Goal: Task Accomplishment & Management: Manage account settings

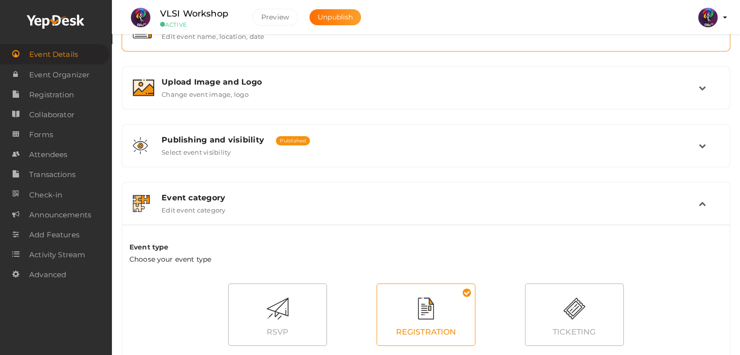
scroll to position [145, 0]
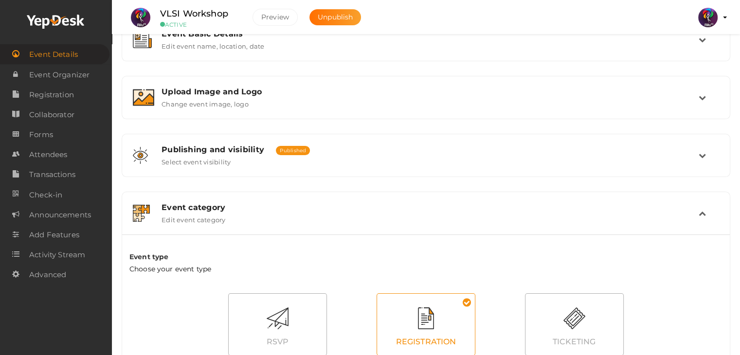
click at [571, 215] on div "Event category Edit event category" at bounding box center [426, 213] width 545 height 21
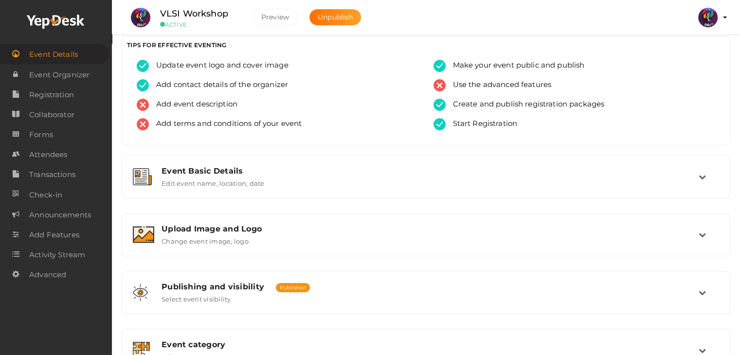
scroll to position [0, 0]
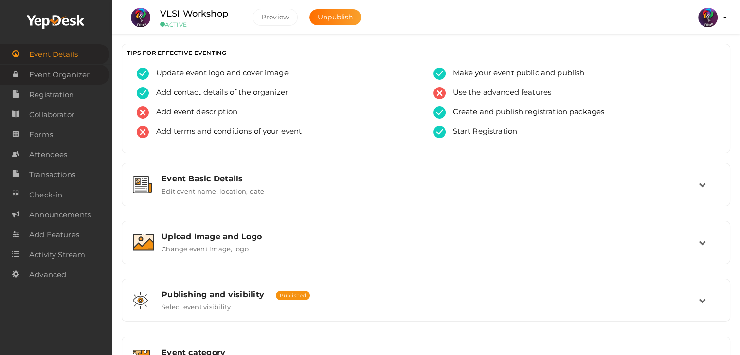
click at [84, 65] on span "Event Organizer" at bounding box center [59, 74] width 60 height 19
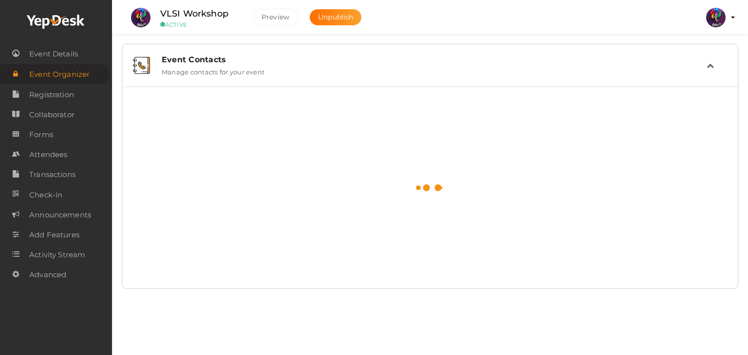
click at [84, 65] on span "Event Organizer" at bounding box center [59, 74] width 60 height 19
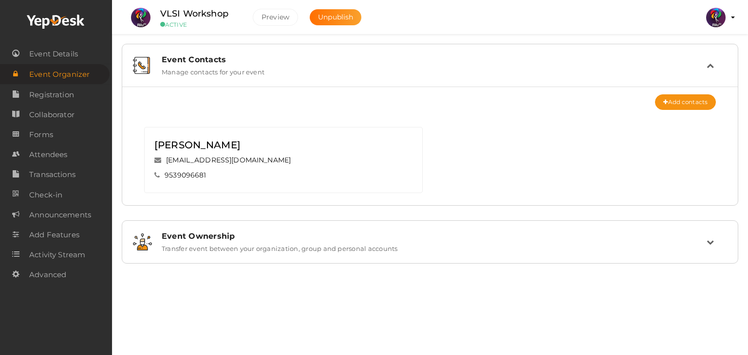
click at [719, 13] on img at bounding box center [715, 17] width 19 height 19
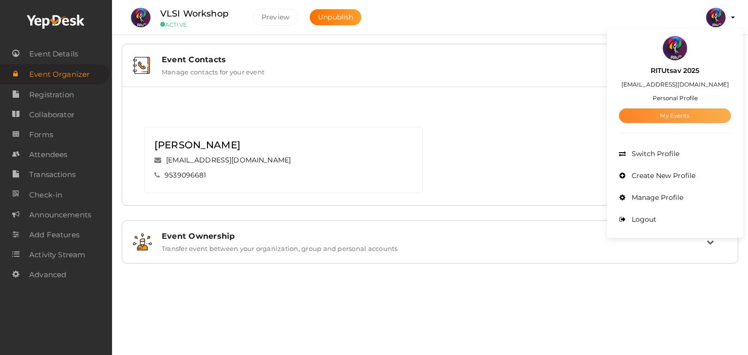
click at [676, 112] on link "My Events" at bounding box center [675, 116] width 112 height 15
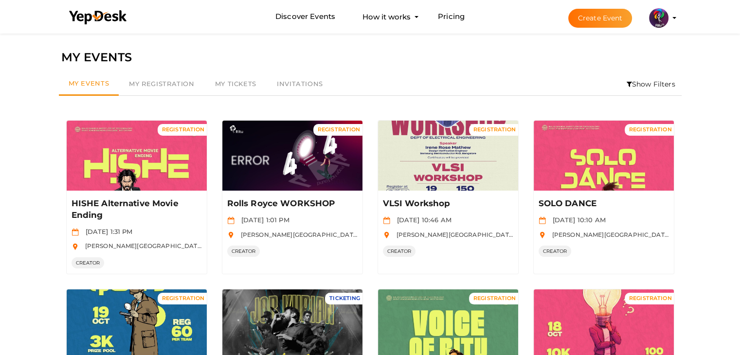
click at [664, 16] on img at bounding box center [658, 17] width 19 height 19
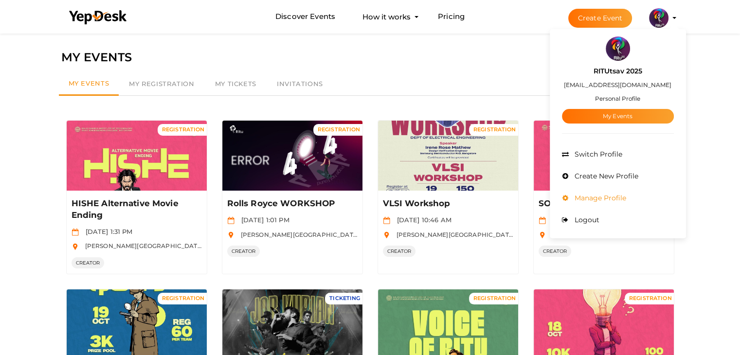
click at [614, 200] on span "Manage Profile" at bounding box center [599, 198] width 54 height 9
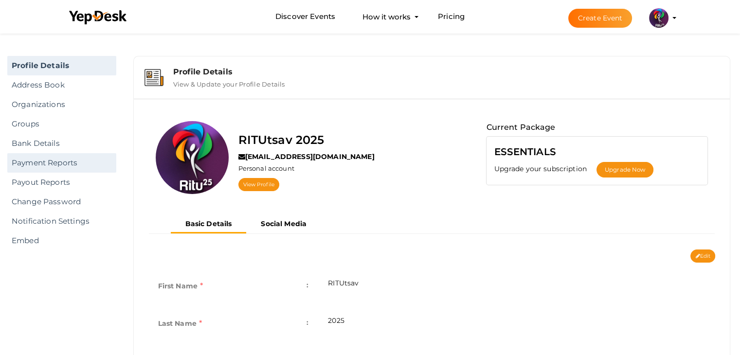
click at [58, 158] on link "Payment Reports" at bounding box center [61, 162] width 109 height 19
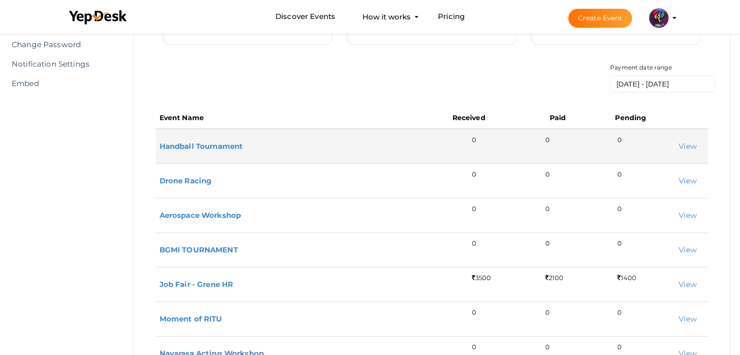
scroll to position [41, 0]
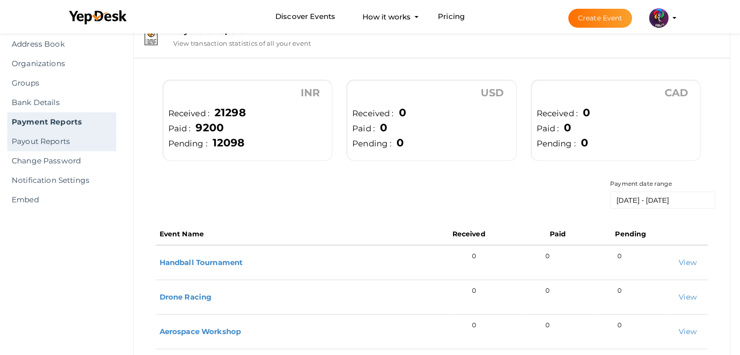
click at [44, 146] on link "Payout Reports" at bounding box center [61, 141] width 109 height 19
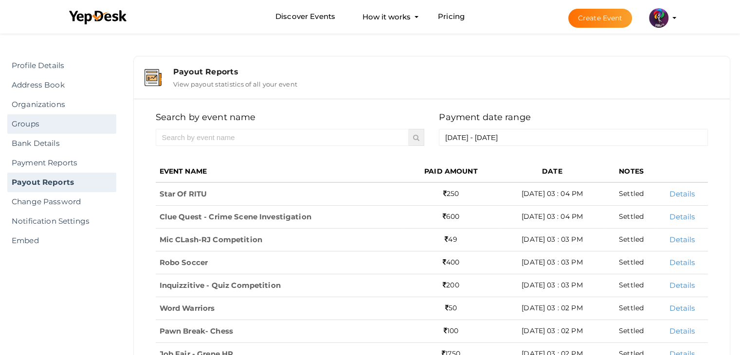
click at [98, 125] on link "Groups" at bounding box center [61, 123] width 109 height 19
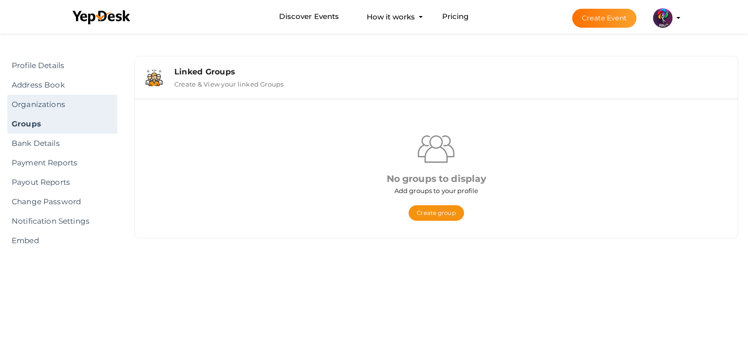
click at [94, 108] on link "Organizations" at bounding box center [62, 104] width 110 height 19
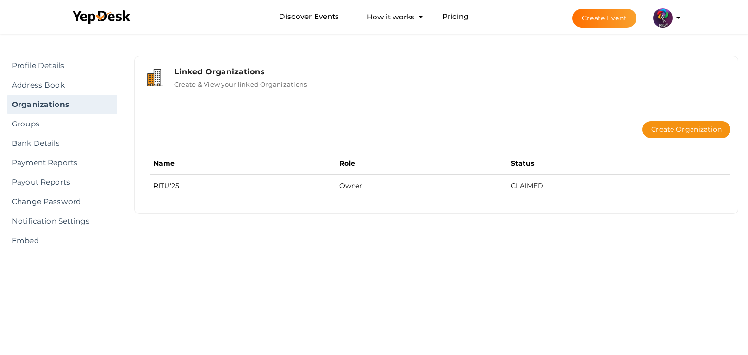
click at [668, 11] on img at bounding box center [662, 17] width 19 height 19
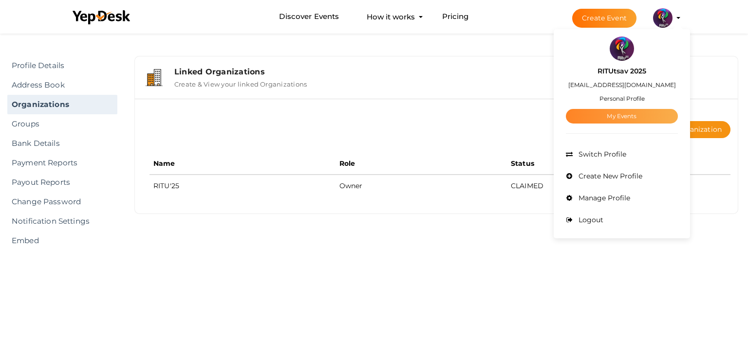
click at [635, 115] on link "My Events" at bounding box center [622, 116] width 112 height 15
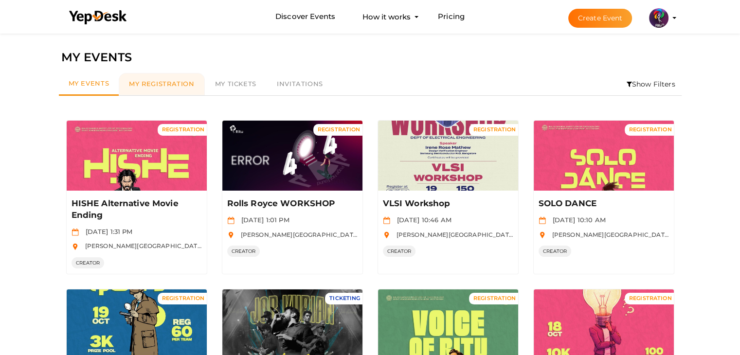
click at [187, 87] on span "My Registration" at bounding box center [161, 84] width 65 height 8
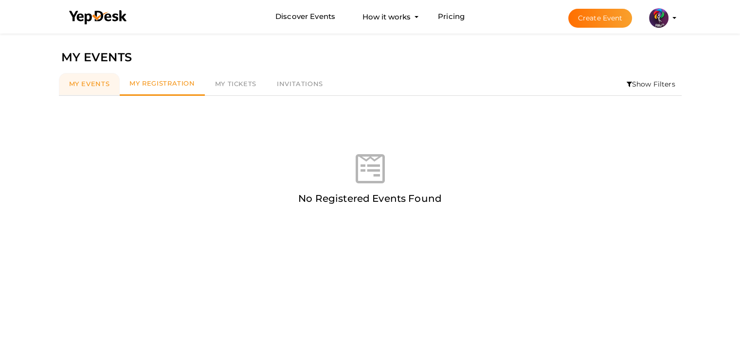
click at [105, 84] on span "My Events" at bounding box center [89, 84] width 41 height 8
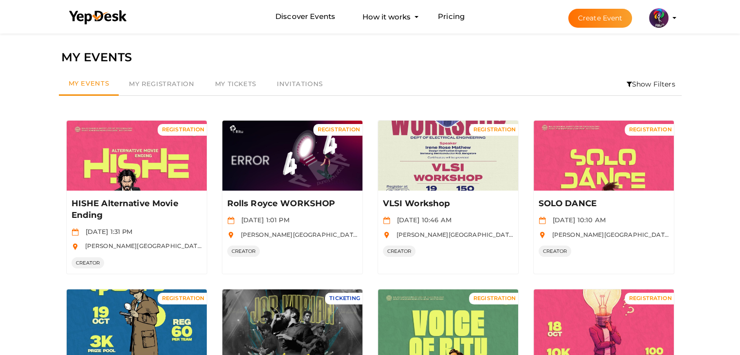
click at [651, 13] on img at bounding box center [658, 17] width 19 height 19
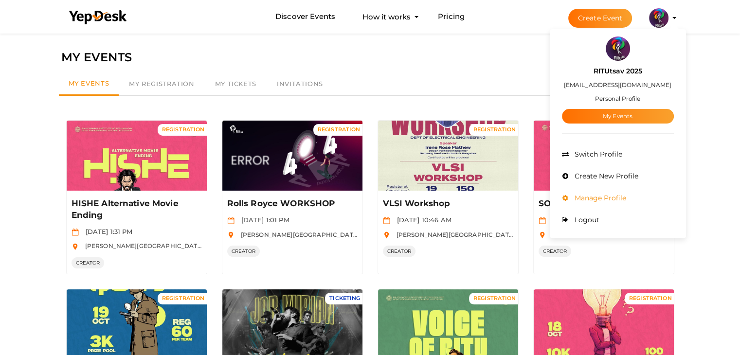
click at [594, 202] on li "Manage Profile" at bounding box center [618, 198] width 112 height 22
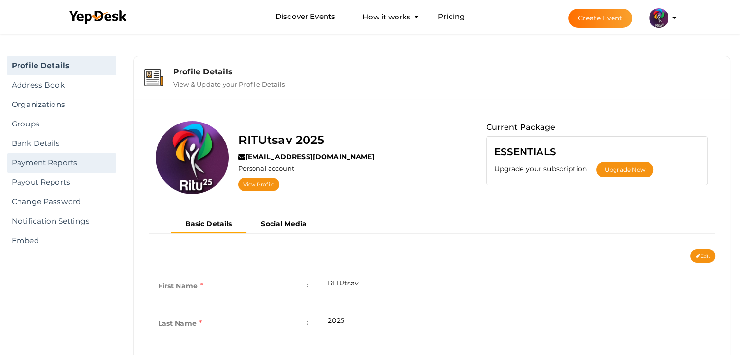
click at [56, 156] on link "Payment Reports" at bounding box center [61, 162] width 109 height 19
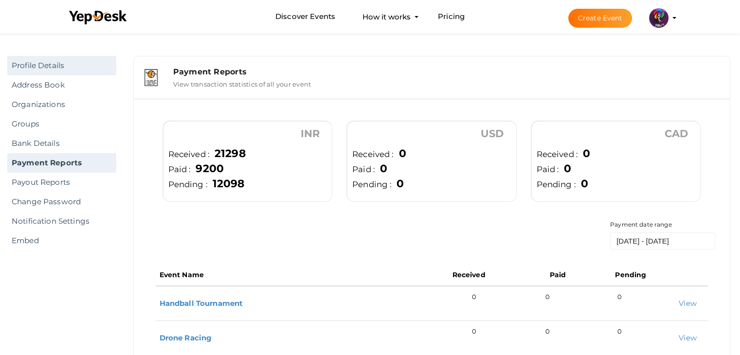
click at [92, 68] on link "Profile Details" at bounding box center [61, 65] width 109 height 19
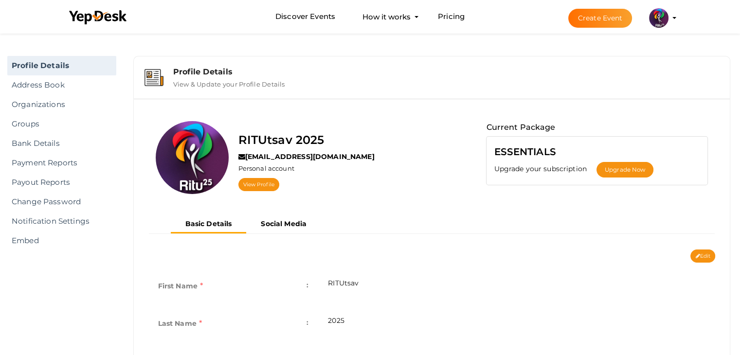
click at [665, 17] on img at bounding box center [658, 17] width 19 height 19
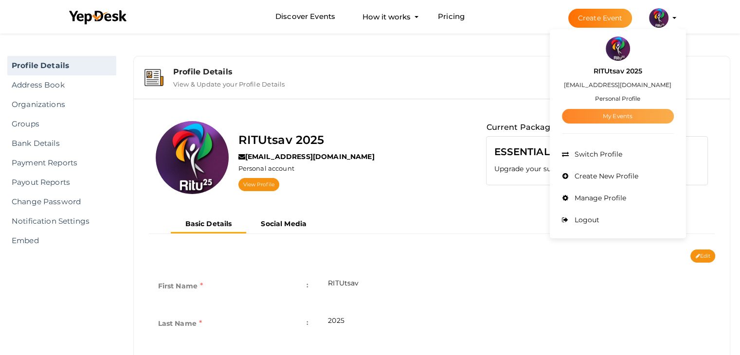
click at [617, 113] on link "My Events" at bounding box center [618, 116] width 112 height 15
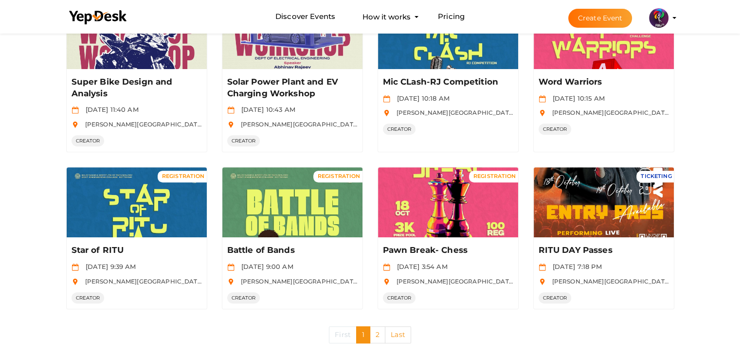
scroll to position [473, 0]
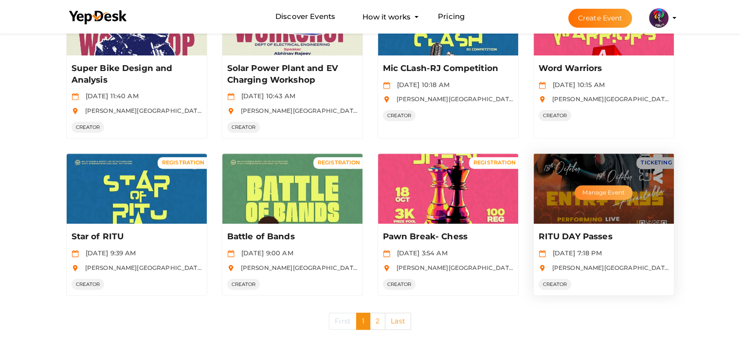
click at [615, 191] on button "Manage Event" at bounding box center [603, 192] width 57 height 15
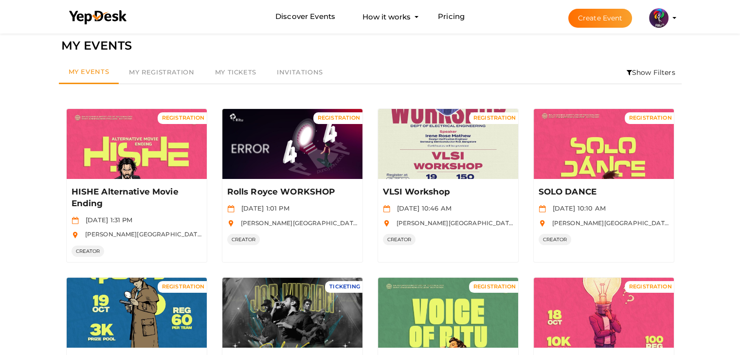
scroll to position [0, 0]
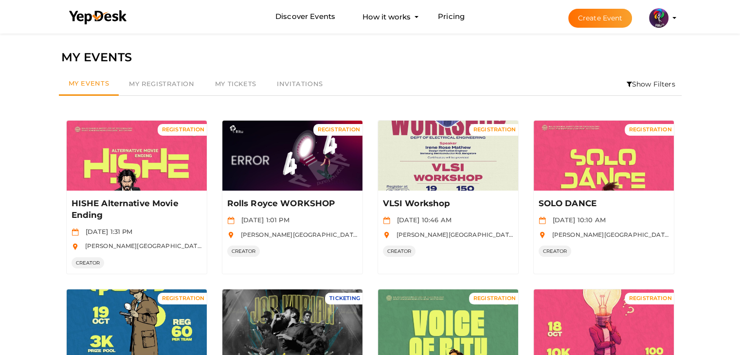
click at [619, 24] on button "Create Event" at bounding box center [601, 18] width 64 height 19
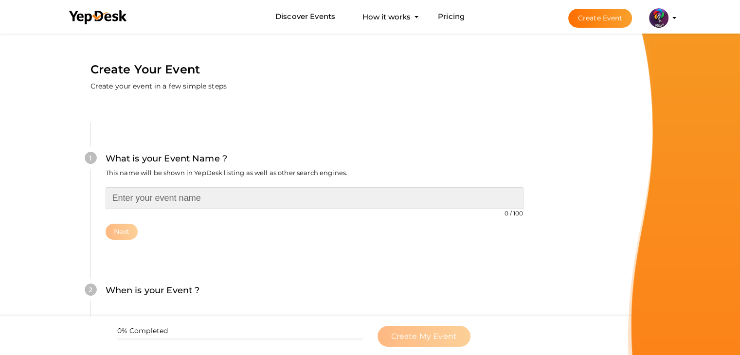
click at [394, 191] on input "text" at bounding box center [315, 198] width 418 height 22
type input "REVIT WORKSHOP"
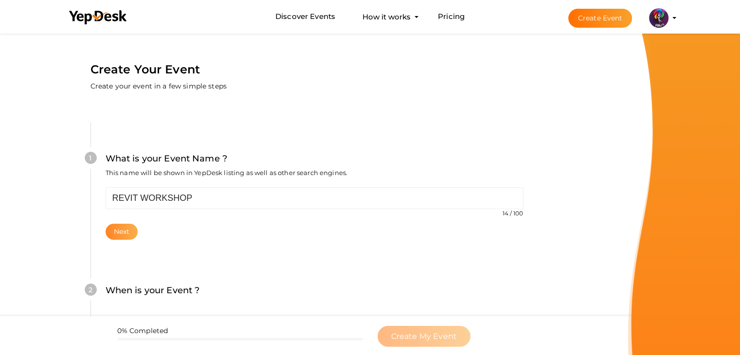
click at [120, 226] on button "Next" at bounding box center [122, 232] width 33 height 16
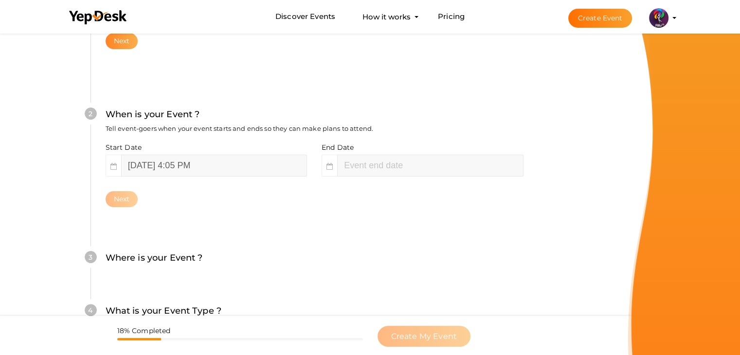
scroll to position [200, 0]
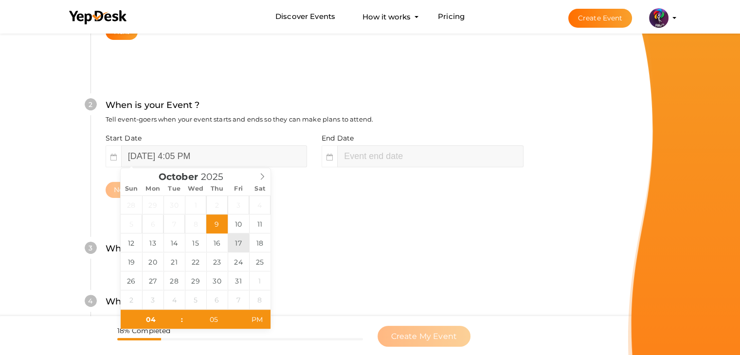
type input "October 17, 2025 4:05 PM"
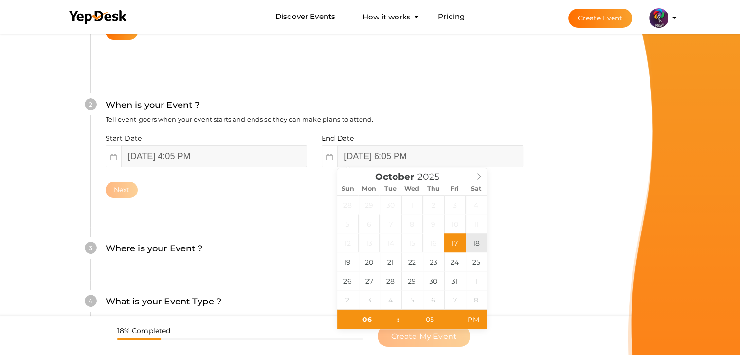
type input "October 18, 2025 6:05 PM"
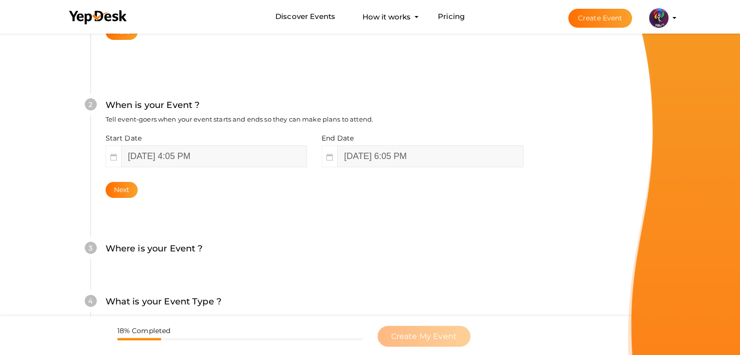
click at [312, 217] on div "2 When is your Event ? Tell event-goers when your event starts and ends so they…" at bounding box center [315, 148] width 448 height 158
click at [131, 187] on button "Next" at bounding box center [122, 190] width 33 height 16
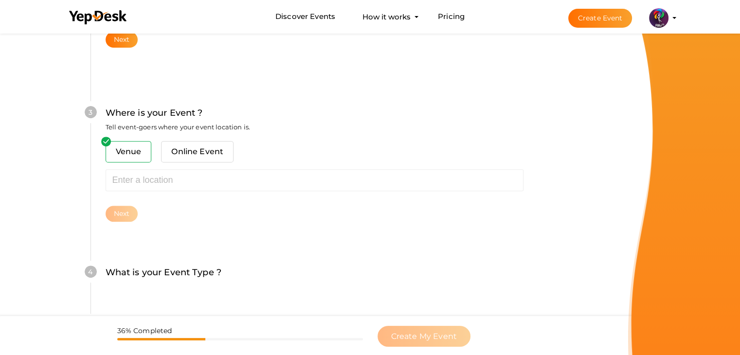
scroll to position [358, 0]
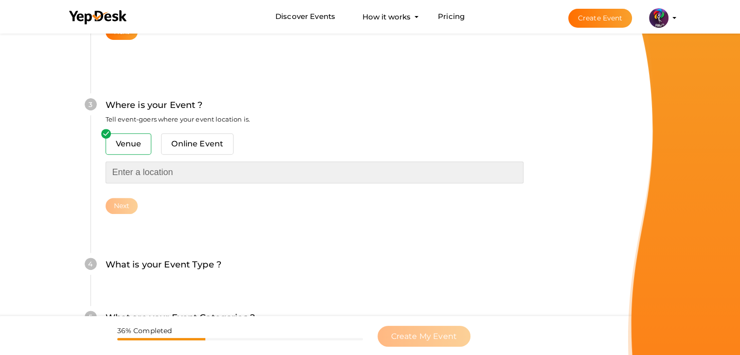
click at [145, 174] on input "text" at bounding box center [315, 173] width 418 height 22
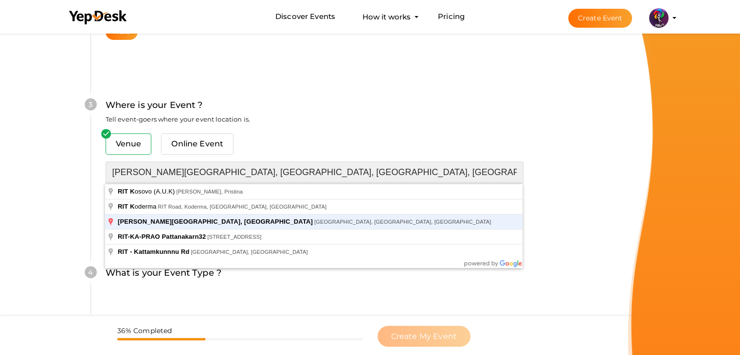
type input "[PERSON_NAME][GEOGRAPHIC_DATA], [GEOGRAPHIC_DATA], [GEOGRAPHIC_DATA], [GEOGRAPH…"
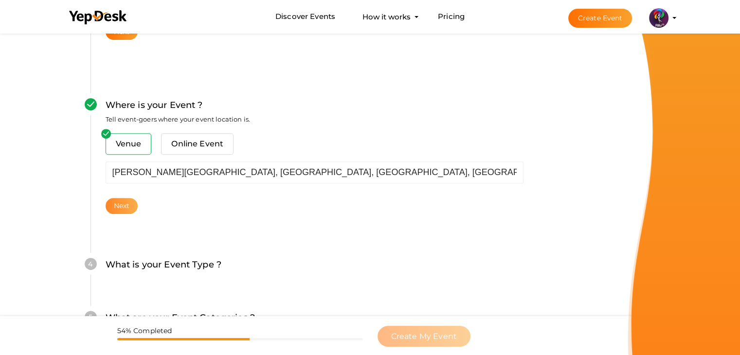
click at [123, 203] on button "Next" at bounding box center [122, 206] width 33 height 16
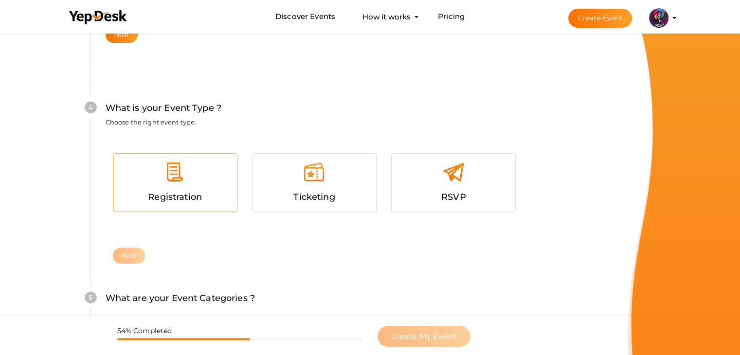
scroll to position [533, 0]
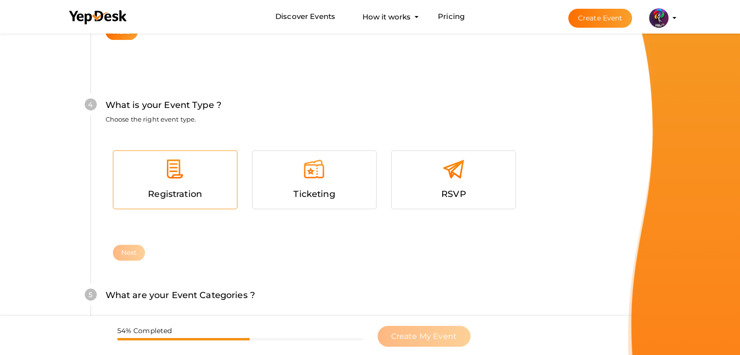
click at [179, 160] on img at bounding box center [175, 169] width 22 height 22
click at [140, 245] on button "Next" at bounding box center [129, 253] width 33 height 16
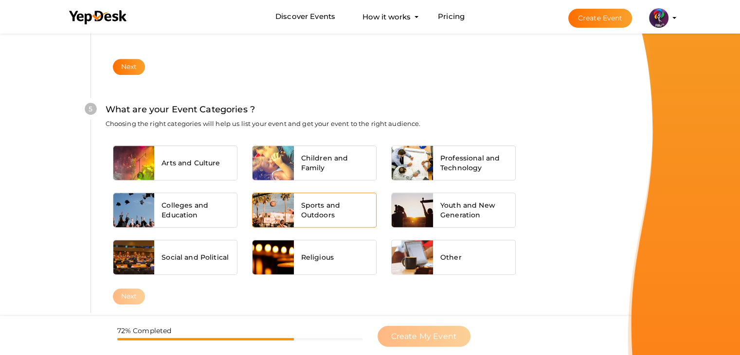
scroll to position [737, 0]
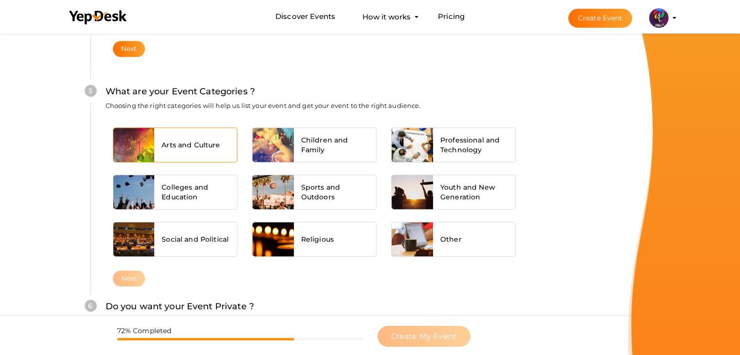
click at [210, 155] on div "Arts and Culture" at bounding box center [195, 145] width 83 height 34
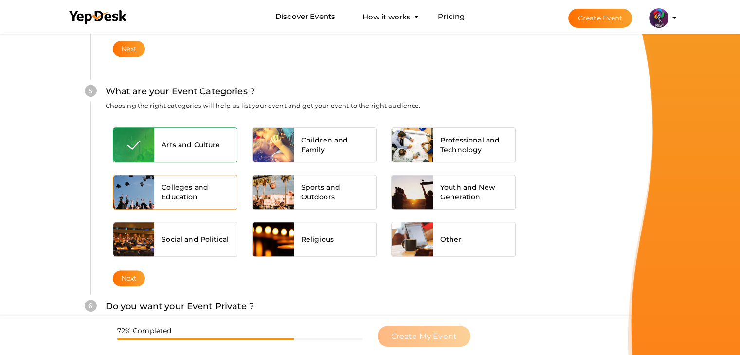
click at [206, 197] on span "Colleges and Education" at bounding box center [196, 192] width 68 height 19
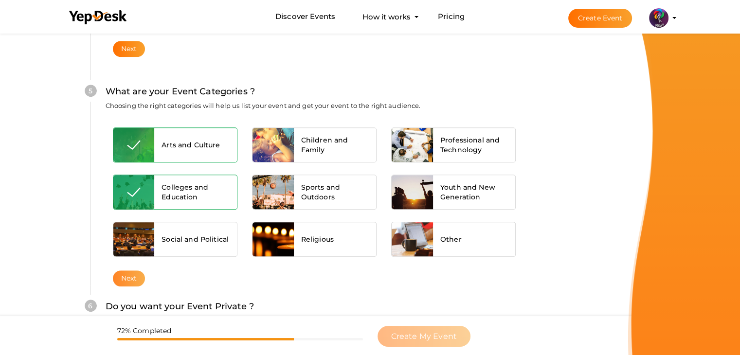
click at [128, 272] on button "Next" at bounding box center [129, 279] width 33 height 16
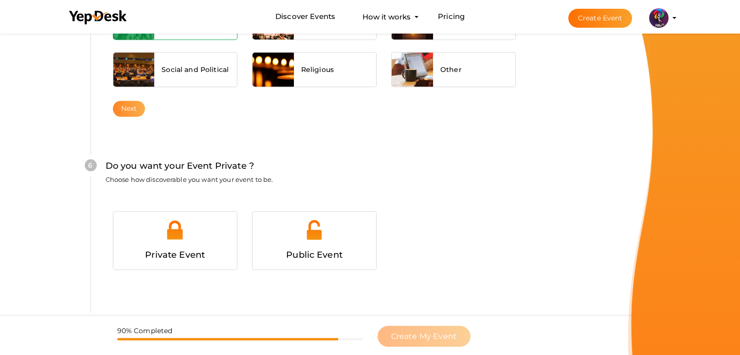
scroll to position [950, 0]
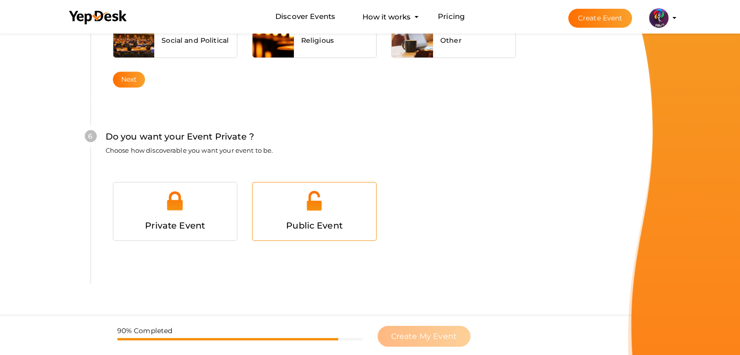
click at [361, 211] on div at bounding box center [314, 204] width 109 height 29
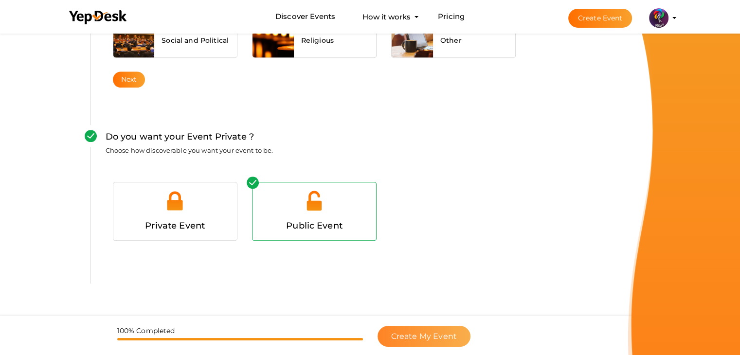
click at [422, 328] on button "Create My Event" at bounding box center [424, 336] width 93 height 21
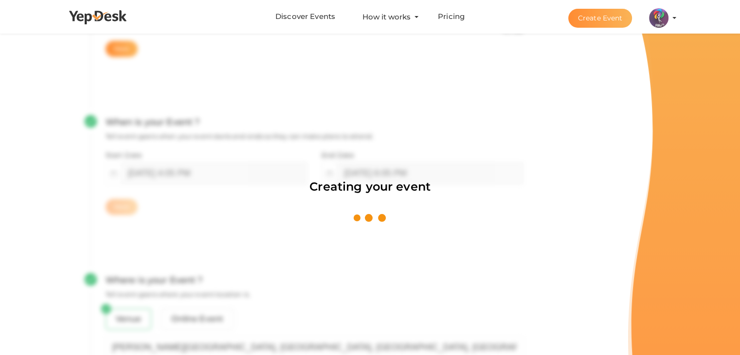
scroll to position [146, 0]
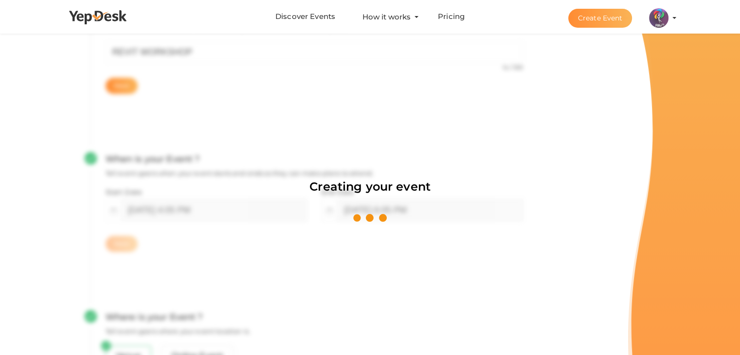
click at [338, 212] on div "Creating your event" at bounding box center [370, 208] width 740 height 60
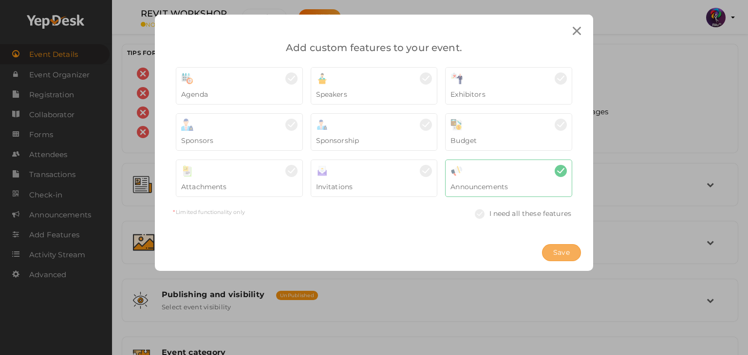
click at [553, 255] on span "Save" at bounding box center [561, 253] width 17 height 10
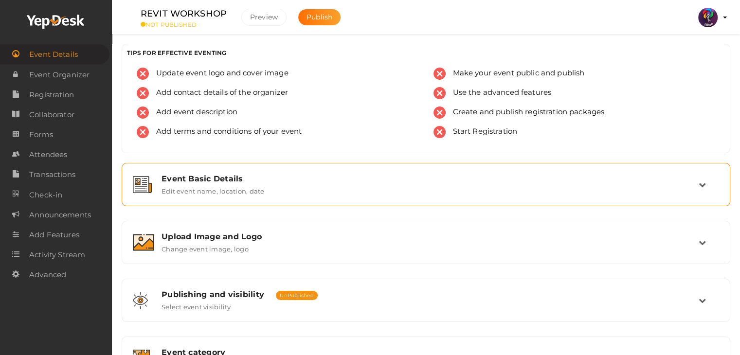
click at [210, 175] on div "Event Basic Details" at bounding box center [430, 178] width 537 height 9
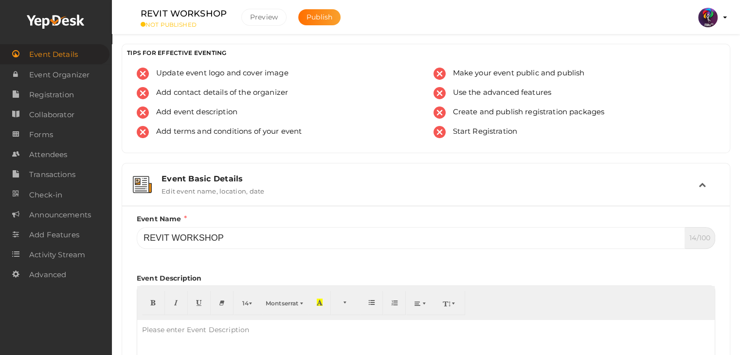
click at [293, 189] on div "Event Basic Details Edit event name, location, date" at bounding box center [426, 184] width 545 height 21
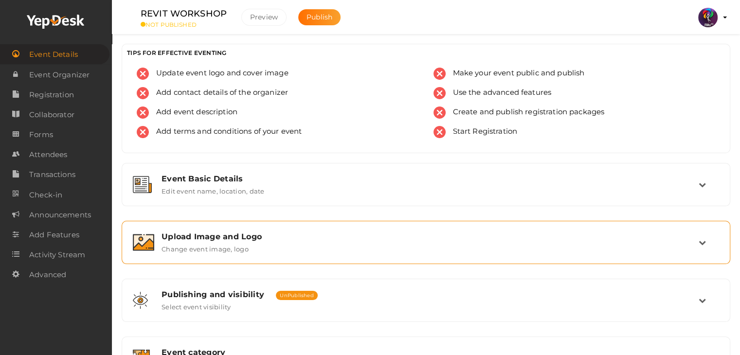
click at [323, 254] on div "Upload Image and Logo Change event image, logo" at bounding box center [426, 242] width 598 height 33
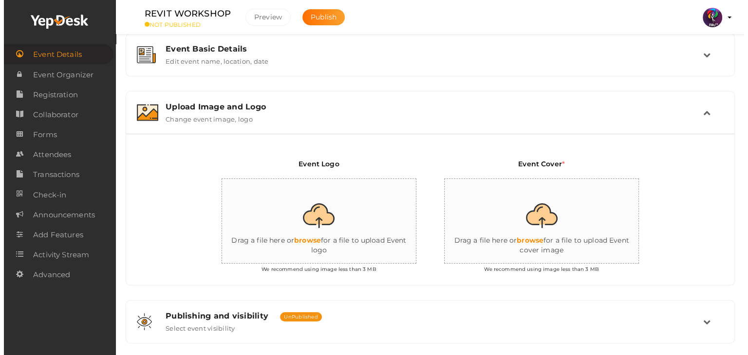
scroll to position [138, 0]
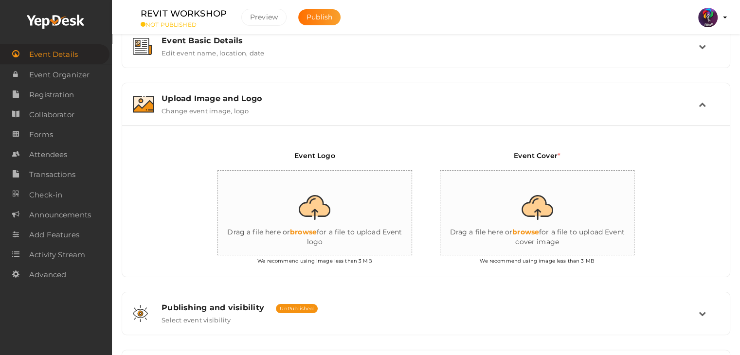
click at [335, 203] on input "file" at bounding box center [315, 213] width 195 height 85
click at [334, 219] on input "file" at bounding box center [315, 213] width 195 height 85
type input "C:\fakepath\logo yepdesk.png"
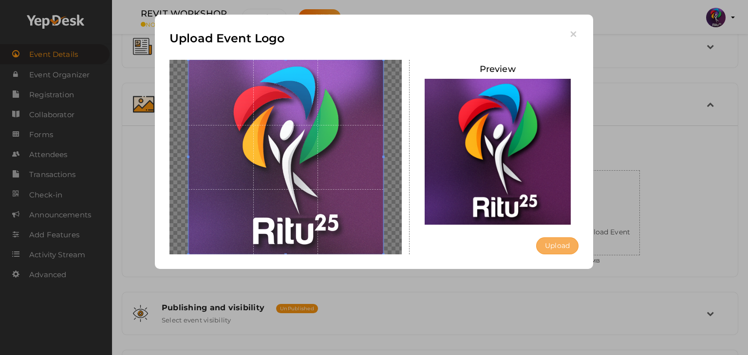
click at [547, 244] on button "Upload" at bounding box center [557, 246] width 42 height 17
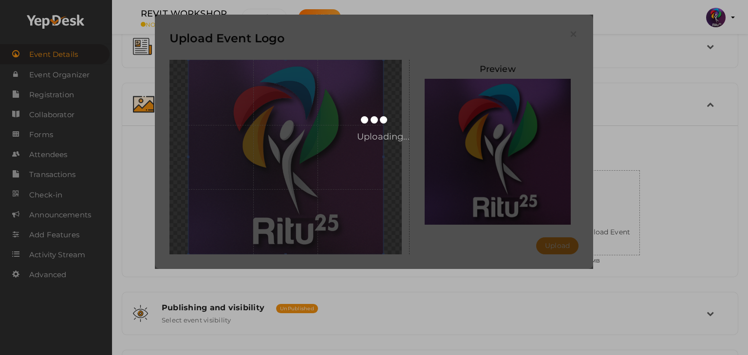
click at [616, 203] on div "Upload Event Logo Preview Upload Uploading..." at bounding box center [374, 177] width 748 height 355
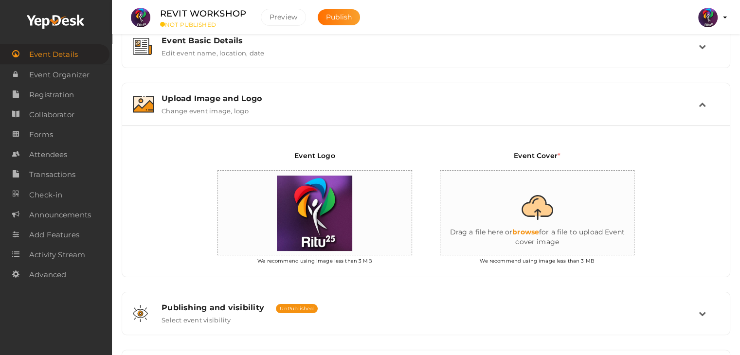
click at [616, 203] on input "file" at bounding box center [538, 213] width 195 height 85
type input "C:\fakepath\revit workshop.jpg"
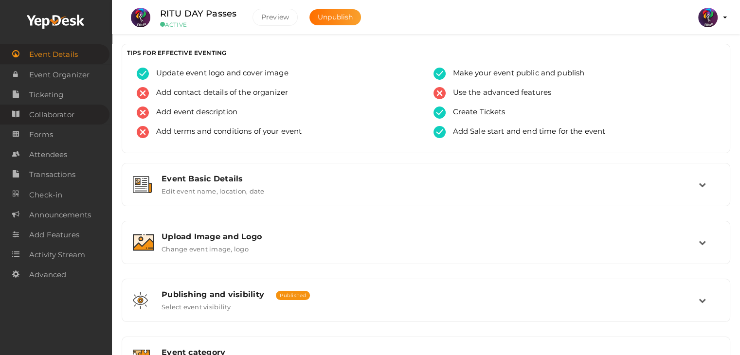
click at [58, 118] on span "Collaborator" at bounding box center [51, 114] width 45 height 19
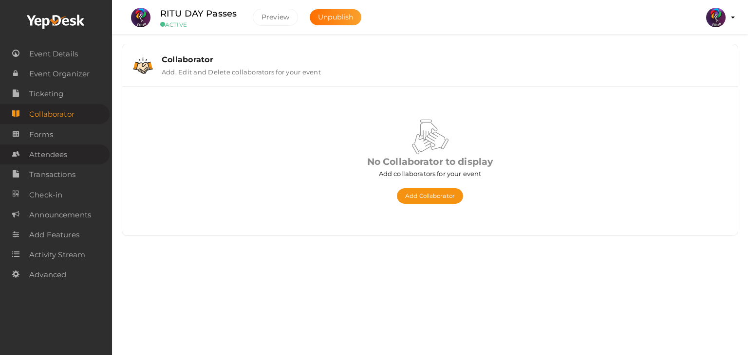
click at [58, 154] on span "Attendees" at bounding box center [48, 154] width 38 height 19
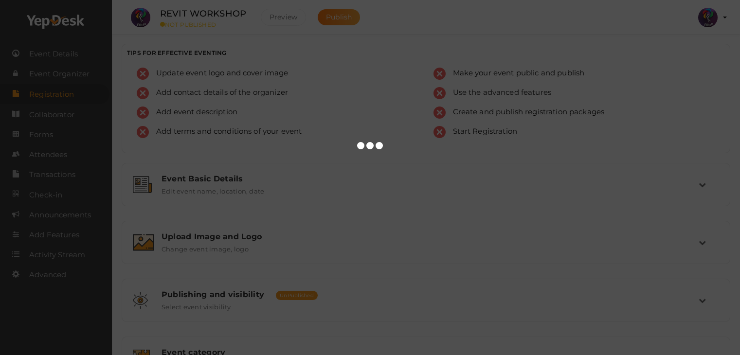
scroll to position [164, 0]
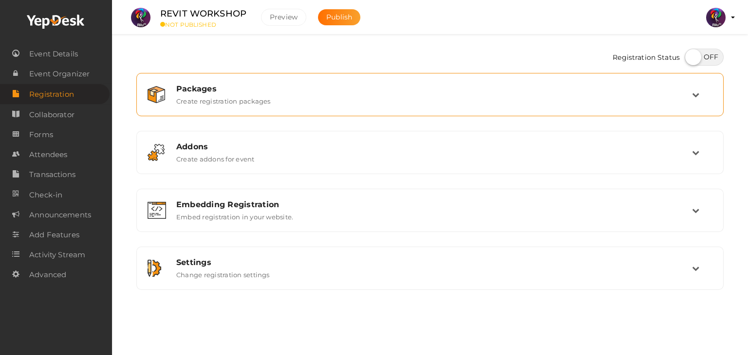
click at [357, 96] on div "Packages Create registration packages" at bounding box center [430, 94] width 523 height 21
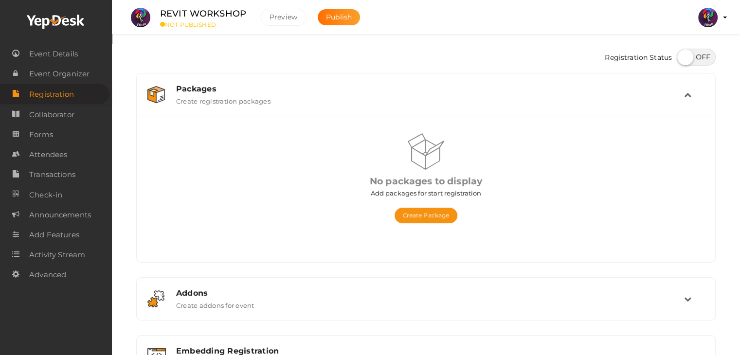
click at [685, 63] on div at bounding box center [694, 58] width 44 height 19
click at [685, 63] on label at bounding box center [696, 57] width 39 height 17
click at [683, 57] on input "checkbox" at bounding box center [680, 54] width 6 height 6
checkbox input "true"
click at [436, 211] on button "Create Package" at bounding box center [426, 216] width 63 height 16
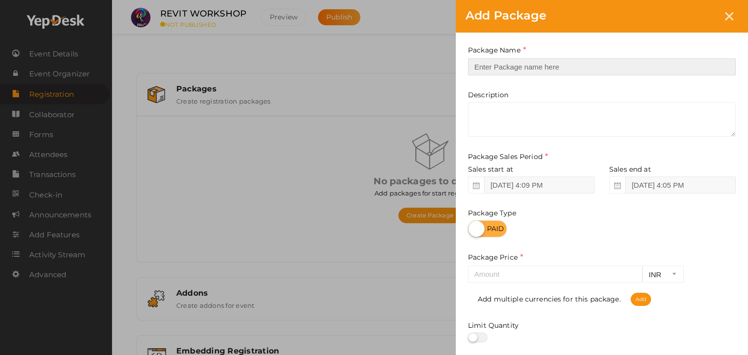
click at [544, 67] on input "text" at bounding box center [602, 66] width 268 height 17
type input "Revit Workshop"
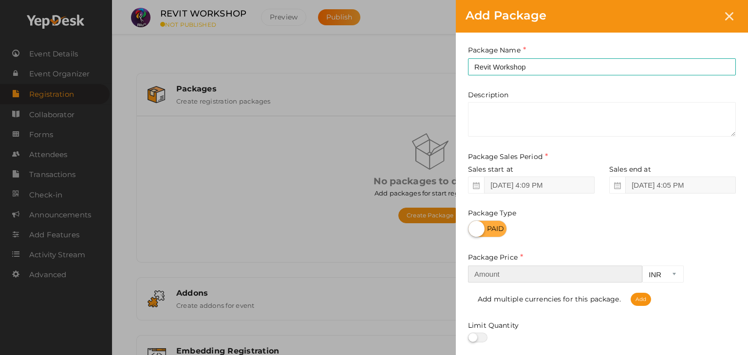
click at [532, 276] on input "number" at bounding box center [555, 274] width 174 height 17
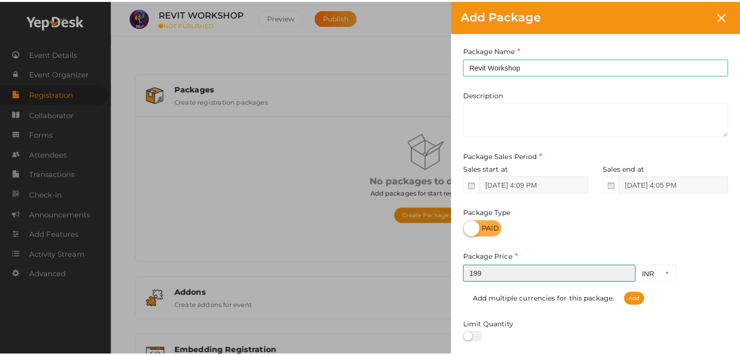
scroll to position [121, 0]
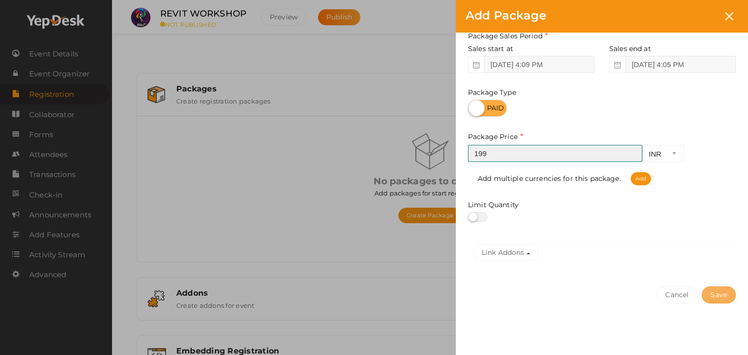
type input "199"
click at [706, 289] on button "Save" at bounding box center [718, 295] width 34 height 17
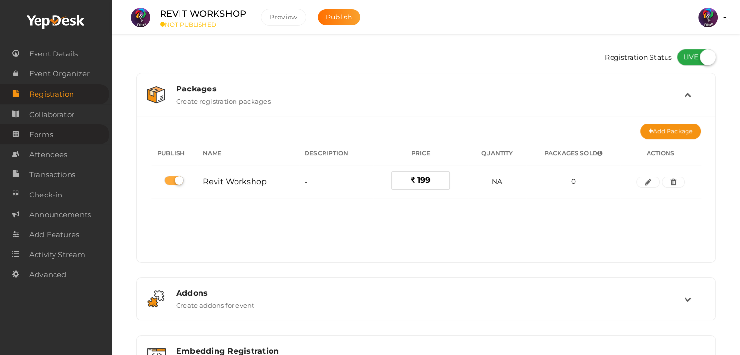
click at [90, 129] on link "Forms" at bounding box center [55, 135] width 110 height 20
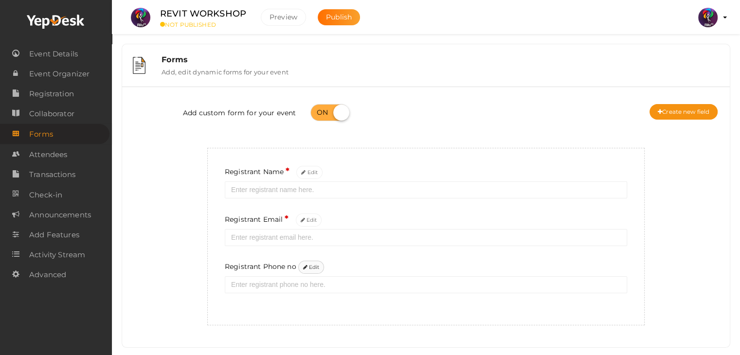
click at [311, 265] on button "Edit" at bounding box center [311, 267] width 26 height 13
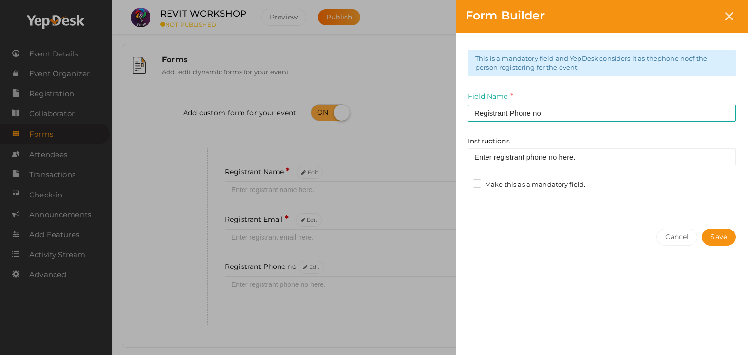
drag, startPoint x: 472, startPoint y: 182, endPoint x: 481, endPoint y: 187, distance: 11.1
click at [481, 187] on div "Make this as a mandatory field." at bounding box center [530, 186] width 125 height 12
click at [479, 184] on label "Make this as a mandatory field." at bounding box center [529, 185] width 112 height 10
click at [463, 182] on input "Make this as a mandatory field." at bounding box center [463, 182] width 0 height 0
click at [710, 235] on button "Save" at bounding box center [718, 237] width 34 height 17
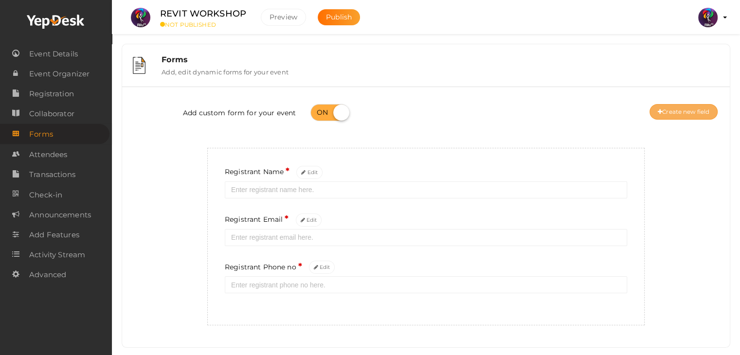
click at [682, 110] on button "Create new field" at bounding box center [684, 112] width 68 height 16
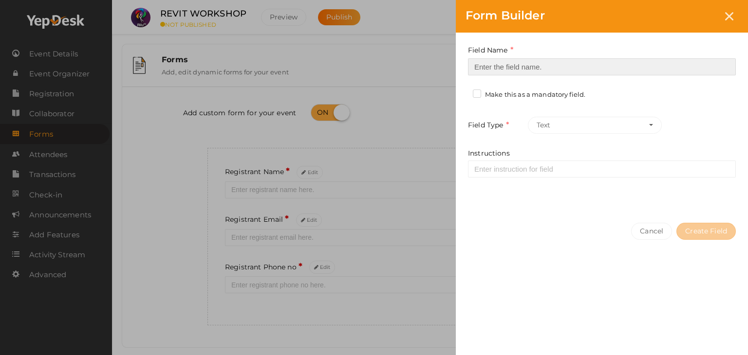
click at [547, 66] on input at bounding box center [602, 66] width 268 height 17
type input "Registrant College"
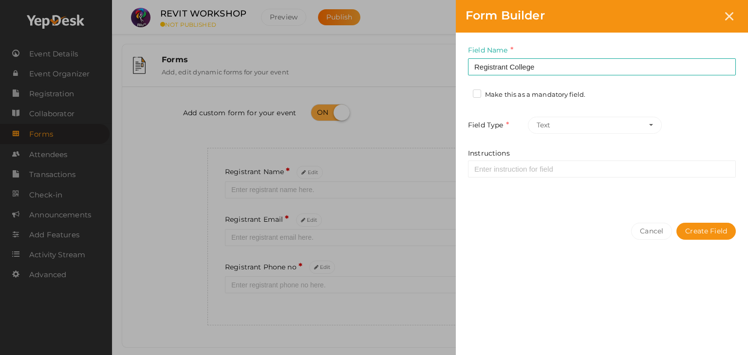
click at [512, 92] on label "Make this as a mandatory field." at bounding box center [529, 95] width 112 height 10
click at [463, 92] on input "Make this as a mandatory field." at bounding box center [463, 92] width 0 height 0
click at [727, 223] on button "Create Field" at bounding box center [705, 231] width 59 height 17
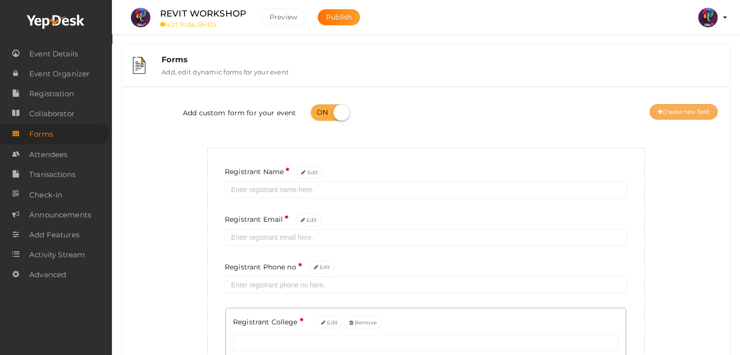
click at [703, 113] on button "Create new field" at bounding box center [684, 112] width 68 height 16
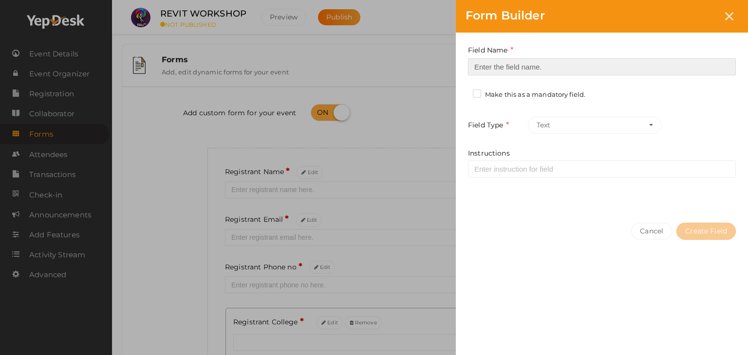
click at [566, 73] on input at bounding box center [602, 66] width 268 height 17
type input "Refferal ID"
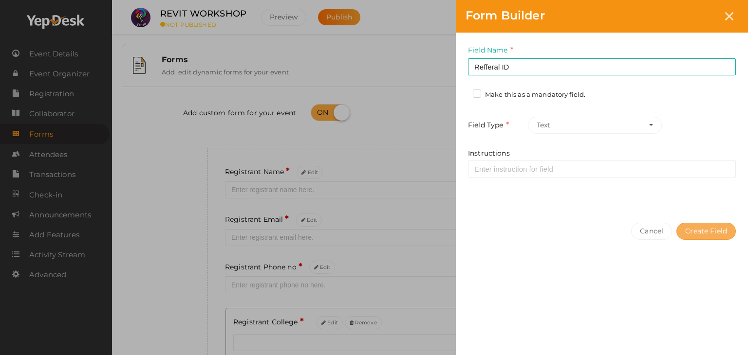
click at [710, 223] on button "Create Field" at bounding box center [705, 231] width 59 height 17
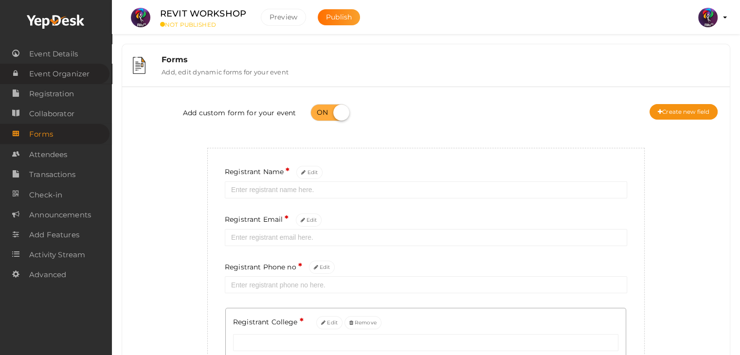
click at [46, 81] on span "Event Organizer" at bounding box center [59, 73] width 60 height 19
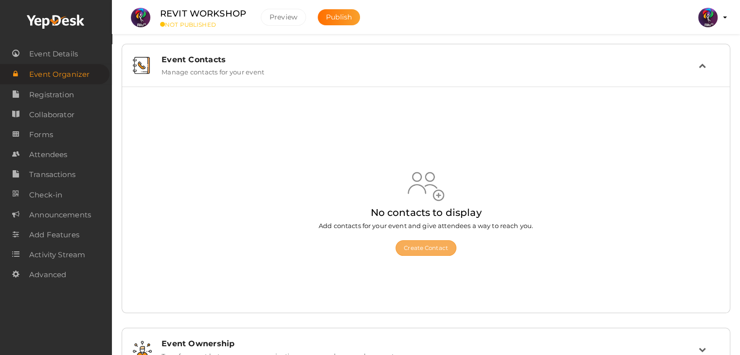
click at [437, 244] on button "Create Contact" at bounding box center [426, 248] width 61 height 16
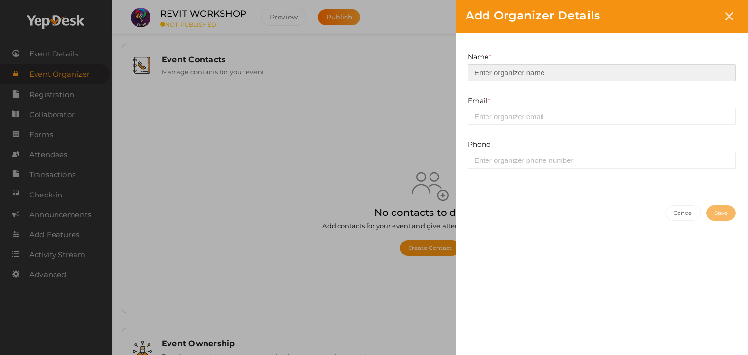
click at [540, 72] on input at bounding box center [602, 72] width 268 height 17
type input "Anakha"
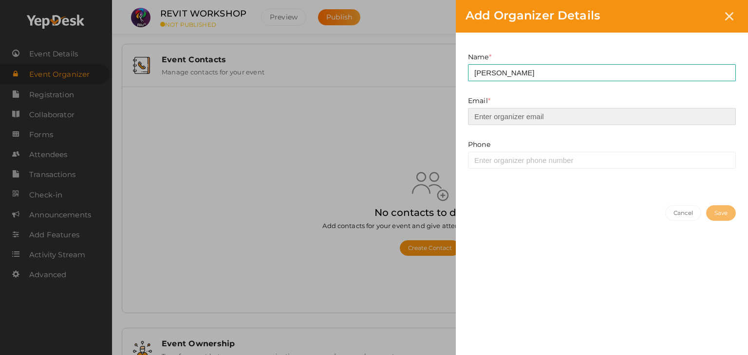
click at [549, 120] on input "email" at bounding box center [602, 116] width 268 height 17
type input "prabhavnarayanan7474@gmail.com"
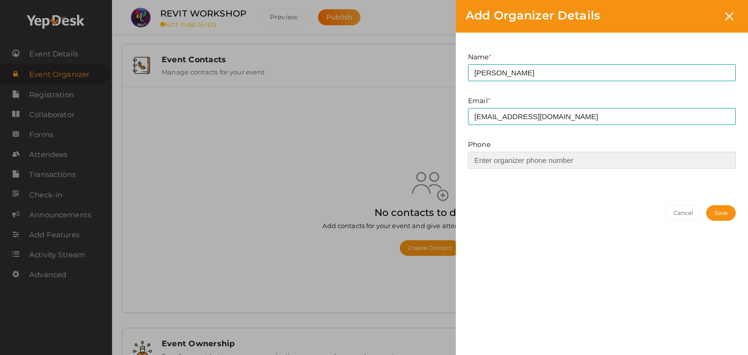
click at [558, 152] on input at bounding box center [602, 160] width 268 height 17
type input "9567060531"
click at [712, 210] on button "Save" at bounding box center [721, 213] width 30 height 16
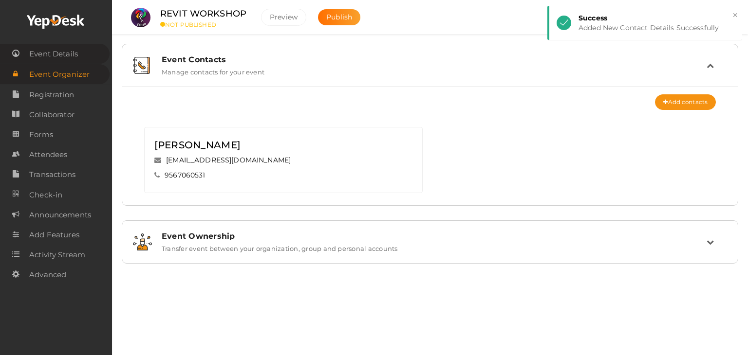
click at [74, 55] on span "Event Details" at bounding box center [53, 53] width 49 height 19
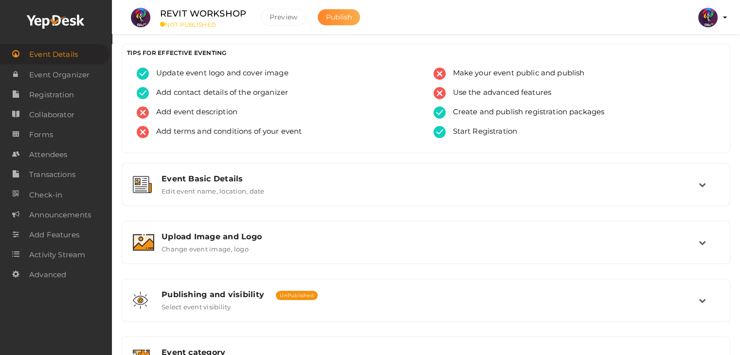
click at [352, 19] on button "Publish" at bounding box center [339, 17] width 42 height 16
click at [63, 98] on span "Registration" at bounding box center [51, 94] width 45 height 19
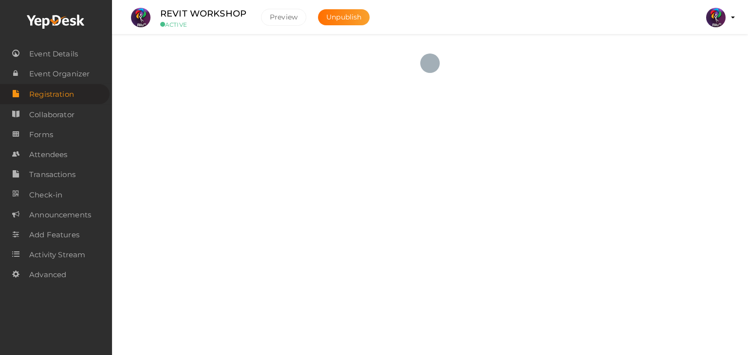
checkbox input "true"
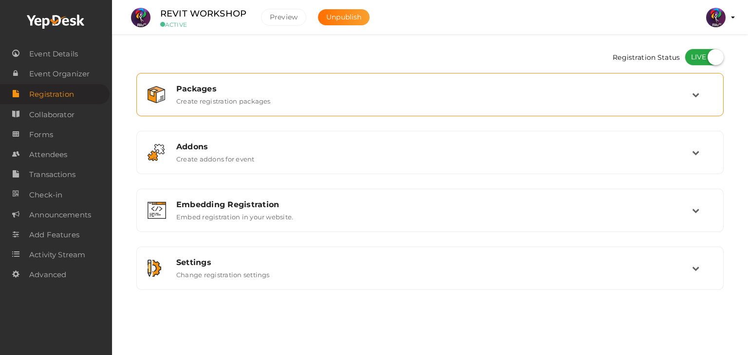
click at [629, 108] on div "Packages Create registration packages" at bounding box center [430, 94] width 576 height 33
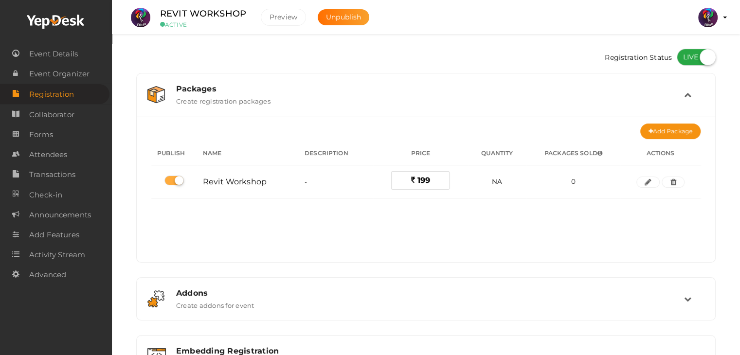
click at [629, 108] on div "Packages Create registration packages" at bounding box center [426, 94] width 569 height 33
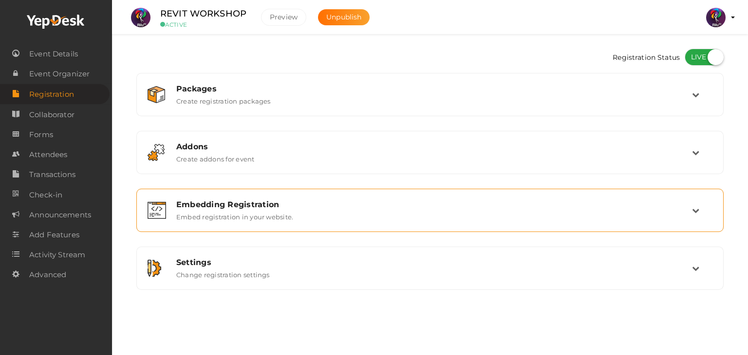
click at [486, 195] on div "Embedding Registration Embed registration in your website." at bounding box center [430, 210] width 576 height 33
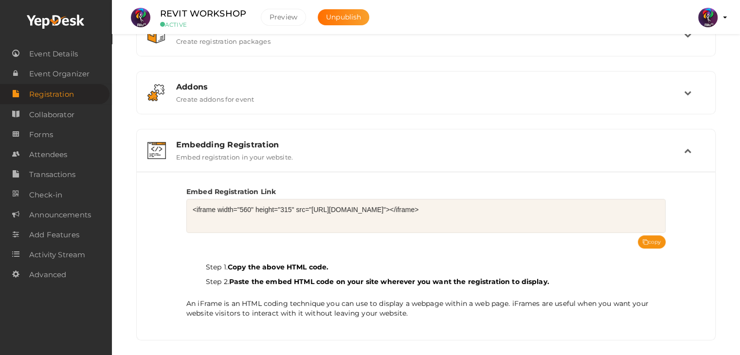
scroll to position [66, 0]
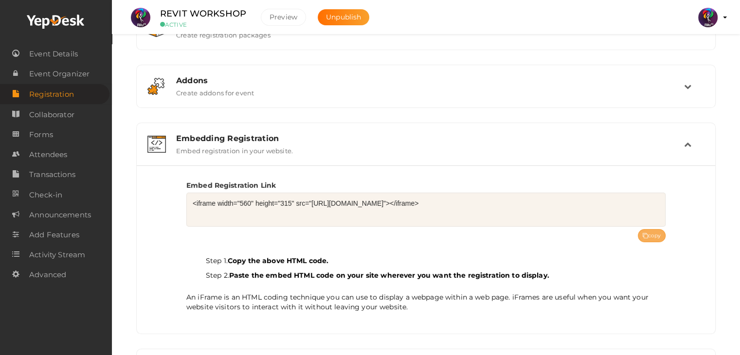
click at [661, 231] on button "copy" at bounding box center [652, 235] width 28 height 13
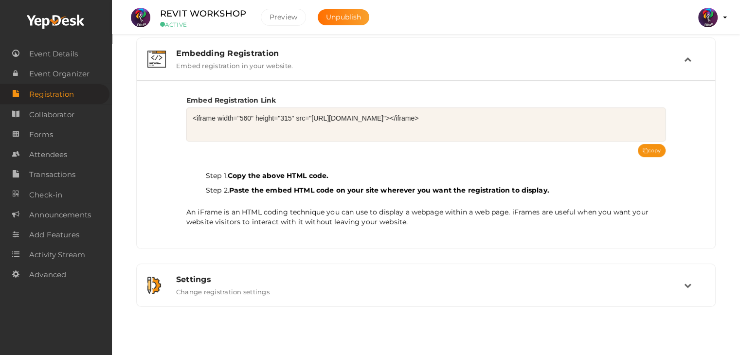
scroll to position [103, 0]
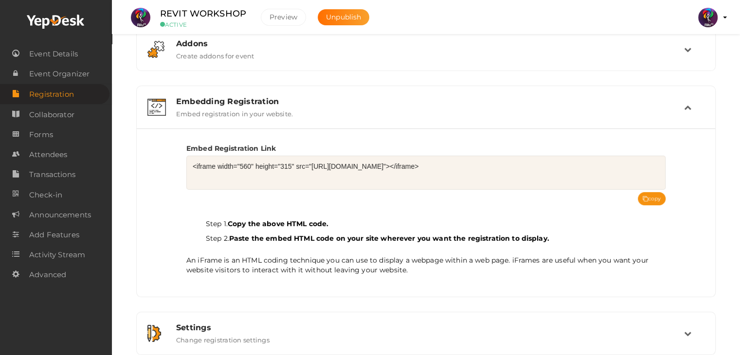
click at [566, 100] on div "Embedding Registration" at bounding box center [430, 101] width 508 height 9
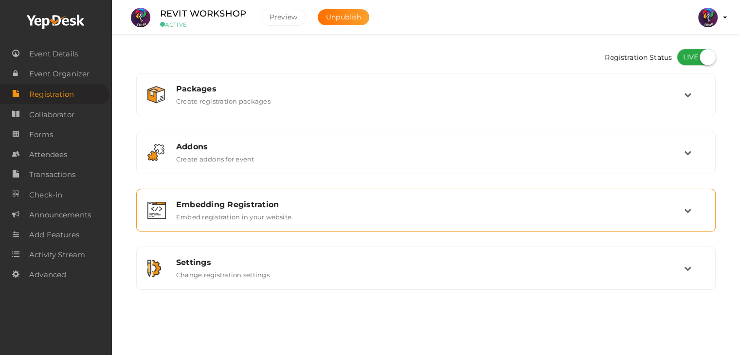
scroll to position [0, 0]
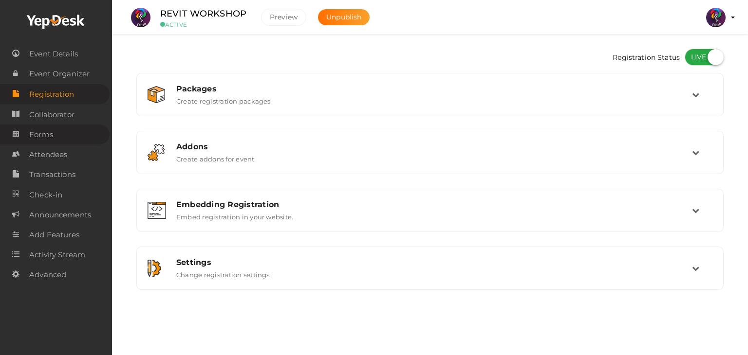
click at [56, 145] on link "Forms" at bounding box center [55, 135] width 110 height 20
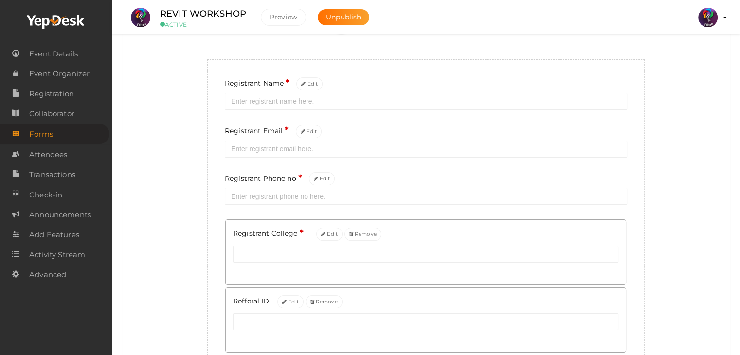
scroll to position [82, 0]
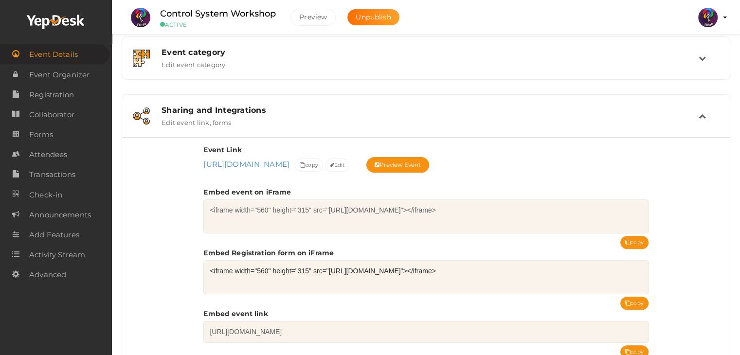
scroll to position [294, 0]
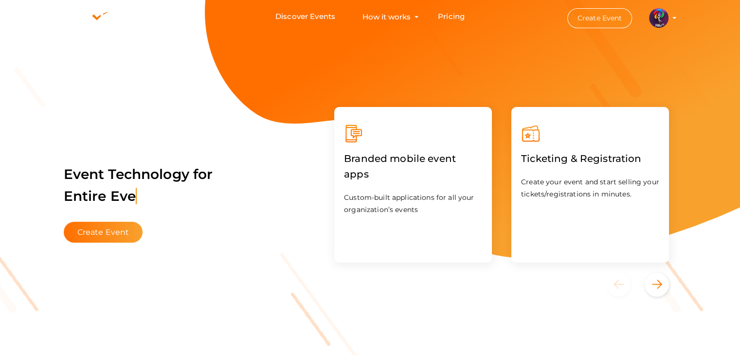
click at [610, 23] on button "Create Event" at bounding box center [600, 18] width 65 height 20
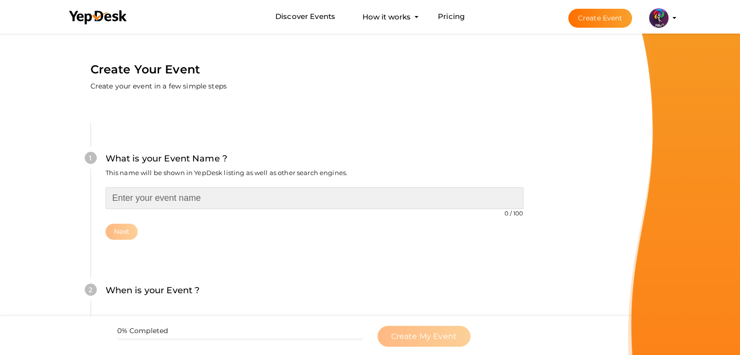
click at [234, 205] on input "text" at bounding box center [315, 198] width 418 height 22
type input "Sketch Up"
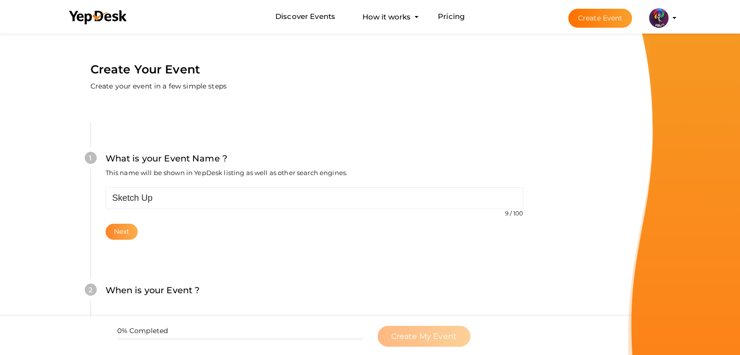
click at [118, 227] on button "Next" at bounding box center [122, 232] width 33 height 16
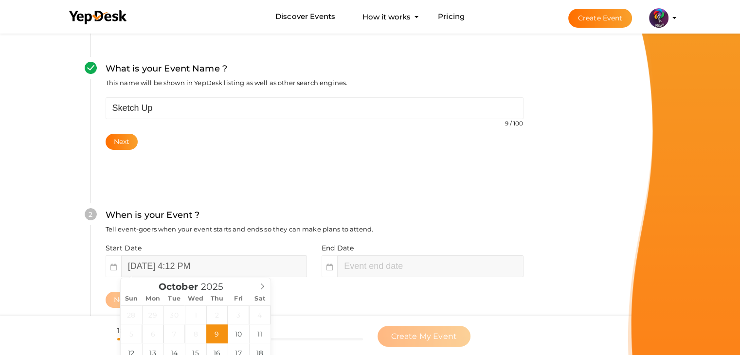
scroll to position [91, 0]
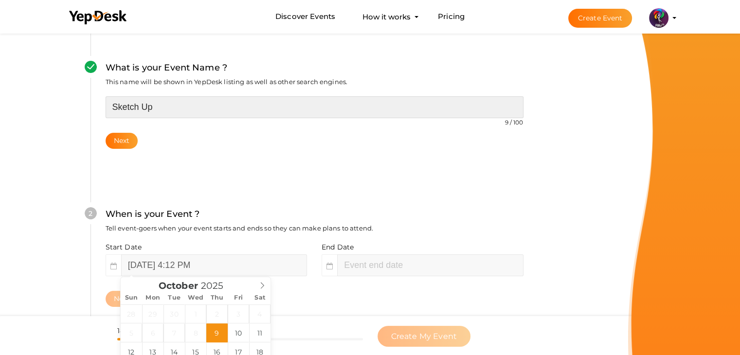
type input "06"
type input "12"
type input "October 9, 2025 6:12 PM"
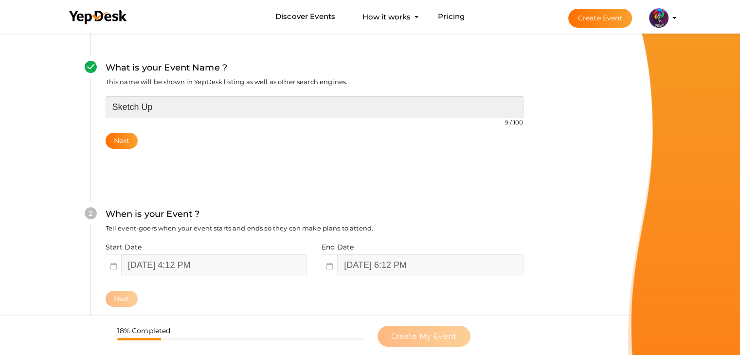
click at [241, 108] on input "Sketch Up" at bounding box center [315, 107] width 418 height 22
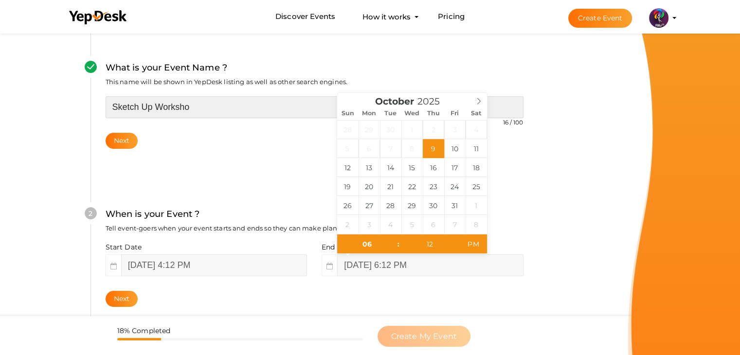
type input "Sketch Up Workshop"
type input "October 18, 2025 6:12 PM"
type input "Sketch Up Workshop"
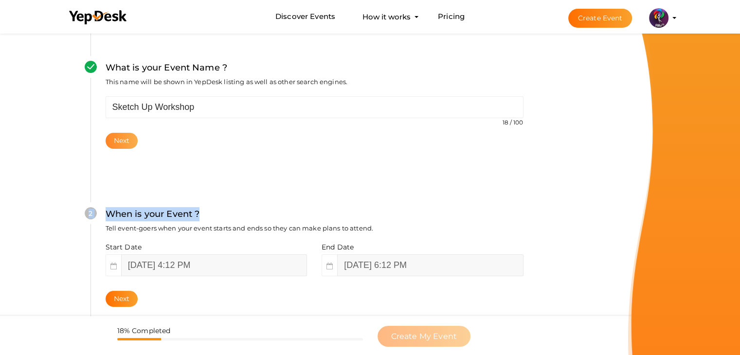
drag, startPoint x: 220, startPoint y: 187, endPoint x: 129, endPoint y: 145, distance: 100.8
click at [129, 145] on div "What is your Event Name ? This name will be shown in YepDesk listing as well as…" at bounding box center [314, 289] width 506 height 575
click at [123, 134] on button "Next" at bounding box center [122, 141] width 33 height 16
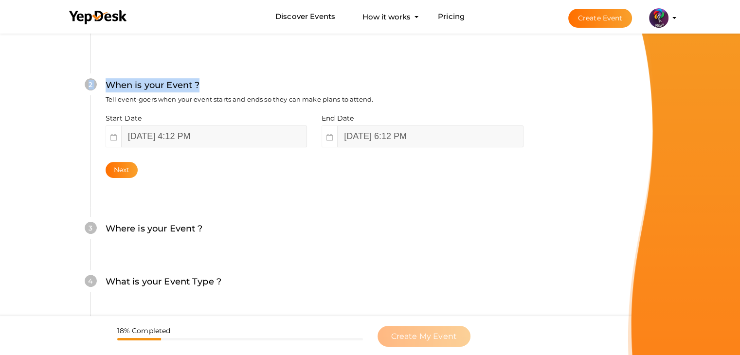
scroll to position [253, 0]
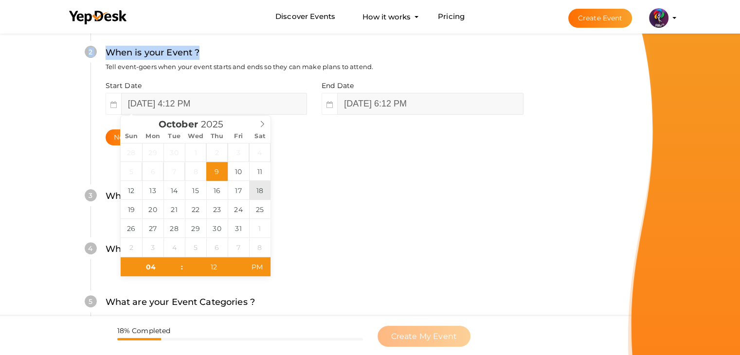
type input "October 18, 2025 4:12 PM"
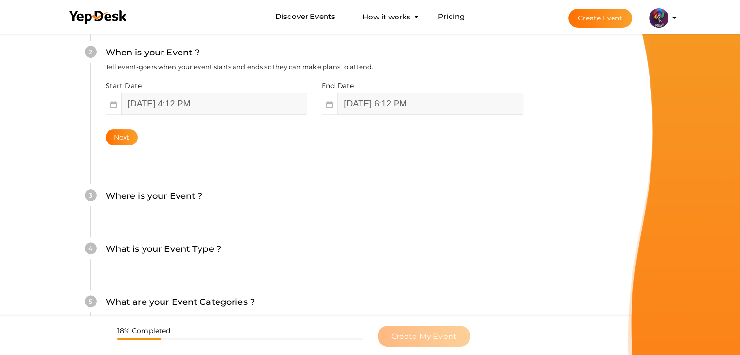
click at [392, 178] on div "3 Where is your Event ? Tell event-goers where your event location is. Venue On…" at bounding box center [315, 201] width 448 height 53
click at [137, 135] on div "Next" at bounding box center [315, 137] width 418 height 16
click at [137, 135] on button "Next" at bounding box center [122, 137] width 33 height 16
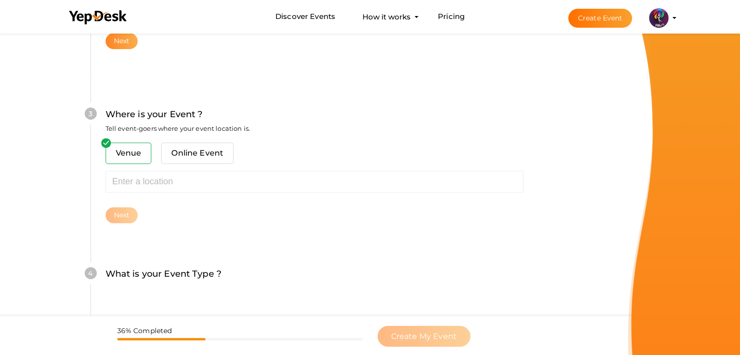
scroll to position [358, 0]
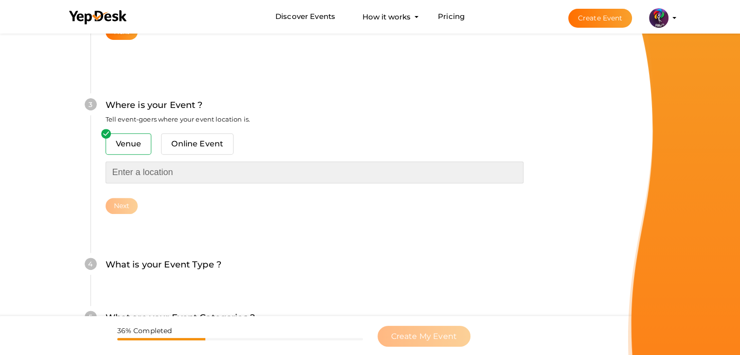
click at [154, 167] on input "text" at bounding box center [315, 173] width 418 height 22
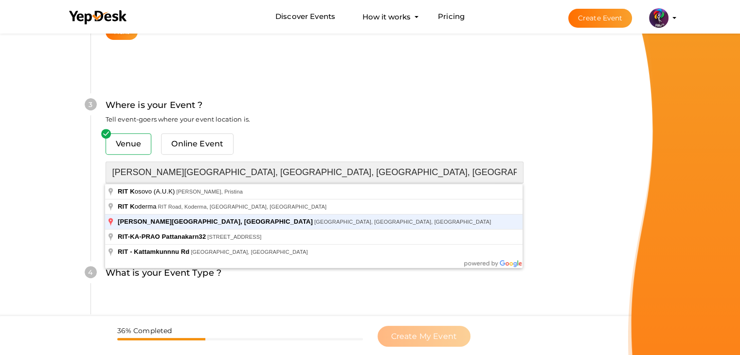
type input "[PERSON_NAME][GEOGRAPHIC_DATA], [GEOGRAPHIC_DATA], [GEOGRAPHIC_DATA], [GEOGRAPH…"
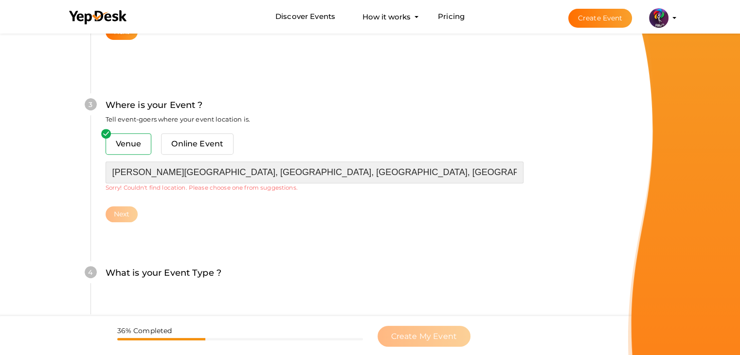
click at [440, 172] on input "[PERSON_NAME][GEOGRAPHIC_DATA], [GEOGRAPHIC_DATA], [GEOGRAPHIC_DATA], [GEOGRAPH…" at bounding box center [315, 173] width 418 height 22
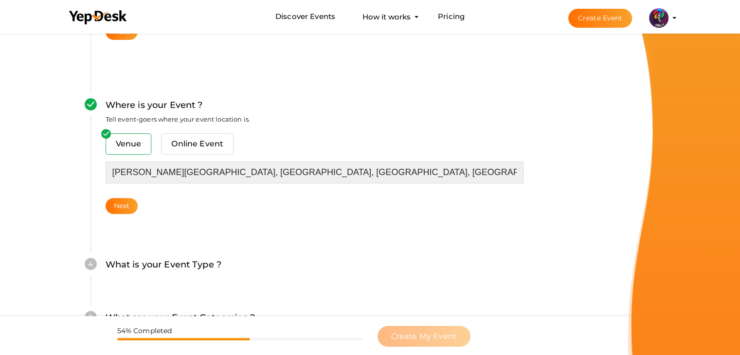
click at [276, 181] on input "[PERSON_NAME][GEOGRAPHIC_DATA], [GEOGRAPHIC_DATA], [GEOGRAPHIC_DATA], [GEOGRAPH…" at bounding box center [315, 173] width 418 height 22
click at [461, 179] on input "[PERSON_NAME][GEOGRAPHIC_DATA], [GEOGRAPHIC_DATA], [GEOGRAPHIC_DATA], [GEOGRAPH…" at bounding box center [315, 173] width 418 height 22
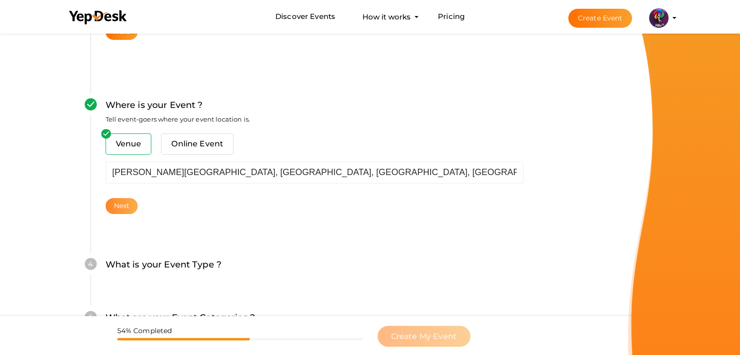
click at [117, 207] on button "Next" at bounding box center [122, 206] width 33 height 16
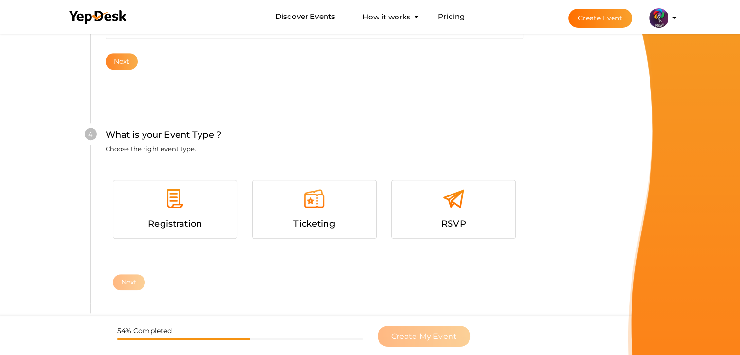
scroll to position [533, 0]
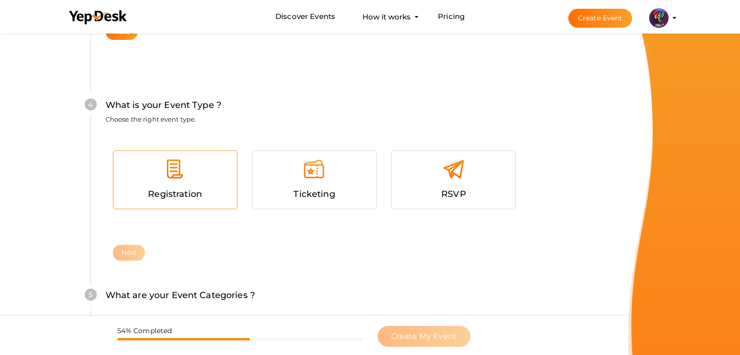
click at [147, 198] on div "Registration" at bounding box center [175, 194] width 109 height 14
click at [137, 248] on button "Next" at bounding box center [129, 253] width 33 height 16
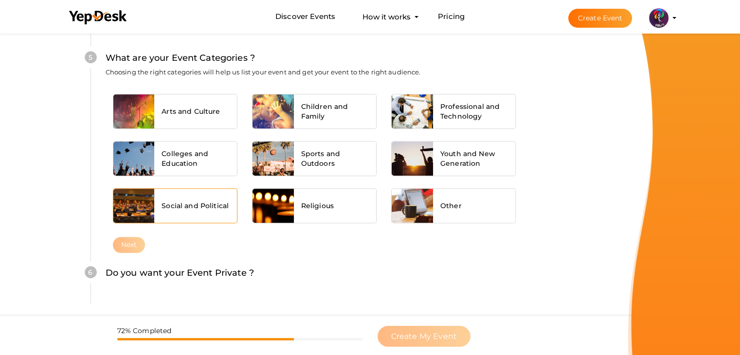
scroll to position [771, 0]
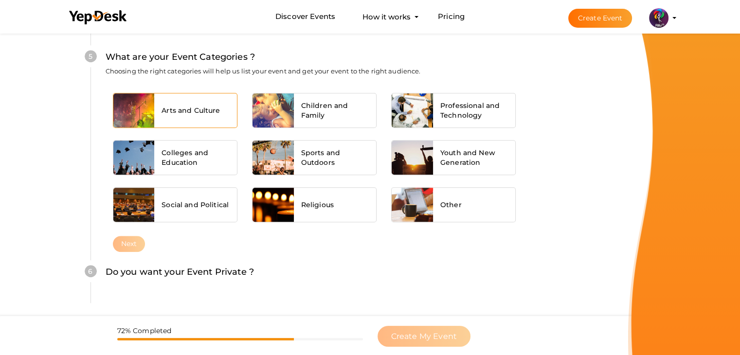
click at [196, 112] on span "Arts and Culture" at bounding box center [191, 111] width 58 height 10
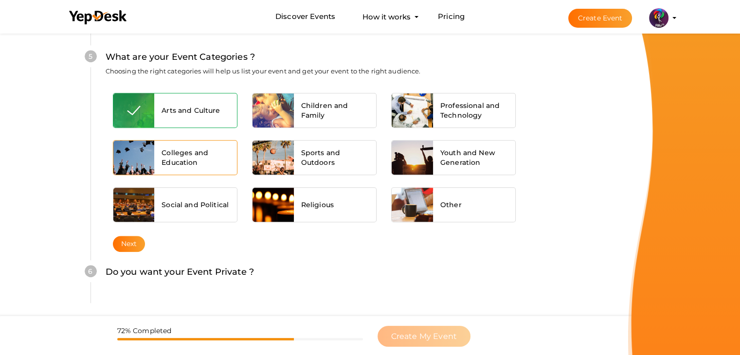
click at [191, 152] on span "Colleges and Education" at bounding box center [196, 157] width 68 height 19
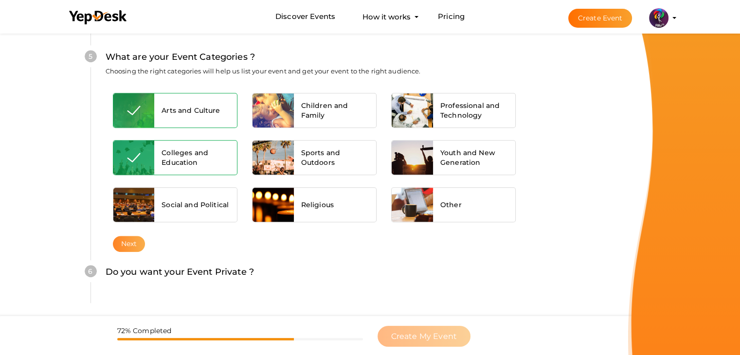
click at [132, 243] on button "Next" at bounding box center [129, 244] width 33 height 16
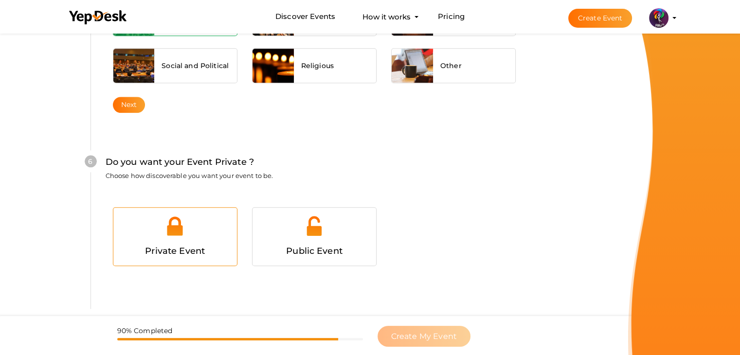
scroll to position [950, 0]
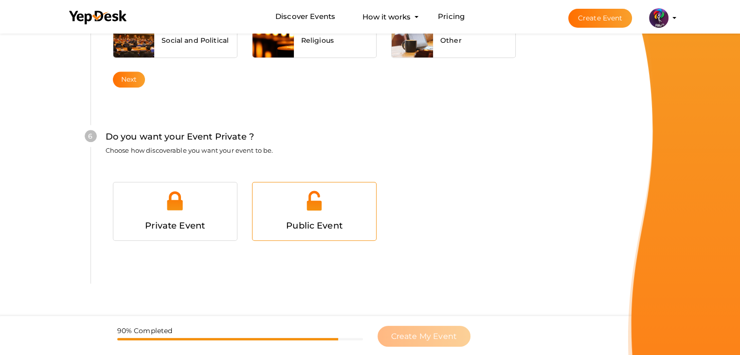
click at [314, 186] on div "Public Event" at bounding box center [315, 212] width 124 height 58
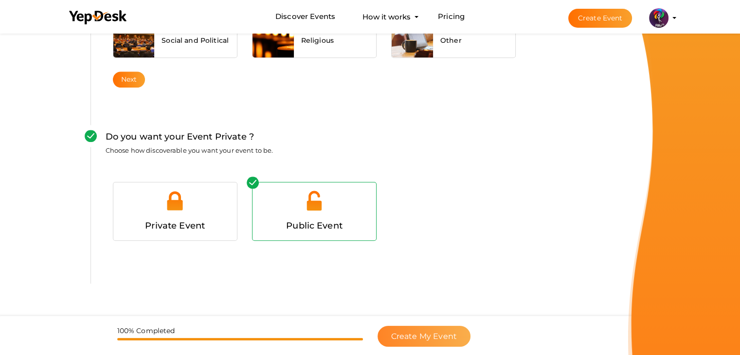
click at [428, 326] on button "Create My Event" at bounding box center [424, 336] width 93 height 21
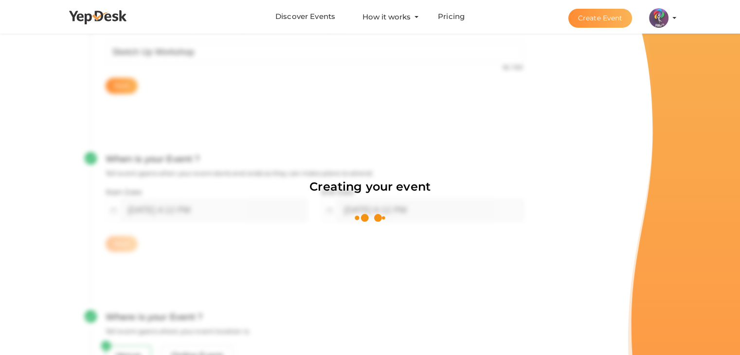
scroll to position [146, 0]
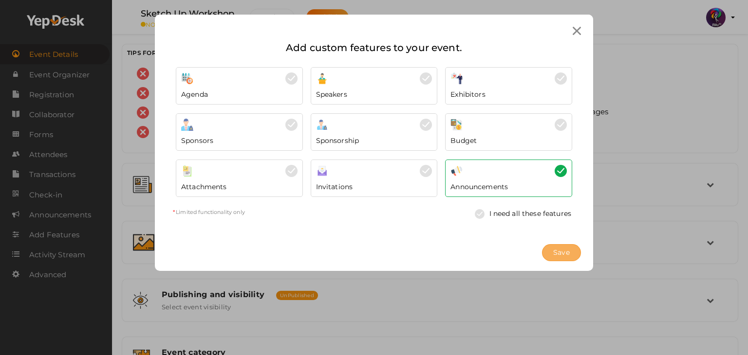
click at [558, 256] on span "Save" at bounding box center [561, 253] width 17 height 10
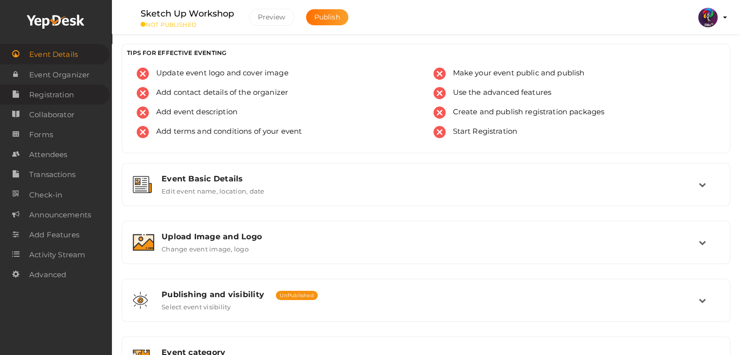
click at [55, 92] on span "Registration" at bounding box center [51, 94] width 45 height 19
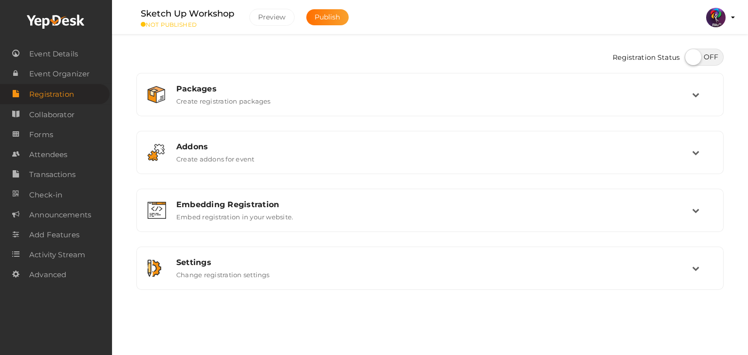
click at [695, 52] on label at bounding box center [703, 57] width 39 height 17
click at [691, 52] on input "checkbox" at bounding box center [687, 54] width 6 height 6
checkbox input "true"
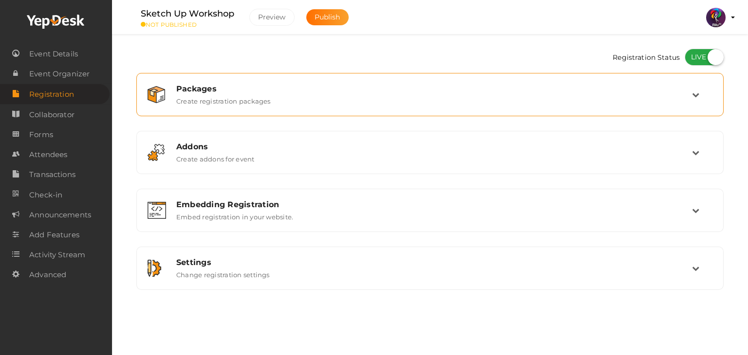
click at [682, 76] on div "Packages Create registration packages" at bounding box center [429, 94] width 587 height 43
click at [686, 92] on div "Packages" at bounding box center [434, 88] width 516 height 9
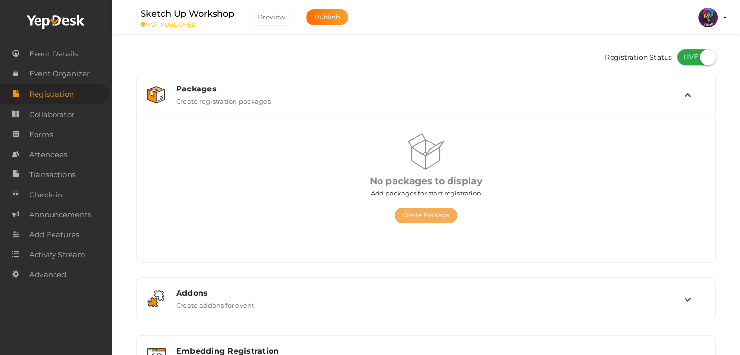
click at [442, 210] on button "Create Package" at bounding box center [426, 216] width 63 height 16
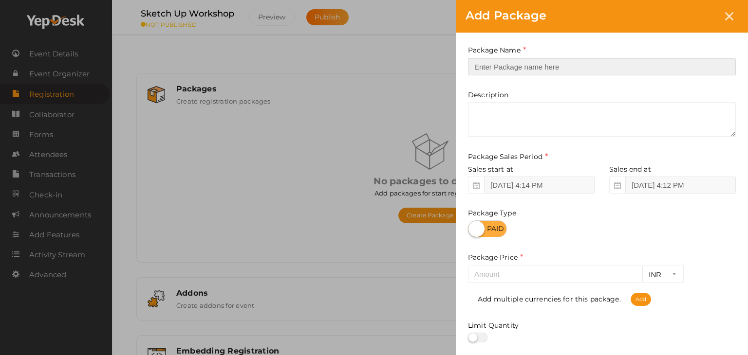
click at [498, 67] on input "text" at bounding box center [602, 66] width 268 height 17
type input "Sketchup Workshop Registration"
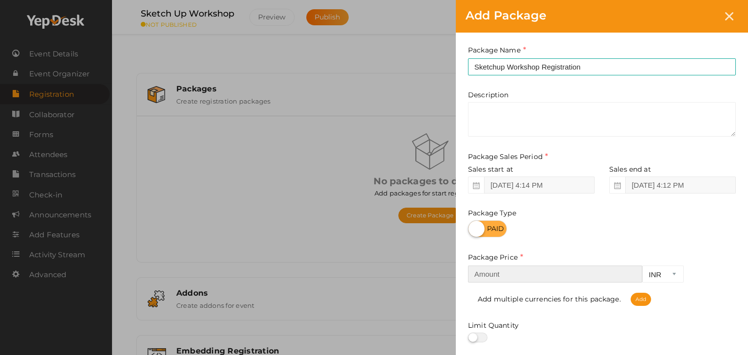
click at [512, 269] on input "number" at bounding box center [555, 274] width 174 height 17
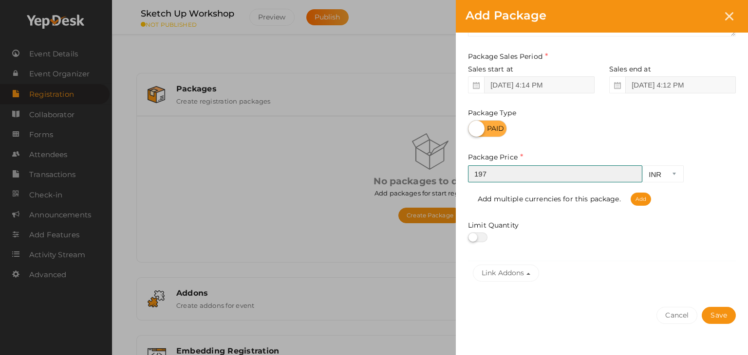
scroll to position [121, 0]
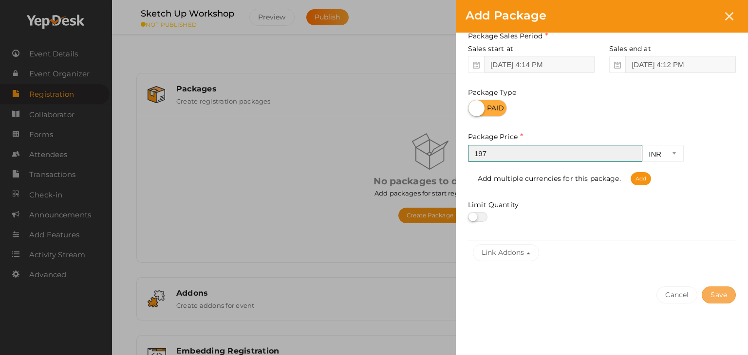
type input "197"
click at [713, 296] on button "Save" at bounding box center [718, 295] width 34 height 17
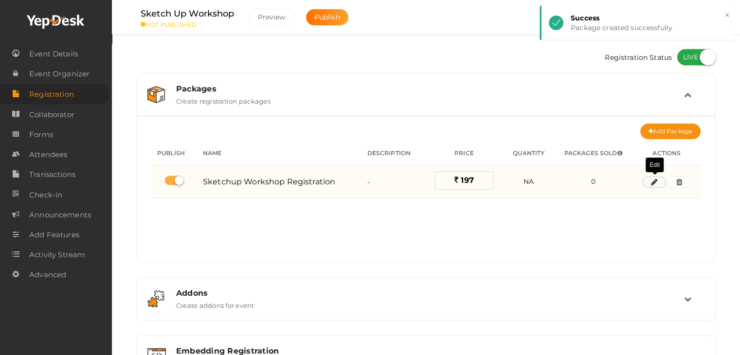
click at [655, 180] on icon "button" at bounding box center [654, 183] width 7 height 6
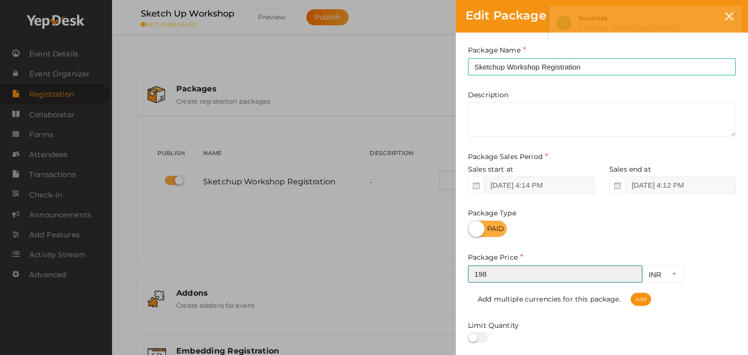
click at [633, 274] on input "198" at bounding box center [555, 274] width 174 height 17
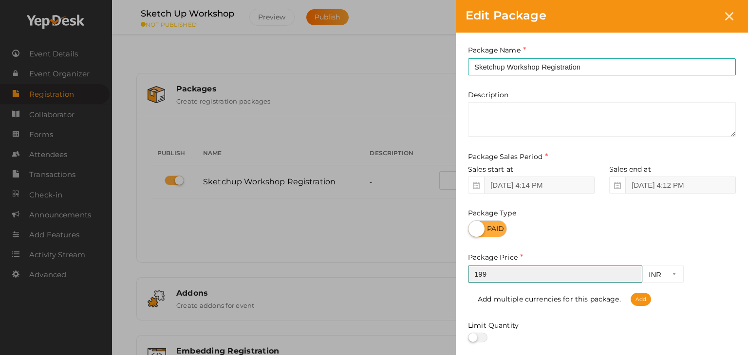
type input "199"
click at [633, 274] on input "199" at bounding box center [555, 274] width 174 height 17
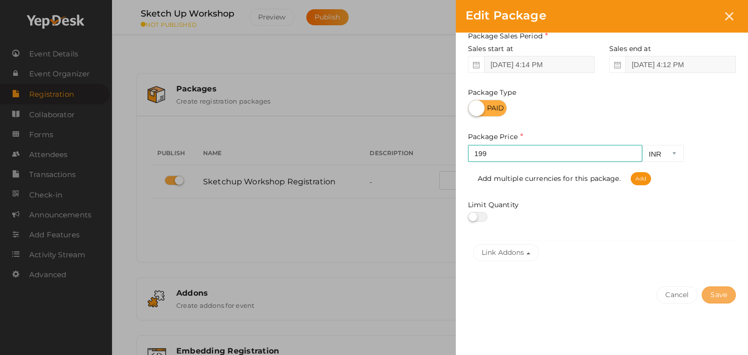
click at [726, 295] on button "Save" at bounding box center [718, 295] width 34 height 17
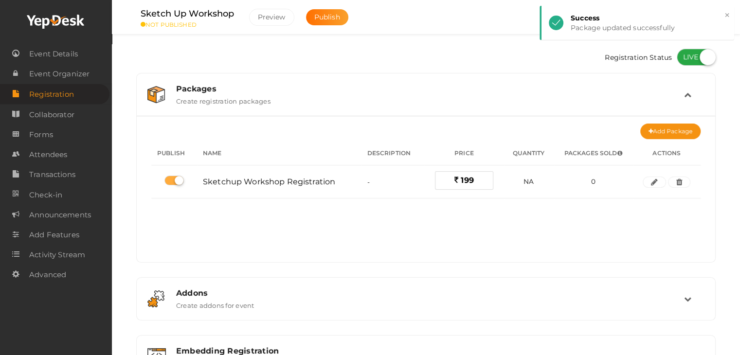
click at [632, 254] on div "No packages to display Add packages for start registration Create Package Publi…" at bounding box center [426, 194] width 550 height 122
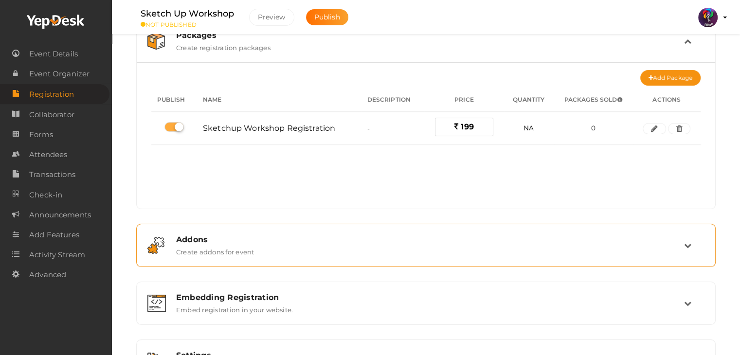
scroll to position [129, 0]
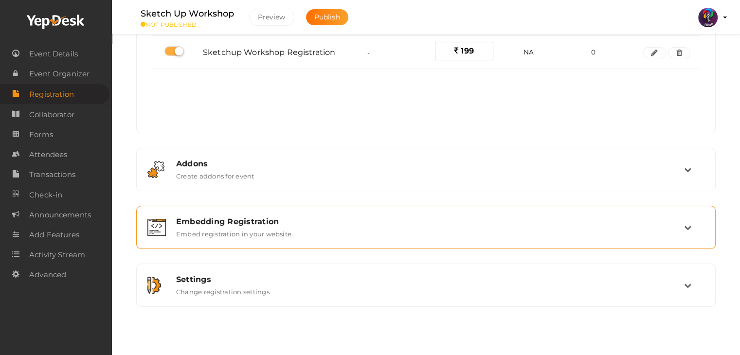
click at [506, 230] on div "Embedding Registration Embed registration in your website." at bounding box center [427, 227] width 516 height 21
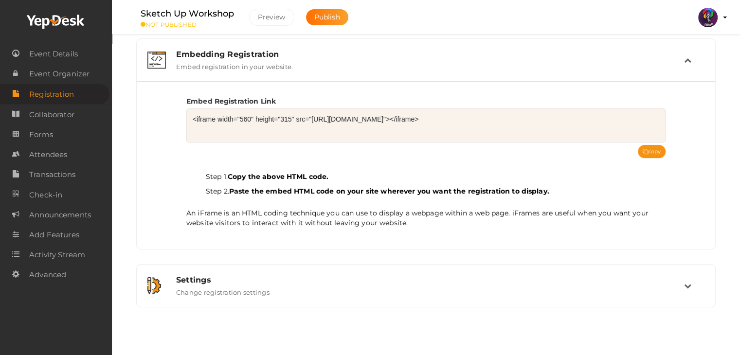
scroll to position [151, 0]
click at [652, 151] on button "copy" at bounding box center [652, 150] width 28 height 13
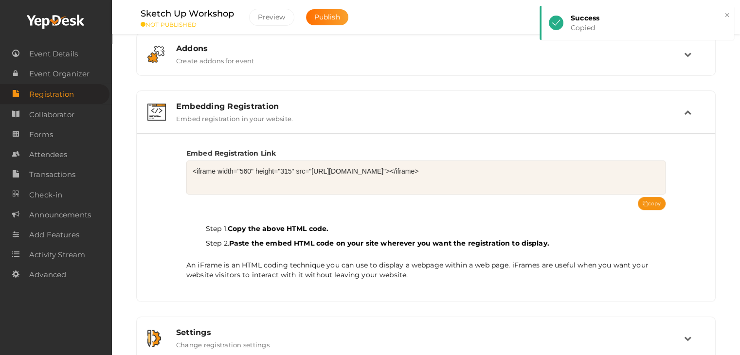
scroll to position [99, 0]
click at [49, 112] on span "Collaborator" at bounding box center [51, 114] width 45 height 19
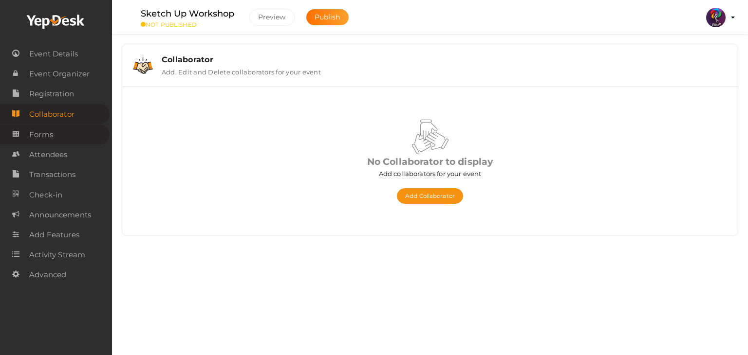
click at [61, 133] on link "Forms" at bounding box center [55, 135] width 110 height 20
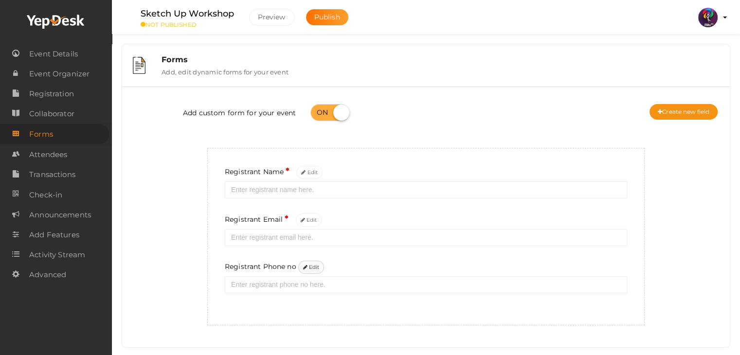
click at [319, 268] on button "Edit" at bounding box center [311, 267] width 26 height 13
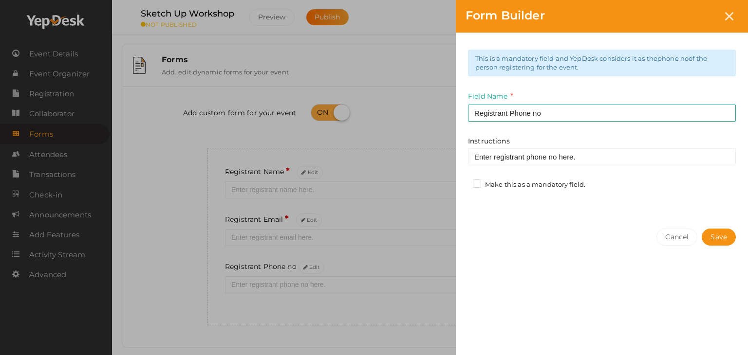
click at [507, 185] on label "Make this as a mandatory field." at bounding box center [529, 185] width 112 height 10
click at [463, 182] on input "Make this as a mandatory field." at bounding box center [463, 182] width 0 height 0
click at [711, 234] on button "Save" at bounding box center [718, 237] width 34 height 17
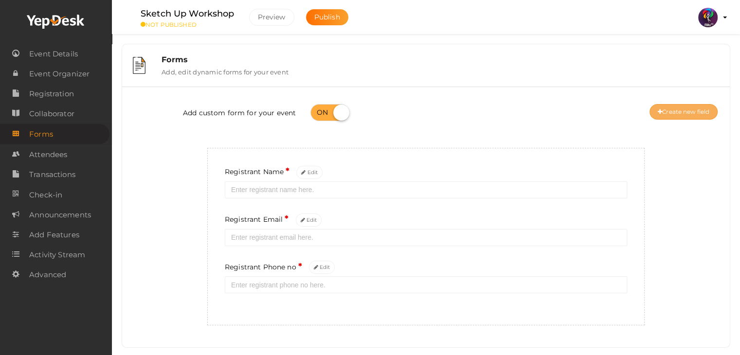
click at [695, 114] on button "Create new field" at bounding box center [684, 112] width 68 height 16
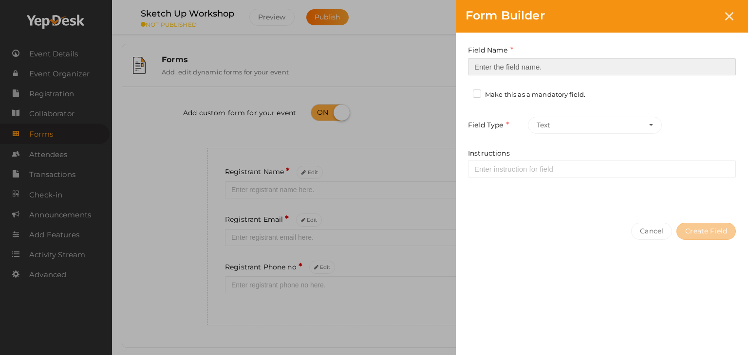
click at [534, 64] on input at bounding box center [602, 66] width 268 height 17
type input "Registrant College"
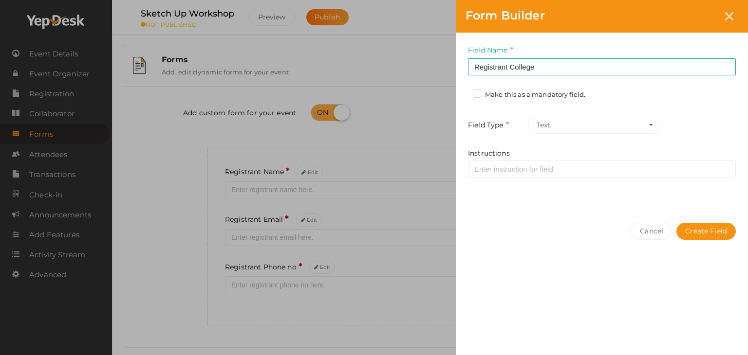
click at [480, 92] on label "Make this as a mandatory field." at bounding box center [529, 95] width 112 height 10
click at [463, 92] on input "Make this as a mandatory field." at bounding box center [463, 92] width 0 height 0
click at [717, 233] on button "Create Field" at bounding box center [705, 231] width 59 height 17
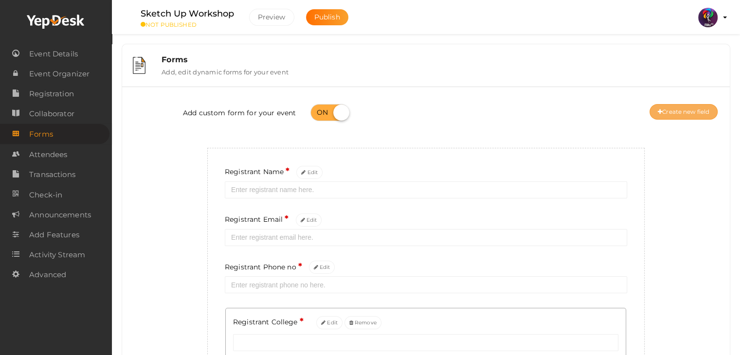
click at [690, 109] on button "Create new field" at bounding box center [684, 112] width 68 height 16
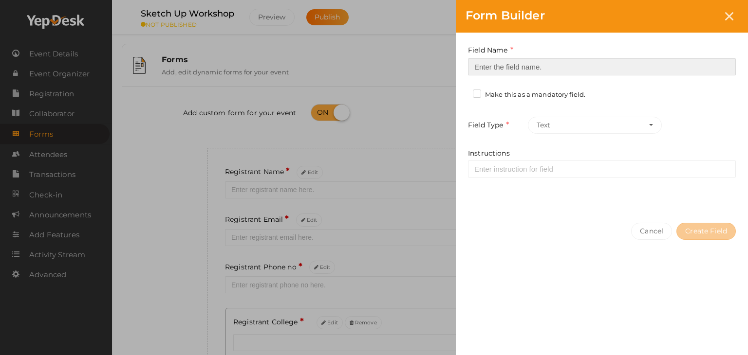
click at [520, 67] on input at bounding box center [602, 66] width 268 height 17
type input "Refferal ID"
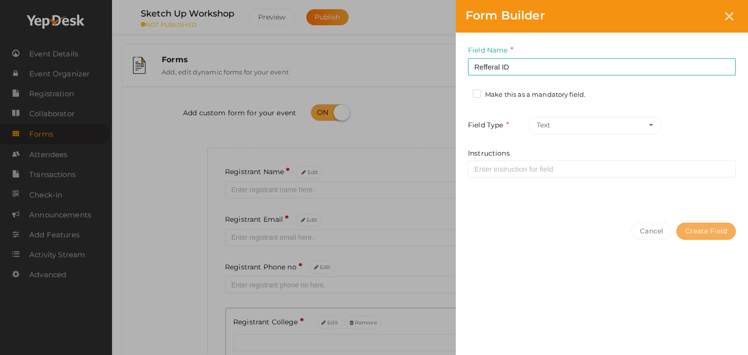
click at [687, 234] on button "Create Field" at bounding box center [705, 231] width 59 height 17
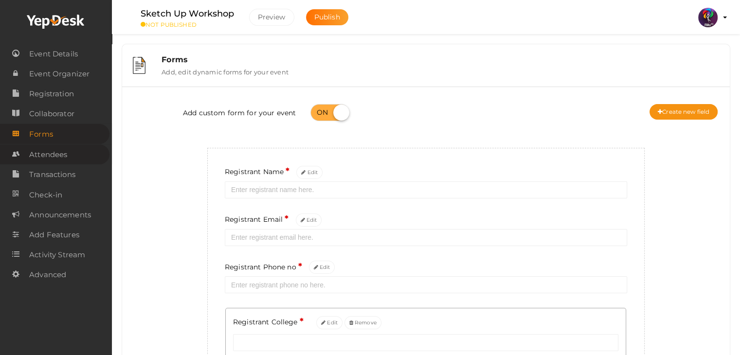
click at [59, 157] on span "Attendees" at bounding box center [48, 154] width 38 height 19
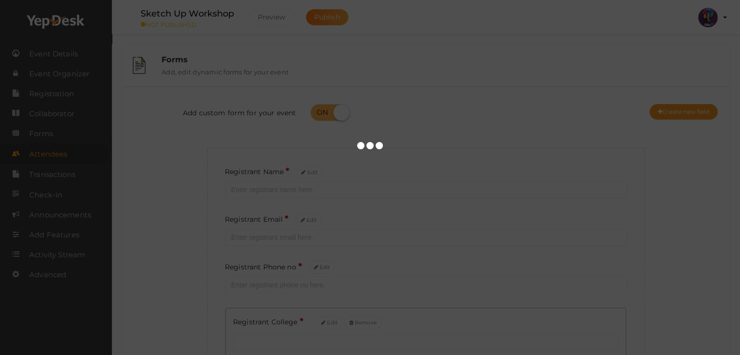
click at [59, 139] on div at bounding box center [370, 177] width 740 height 355
click at [48, 136] on div at bounding box center [370, 177] width 740 height 355
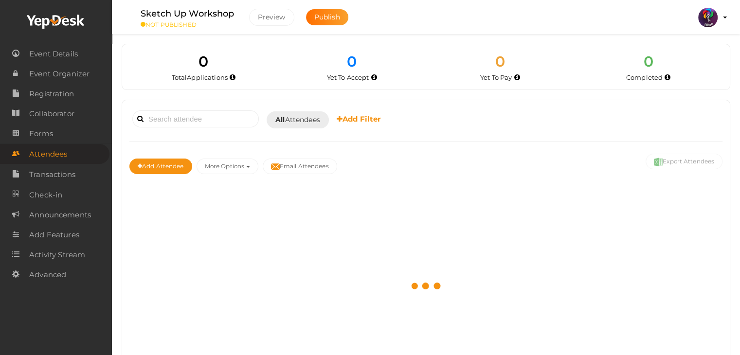
click at [48, 136] on span "Forms" at bounding box center [41, 133] width 24 height 19
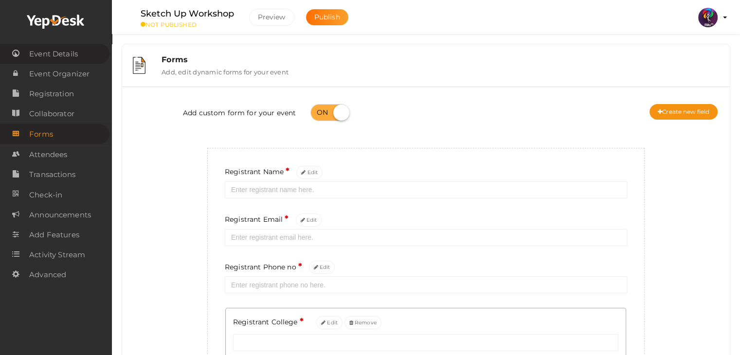
click at [67, 49] on span "Event Details" at bounding box center [53, 53] width 49 height 19
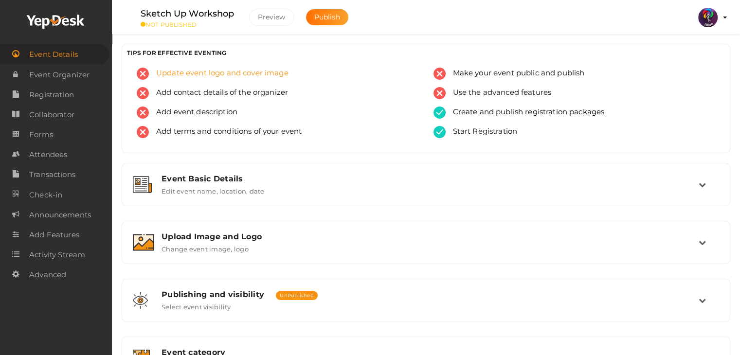
click at [277, 74] on span "Update event logo and cover image" at bounding box center [219, 74] width 140 height 12
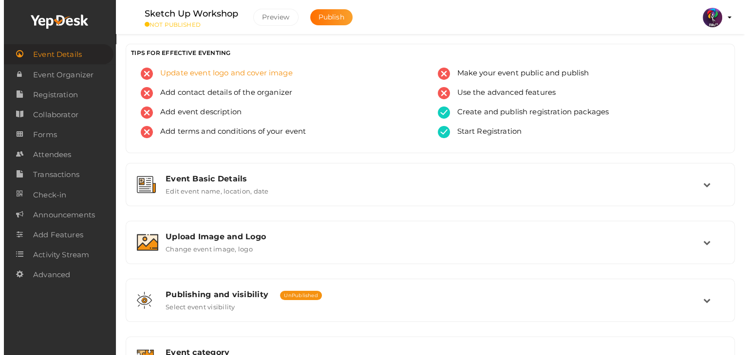
scroll to position [164, 0]
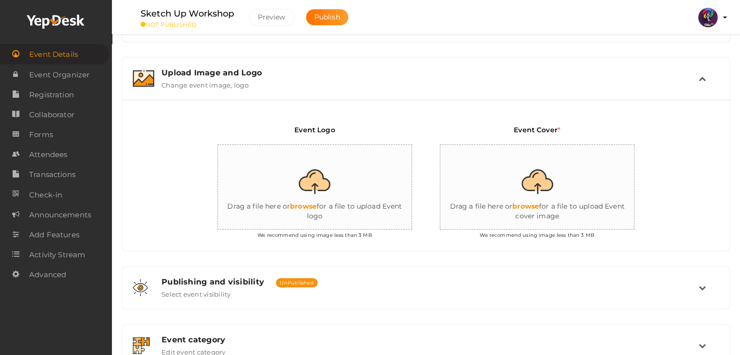
click at [357, 187] on input "file" at bounding box center [315, 187] width 195 height 85
click at [336, 196] on input "file" at bounding box center [315, 187] width 195 height 85
type input "C:\fakepath\logo yepdesk.png"
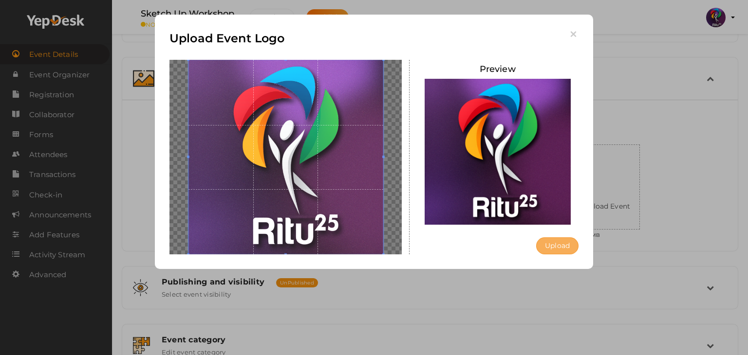
click at [569, 240] on button "Upload" at bounding box center [557, 246] width 42 height 17
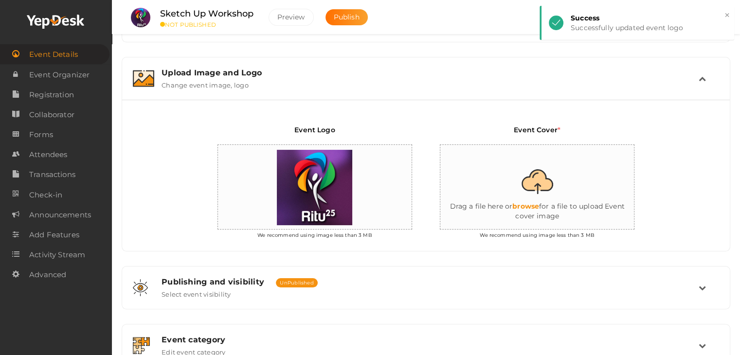
click at [554, 202] on input "file" at bounding box center [538, 187] width 195 height 85
click at [542, 187] on input "file" at bounding box center [538, 187] width 195 height 85
type input "C:\fakepath\Sketchup workshop.jpg"
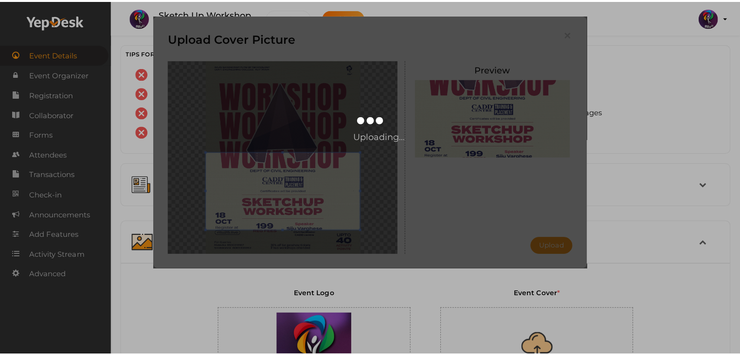
scroll to position [164, 0]
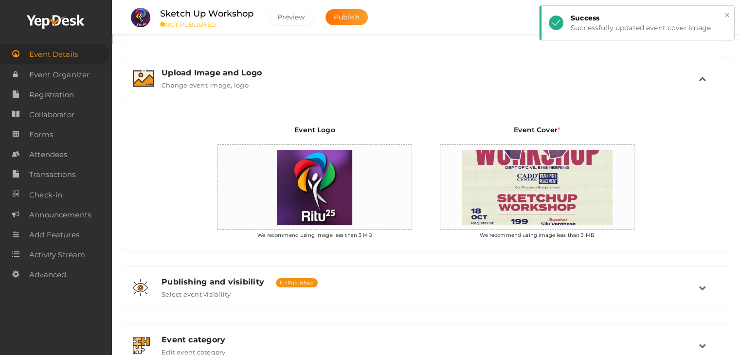
click at [726, 15] on button "×" at bounding box center [727, 15] width 6 height 11
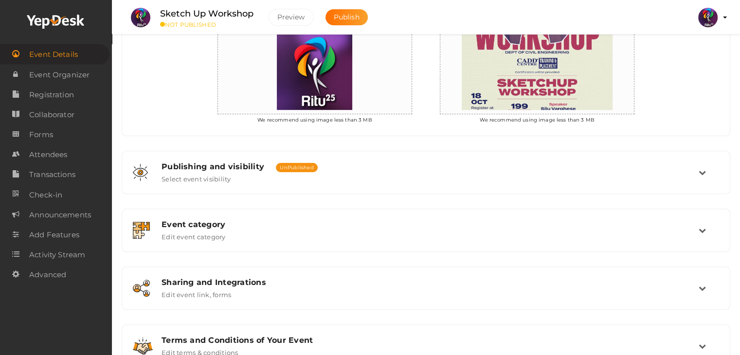
scroll to position [281, 0]
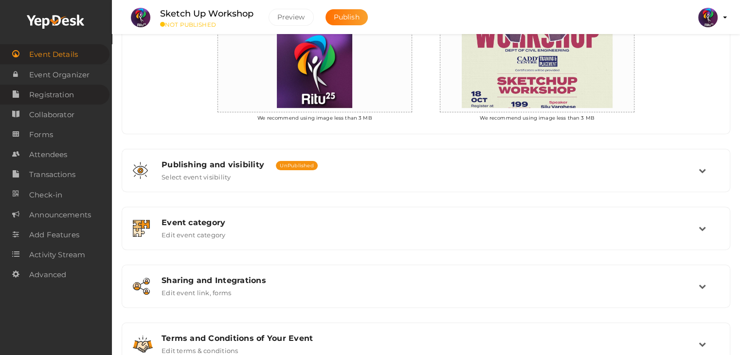
click at [69, 92] on span "Registration" at bounding box center [51, 94] width 45 height 19
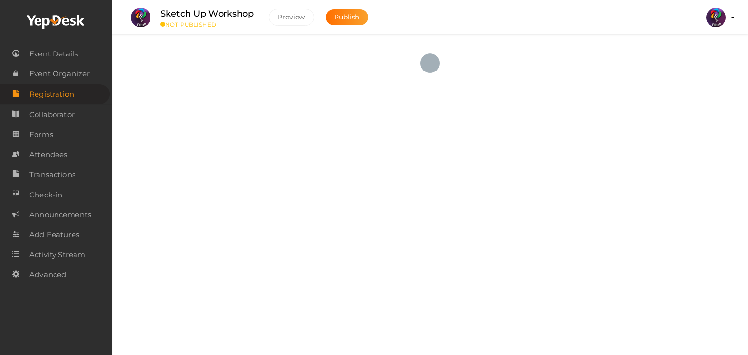
checkbox input "true"
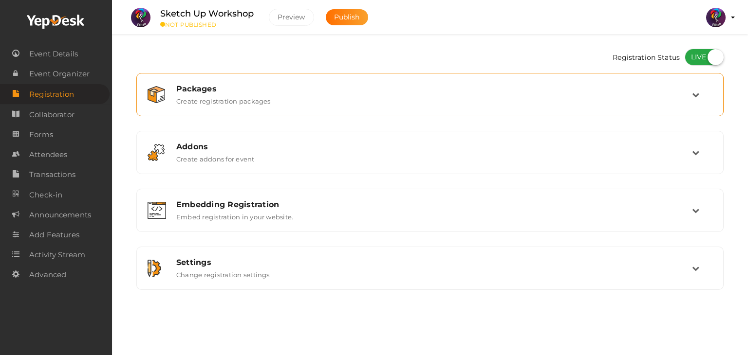
click at [227, 86] on div "Packages" at bounding box center [434, 88] width 516 height 9
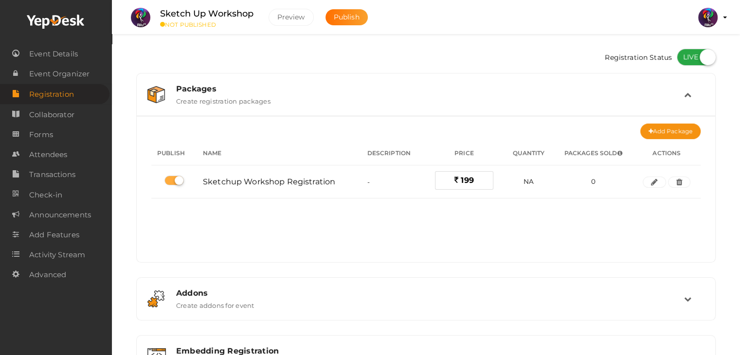
click at [227, 86] on div "Packages" at bounding box center [430, 88] width 508 height 9
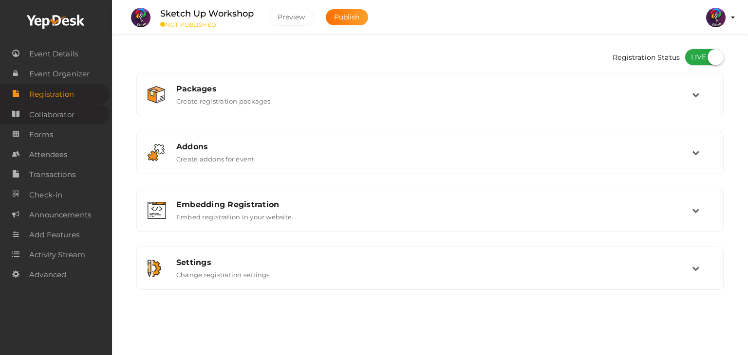
click at [50, 119] on span "Collaborator" at bounding box center [51, 114] width 45 height 19
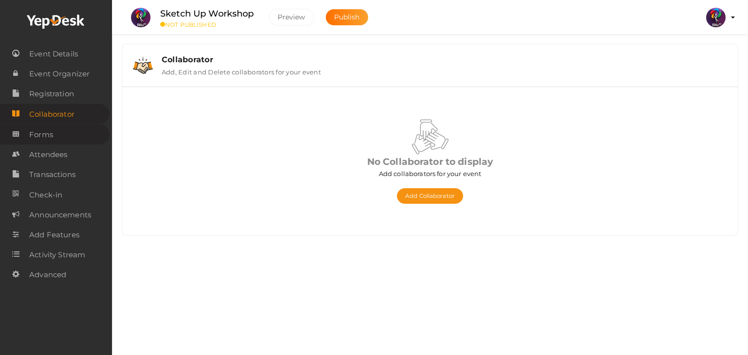
click at [50, 139] on span "Forms" at bounding box center [41, 134] width 24 height 19
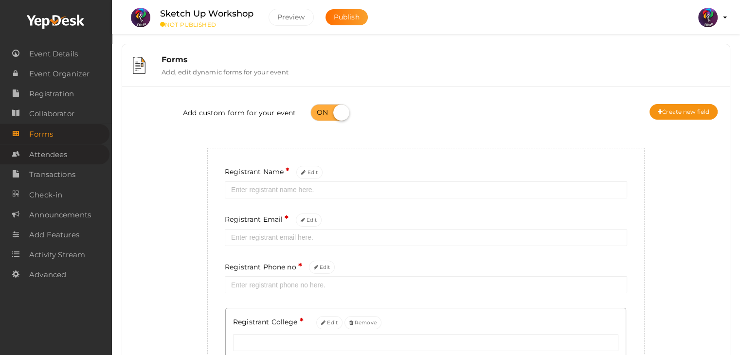
click at [56, 158] on span "Attendees" at bounding box center [48, 154] width 38 height 19
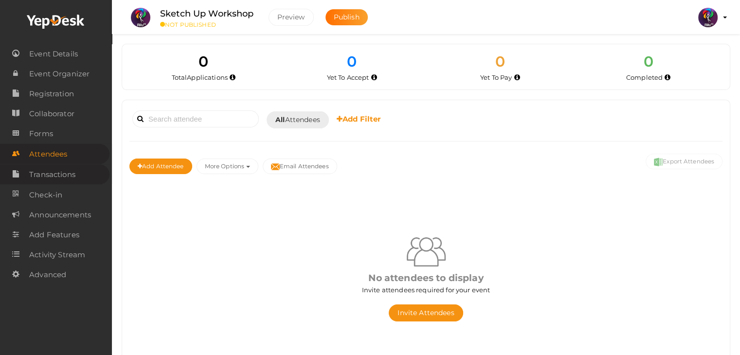
click at [64, 174] on span "Transactions" at bounding box center [52, 174] width 46 height 19
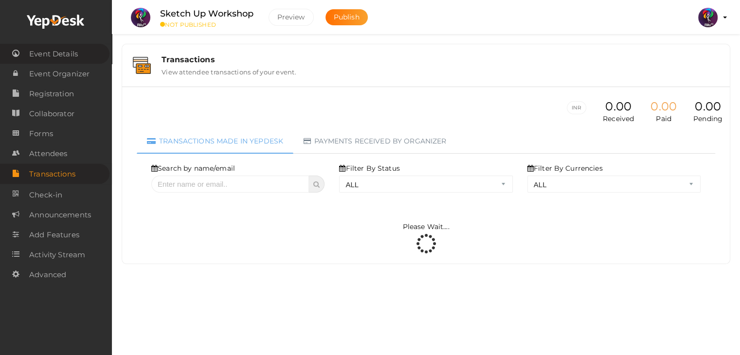
click at [65, 59] on span "Event Details" at bounding box center [53, 53] width 49 height 19
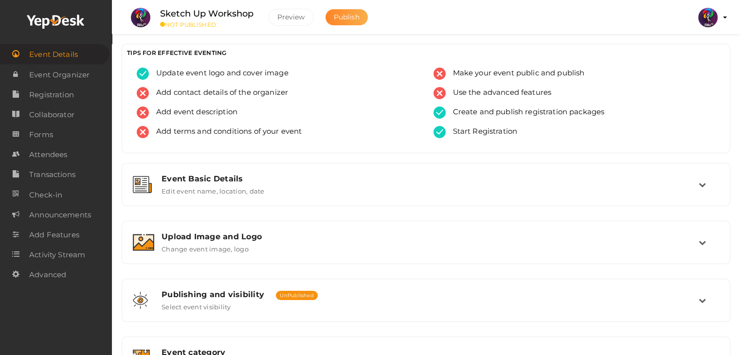
click at [348, 16] on span "Publish" at bounding box center [347, 17] width 26 height 9
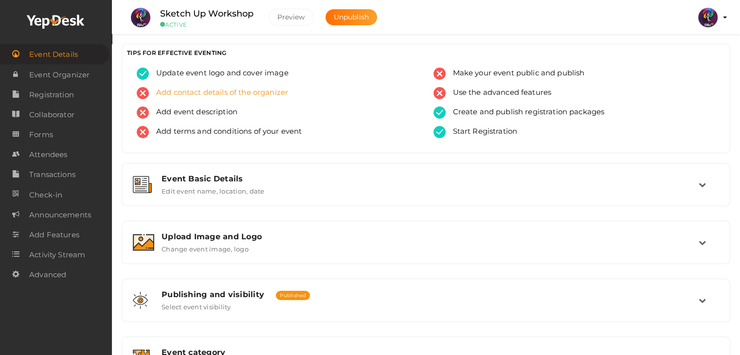
click at [262, 87] on span "Add contact details of the organizer" at bounding box center [218, 93] width 139 height 12
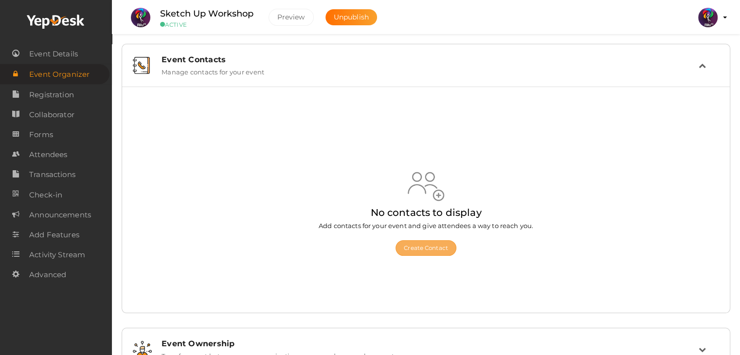
click at [423, 252] on button "Create Contact" at bounding box center [426, 248] width 61 height 16
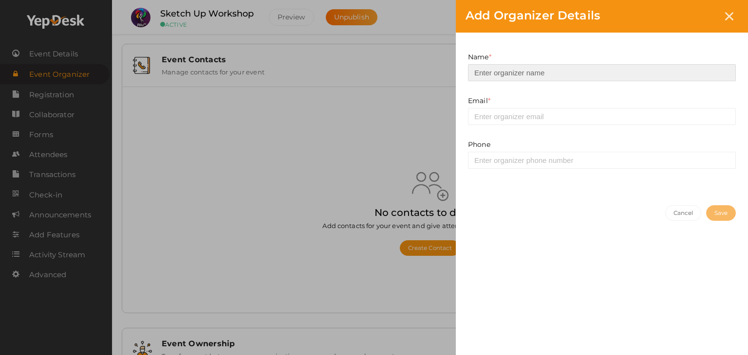
click at [588, 72] on input at bounding box center [602, 72] width 268 height 17
type input "m"
type input "Malavika"
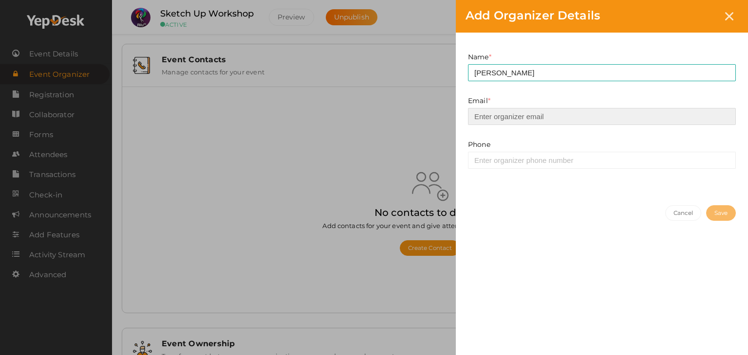
click at [598, 113] on input "email" at bounding box center [602, 116] width 268 height 17
type input "[EMAIL_ADDRESS][DOMAIN_NAME]"
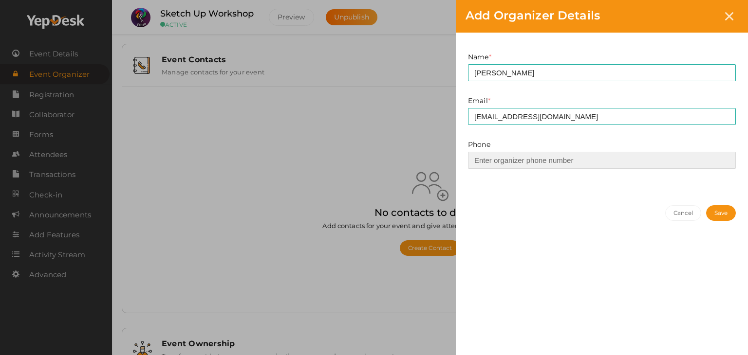
click at [608, 156] on input at bounding box center [602, 160] width 268 height 17
type input "8590318167"
click at [710, 213] on button "Save" at bounding box center [721, 213] width 30 height 16
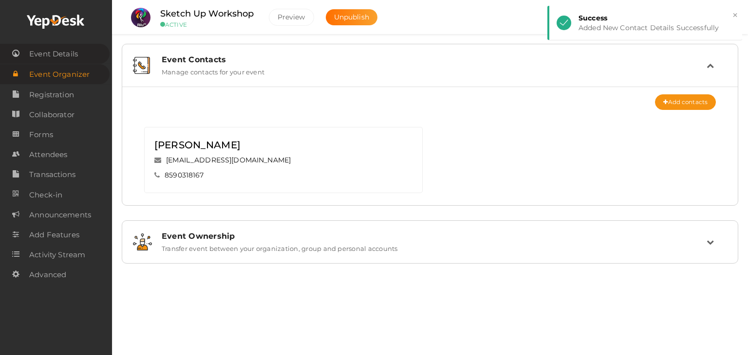
click at [70, 56] on span "Event Details" at bounding box center [53, 53] width 49 height 19
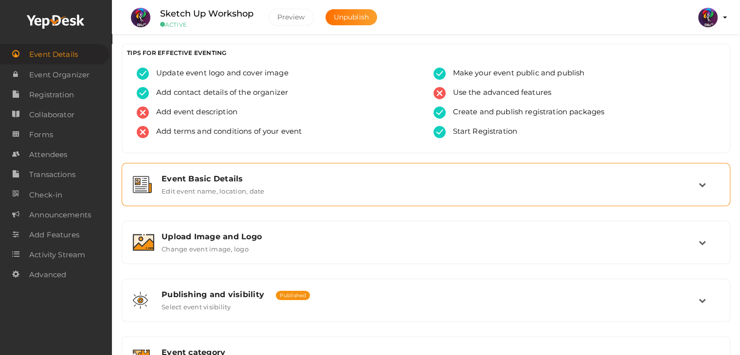
click at [319, 190] on div "Event Basic Details Edit event name, location, date" at bounding box center [426, 184] width 545 height 21
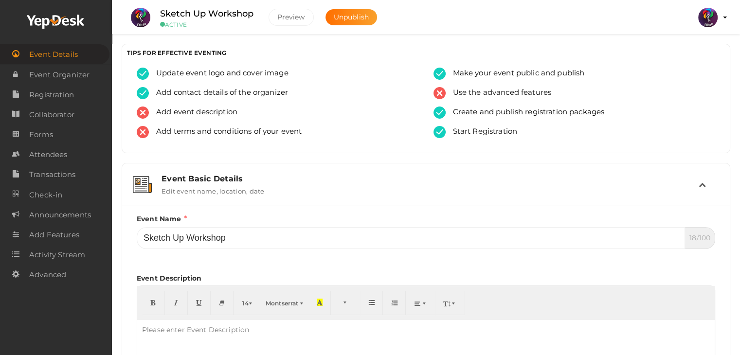
click at [319, 190] on div "Event Basic Details Edit event name, location, date" at bounding box center [426, 184] width 545 height 21
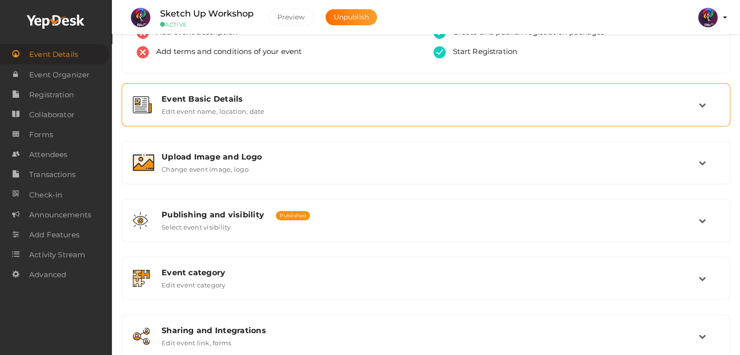
scroll to position [90, 0]
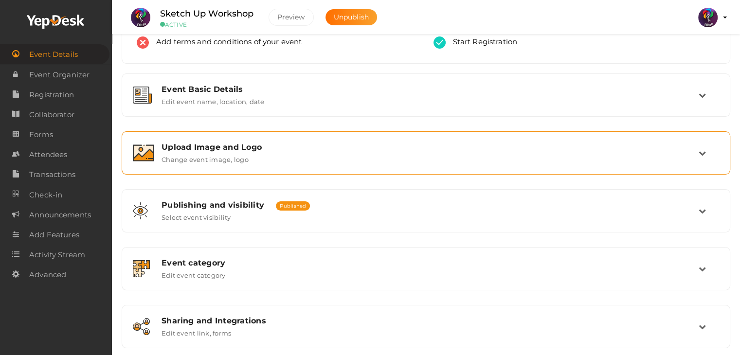
click at [405, 137] on div "Upload Image and Logo Change event image, logo" at bounding box center [426, 153] width 598 height 33
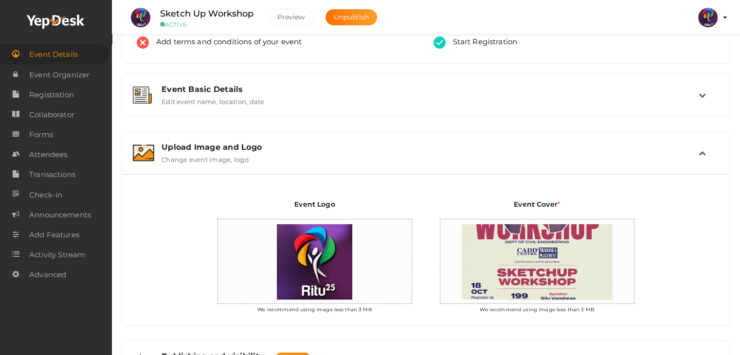
click at [411, 155] on div "Upload Image and Logo Change event image, logo" at bounding box center [426, 153] width 545 height 21
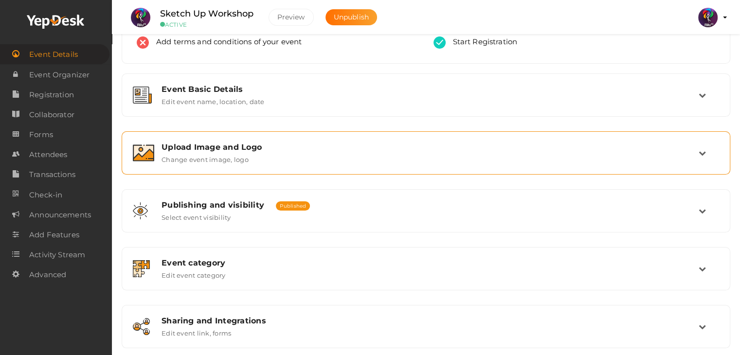
scroll to position [0, 0]
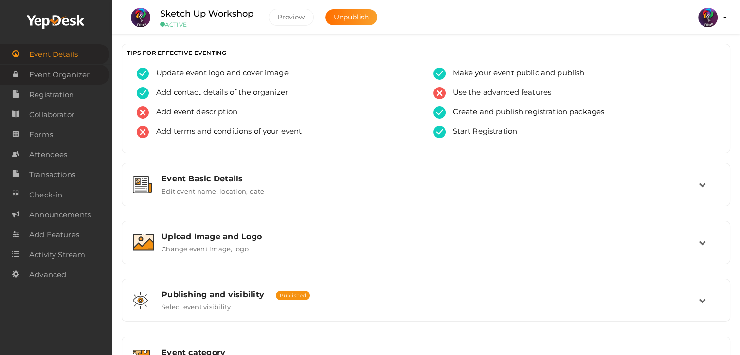
click at [67, 74] on span "Event Organizer" at bounding box center [59, 74] width 60 height 19
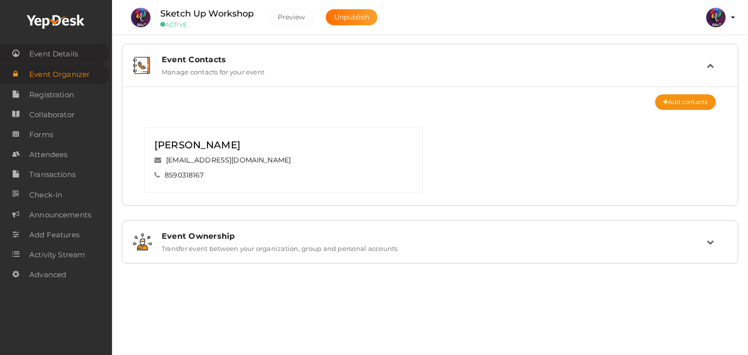
click at [62, 51] on span "Event Details" at bounding box center [53, 53] width 49 height 19
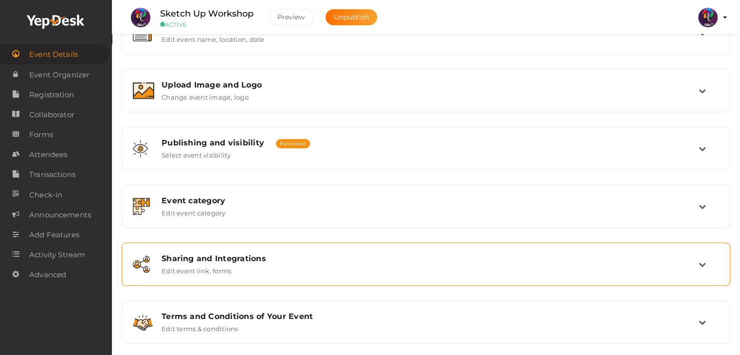
click at [342, 265] on div "Sharing and Integrations Edit event link, forms" at bounding box center [426, 264] width 545 height 21
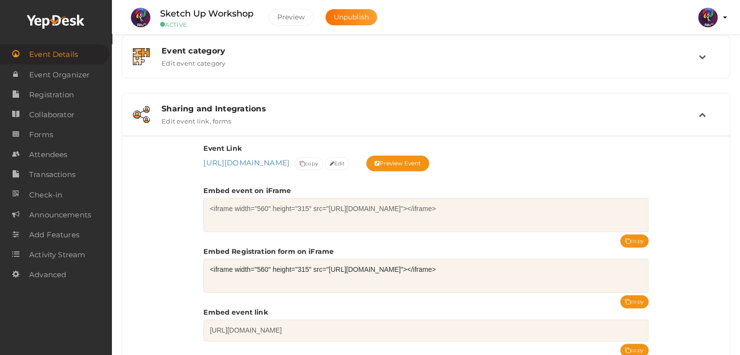
scroll to position [303, 0]
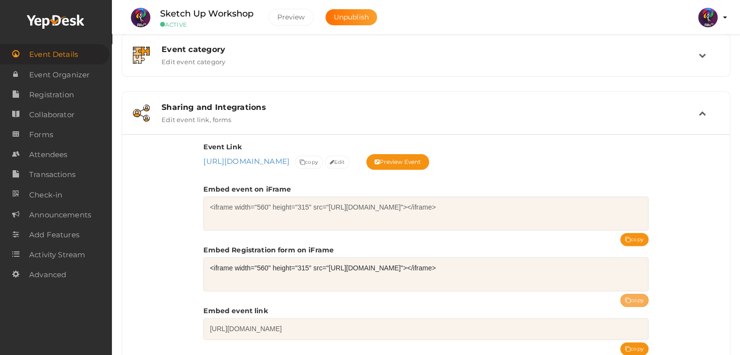
click at [643, 298] on button "copy" at bounding box center [635, 300] width 28 height 13
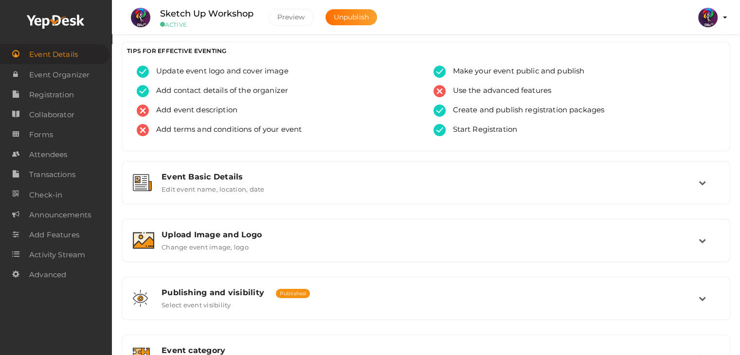
scroll to position [0, 0]
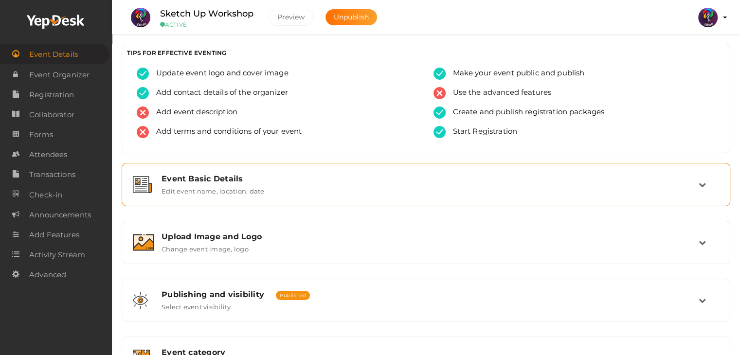
click at [685, 180] on div "Event Basic Details" at bounding box center [430, 178] width 537 height 9
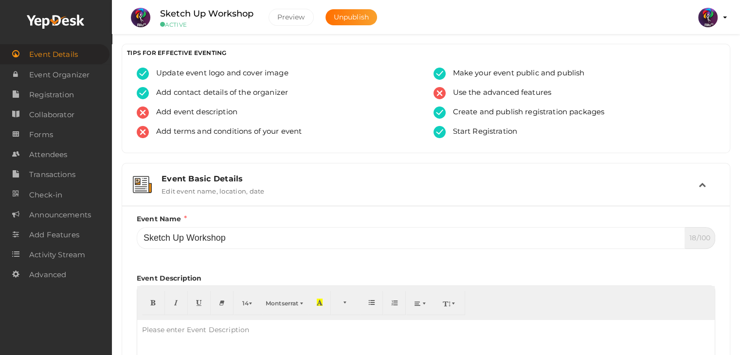
click at [685, 180] on div "Event Basic Details" at bounding box center [430, 178] width 537 height 9
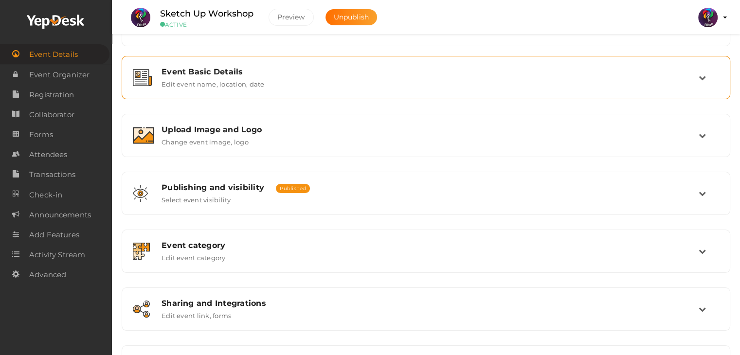
scroll to position [68, 0]
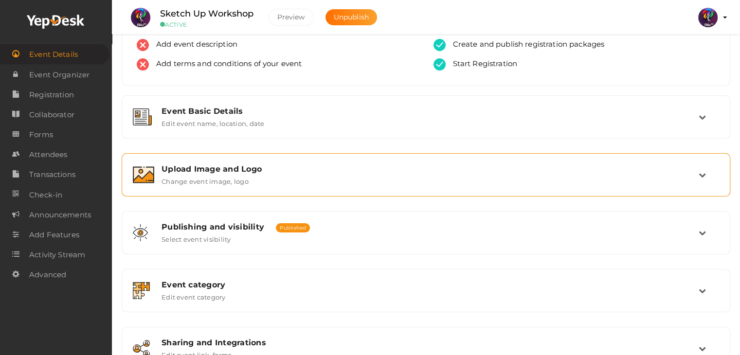
click at [688, 179] on div "Upload Image and Logo Change event image, logo" at bounding box center [426, 175] width 545 height 21
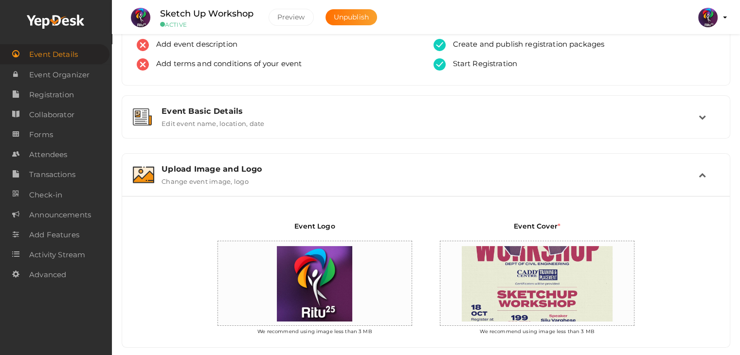
click at [688, 179] on div "Upload Image and Logo Change event image, logo" at bounding box center [426, 175] width 545 height 21
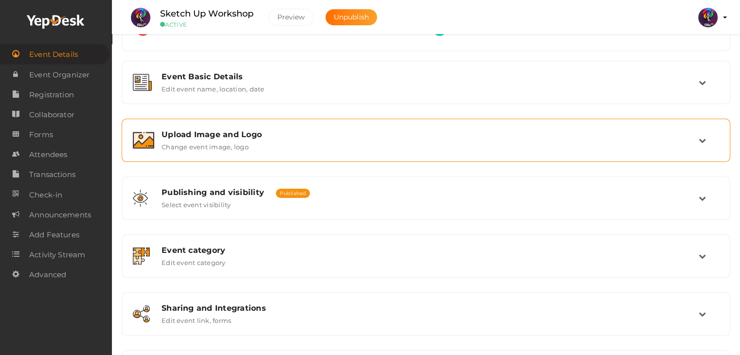
scroll to position [103, 0]
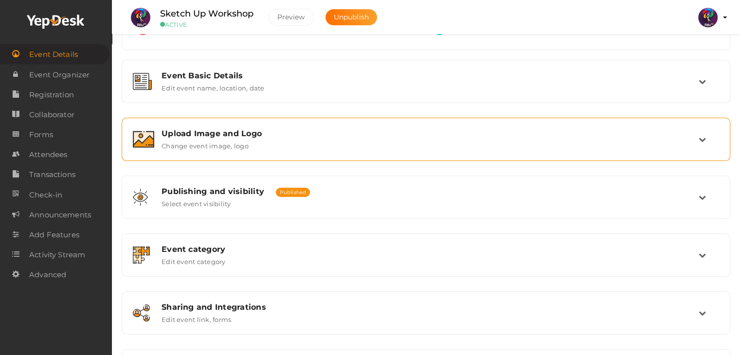
click at [689, 142] on div "Upload Image and Logo Change event image, logo" at bounding box center [426, 139] width 545 height 21
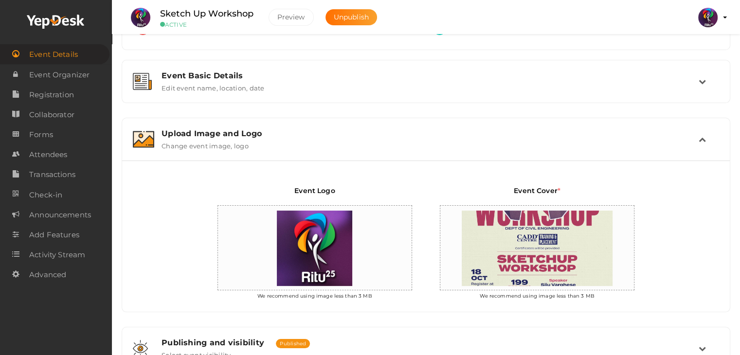
click at [689, 142] on div "Upload Image and Logo Change event image, logo" at bounding box center [426, 139] width 545 height 21
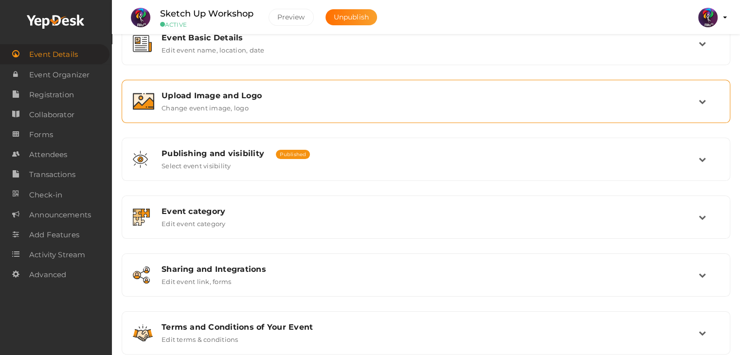
scroll to position [144, 0]
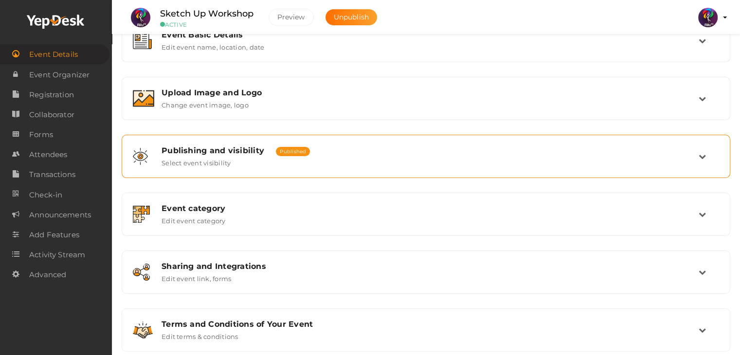
click at [693, 158] on div "Publishing and visibility Published UnPublished Select event visibility" at bounding box center [426, 156] width 545 height 21
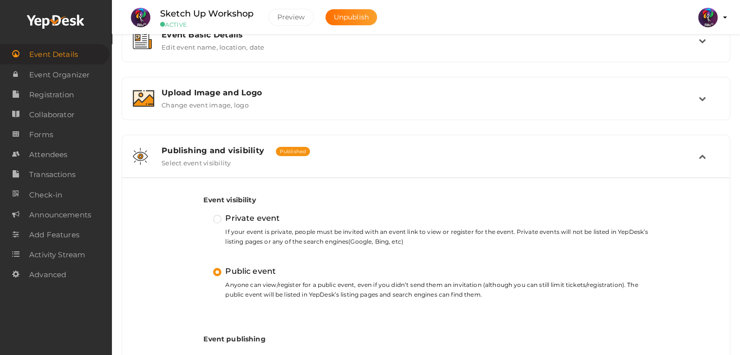
click at [693, 158] on div "Publishing and visibility Published UnPublished Select event visibility" at bounding box center [426, 156] width 545 height 21
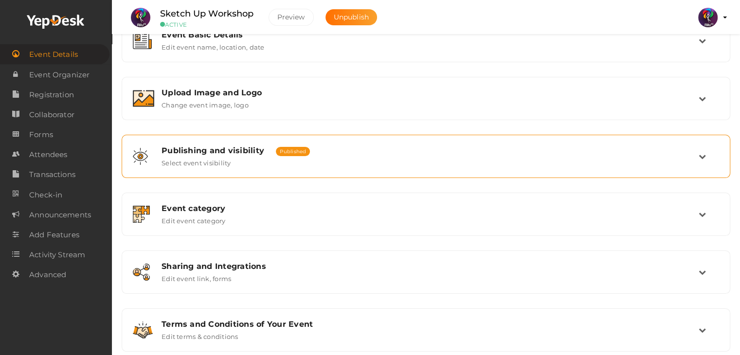
scroll to position [164, 0]
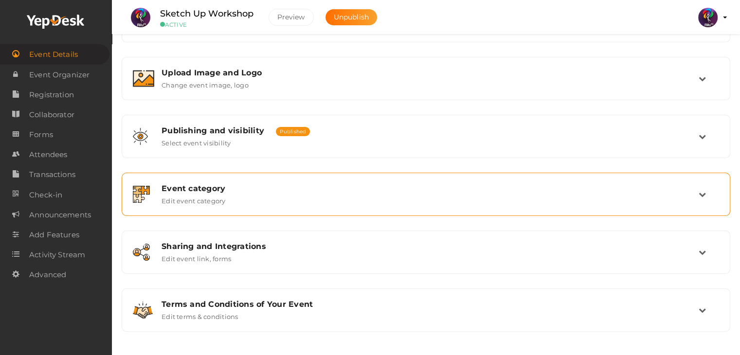
click at [695, 189] on div "Event category" at bounding box center [430, 188] width 537 height 9
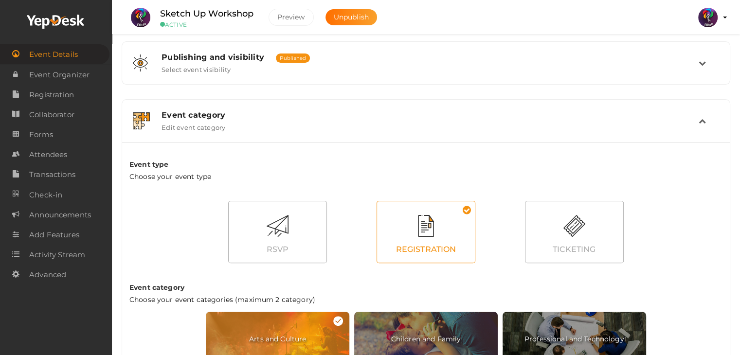
scroll to position [236, 0]
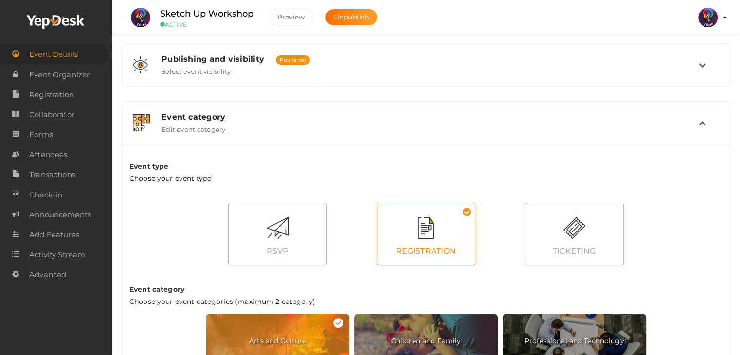
click at [696, 124] on div "Event category Edit event category" at bounding box center [426, 122] width 545 height 21
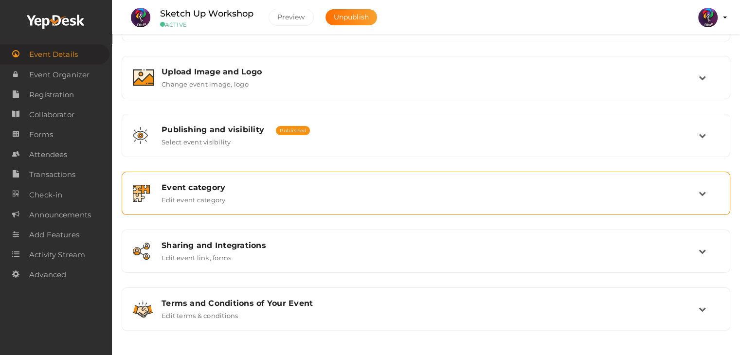
scroll to position [164, 0]
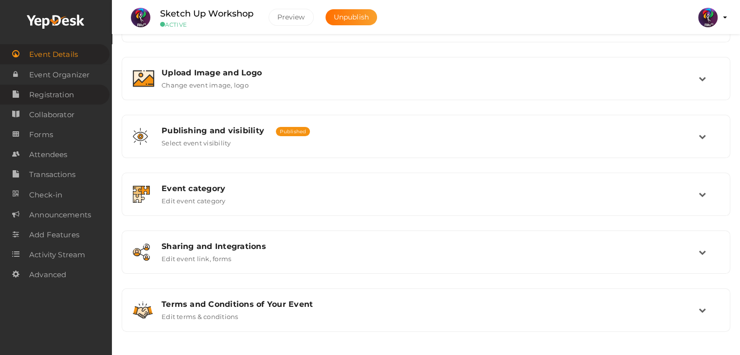
click at [70, 96] on span "Registration" at bounding box center [51, 94] width 45 height 19
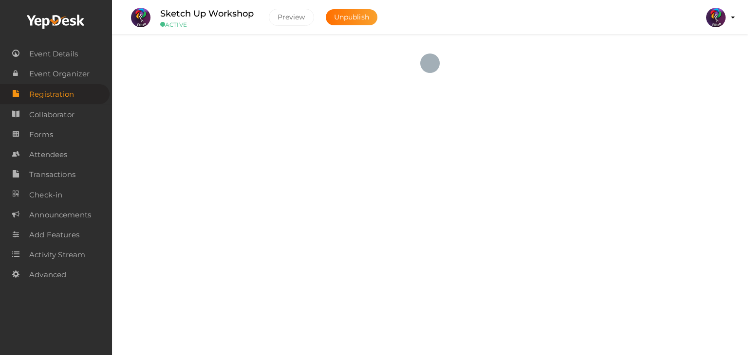
checkbox input "true"
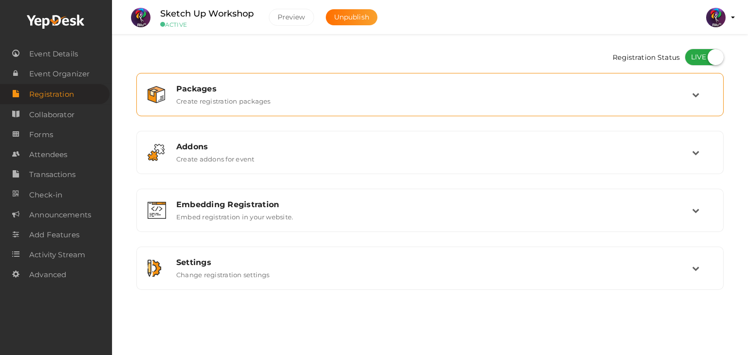
click at [704, 102] on td at bounding box center [702, 94] width 20 height 21
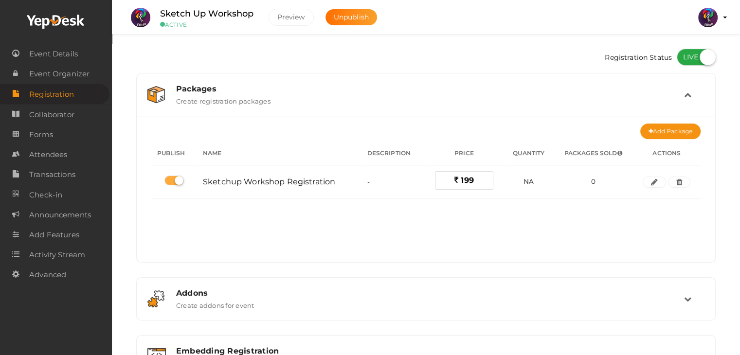
click at [682, 92] on div "Packages" at bounding box center [430, 88] width 508 height 9
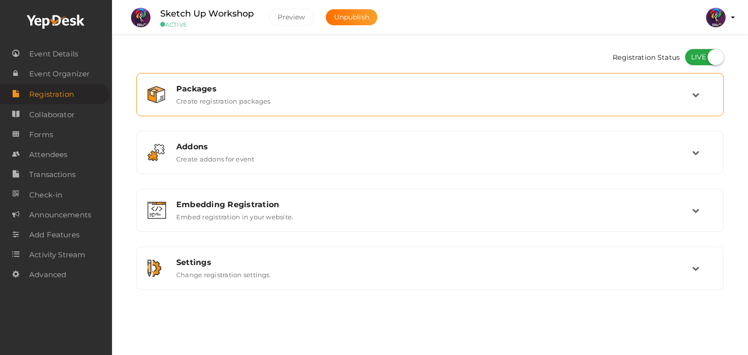
click at [697, 93] on icon at bounding box center [695, 94] width 7 height 7
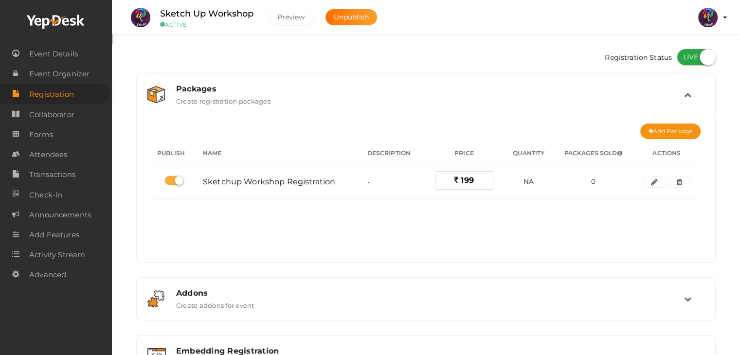
click at [677, 99] on div "Packages Create registration packages" at bounding box center [427, 94] width 516 height 21
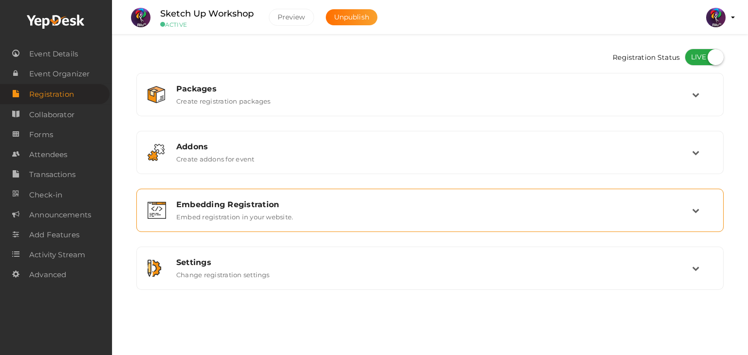
click at [683, 199] on div "Embedding Registration Embed registration in your website." at bounding box center [430, 210] width 576 height 33
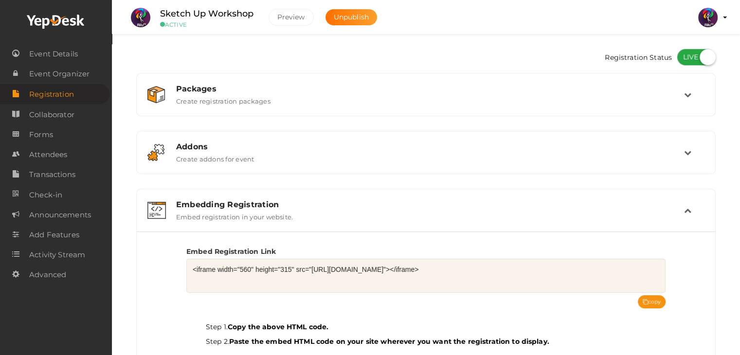
click at [686, 213] on icon at bounding box center [687, 210] width 7 height 7
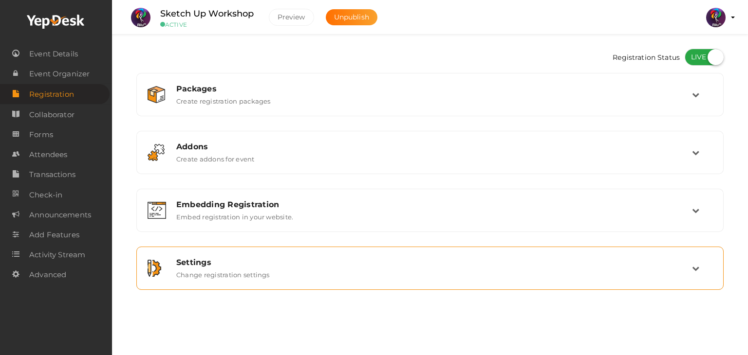
click at [693, 256] on div "Settings Change registration settings" at bounding box center [430, 268] width 576 height 33
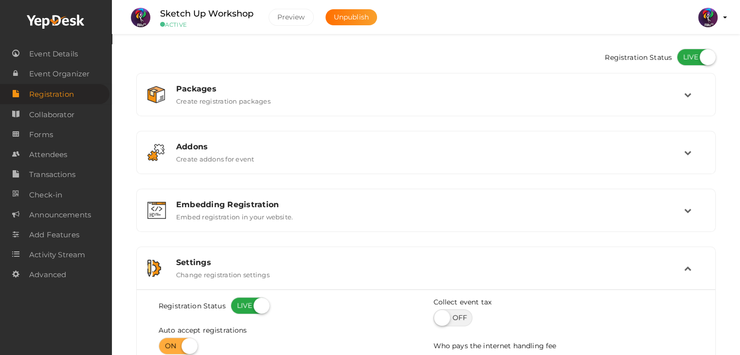
click at [687, 275] on td at bounding box center [694, 268] width 20 height 21
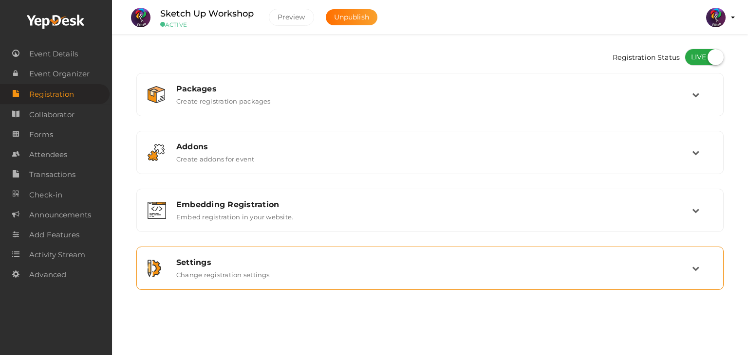
click at [695, 265] on icon at bounding box center [695, 268] width 7 height 7
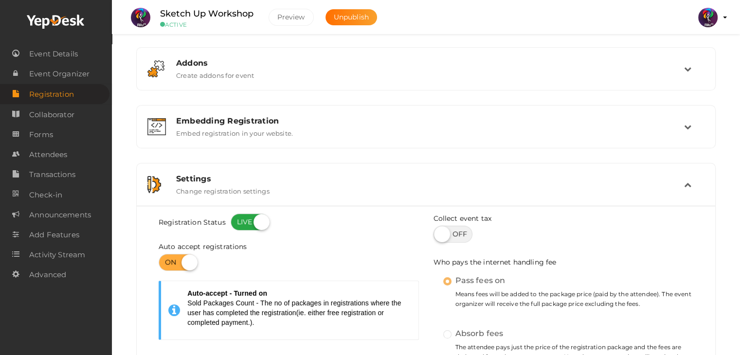
scroll to position [80, 0]
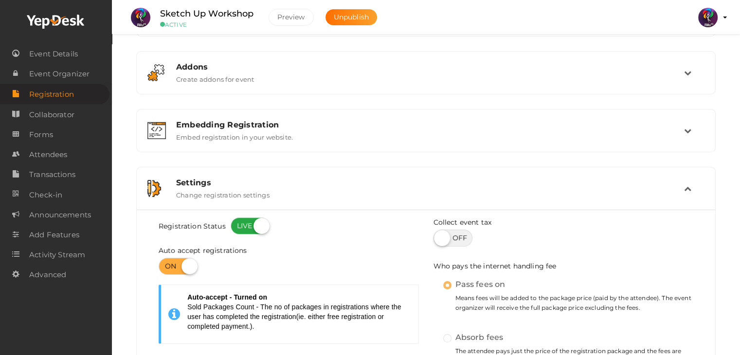
click at [685, 185] on icon at bounding box center [687, 188] width 7 height 7
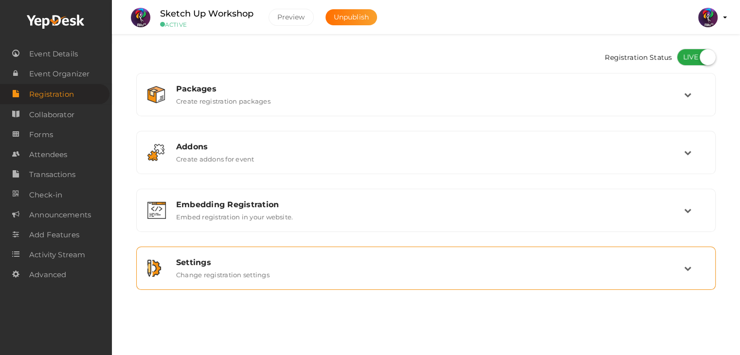
scroll to position [0, 0]
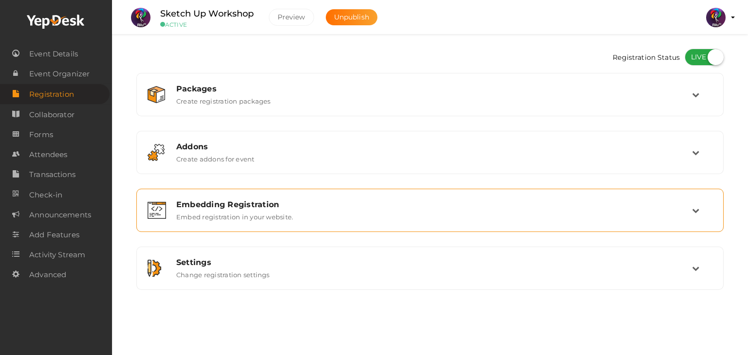
click at [690, 213] on div "Embedding Registration Embed registration in your website." at bounding box center [430, 210] width 523 height 21
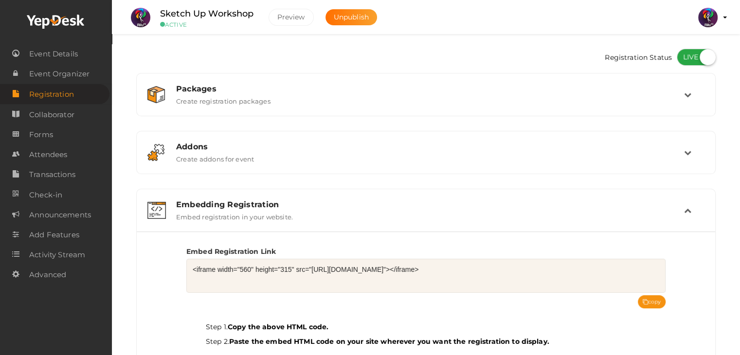
click at [690, 213] on icon at bounding box center [687, 210] width 7 height 7
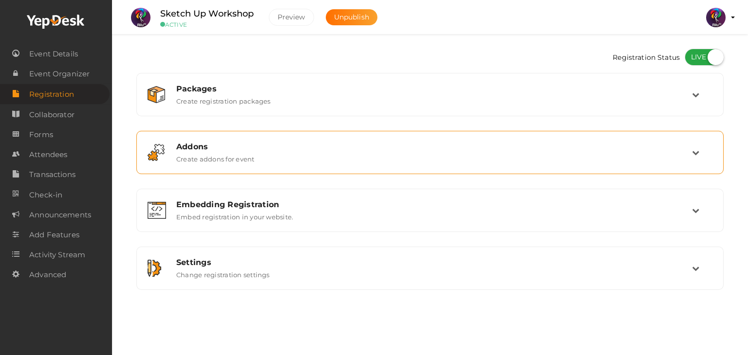
click at [693, 155] on icon at bounding box center [695, 152] width 7 height 7
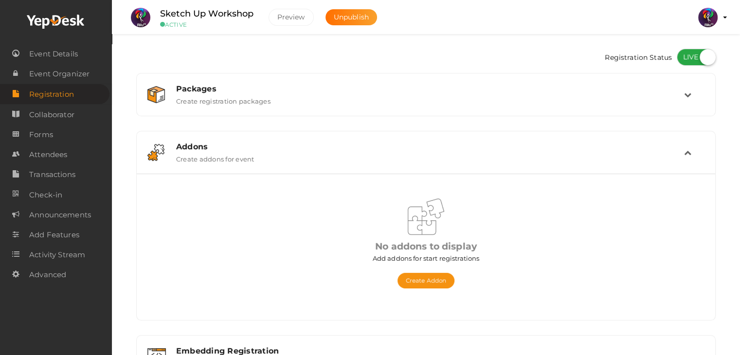
click at [693, 155] on td at bounding box center [694, 152] width 20 height 21
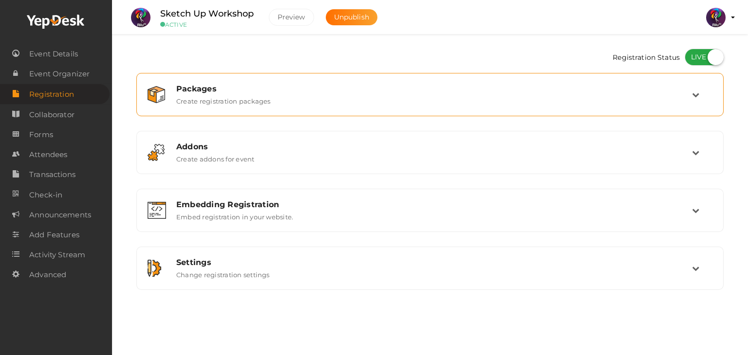
click at [684, 84] on div "Packages" at bounding box center [434, 88] width 516 height 9
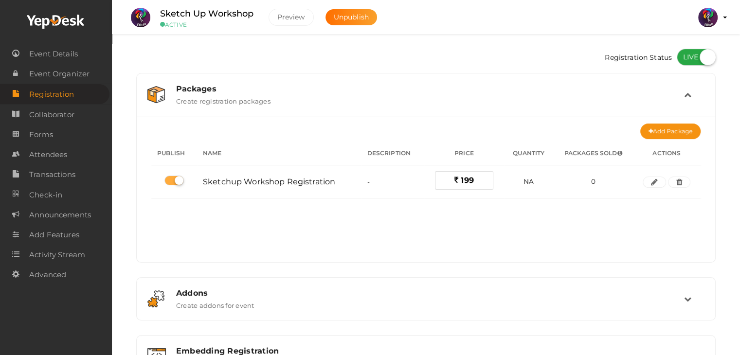
click at [684, 97] on icon at bounding box center [687, 94] width 7 height 7
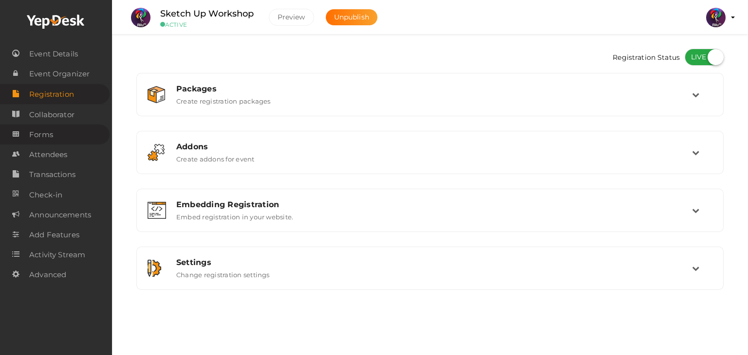
click at [58, 136] on link "Forms" at bounding box center [55, 135] width 110 height 20
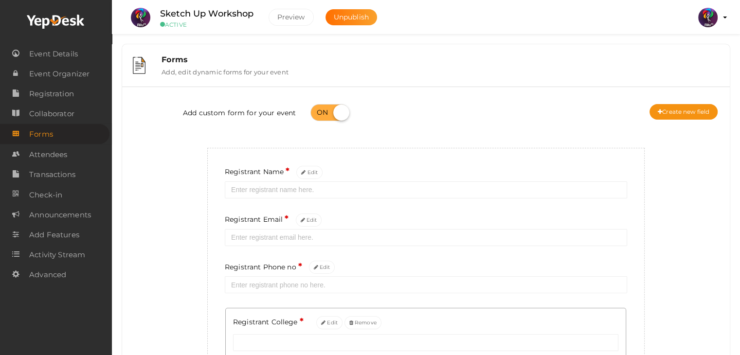
click at [664, 232] on div "Add custom form for your event Create new field Registrant Name * Edit Registra…" at bounding box center [425, 277] width 593 height 367
click at [516, 63] on div "Forms" at bounding box center [441, 59] width 558 height 9
click at [718, 17] on button "RITUtsav 2025 [EMAIL_ADDRESS][DOMAIN_NAME] Personal Profile My Events Admin Swi…" at bounding box center [708, 17] width 25 height 20
click at [715, 20] on img at bounding box center [708, 17] width 19 height 19
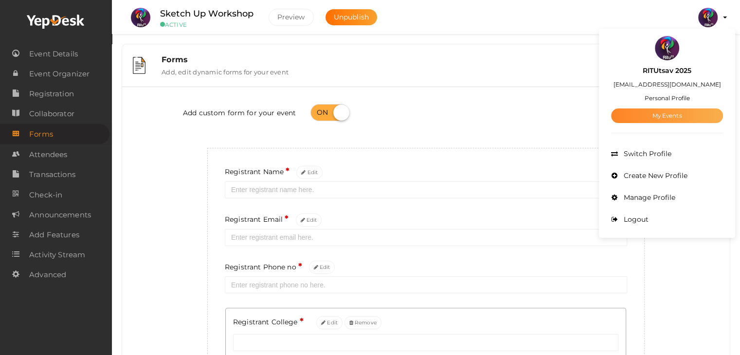
click at [685, 112] on link "My Events" at bounding box center [667, 116] width 112 height 15
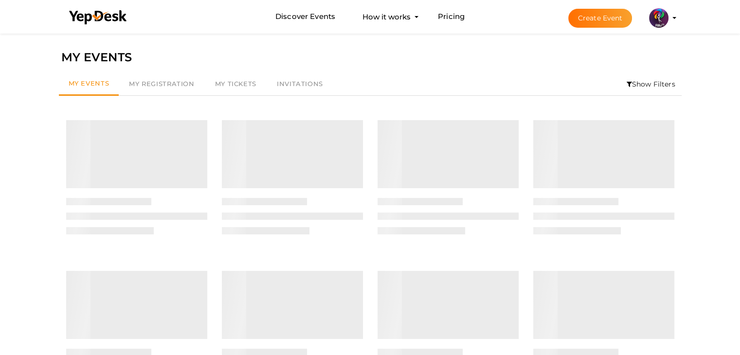
drag, startPoint x: 609, startPoint y: 28, endPoint x: 611, endPoint y: 19, distance: 8.4
click at [611, 19] on li "Create Event RITUtsav 2025 ritticket@gmail.com Personal Profile My Events Admin…" at bounding box center [614, 17] width 130 height 35
click at [611, 19] on button "Create Event" at bounding box center [601, 18] width 64 height 19
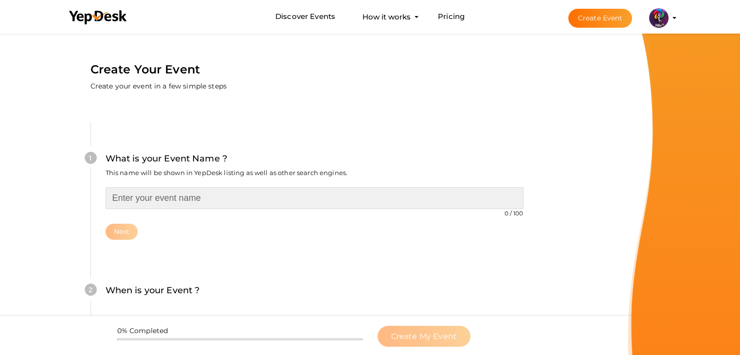
click at [280, 199] on input "text" at bounding box center [315, 198] width 418 height 22
type input "BIM WORKSHOP"
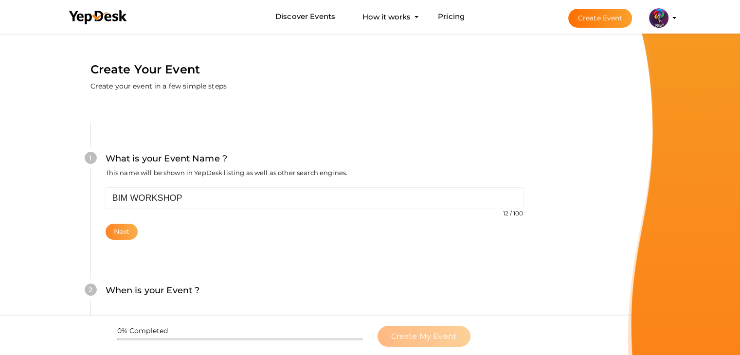
click at [125, 234] on button "Next" at bounding box center [122, 232] width 33 height 16
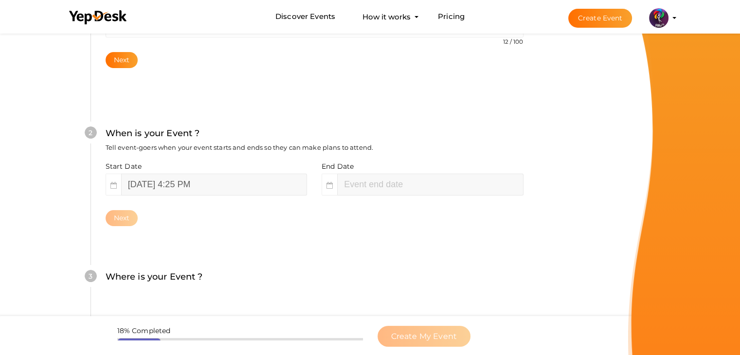
scroll to position [200, 0]
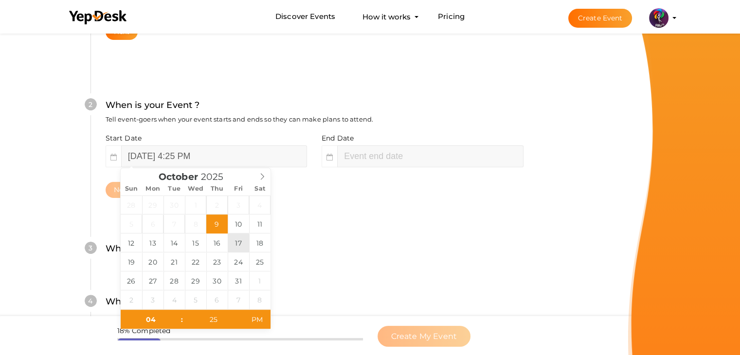
type input "October 17, 2025 4:25 PM"
type input "06"
type input "25"
click at [374, 156] on input "October 17, 2025 6:25 PM" at bounding box center [430, 157] width 186 height 22
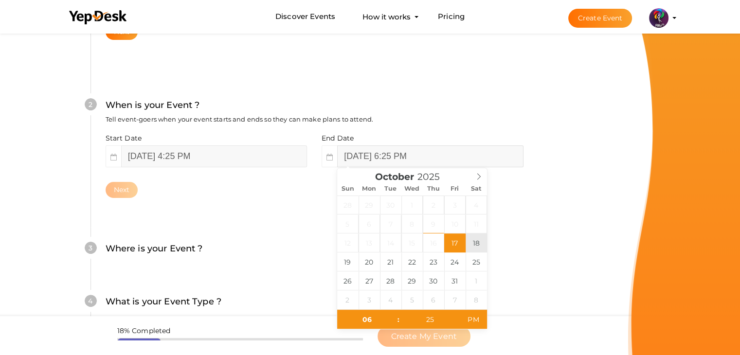
type input "October 18, 2025 6:25 PM"
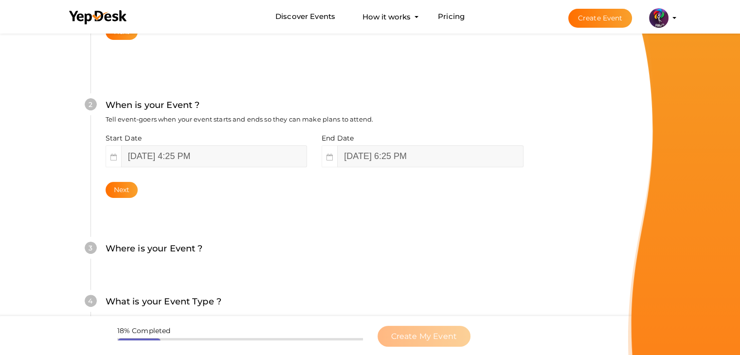
click at [302, 209] on div "2 When is your Event ? Tell event-goers when your event starts and ends so they…" at bounding box center [315, 148] width 448 height 158
click at [131, 190] on button "Next" at bounding box center [122, 190] width 33 height 16
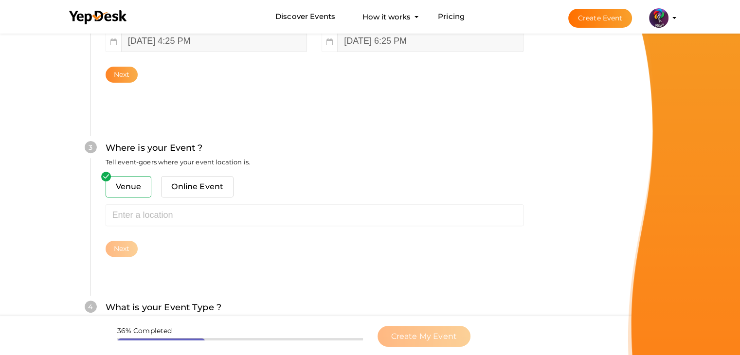
scroll to position [358, 0]
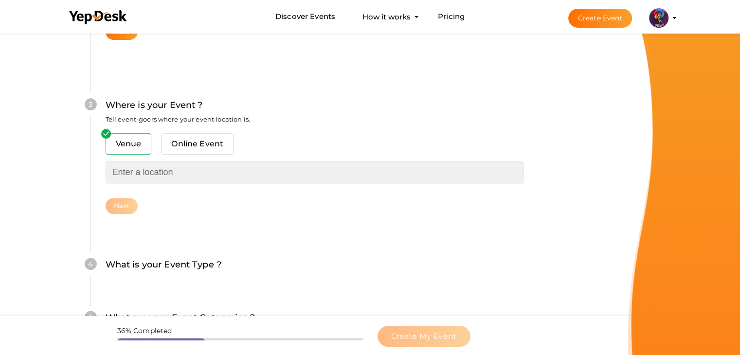
click at [148, 170] on input "text" at bounding box center [315, 173] width 418 height 22
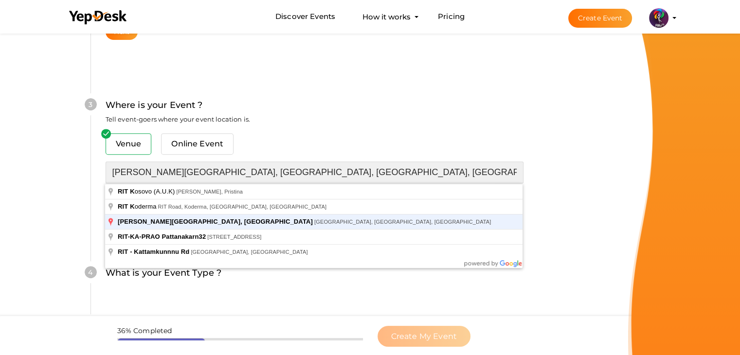
type input "[PERSON_NAME][GEOGRAPHIC_DATA], [GEOGRAPHIC_DATA], [GEOGRAPHIC_DATA], [GEOGRAPH…"
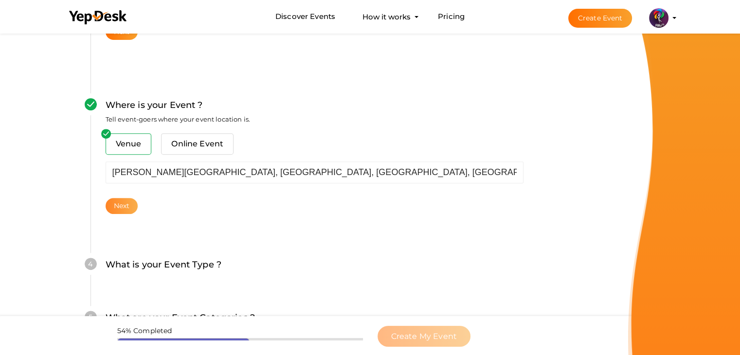
click at [130, 201] on button "Next" at bounding box center [122, 206] width 33 height 16
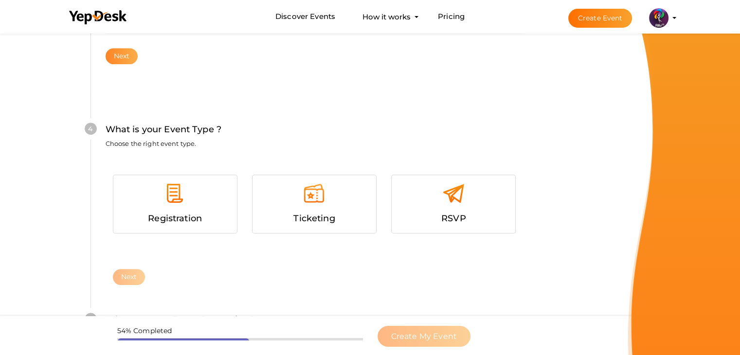
scroll to position [533, 0]
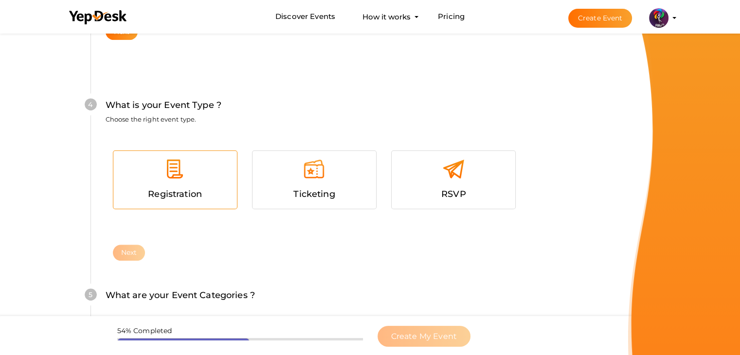
click at [191, 183] on div at bounding box center [175, 172] width 109 height 29
click at [132, 259] on button "Next" at bounding box center [129, 253] width 33 height 16
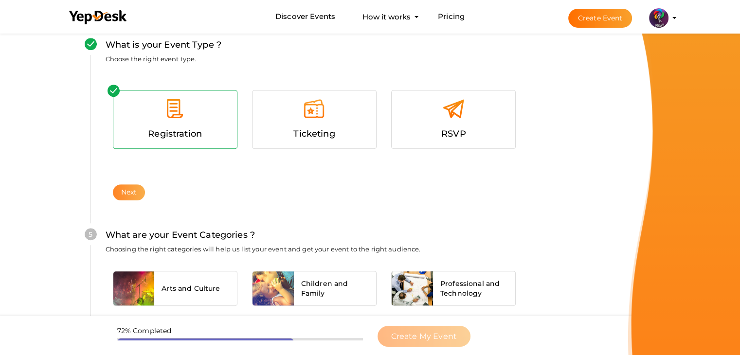
click at [132, 259] on div "What is your Event Name ? This name will be shown in YepDesk listing as well as…" at bounding box center [314, 6] width 506 height 1010
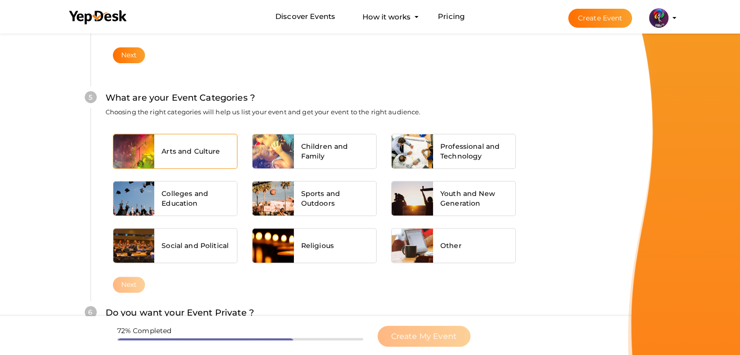
scroll to position [737, 0]
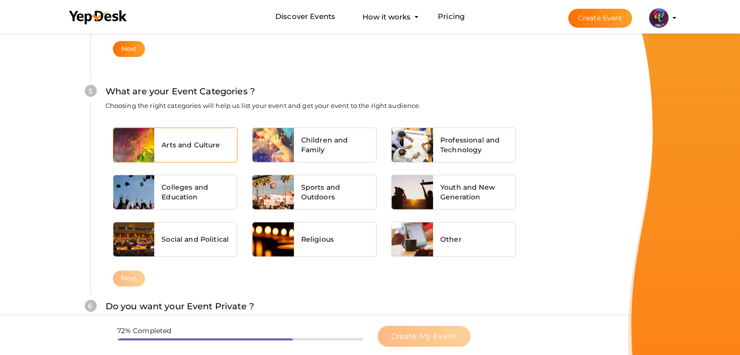
click at [230, 138] on div "Arts and Culture" at bounding box center [195, 145] width 83 height 34
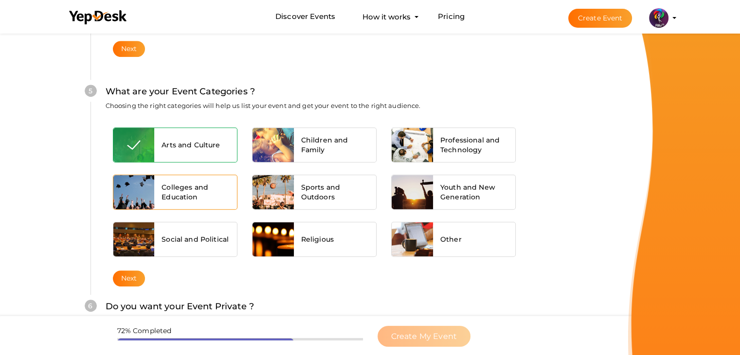
click at [218, 178] on div "Colleges and Education" at bounding box center [195, 192] width 83 height 34
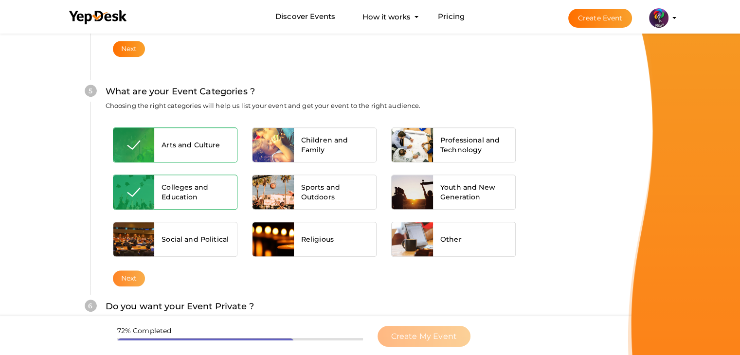
click at [124, 277] on button "Next" at bounding box center [129, 279] width 33 height 16
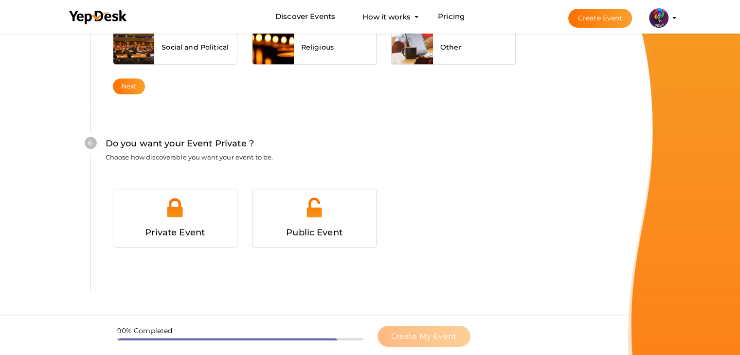
scroll to position [950, 0]
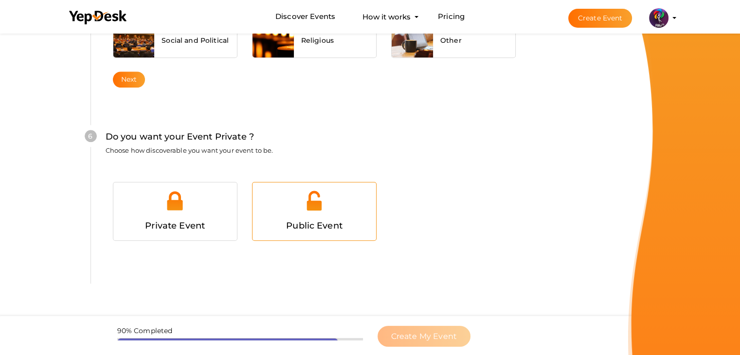
click at [333, 215] on div at bounding box center [314, 204] width 109 height 29
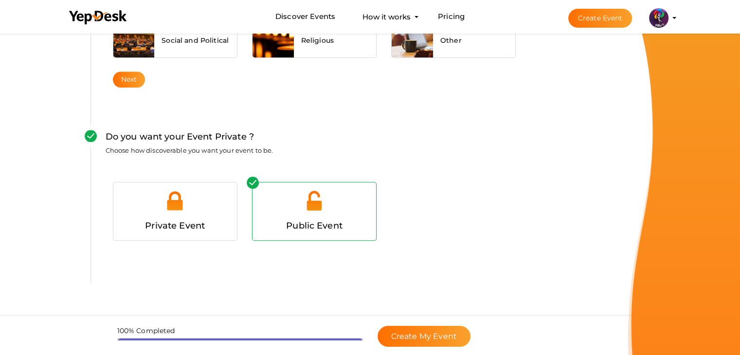
scroll to position [976, 0]
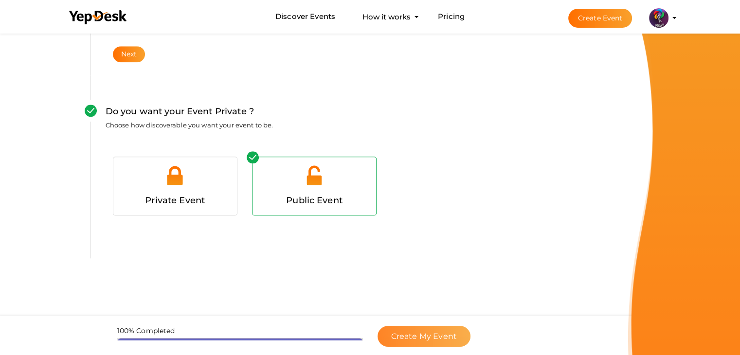
click at [431, 336] on span "Create My Event" at bounding box center [424, 336] width 66 height 9
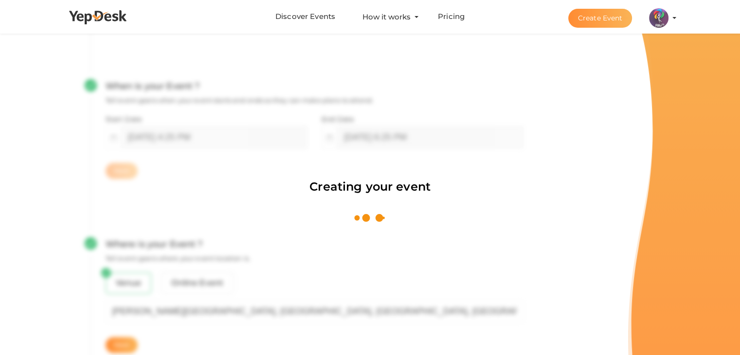
scroll to position [146, 0]
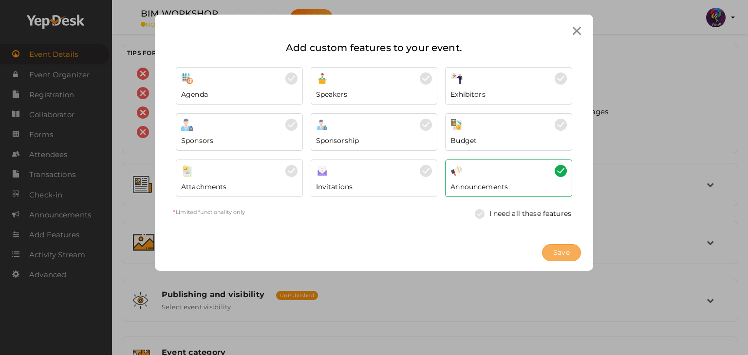
click at [559, 250] on span "Save" at bounding box center [561, 253] width 17 height 10
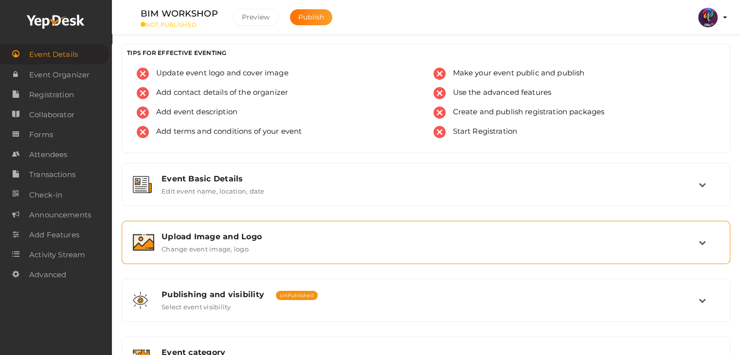
click at [569, 232] on div "Upload Image and Logo" at bounding box center [430, 236] width 537 height 9
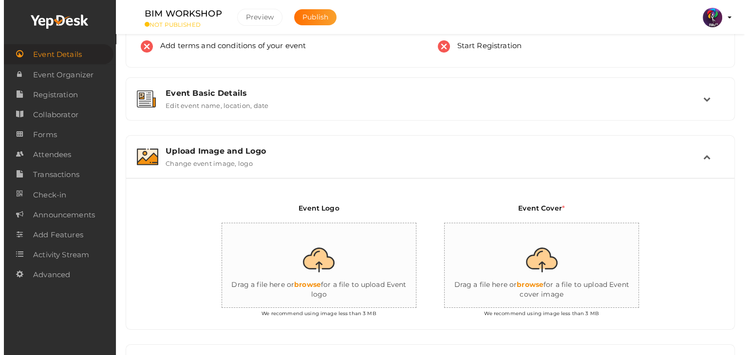
scroll to position [88, 0]
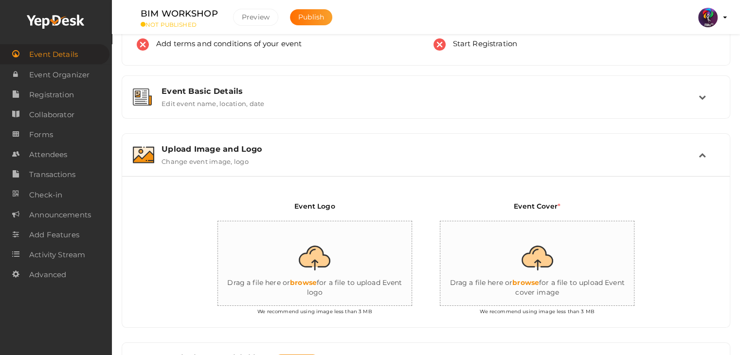
click at [309, 270] on input "file" at bounding box center [315, 263] width 195 height 85
type input "C:\fakepath\logo yepdesk.png"
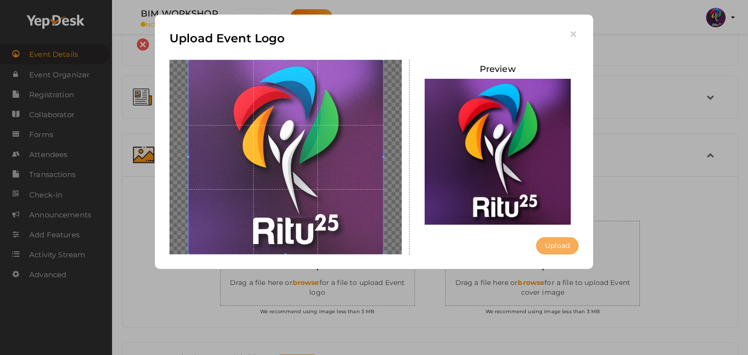
click at [556, 246] on button "Upload" at bounding box center [557, 246] width 42 height 17
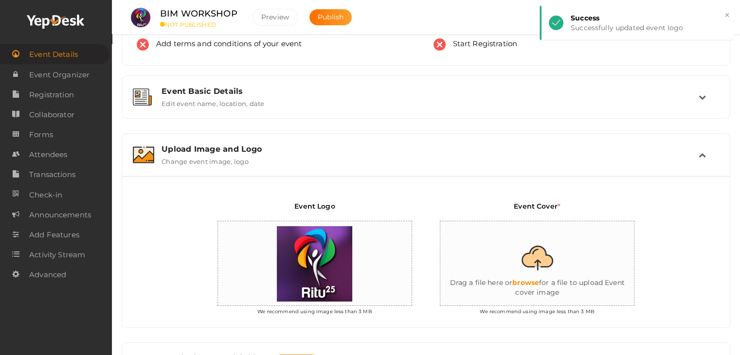
click at [545, 267] on input "file" at bounding box center [538, 263] width 195 height 85
type input "C:\fakepath\bim.jpg"
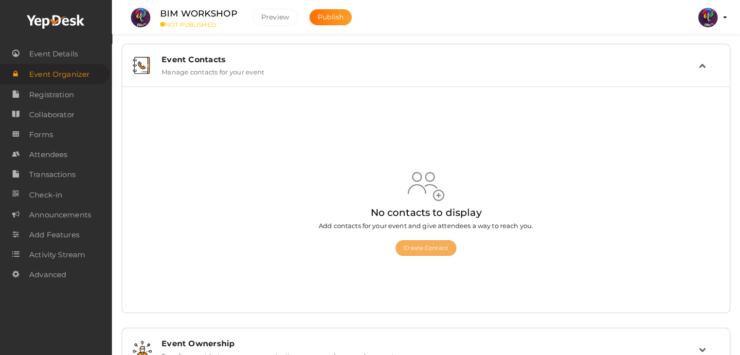
click at [426, 243] on button "Create Contact" at bounding box center [426, 248] width 61 height 16
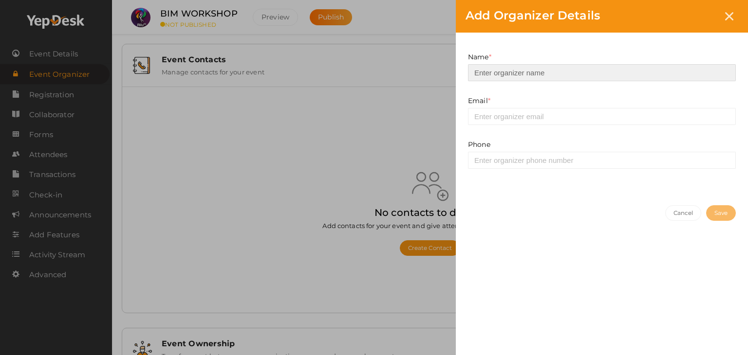
click at [533, 70] on input at bounding box center [602, 72] width 268 height 17
type input "[PERSON_NAME]"
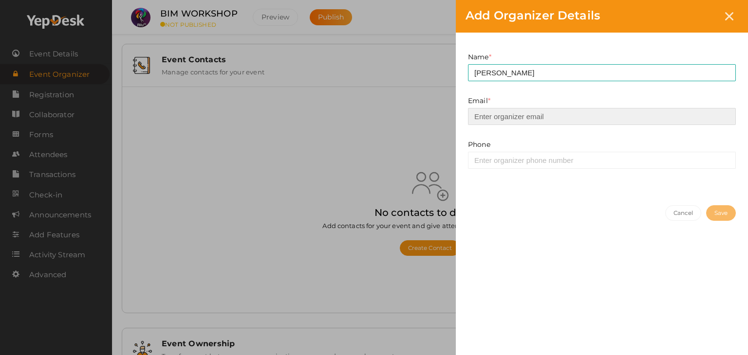
click at [544, 114] on input "email" at bounding box center [602, 116] width 268 height 17
type input "[EMAIL_ADDRESS][DOMAIN_NAME]"
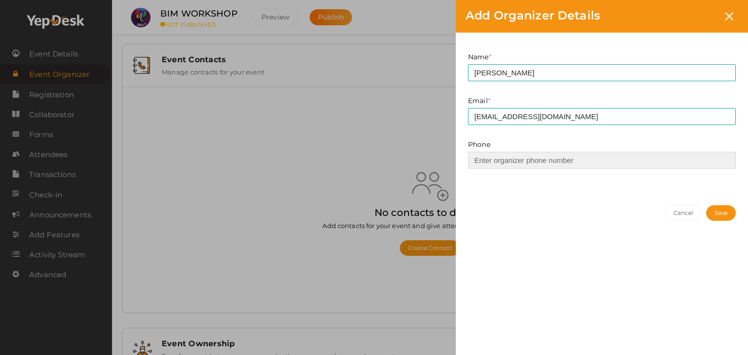
click at [548, 167] on input at bounding box center [602, 160] width 268 height 17
type input "9037268821"
click at [709, 210] on button "Save" at bounding box center [721, 213] width 30 height 16
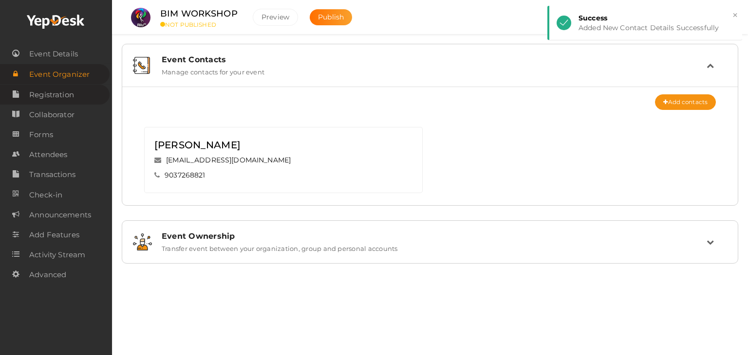
click at [53, 92] on span "Registration" at bounding box center [51, 94] width 45 height 19
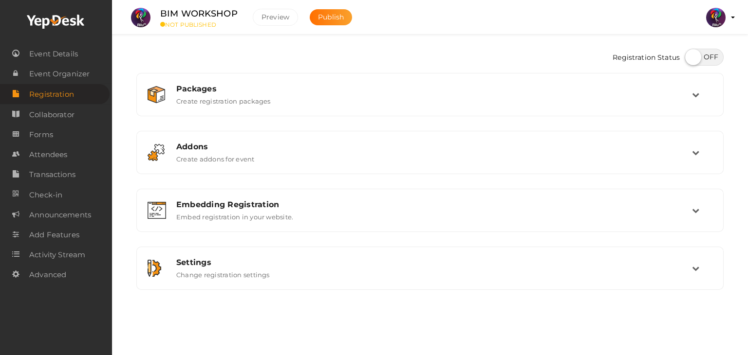
click at [711, 50] on label at bounding box center [703, 57] width 39 height 17
click at [691, 51] on input "checkbox" at bounding box center [687, 54] width 6 height 6
checkbox input "true"
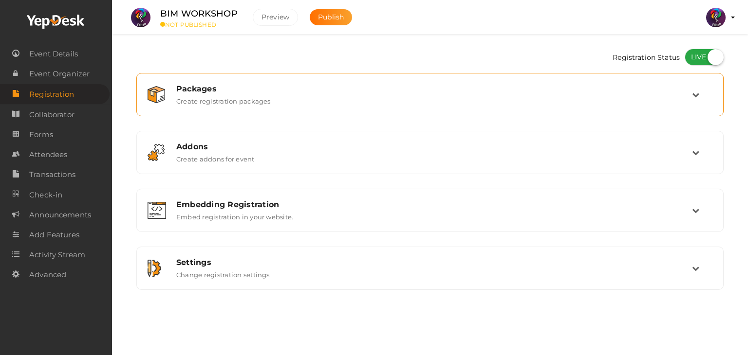
click at [676, 103] on div "Packages Create registration packages" at bounding box center [430, 94] width 523 height 21
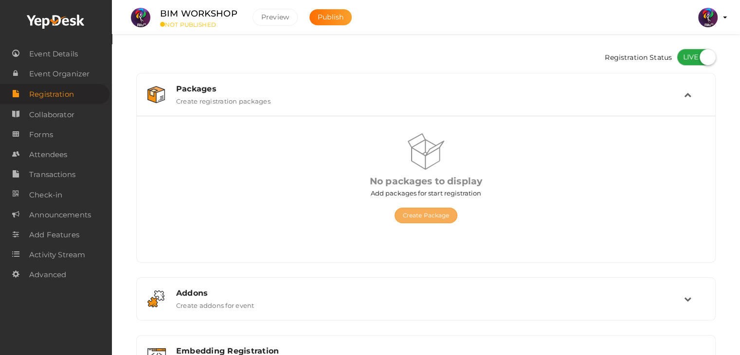
click at [426, 210] on button "Create Package" at bounding box center [426, 216] width 63 height 16
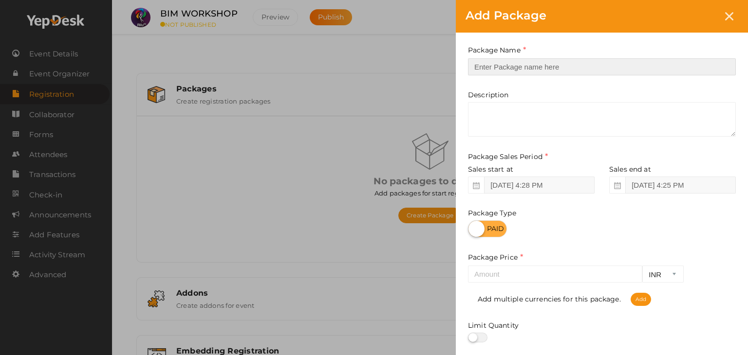
click at [504, 67] on input "text" at bounding box center [602, 66] width 268 height 17
type input "BIM WORKSHOP"
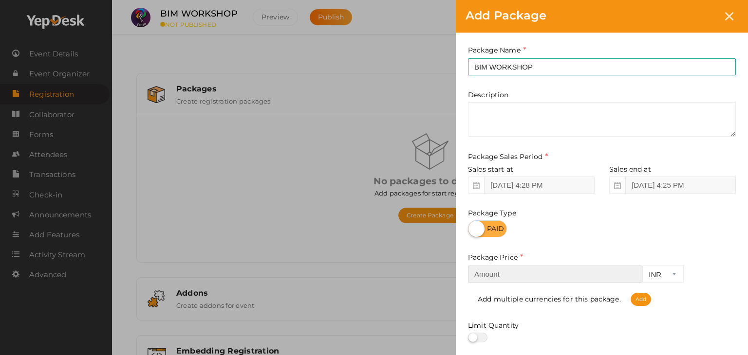
click at [567, 275] on input "number" at bounding box center [555, 274] width 174 height 17
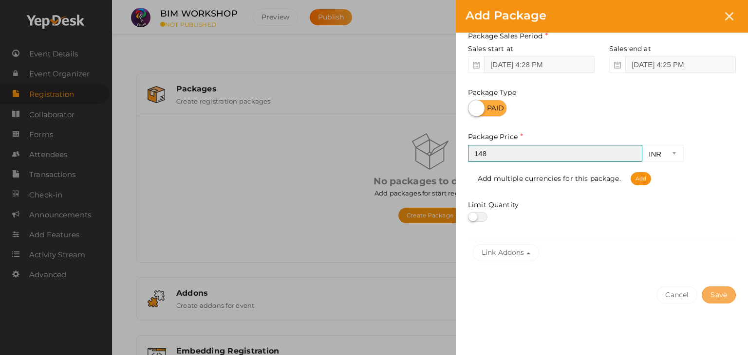
type input "148"
click at [715, 290] on button "Save" at bounding box center [718, 295] width 34 height 17
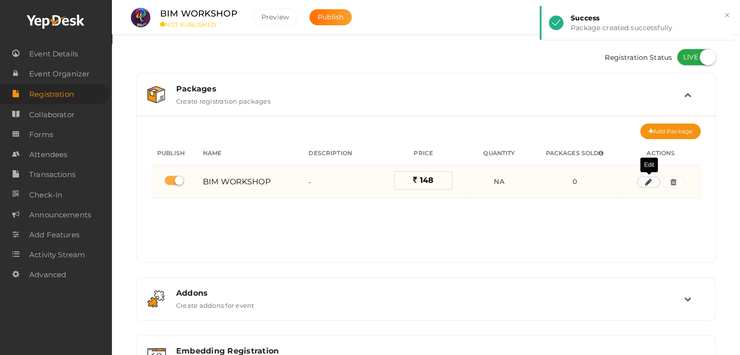
click at [655, 180] on button "button" at bounding box center [648, 183] width 23 height 12
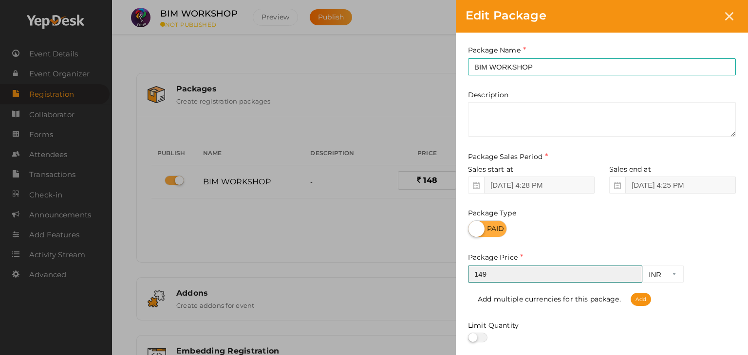
type input "149"
click at [632, 273] on input "149" at bounding box center [555, 274] width 174 height 17
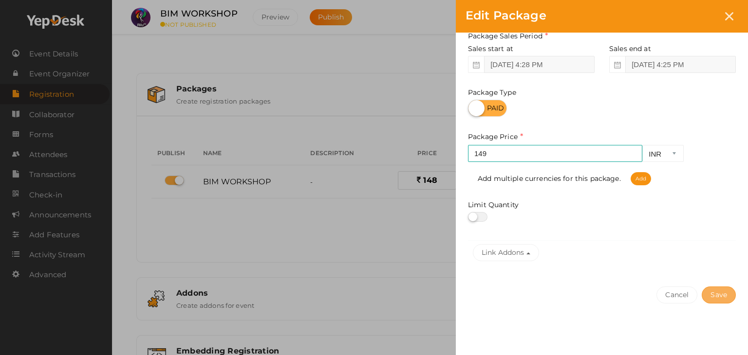
click at [722, 297] on button "Save" at bounding box center [718, 295] width 34 height 17
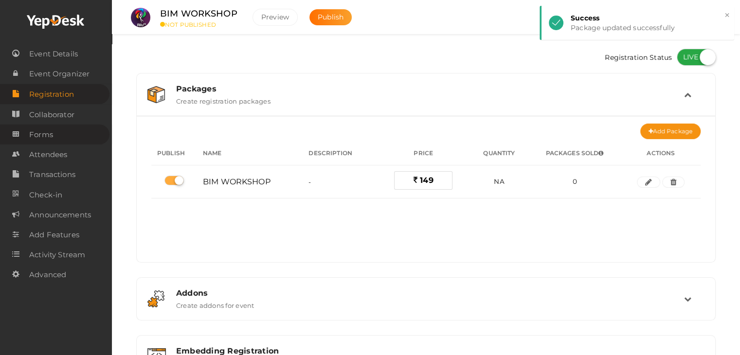
click at [55, 143] on link "Forms" at bounding box center [55, 135] width 110 height 20
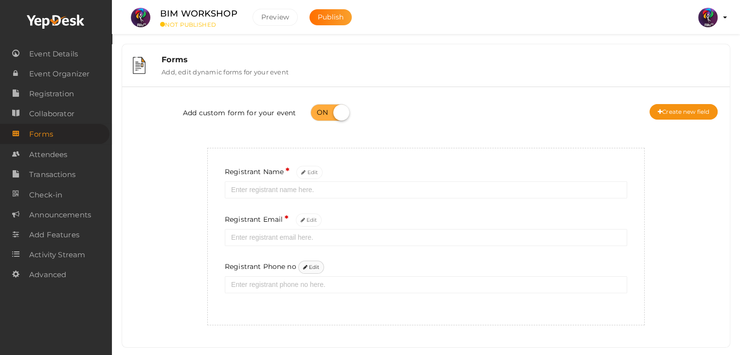
click at [307, 269] on icon at bounding box center [305, 267] width 4 height 5
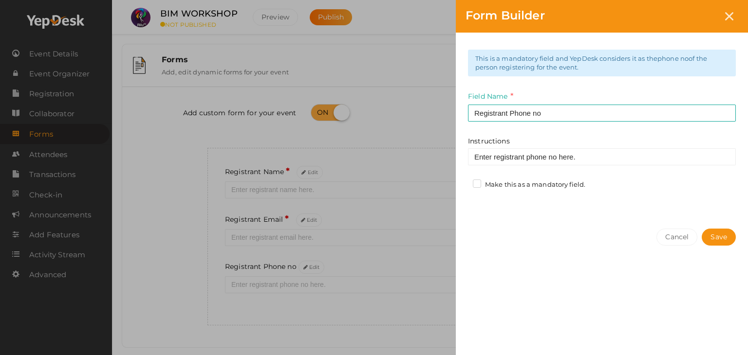
click at [486, 187] on label "Make this as a mandatory field." at bounding box center [529, 185] width 112 height 10
click at [463, 182] on input "Make this as a mandatory field." at bounding box center [463, 182] width 0 height 0
click at [724, 231] on button "Save" at bounding box center [718, 237] width 34 height 17
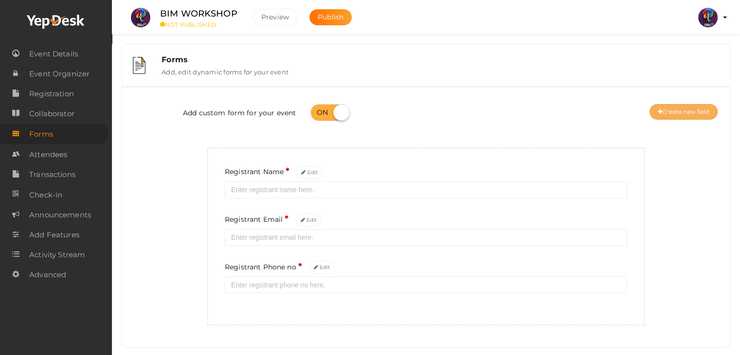
click at [683, 106] on button "Create new field" at bounding box center [684, 112] width 68 height 16
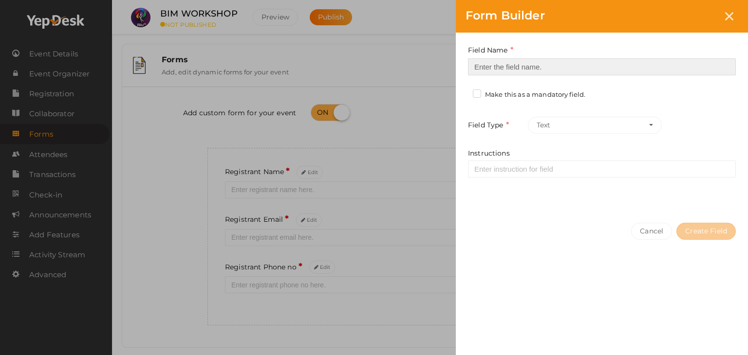
click at [553, 68] on input at bounding box center [602, 66] width 268 height 17
type input "Registrant College"
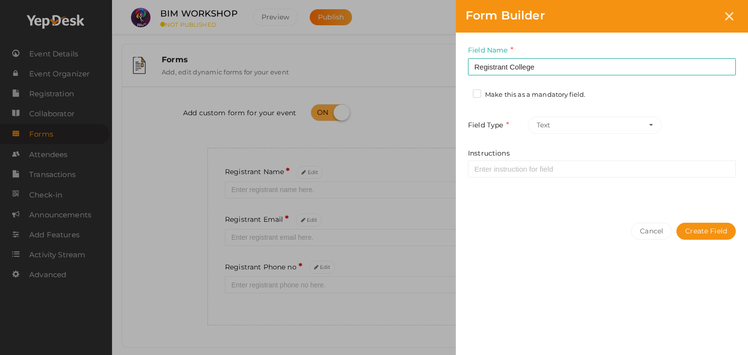
click at [477, 92] on label "Make this as a mandatory field." at bounding box center [529, 95] width 112 height 10
click at [463, 92] on input "Make this as a mandatory field." at bounding box center [463, 92] width 0 height 0
click at [701, 232] on button "Create Field" at bounding box center [705, 231] width 59 height 17
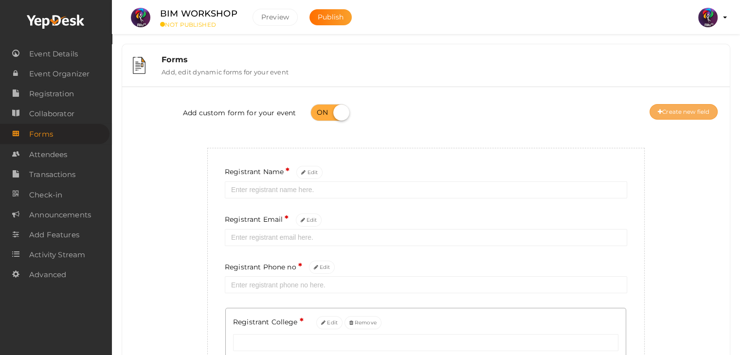
drag, startPoint x: 705, startPoint y: 121, endPoint x: 701, endPoint y: 112, distance: 9.9
click at [701, 112] on div "Add custom form for your event Create new field" at bounding box center [425, 113] width 593 height 39
click at [701, 112] on button "Create new field" at bounding box center [684, 112] width 68 height 16
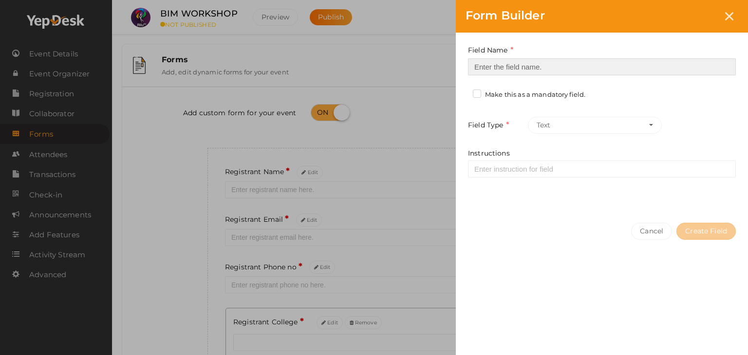
click at [603, 63] on input at bounding box center [602, 66] width 268 height 17
type input "Refferal ID"
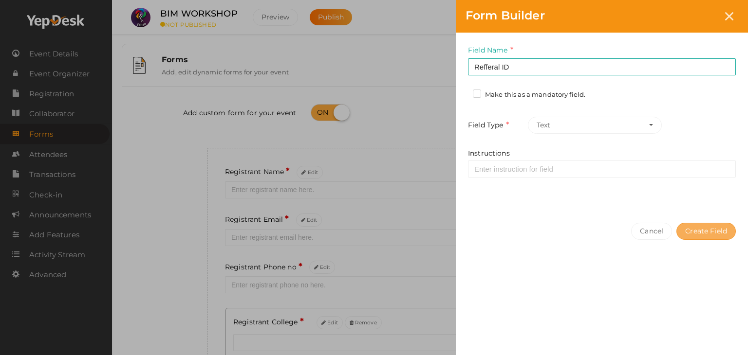
click at [718, 226] on button "Create Field" at bounding box center [705, 231] width 59 height 17
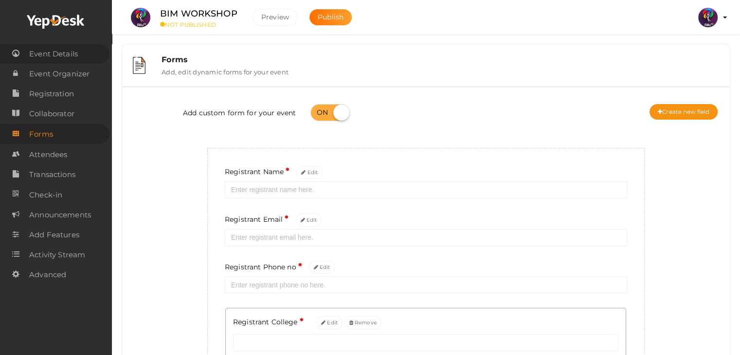
click at [64, 44] on link "Event Details" at bounding box center [55, 54] width 110 height 20
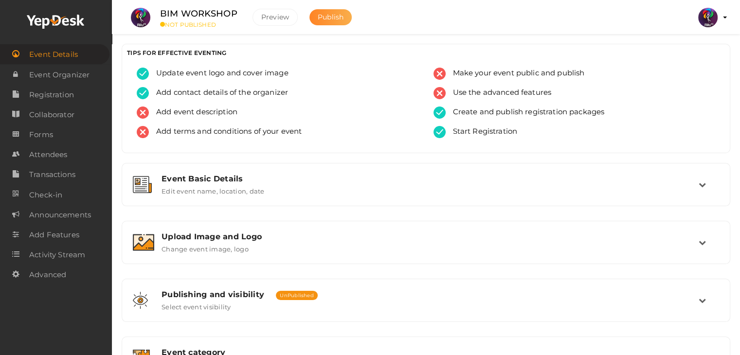
click at [327, 14] on span "Publish" at bounding box center [331, 17] width 26 height 9
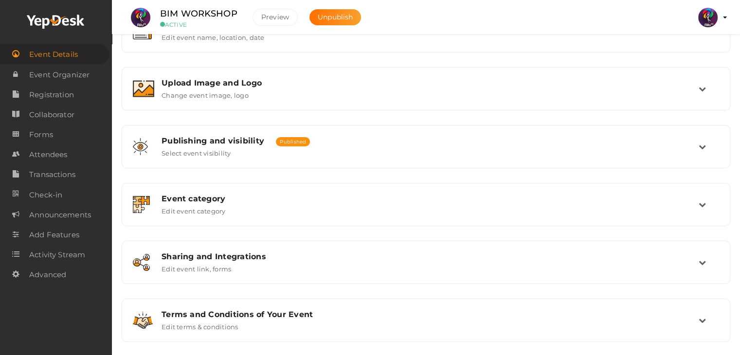
scroll to position [154, 0]
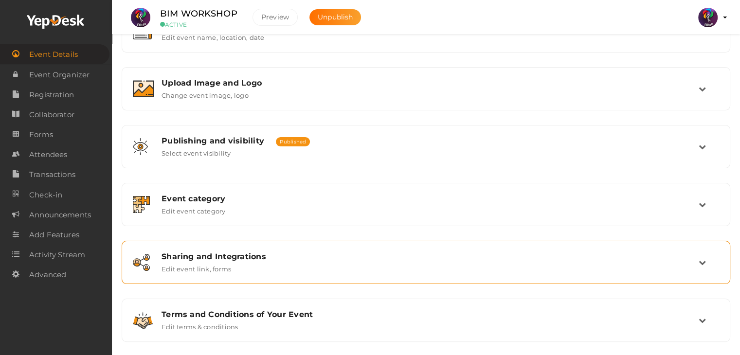
click at [346, 265] on div "Sharing and Integrations Edit event link, forms" at bounding box center [426, 262] width 545 height 21
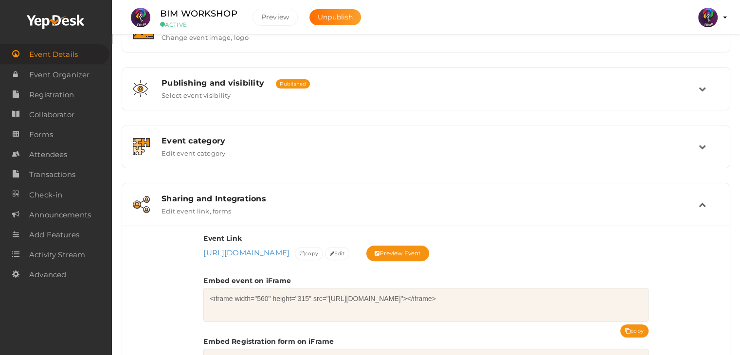
scroll to position [211, 0]
click at [350, 256] on button "Edit" at bounding box center [337, 254] width 25 height 13
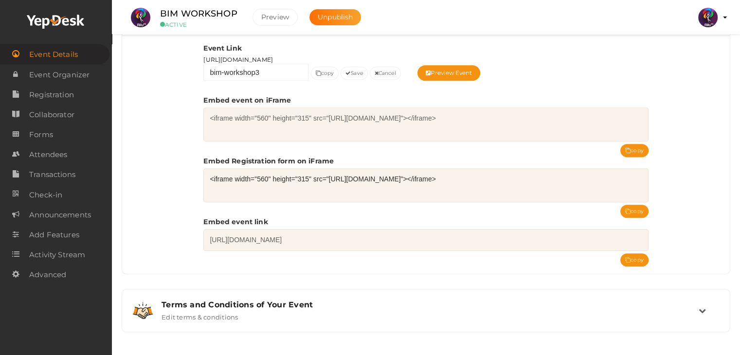
scroll to position [0, 0]
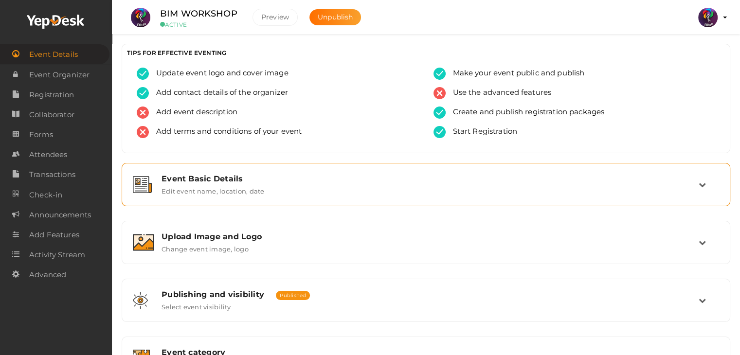
click at [542, 184] on div "Event Basic Details Edit event name, location, date" at bounding box center [426, 184] width 545 height 21
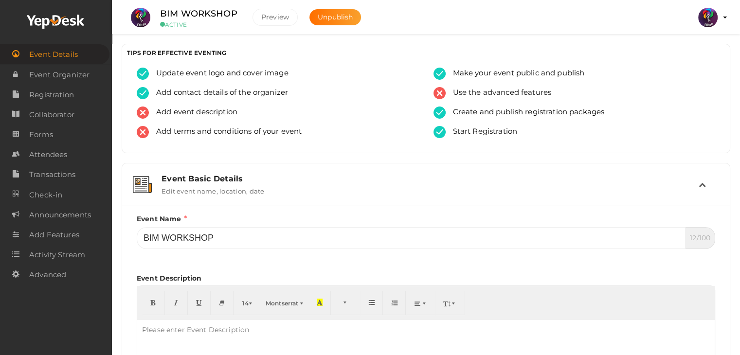
click at [542, 184] on div "Event Basic Details Edit event name, location, date" at bounding box center [426, 184] width 545 height 21
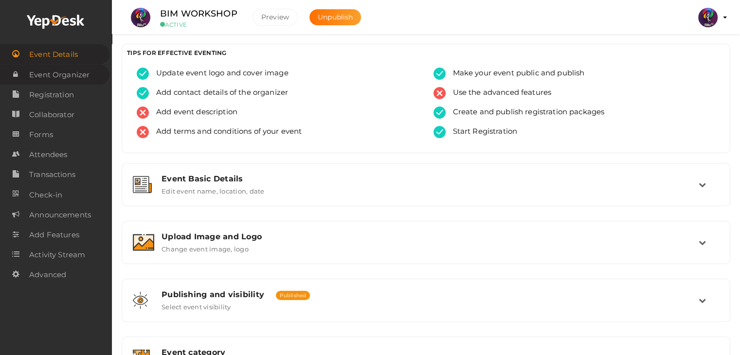
click at [95, 77] on link "Event Organizer" at bounding box center [55, 75] width 110 height 20
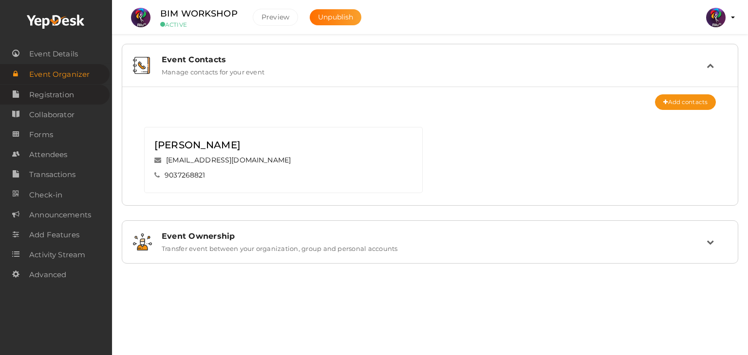
click at [76, 89] on link "Registration" at bounding box center [55, 95] width 110 height 20
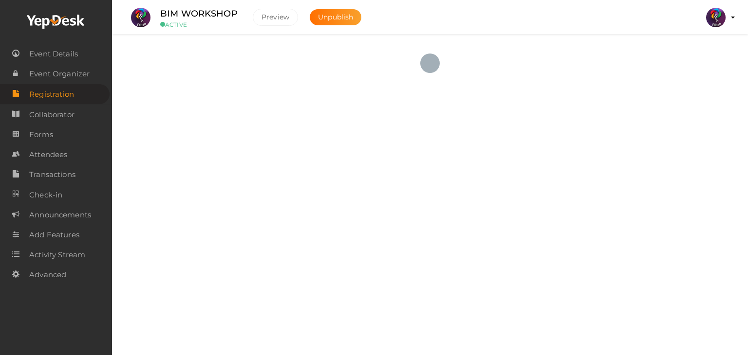
checkbox input "true"
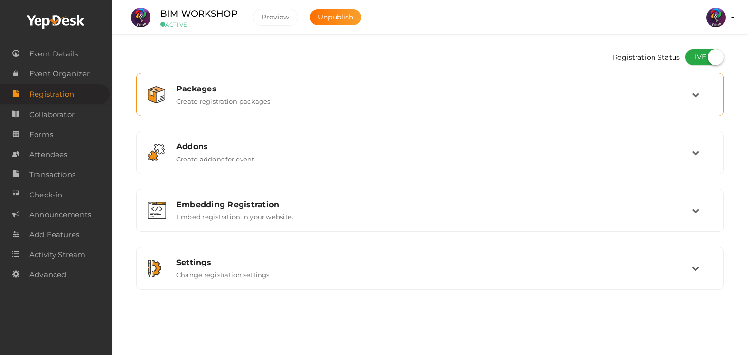
click at [277, 98] on div "Packages Create registration packages" at bounding box center [430, 94] width 523 height 21
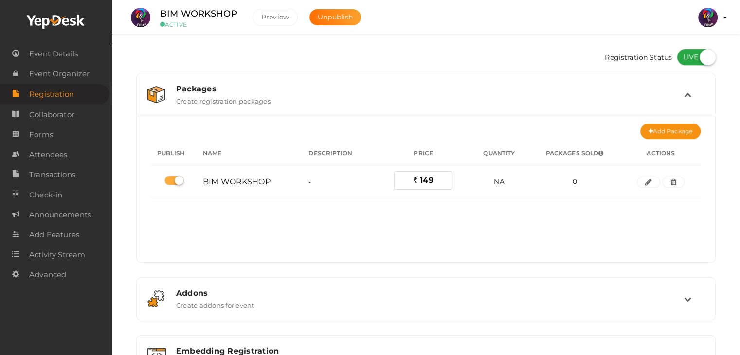
click at [277, 98] on div "Packages Create registration packages" at bounding box center [427, 94] width 516 height 21
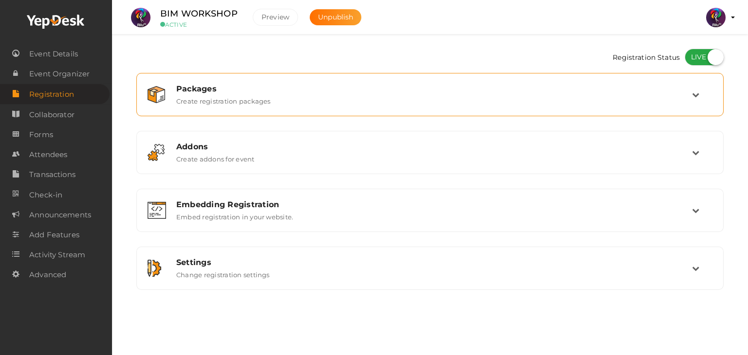
click at [277, 98] on div "Packages Create registration packages" at bounding box center [430, 94] width 523 height 21
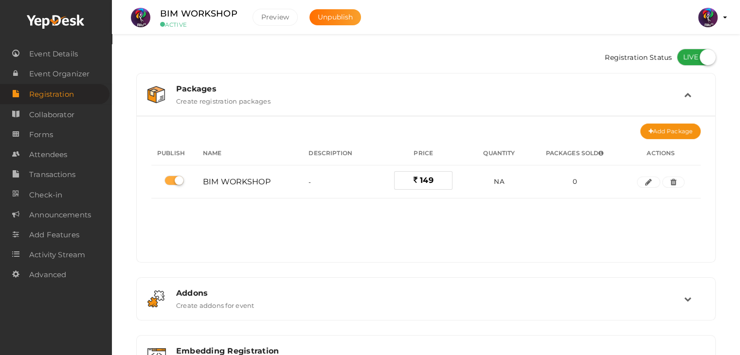
click at [277, 98] on div "Packages Create registration packages" at bounding box center [427, 94] width 516 height 21
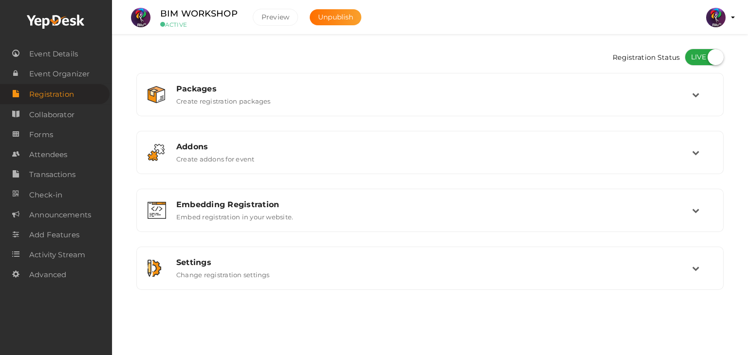
click at [711, 18] on img at bounding box center [715, 17] width 19 height 19
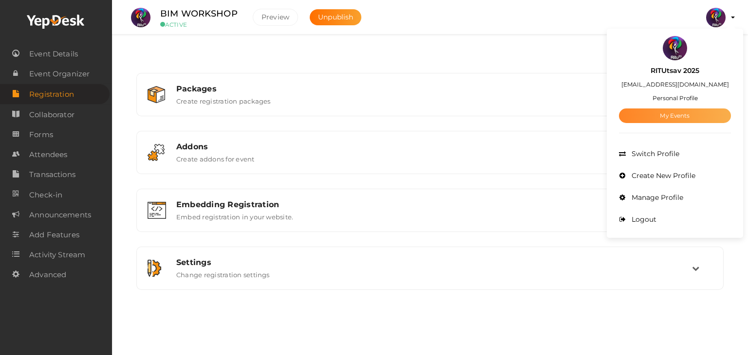
click at [665, 115] on link "My Events" at bounding box center [675, 116] width 112 height 15
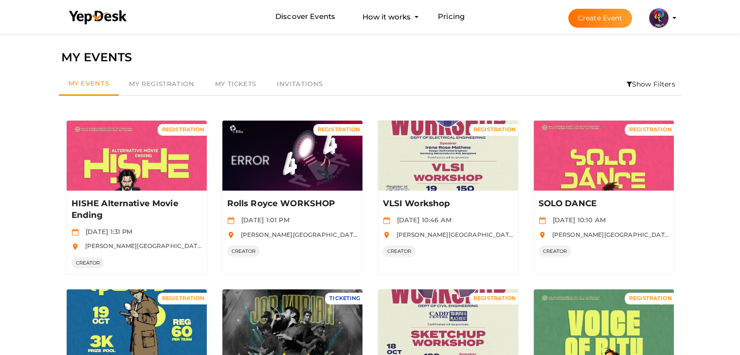
click at [652, 87] on li "Show Filters" at bounding box center [651, 84] width 61 height 22
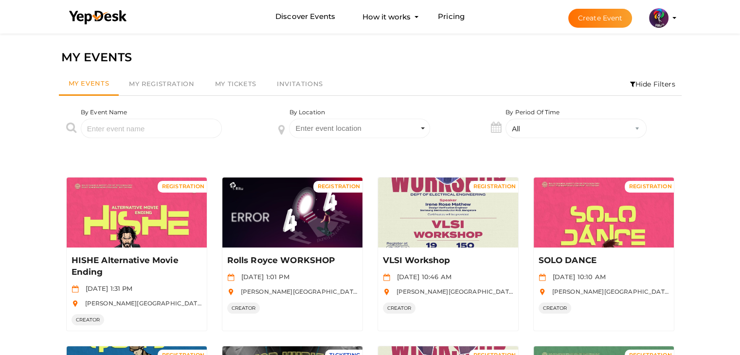
click at [652, 87] on li "Hide Filters" at bounding box center [653, 84] width 58 height 22
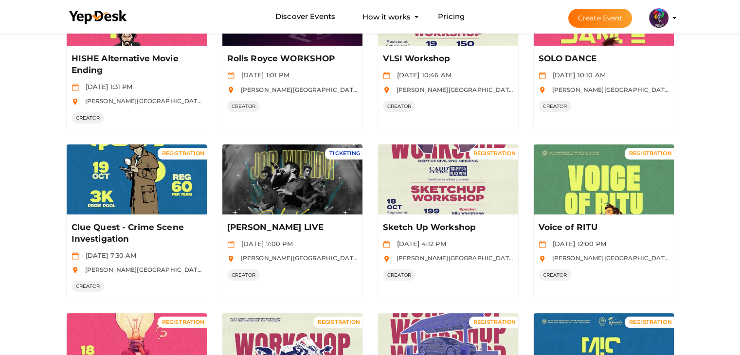
scroll to position [146, 0]
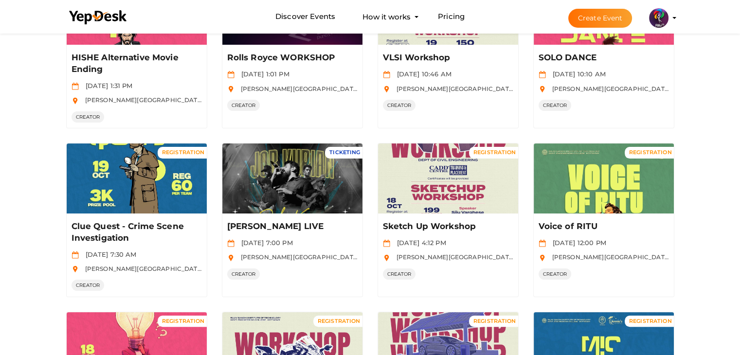
click at [693, 249] on div "Filter MY EVENTS My Events My Registration My Tickets Invitations Show Filters …" at bounding box center [370, 284] width 740 height 799
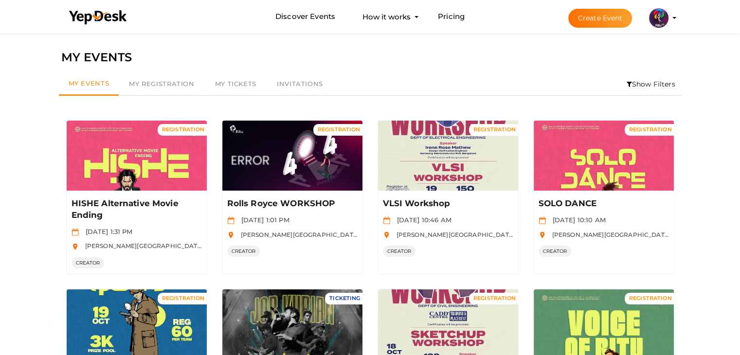
click at [608, 20] on button "Create Event" at bounding box center [601, 18] width 64 height 19
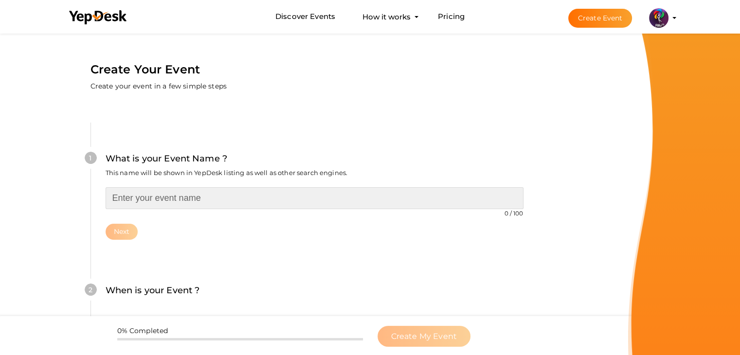
click at [319, 191] on input "text" at bounding box center [315, 198] width 418 height 22
type input "W"
type input "Photography Workshop"
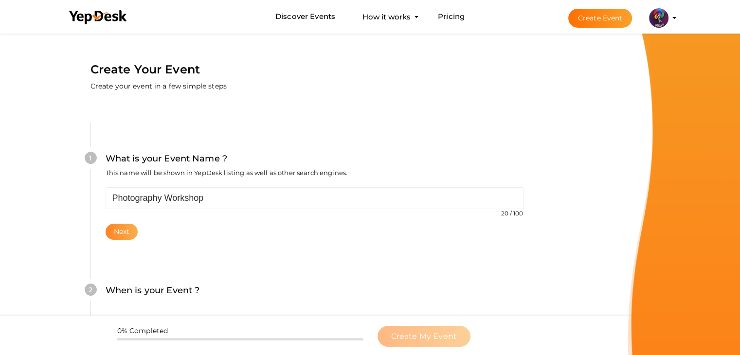
click at [120, 225] on button "Next" at bounding box center [122, 232] width 33 height 16
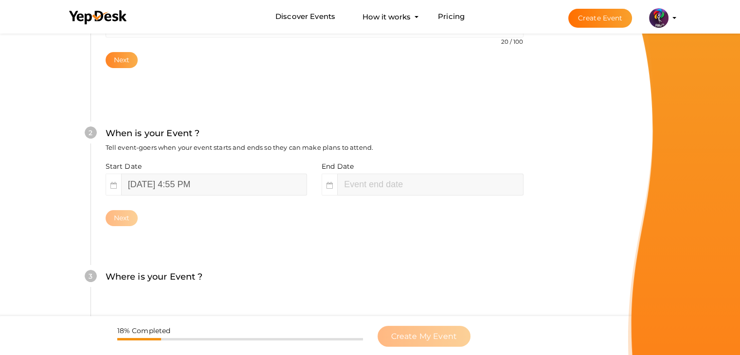
scroll to position [200, 0]
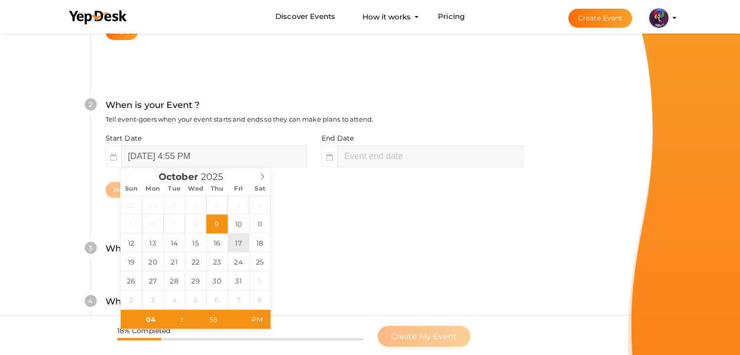
type input "October 17, 2025 4:55 PM"
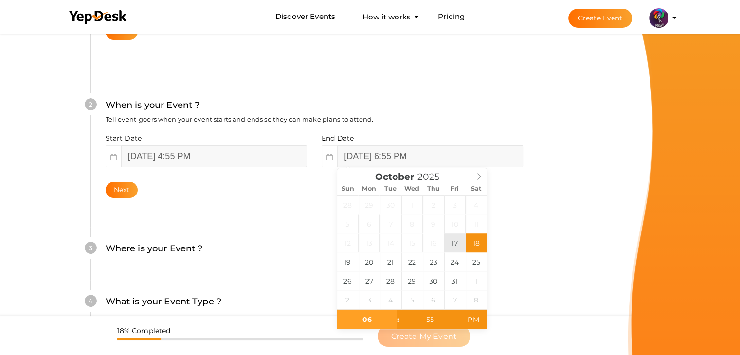
drag, startPoint x: 467, startPoint y: 244, endPoint x: 454, endPoint y: 239, distance: 14.2
type input "October 17, 2025 6:55 PM"
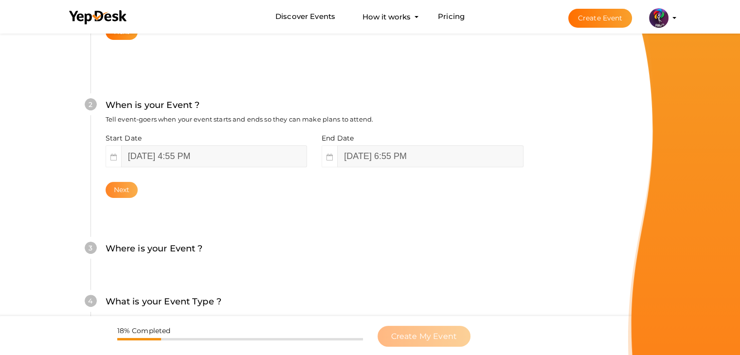
click at [123, 187] on button "Next" at bounding box center [122, 190] width 33 height 16
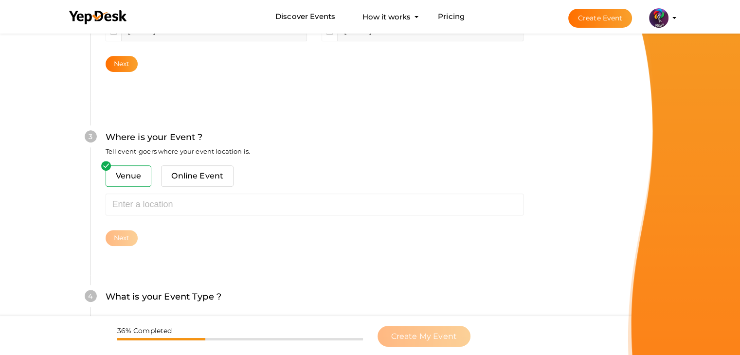
scroll to position [358, 0]
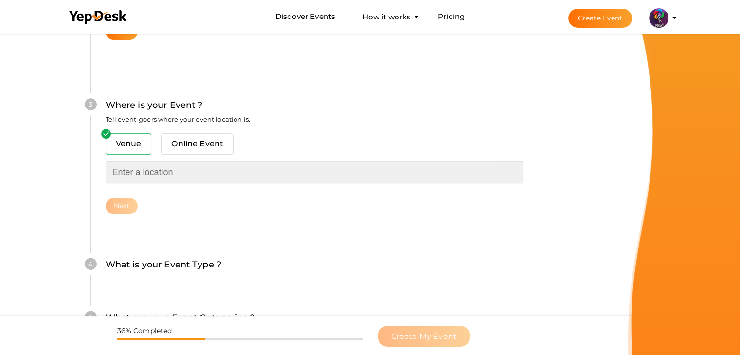
click at [158, 174] on input "text" at bounding box center [315, 173] width 418 height 22
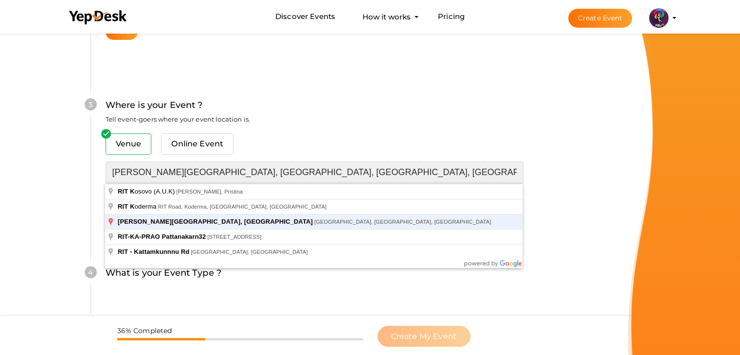
type input "[PERSON_NAME][GEOGRAPHIC_DATA], [GEOGRAPHIC_DATA], [GEOGRAPHIC_DATA], [GEOGRAPH…"
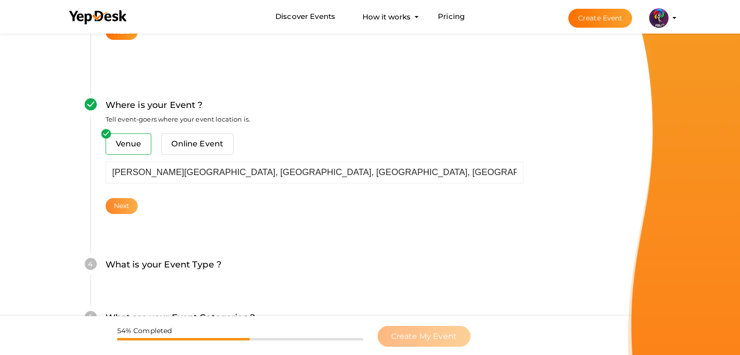
click at [132, 202] on button "Next" at bounding box center [122, 206] width 33 height 16
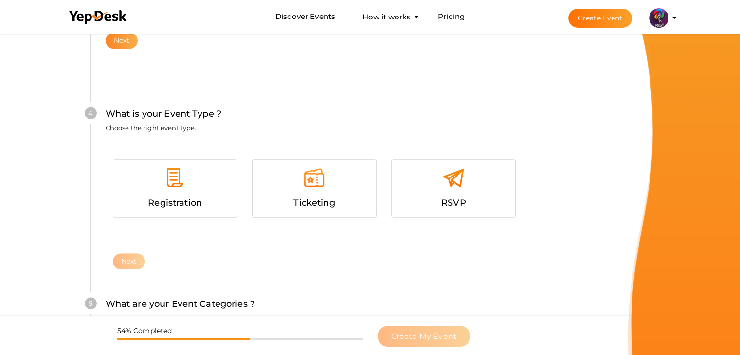
scroll to position [533, 0]
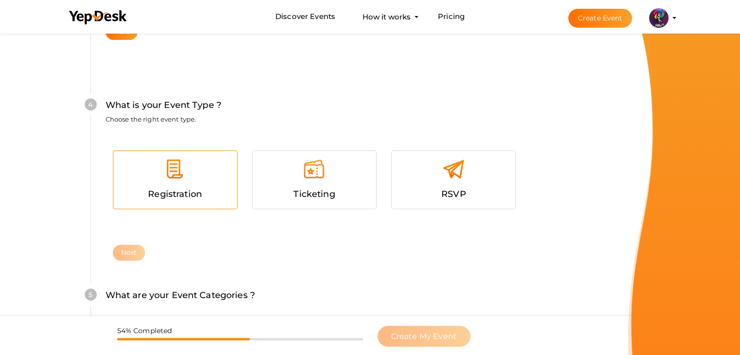
click at [171, 177] on img at bounding box center [175, 169] width 22 height 22
click at [133, 253] on button "Next" at bounding box center [129, 253] width 33 height 16
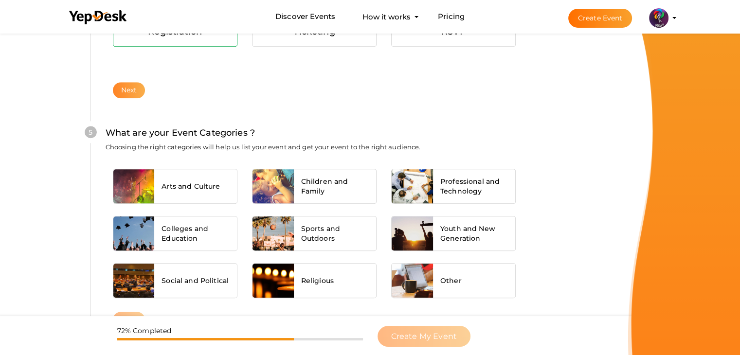
scroll to position [737, 0]
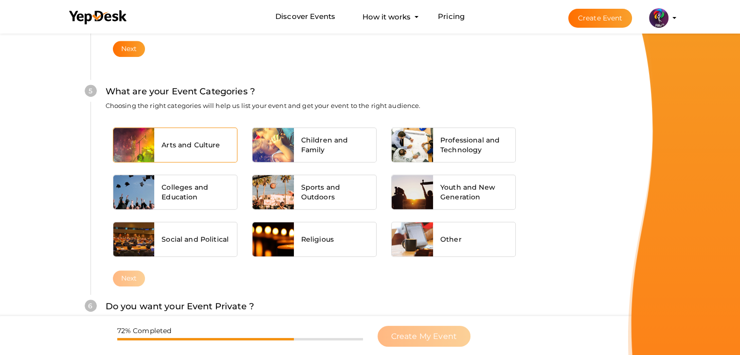
click at [174, 147] on span "Arts and Culture" at bounding box center [191, 145] width 58 height 10
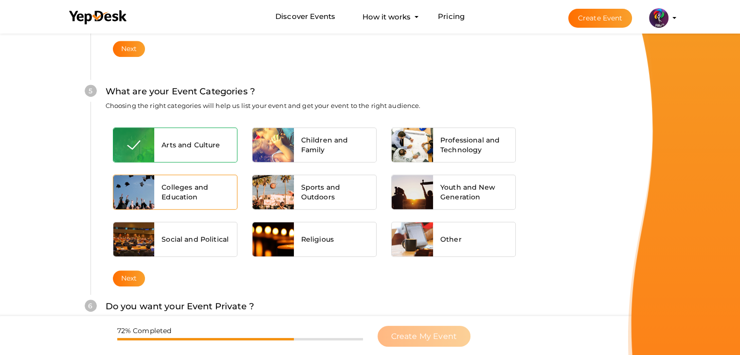
click at [184, 191] on span "Colleges and Education" at bounding box center [196, 192] width 68 height 19
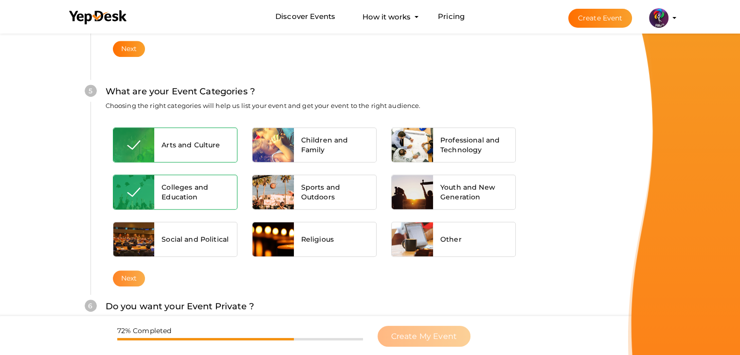
click at [131, 278] on button "Next" at bounding box center [129, 279] width 33 height 16
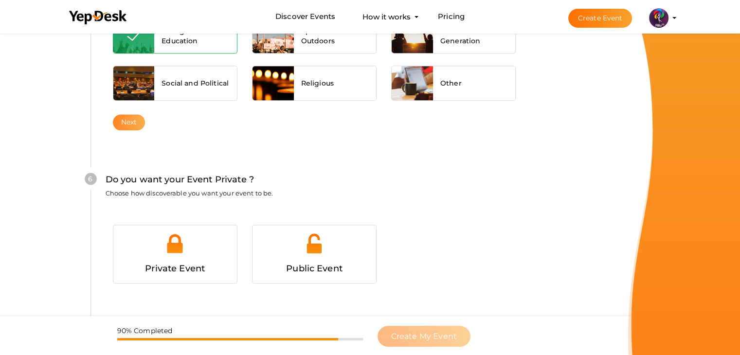
scroll to position [950, 0]
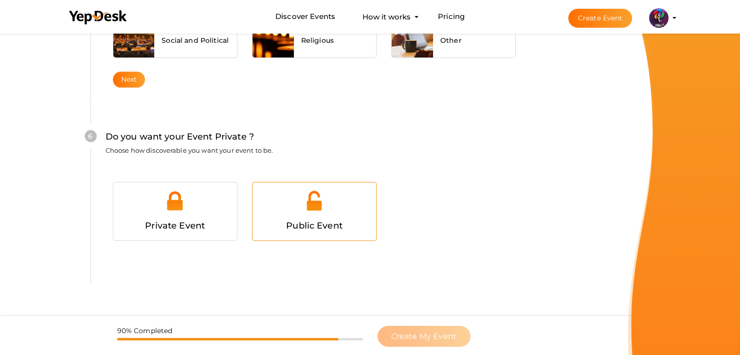
click at [298, 192] on div at bounding box center [314, 204] width 109 height 29
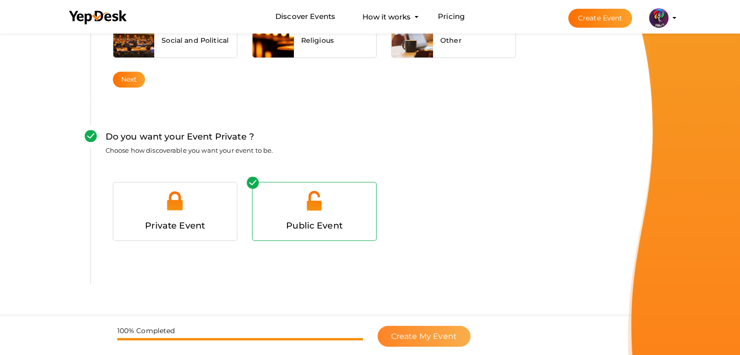
click at [449, 335] on span "Create My Event" at bounding box center [424, 336] width 66 height 9
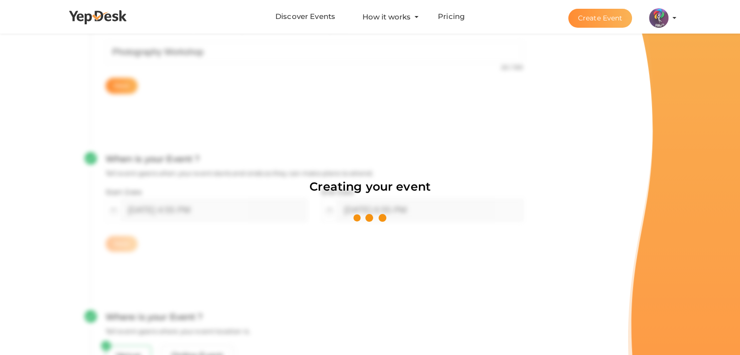
scroll to position [146, 0]
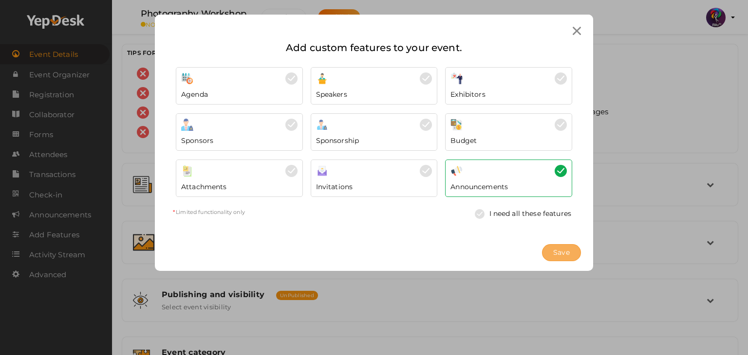
click at [551, 248] on button "Save" at bounding box center [561, 252] width 39 height 17
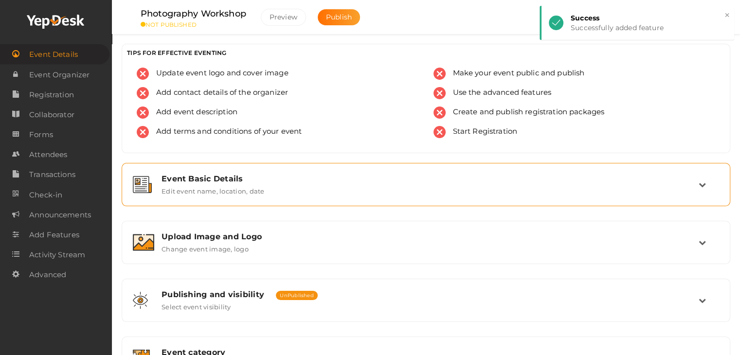
click at [511, 197] on div "Event Basic Details Edit event name, location, date" at bounding box center [426, 184] width 598 height 33
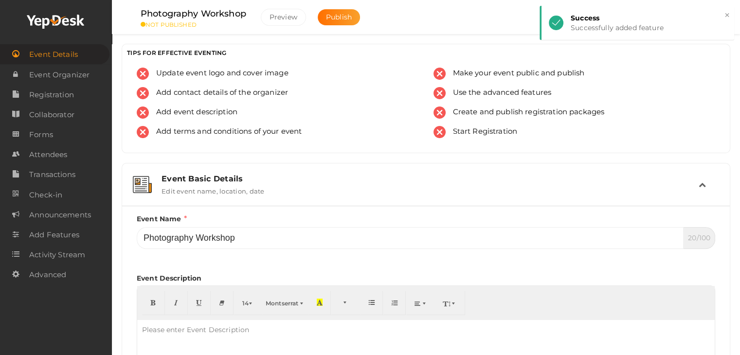
scroll to position [3, 0]
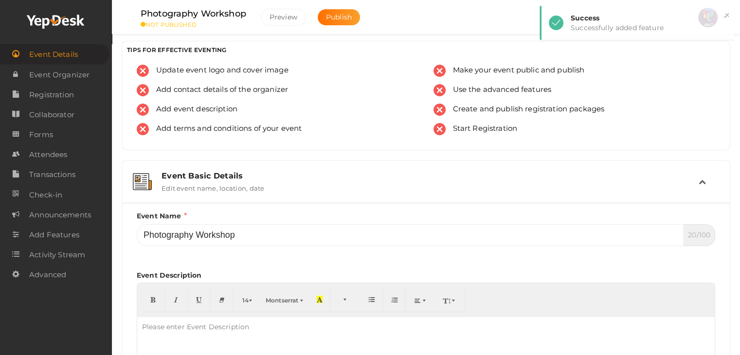
click at [519, 186] on div "Event Basic Details Edit event name, location, date" at bounding box center [426, 181] width 545 height 21
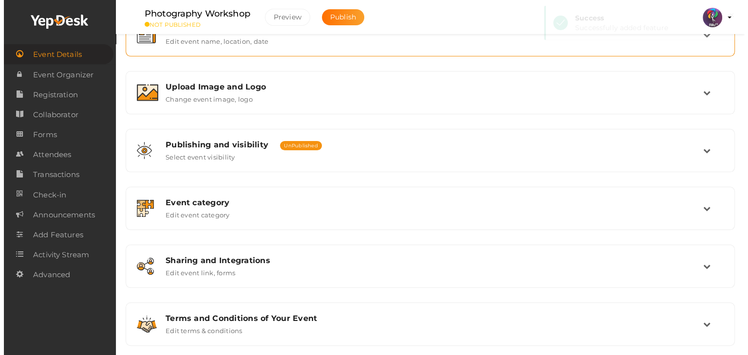
scroll to position [152, 0]
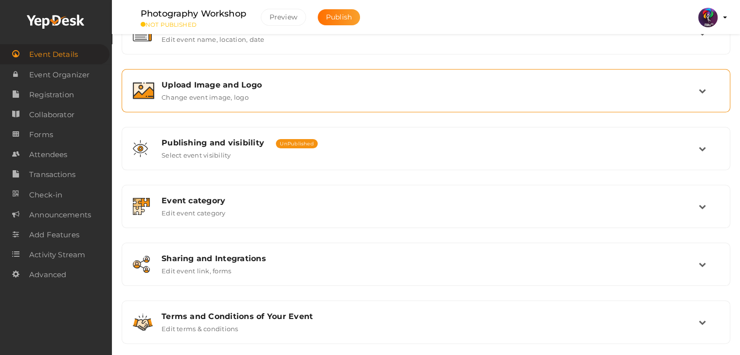
click at [478, 103] on div "Upload Image and Logo Change event image, logo" at bounding box center [426, 90] width 598 height 33
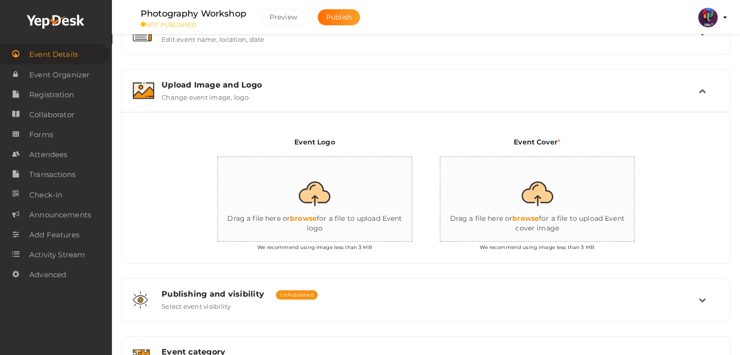
click at [312, 195] on input "file" at bounding box center [315, 199] width 195 height 85
type input "C:\fakepath\2_04.jpg"
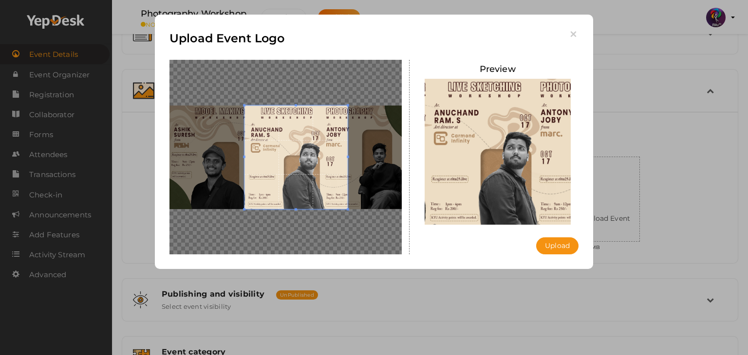
drag, startPoint x: 310, startPoint y: 146, endPoint x: 398, endPoint y: 145, distance: 88.6
click at [348, 145] on span at bounding box center [295, 157] width 103 height 103
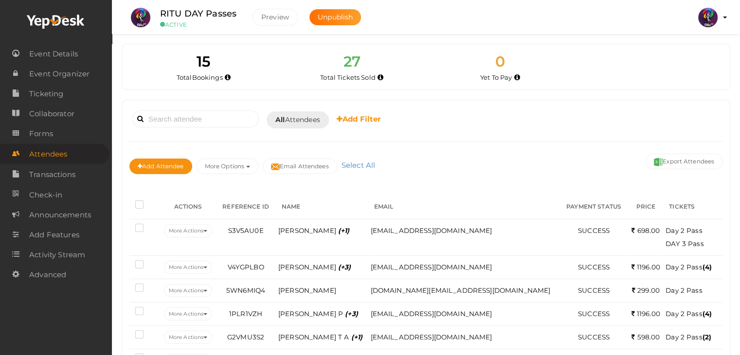
click at [712, 15] on img at bounding box center [708, 17] width 19 height 19
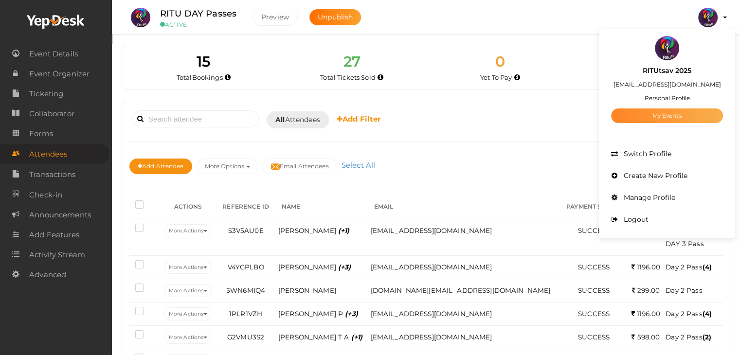
click at [673, 116] on link "My Events" at bounding box center [667, 116] width 112 height 15
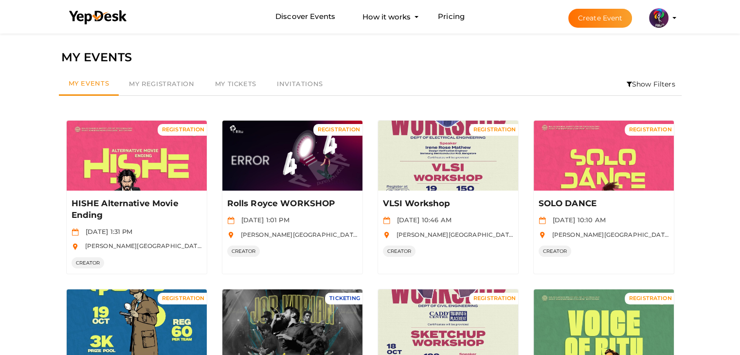
click at [619, 18] on button "Create Event" at bounding box center [601, 18] width 64 height 19
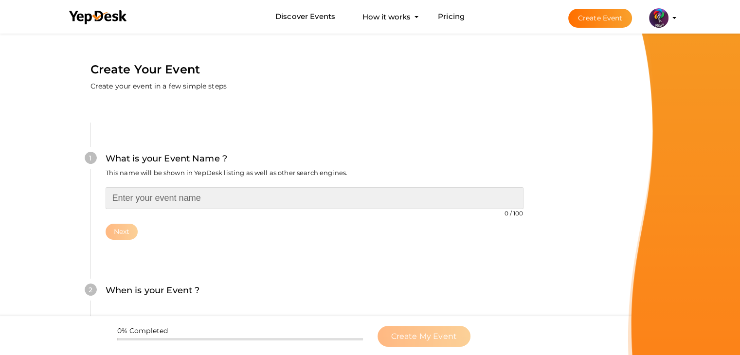
click at [249, 195] on input "text" at bounding box center [315, 198] width 418 height 22
type input "ROBOTIC ARM WORKSHOP"
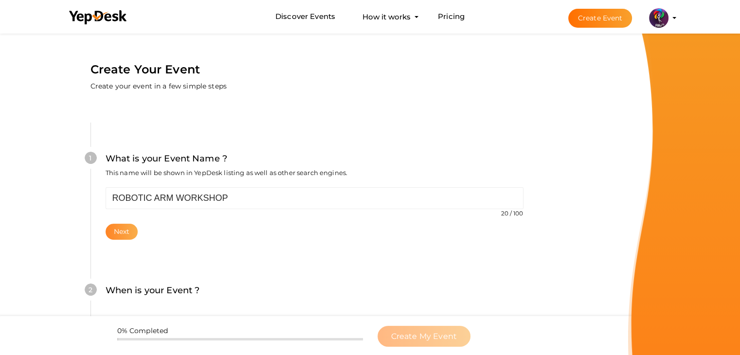
click at [127, 236] on button "Next" at bounding box center [122, 232] width 33 height 16
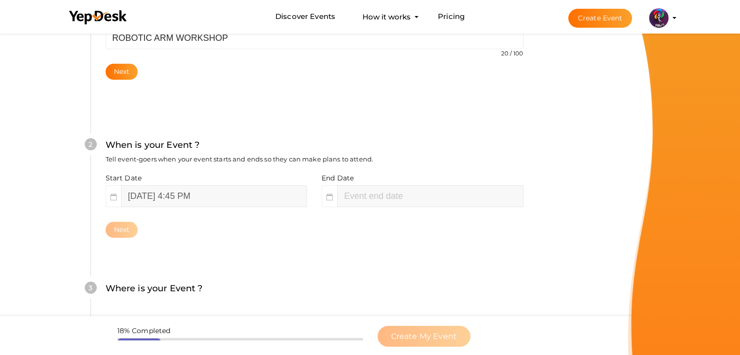
scroll to position [200, 0]
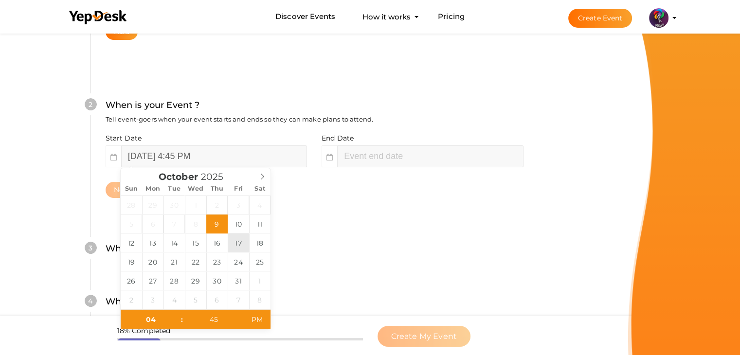
type input "[DATE] 4:45 PM"
type input "06"
type input "45"
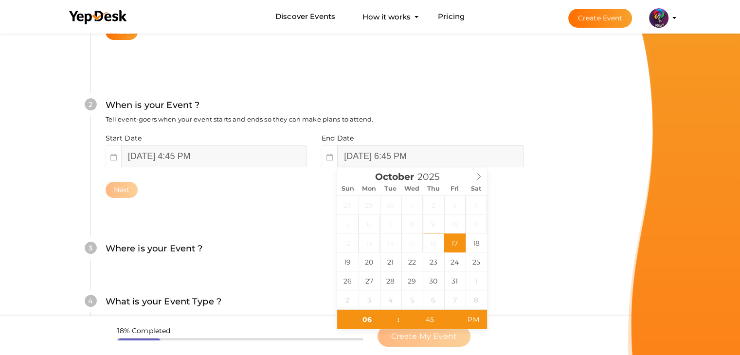
click at [392, 162] on input "[DATE] 6:45 PM" at bounding box center [430, 157] width 186 height 22
type input "[DATE] 6:45 PM"
click at [170, 189] on div "Next" at bounding box center [315, 190] width 418 height 16
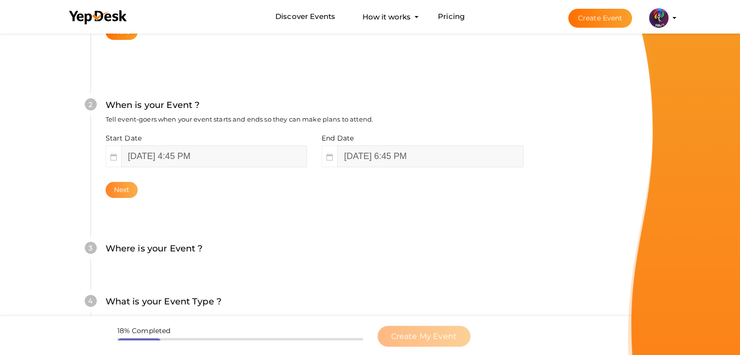
click at [127, 188] on button "Next" at bounding box center [122, 190] width 33 height 16
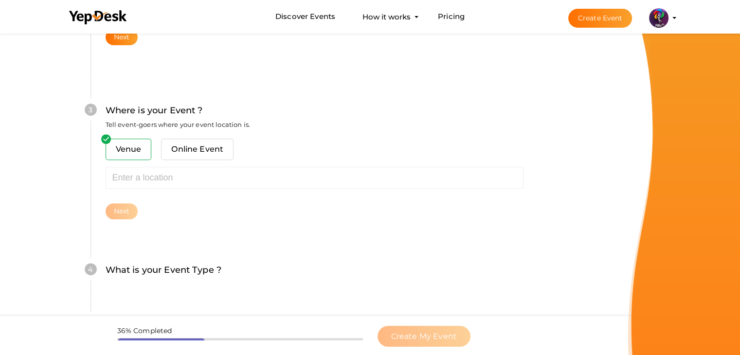
scroll to position [358, 0]
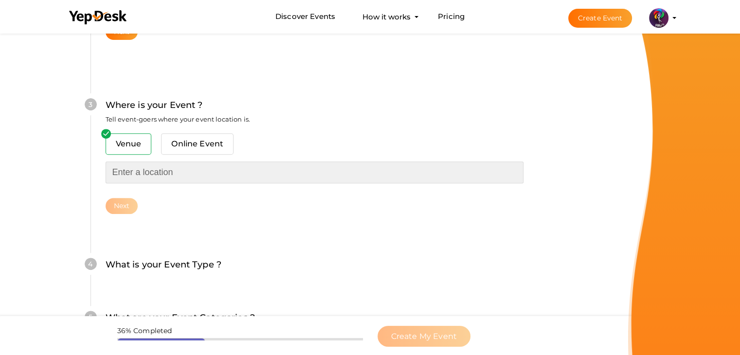
click at [166, 174] on input "text" at bounding box center [315, 173] width 418 height 22
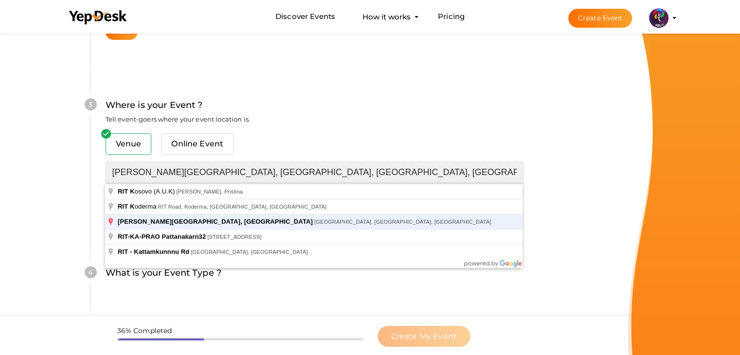
type input "[PERSON_NAME][GEOGRAPHIC_DATA], [GEOGRAPHIC_DATA], [GEOGRAPHIC_DATA], [GEOGRAPH…"
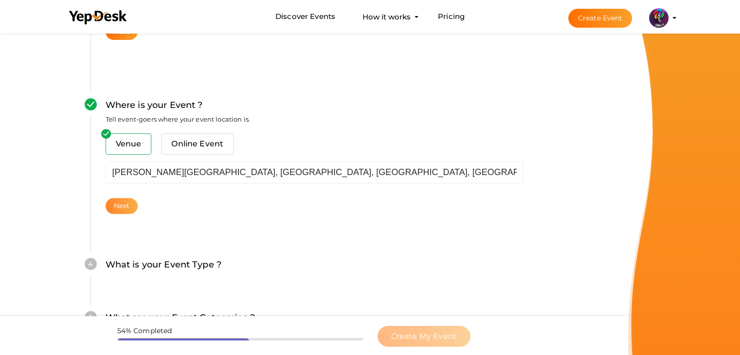
click at [126, 203] on button "Next" at bounding box center [122, 206] width 33 height 16
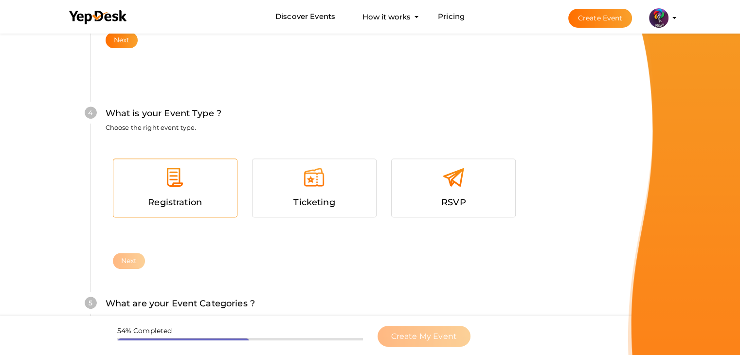
scroll to position [533, 0]
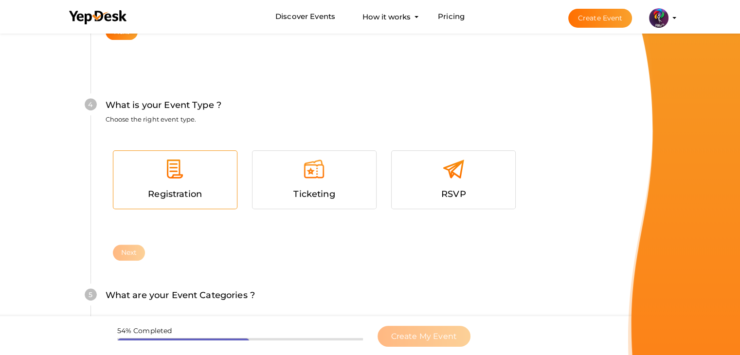
click at [203, 171] on div at bounding box center [175, 172] width 109 height 29
click at [137, 247] on button "Next" at bounding box center [129, 253] width 33 height 16
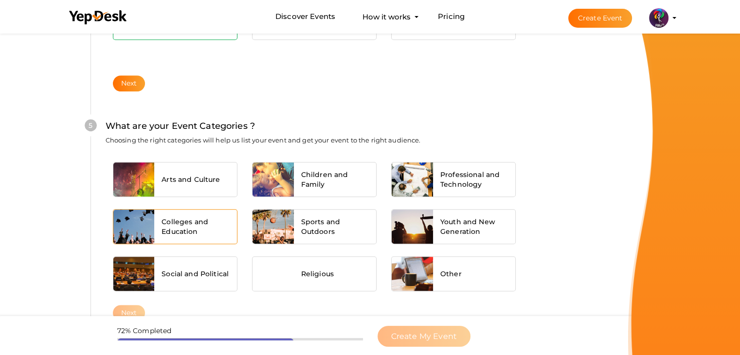
scroll to position [737, 0]
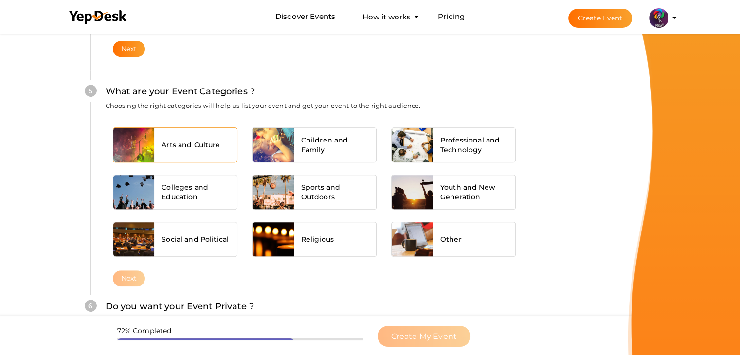
click at [215, 150] on div "Arts and Culture" at bounding box center [195, 145] width 83 height 34
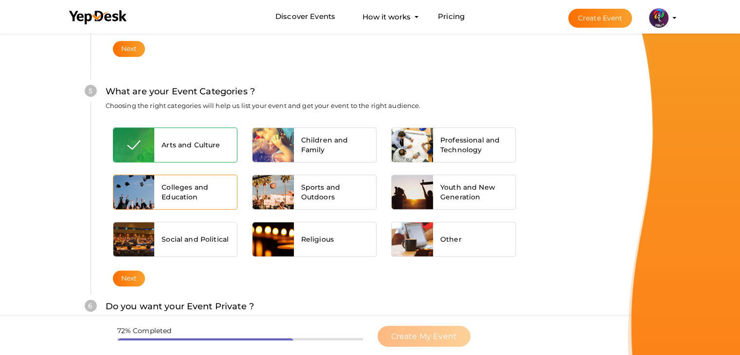
click at [206, 193] on span "Colleges and Education" at bounding box center [196, 192] width 68 height 19
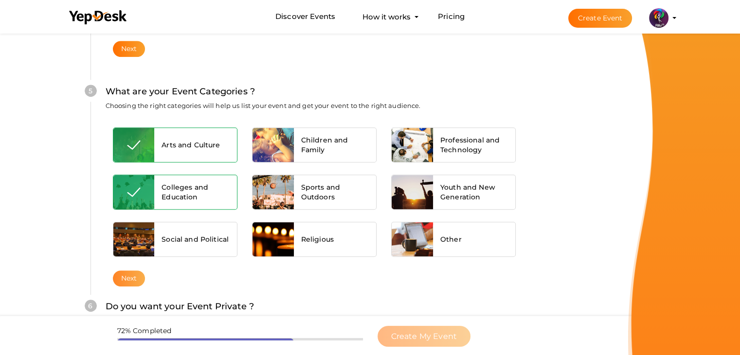
click at [136, 271] on button "Next" at bounding box center [129, 279] width 33 height 16
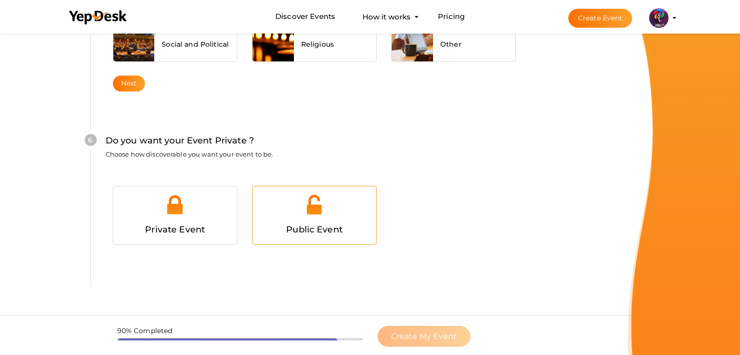
scroll to position [950, 0]
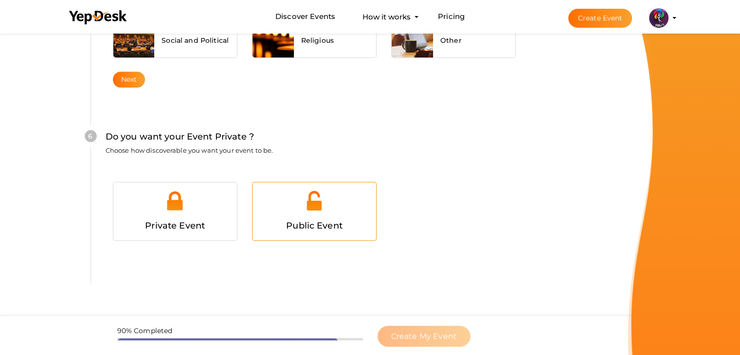
click at [356, 203] on div at bounding box center [314, 204] width 109 height 29
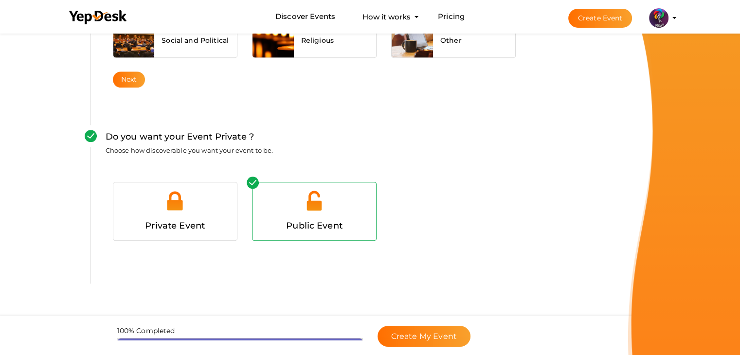
scroll to position [976, 0]
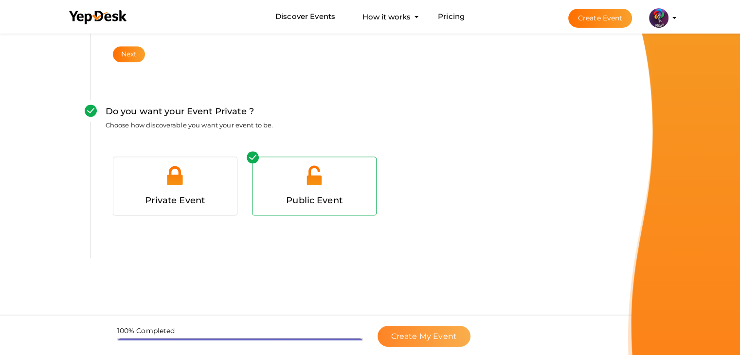
click at [426, 334] on span "Create My Event" at bounding box center [424, 336] width 66 height 9
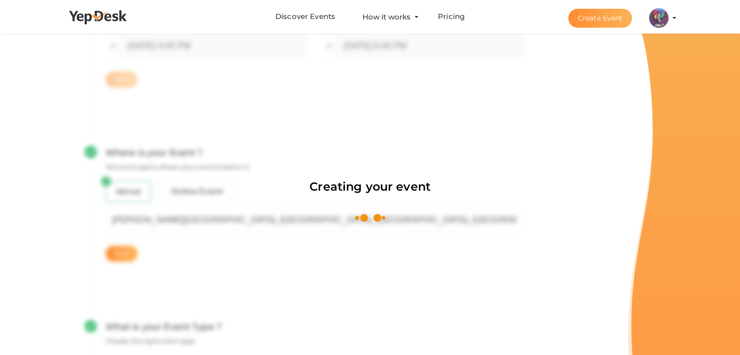
scroll to position [146, 0]
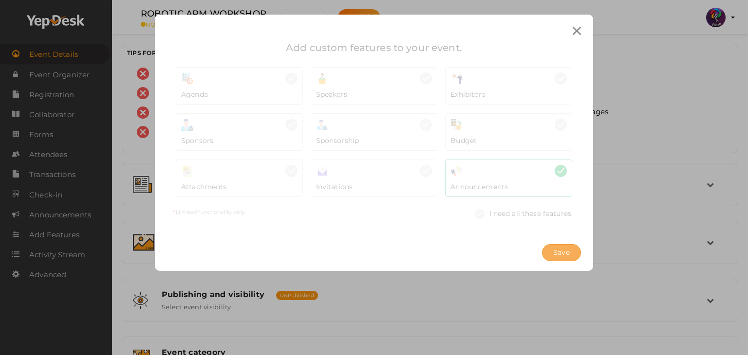
click at [573, 246] on button "Save" at bounding box center [561, 252] width 39 height 17
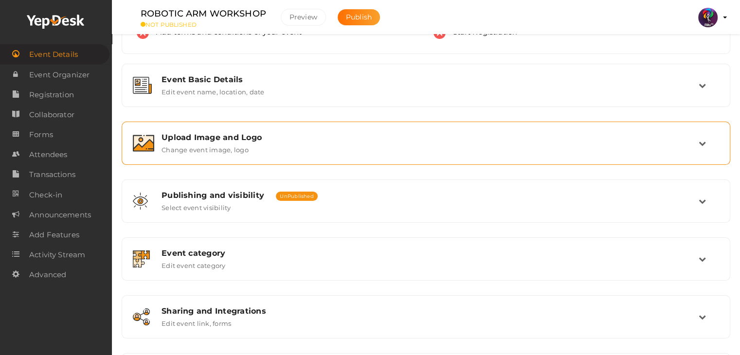
scroll to position [116, 0]
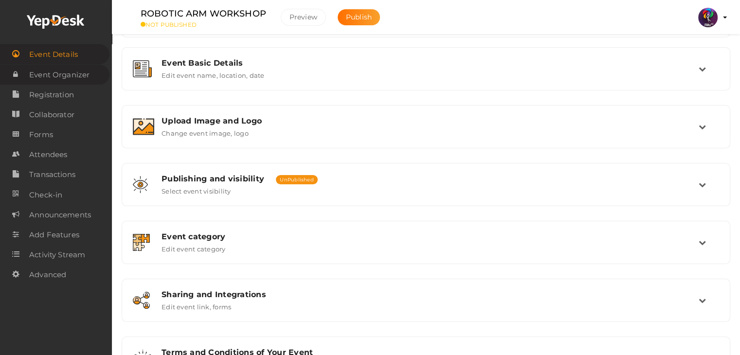
click at [78, 78] on span "Event Organizer" at bounding box center [59, 74] width 60 height 19
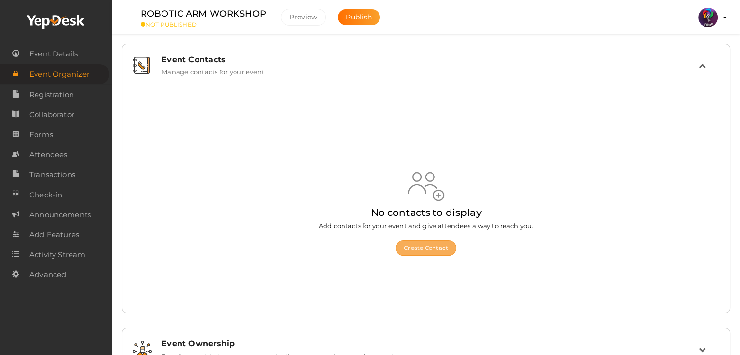
click at [435, 246] on button "Create Contact" at bounding box center [426, 248] width 61 height 16
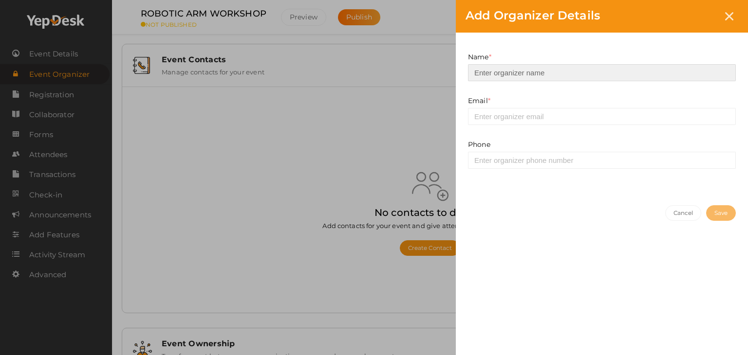
click at [544, 76] on input at bounding box center [602, 72] width 268 height 17
type input "[PERSON_NAME]"
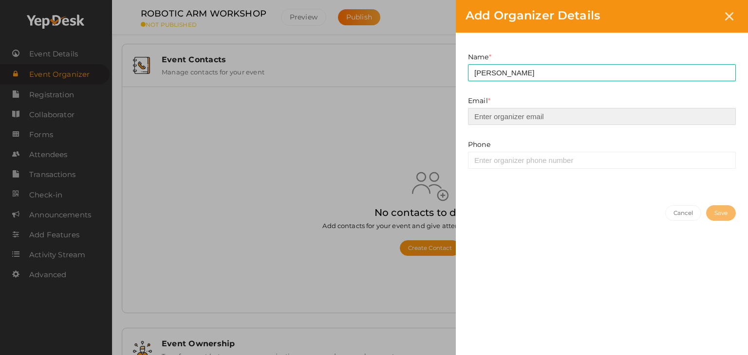
click at [563, 119] on input "email" at bounding box center [602, 116] width 268 height 17
type input "[EMAIL_ADDRESS][DOMAIN_NAME]"
click at [570, 151] on div "Phone Invalid phone number" at bounding box center [602, 154] width 268 height 29
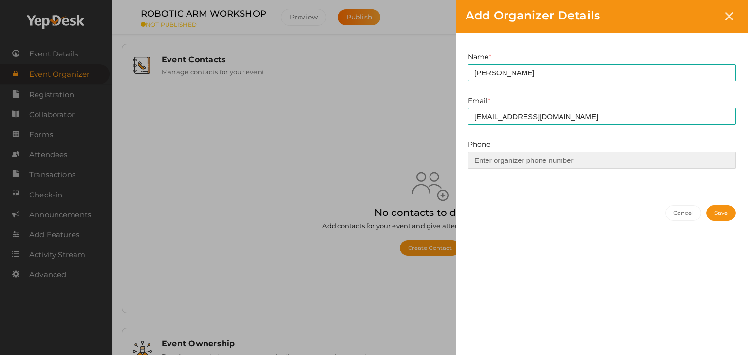
click at [571, 155] on input at bounding box center [602, 160] width 268 height 17
type input "9946538552"
click at [718, 211] on button "Save" at bounding box center [721, 213] width 30 height 16
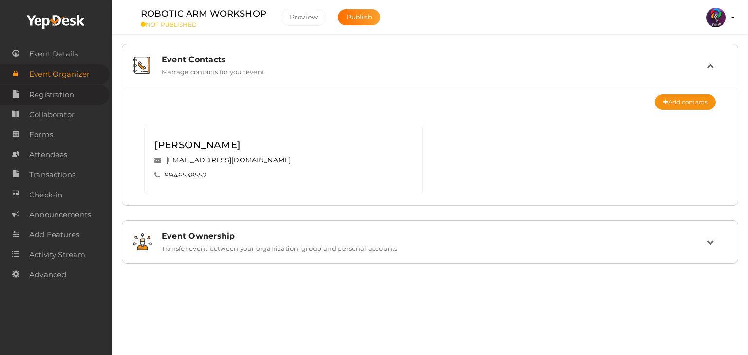
click at [80, 94] on link "Registration" at bounding box center [55, 95] width 110 height 20
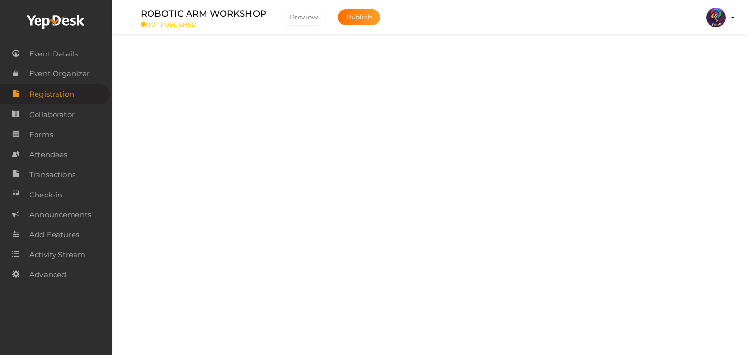
click at [700, 60] on label at bounding box center [703, 57] width 39 height 17
click at [691, 57] on input "checkbox" at bounding box center [687, 54] width 6 height 6
checkbox input "true"
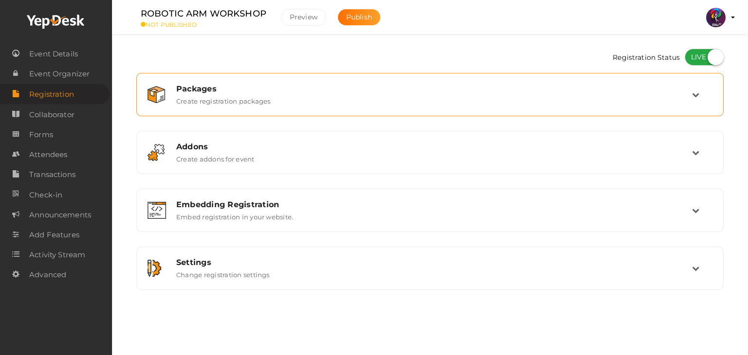
click at [690, 87] on div "Packages" at bounding box center [434, 88] width 516 height 9
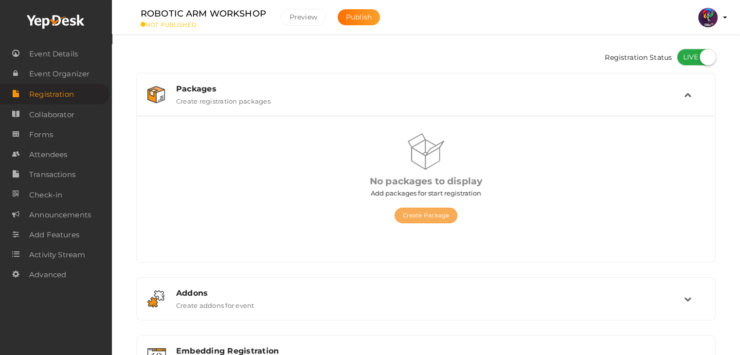
click at [434, 211] on button "Create Package" at bounding box center [426, 216] width 63 height 16
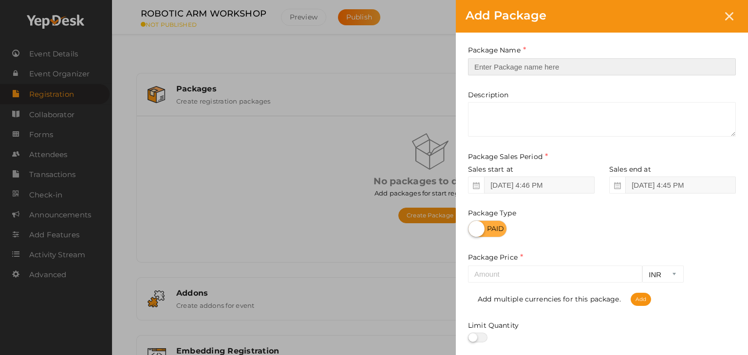
click at [515, 66] on input "text" at bounding box center [602, 66] width 268 height 17
type input "Robotic ARM Workshop"
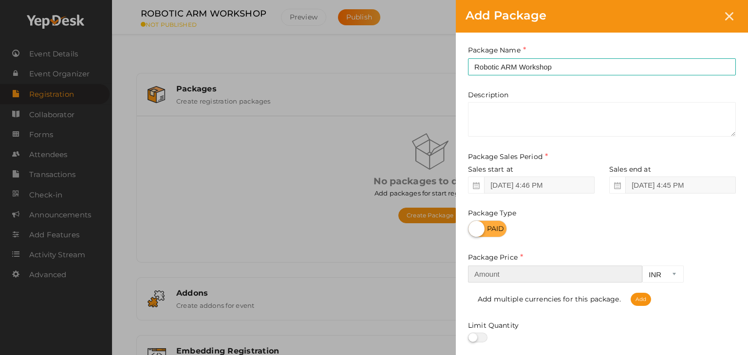
click at [555, 281] on input "number" at bounding box center [555, 274] width 174 height 17
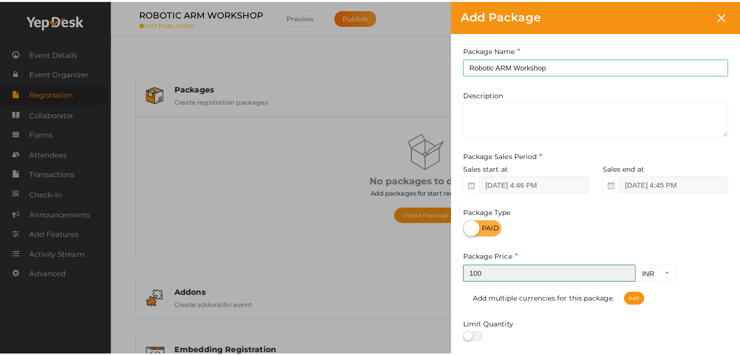
scroll to position [121, 0]
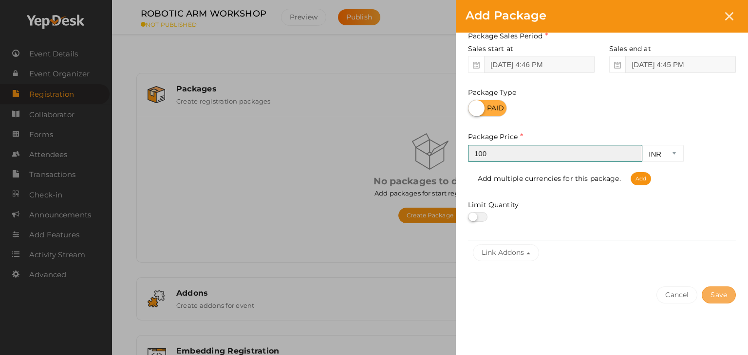
type input "100"
click at [714, 290] on button "Save" at bounding box center [718, 295] width 34 height 17
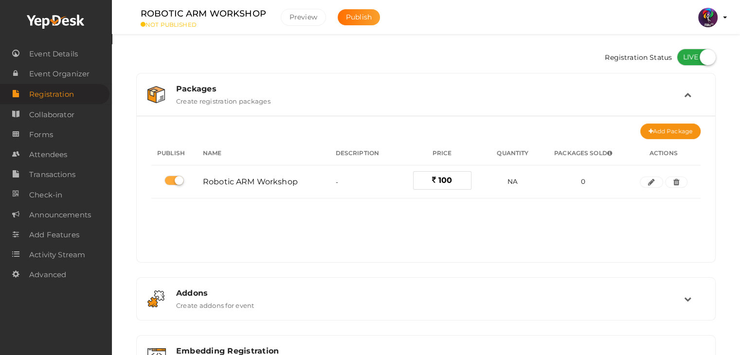
click at [714, 290] on div "Addons Create addons for event" at bounding box center [426, 299] width 579 height 42
click at [86, 117] on link "Collaborator" at bounding box center [55, 115] width 110 height 20
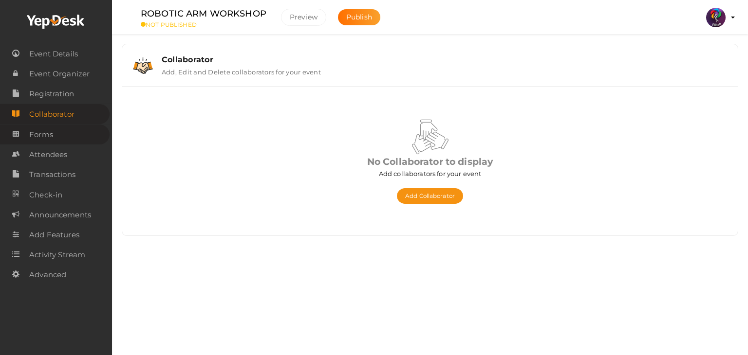
click at [58, 137] on link "Forms" at bounding box center [55, 135] width 110 height 20
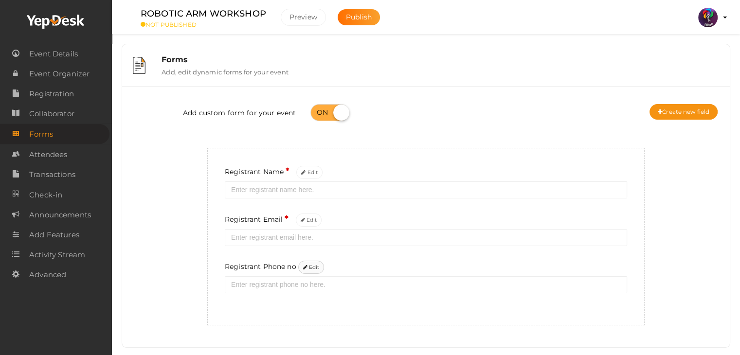
click at [318, 269] on button "Edit" at bounding box center [311, 267] width 26 height 13
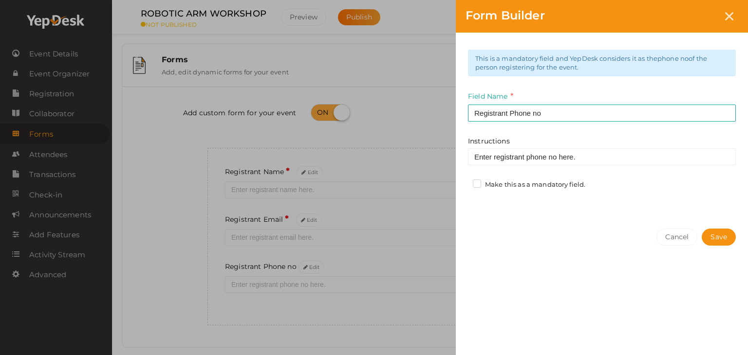
click at [507, 186] on label "Make this as a mandatory field." at bounding box center [529, 185] width 112 height 10
click at [463, 182] on input "Make this as a mandatory field." at bounding box center [463, 182] width 0 height 0
click at [719, 234] on button "Save" at bounding box center [718, 237] width 34 height 17
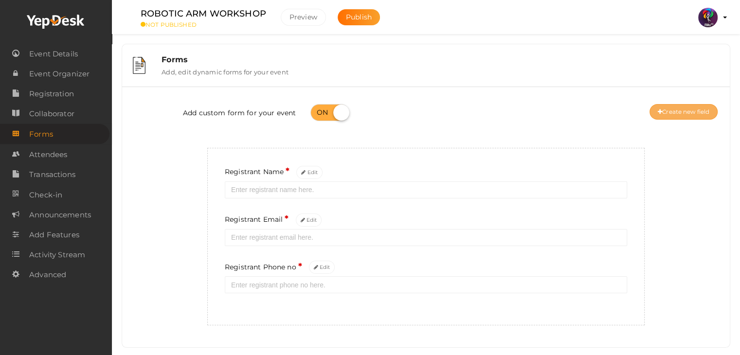
click at [674, 117] on button "Create new field" at bounding box center [684, 112] width 68 height 16
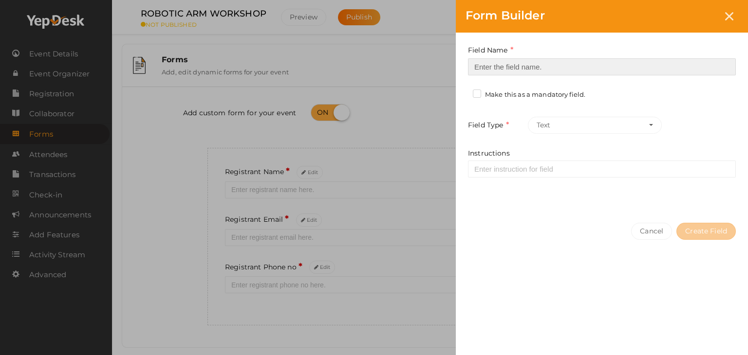
click at [535, 72] on input at bounding box center [602, 66] width 268 height 17
type input "Registrant College"
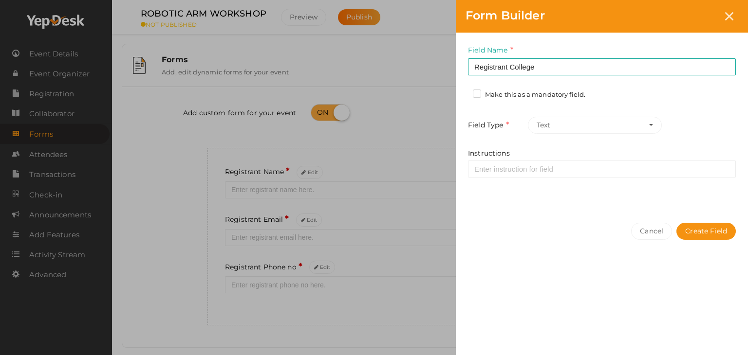
click at [496, 93] on label "Make this as a mandatory field." at bounding box center [529, 95] width 112 height 10
click at [463, 92] on input "Make this as a mandatory field." at bounding box center [463, 92] width 0 height 0
click at [700, 231] on button "Create Field" at bounding box center [705, 231] width 59 height 17
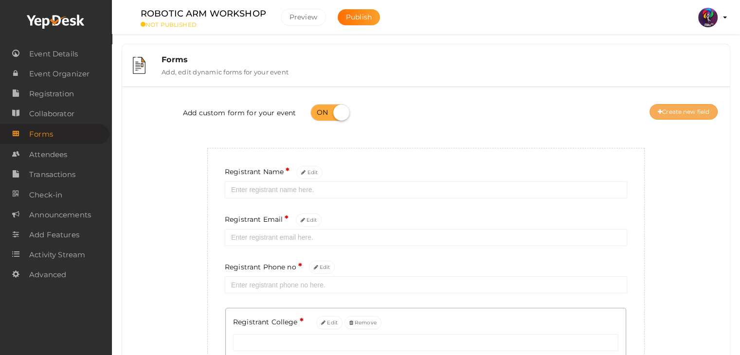
click at [661, 109] on button "Create new field" at bounding box center [684, 112] width 68 height 16
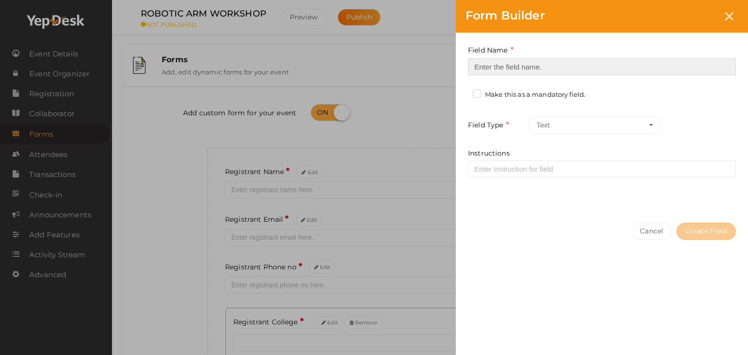
click at [485, 71] on input at bounding box center [602, 66] width 268 height 17
type input "Refferal ID"
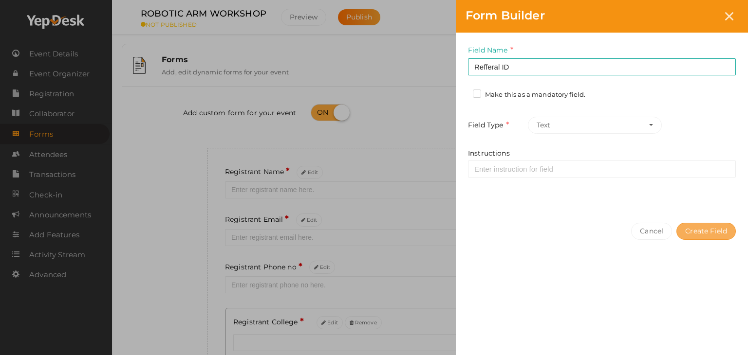
click at [726, 232] on button "Create Field" at bounding box center [705, 231] width 59 height 17
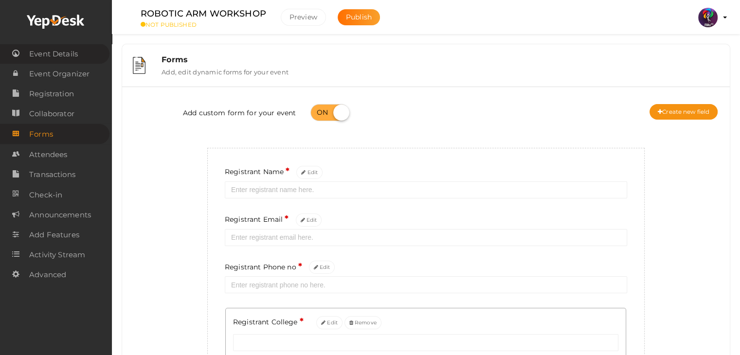
click at [68, 57] on span "Event Details" at bounding box center [53, 53] width 49 height 19
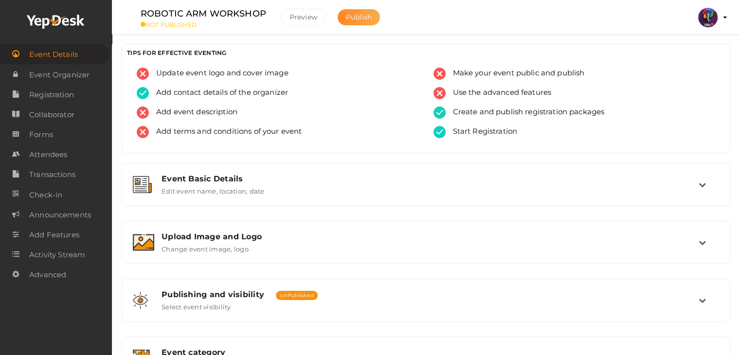
click at [348, 19] on span "Publish" at bounding box center [359, 17] width 26 height 9
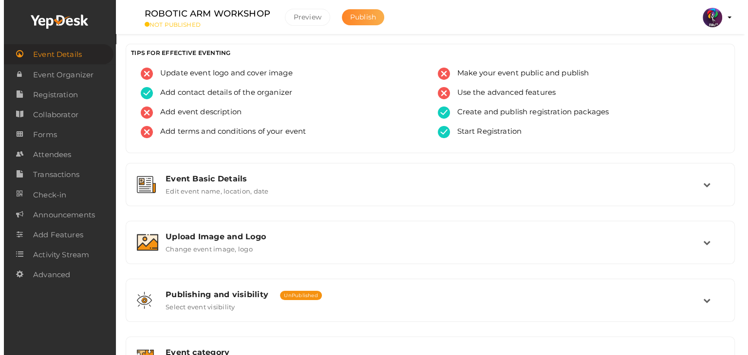
scroll to position [164, 0]
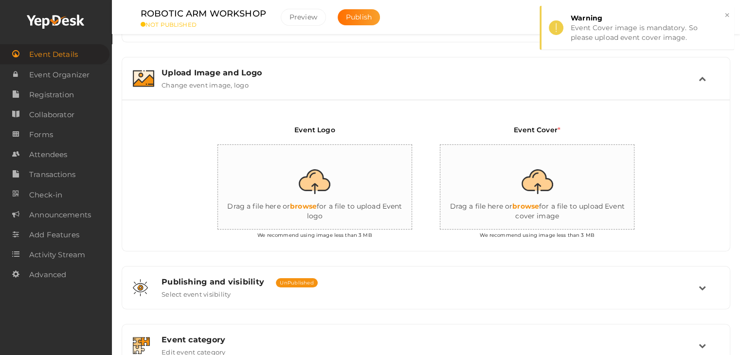
click at [324, 222] on input "file" at bounding box center [315, 187] width 195 height 85
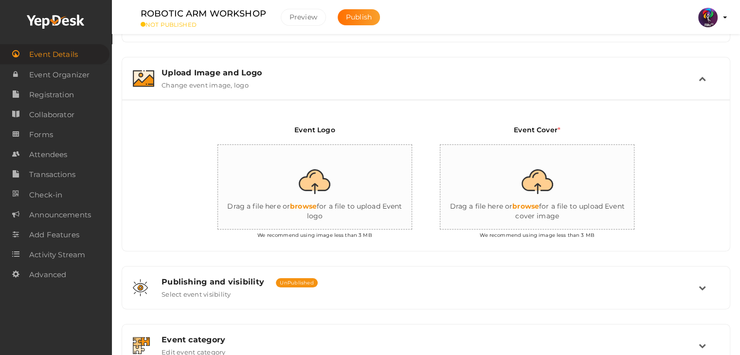
type input "C:\fakepath\logo yepdesk.png"
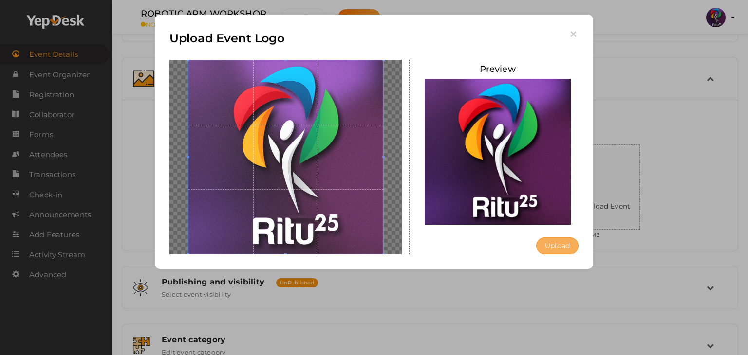
click at [555, 244] on button "Upload" at bounding box center [557, 246] width 42 height 17
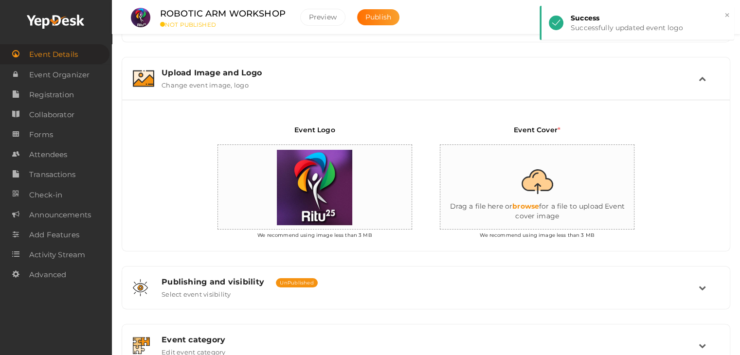
click at [534, 205] on input "file" at bounding box center [538, 187] width 195 height 85
click at [555, 201] on input "file" at bounding box center [538, 187] width 195 height 85
type input "C:\fakepath\robotic arm.jpg"
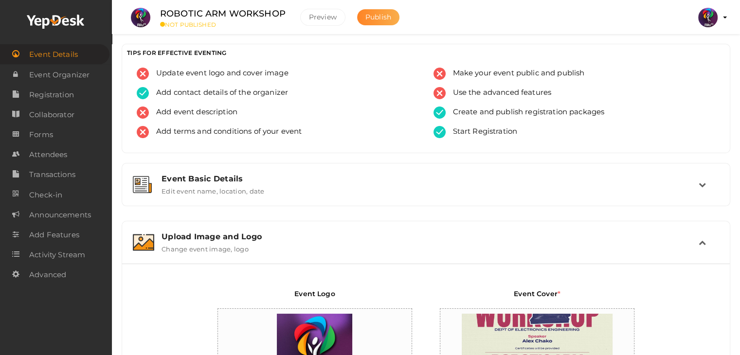
click at [380, 11] on button "Publish" at bounding box center [378, 17] width 42 height 16
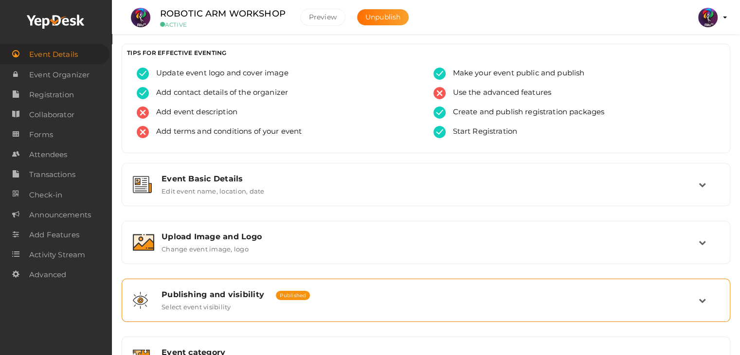
scroll to position [164, 0]
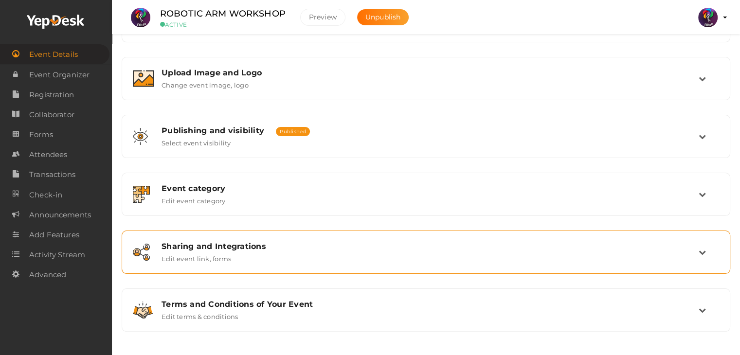
click at [345, 258] on div "Sharing and Integrations Edit event link, forms" at bounding box center [426, 252] width 545 height 21
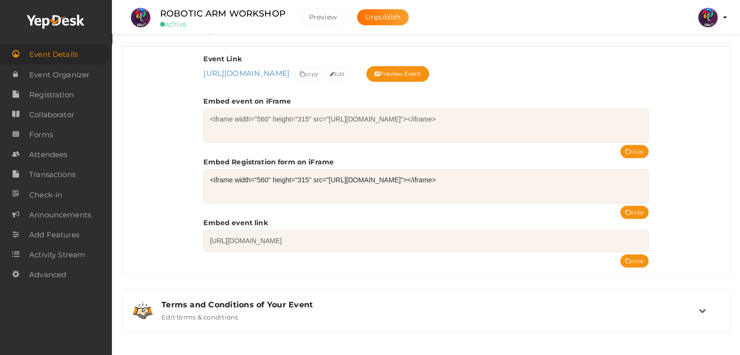
scroll to position [392, 0]
click at [636, 211] on button "copy" at bounding box center [635, 211] width 28 height 13
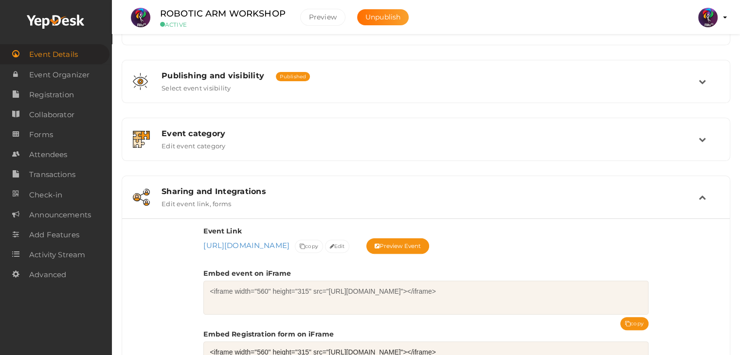
scroll to position [0, 0]
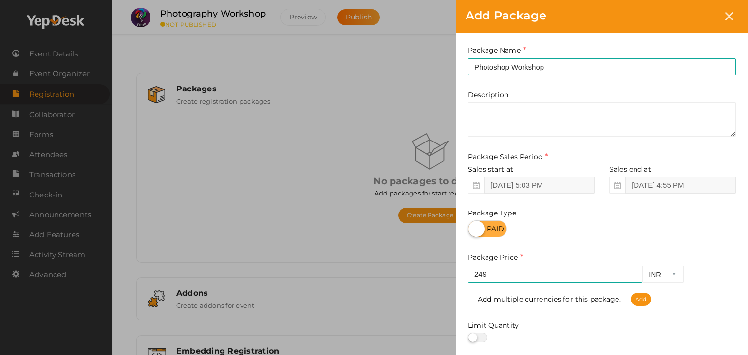
scroll to position [121, 0]
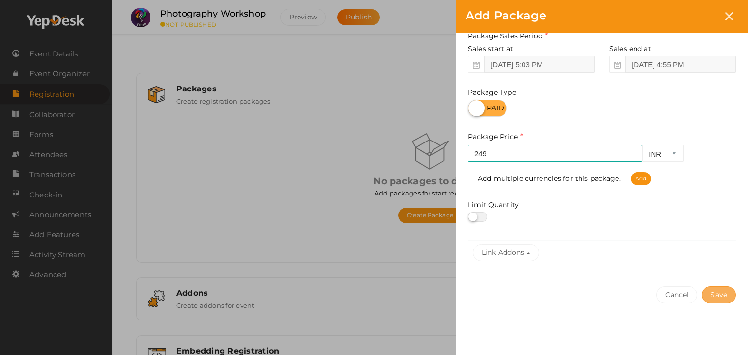
type input "249"
click at [725, 289] on button "Save" at bounding box center [718, 295] width 34 height 17
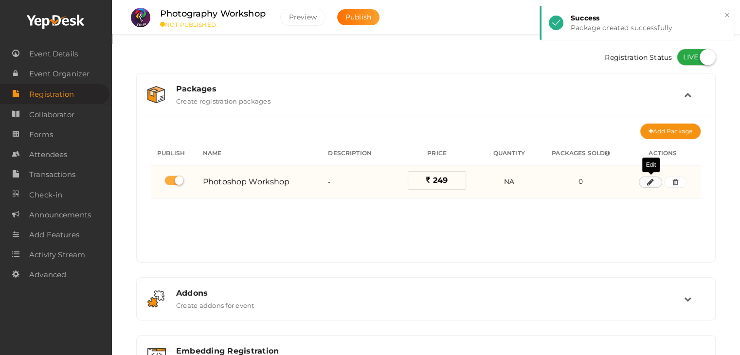
click at [652, 184] on icon "button" at bounding box center [650, 183] width 7 height 6
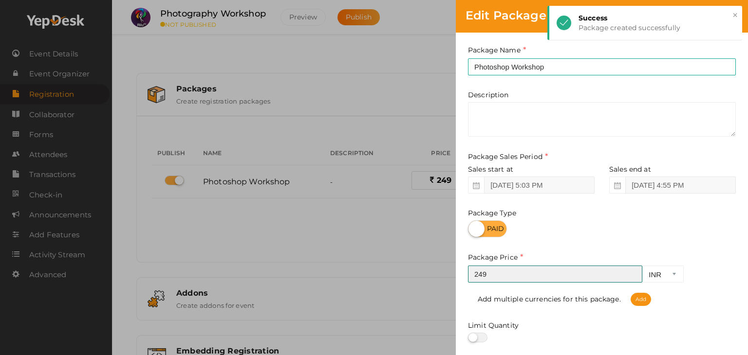
click at [500, 275] on input "249" at bounding box center [555, 274] width 174 height 17
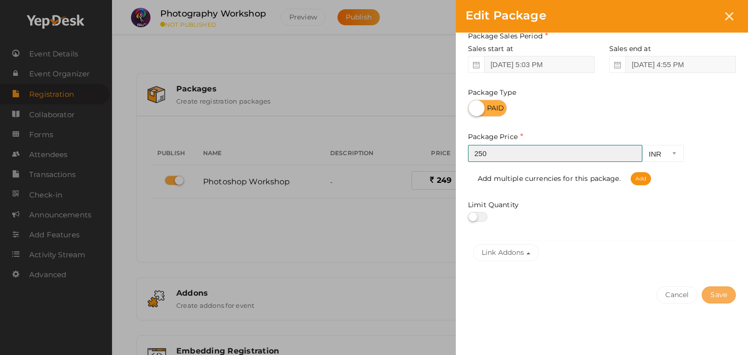
type input "250"
click at [720, 296] on button "Save" at bounding box center [718, 295] width 34 height 17
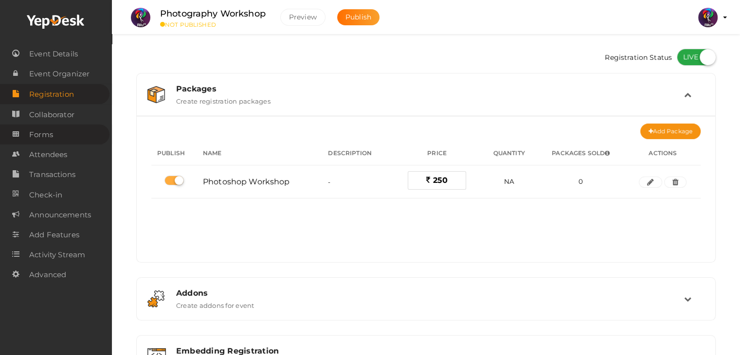
click at [68, 138] on link "Forms" at bounding box center [55, 135] width 110 height 20
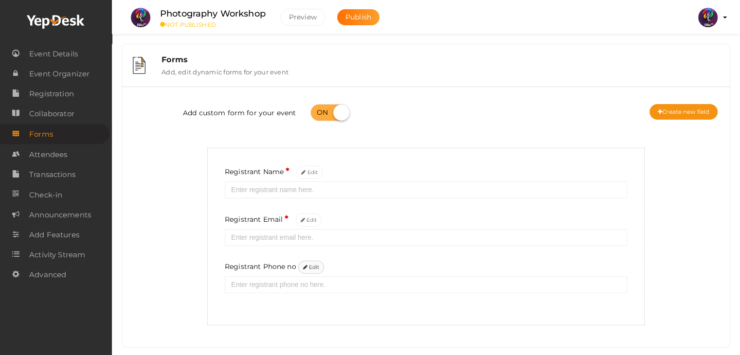
click at [308, 271] on button "Edit" at bounding box center [311, 267] width 26 height 13
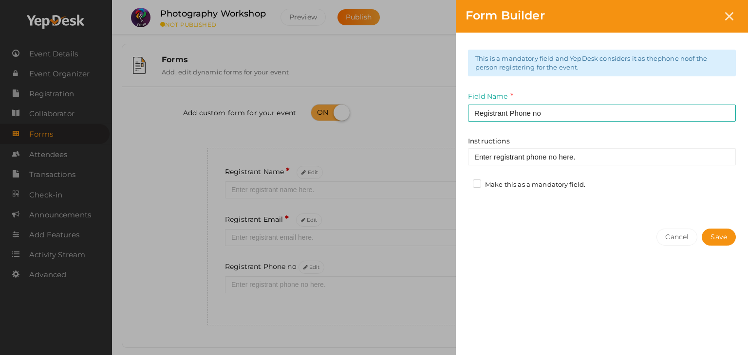
click at [491, 183] on label "Make this as a mandatory field." at bounding box center [529, 185] width 112 height 10
click at [463, 182] on input "Make this as a mandatory field." at bounding box center [463, 182] width 0 height 0
click at [716, 231] on button "Save" at bounding box center [718, 237] width 34 height 17
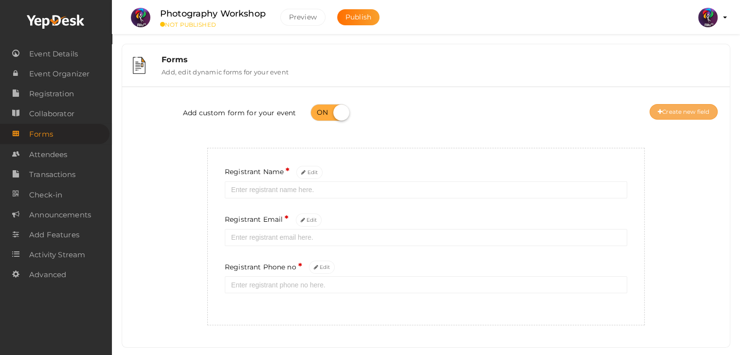
click at [680, 112] on button "Create new field" at bounding box center [684, 112] width 68 height 16
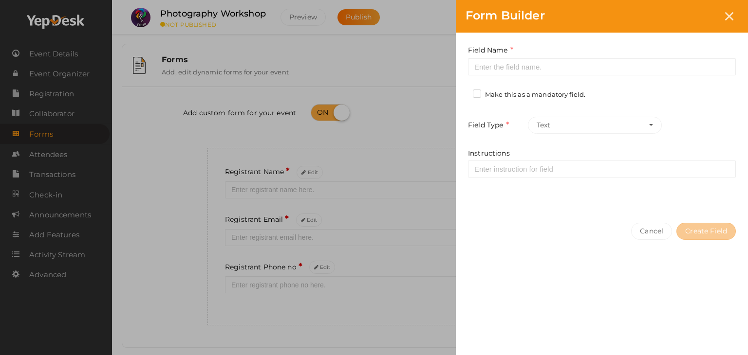
click at [495, 94] on label "Make this as a mandatory field." at bounding box center [529, 95] width 112 height 10
click at [463, 92] on input "Make this as a mandatory field." at bounding box center [463, 92] width 0 height 0
click at [495, 94] on label "Make this as a mandatory field." at bounding box center [529, 95] width 112 height 10
click at [463, 92] on input "Make this as a mandatory field." at bounding box center [463, 92] width 0 height 0
click at [495, 94] on label "Make this as a mandatory field." at bounding box center [529, 95] width 112 height 10
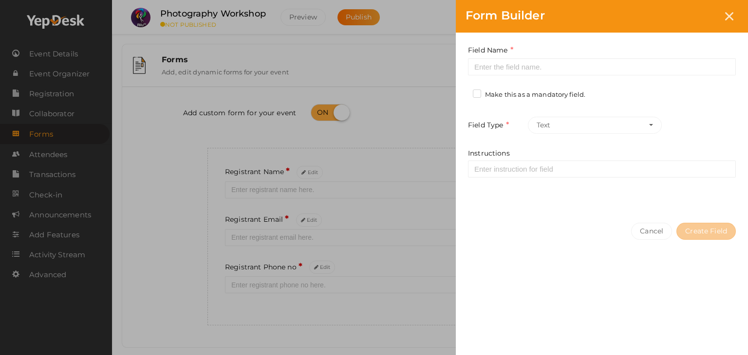
click at [463, 92] on input "Make this as a mandatory field." at bounding box center [463, 92] width 0 height 0
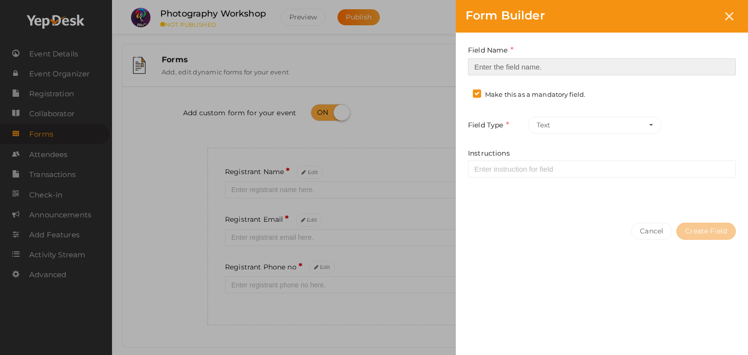
click at [509, 63] on input at bounding box center [602, 66] width 268 height 17
type input "Registrant College"
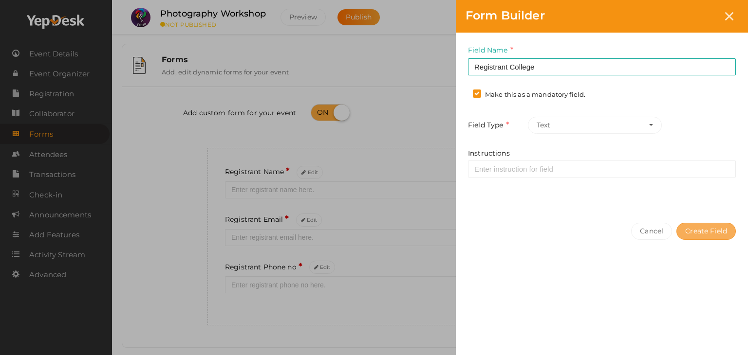
click at [711, 228] on button "Create Field" at bounding box center [705, 231] width 59 height 17
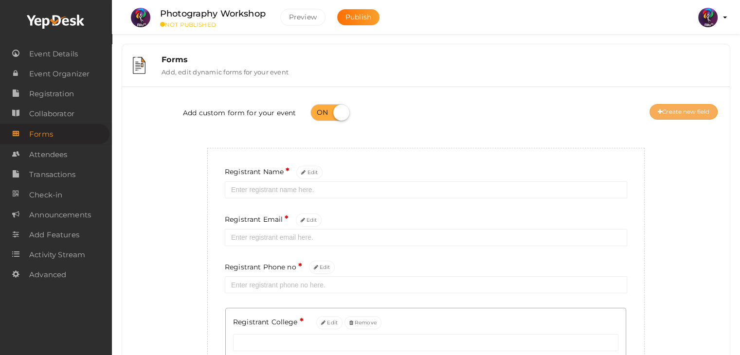
click at [674, 107] on button "Create new field" at bounding box center [684, 112] width 68 height 16
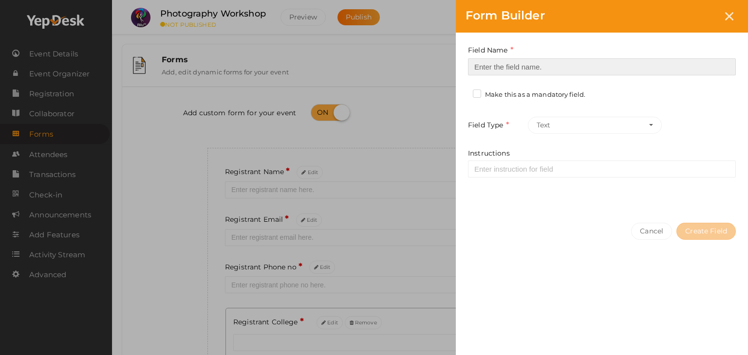
click at [615, 59] on input at bounding box center [602, 66] width 268 height 17
type input "Refferal ID"
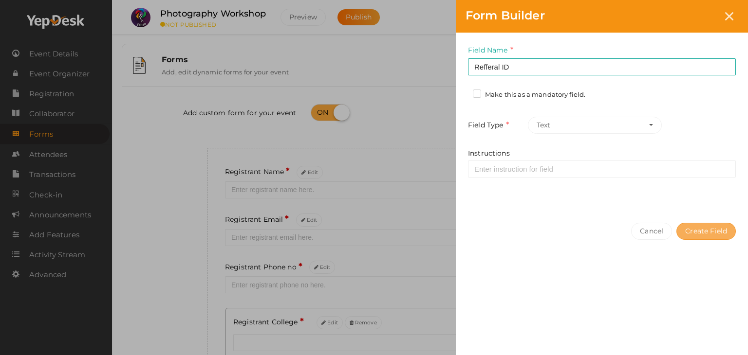
drag, startPoint x: 704, startPoint y: 221, endPoint x: 709, endPoint y: 227, distance: 8.0
click at [709, 227] on div "Cancel Create Field" at bounding box center [602, 250] width 292 height 75
click at [709, 227] on button "Create Field" at bounding box center [705, 231] width 59 height 17
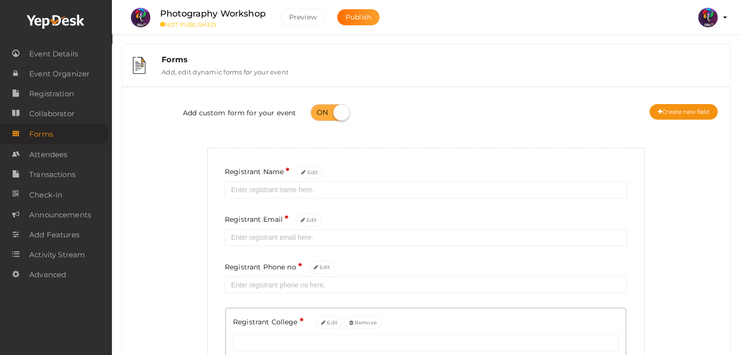
scroll to position [154, 0]
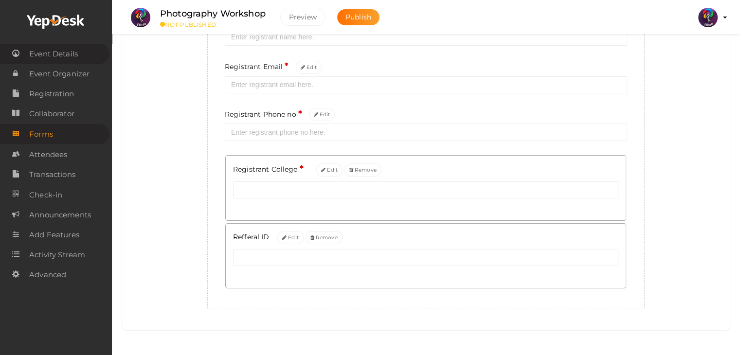
click at [70, 51] on span "Event Details" at bounding box center [53, 53] width 49 height 19
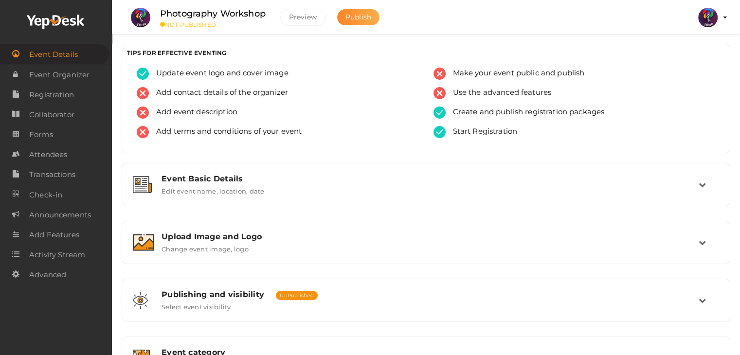
click at [350, 21] on button "Publish" at bounding box center [358, 17] width 42 height 16
click at [57, 55] on span "Event Details" at bounding box center [53, 54] width 49 height 19
click at [705, 14] on img at bounding box center [708, 17] width 19 height 19
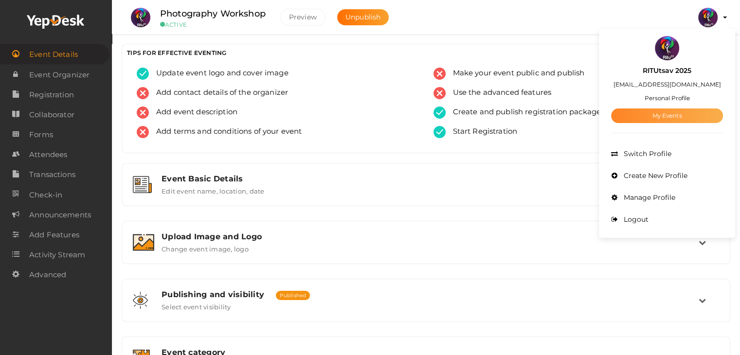
click at [678, 114] on link "My Events" at bounding box center [667, 116] width 112 height 15
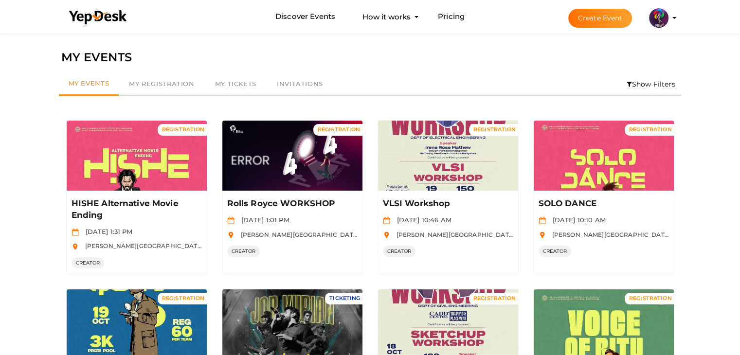
click at [608, 18] on button "Create Event" at bounding box center [601, 18] width 64 height 19
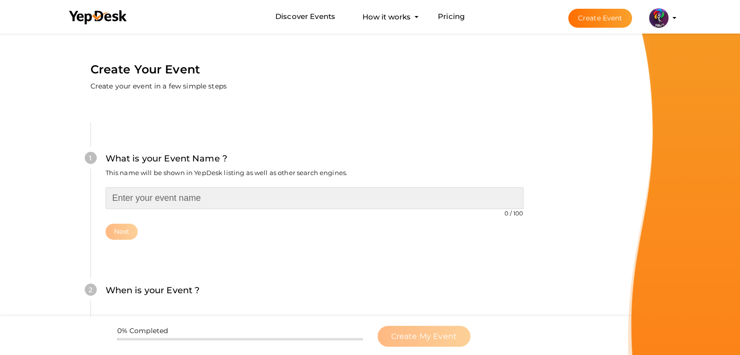
click at [309, 191] on input "text" at bounding box center [315, 198] width 418 height 22
type input "LIVE SKETCH WORKSHOP"
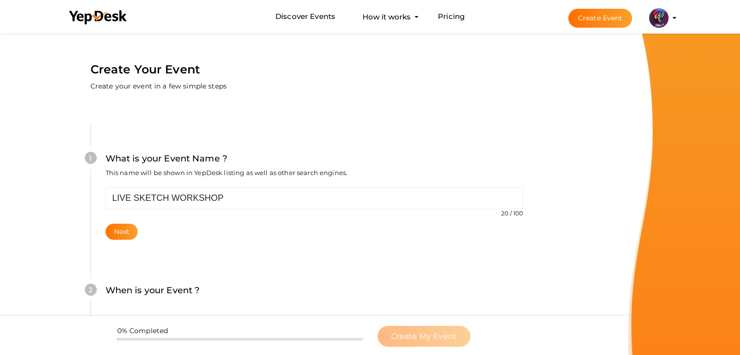
click at [121, 221] on div "LIVE SKETCH WORKSHOP 20 / 100 Invalid event name event name length exceeded Req…" at bounding box center [315, 213] width 418 height 53
click at [122, 224] on button "Next" at bounding box center [122, 232] width 33 height 16
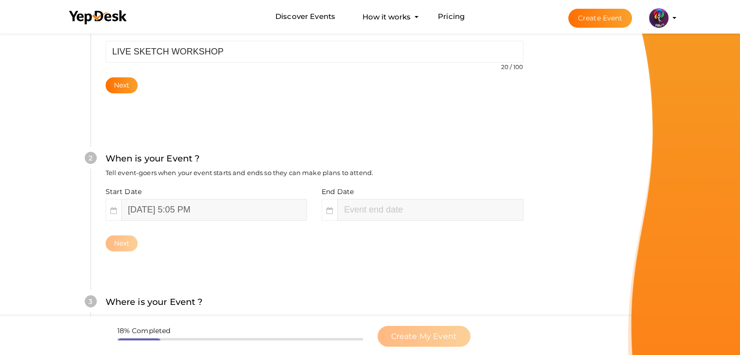
scroll to position [200, 0]
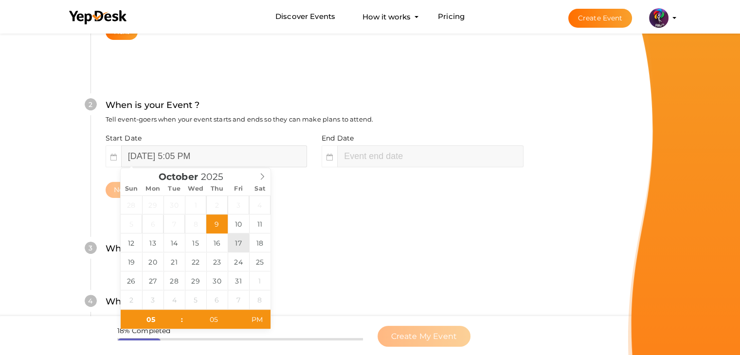
type input "[DATE] 5:05 PM"
type input "07"
type input "05"
type input "[DATE] 7:05 PM"
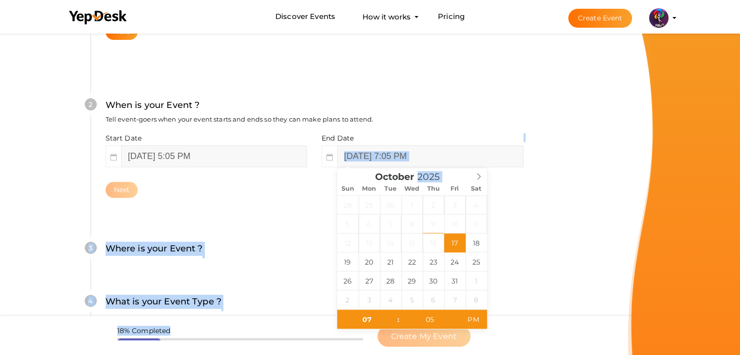
drag, startPoint x: 378, startPoint y: 177, endPoint x: 450, endPoint y: 149, distance: 77.5
click at [450, 149] on div "Start Date October 17, 2025 5:05 PM End Date October 17, 2025 7:05 PM Next" at bounding box center [315, 165] width 418 height 65
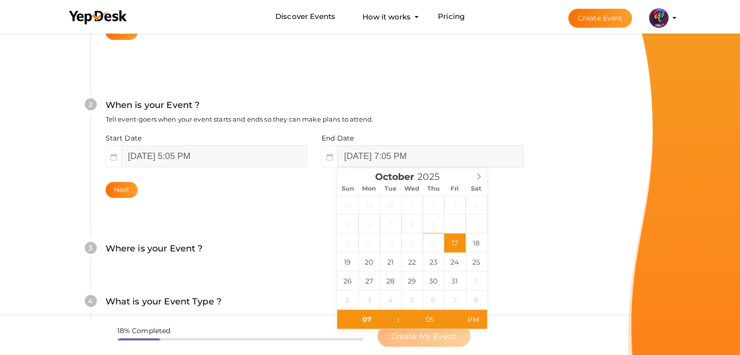
click at [450, 149] on input "[DATE] 7:05 PM" at bounding box center [430, 157] width 186 height 22
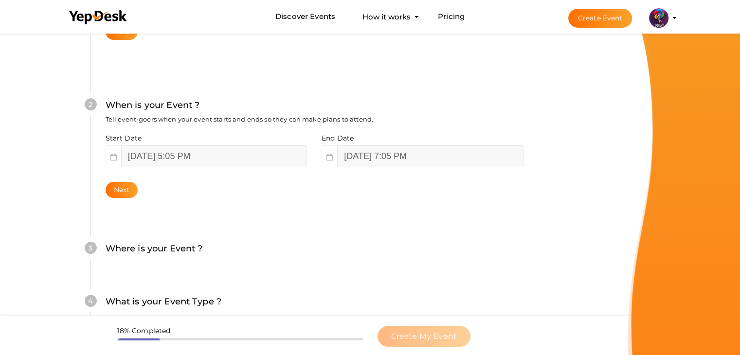
drag, startPoint x: 196, startPoint y: 222, endPoint x: 112, endPoint y: 182, distance: 93.2
click at [112, 182] on div "2 When is your Event ? Tell event-goers when your event starts and ends so they…" at bounding box center [315, 148] width 448 height 158
click at [117, 185] on button "Next" at bounding box center [122, 190] width 33 height 16
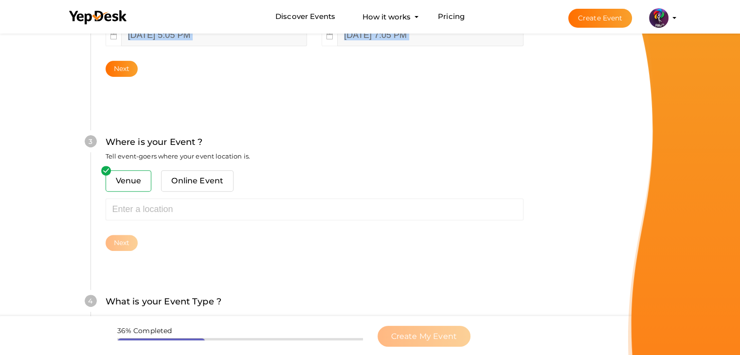
scroll to position [358, 0]
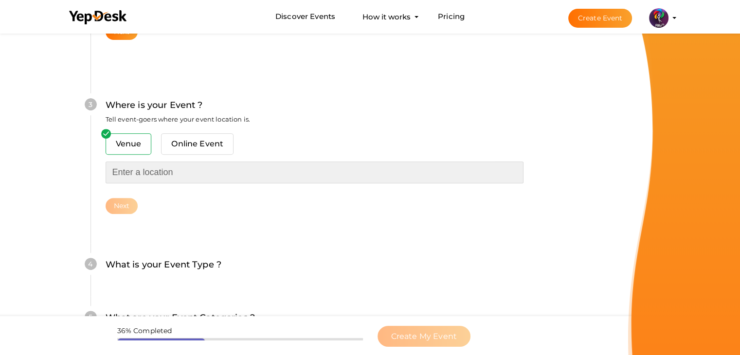
click at [148, 180] on input "text" at bounding box center [315, 173] width 418 height 22
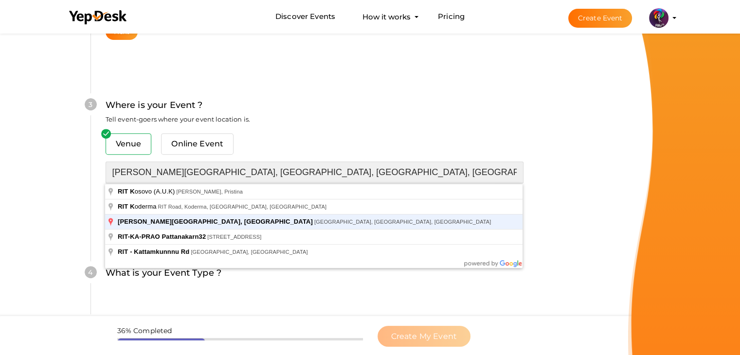
type input "[PERSON_NAME][GEOGRAPHIC_DATA], [GEOGRAPHIC_DATA], [GEOGRAPHIC_DATA], [GEOGRAPH…"
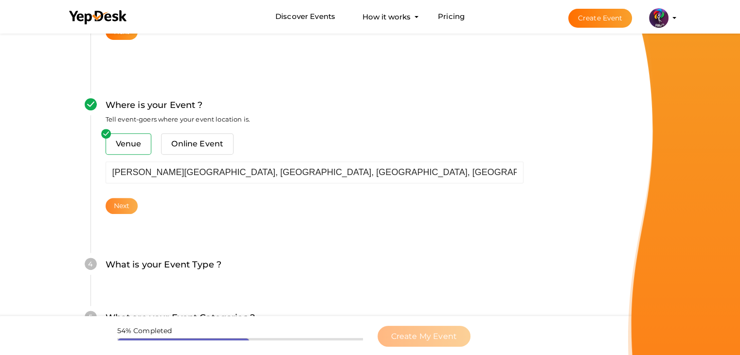
click at [129, 202] on button "Next" at bounding box center [122, 206] width 33 height 16
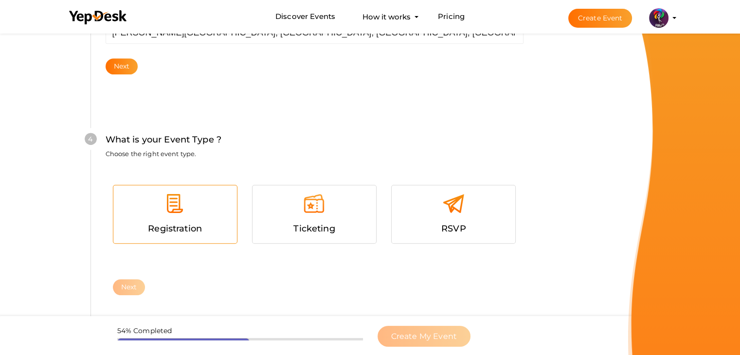
scroll to position [533, 0]
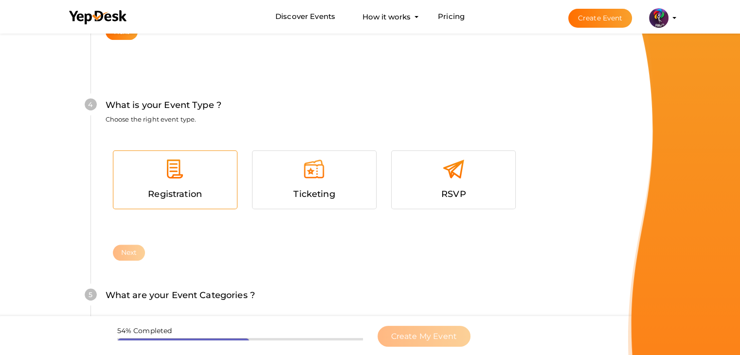
click at [199, 178] on div at bounding box center [175, 172] width 109 height 29
click at [134, 254] on button "Next" at bounding box center [129, 253] width 33 height 16
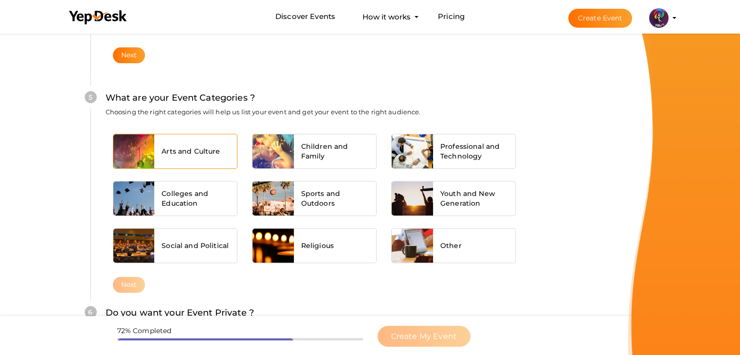
scroll to position [737, 0]
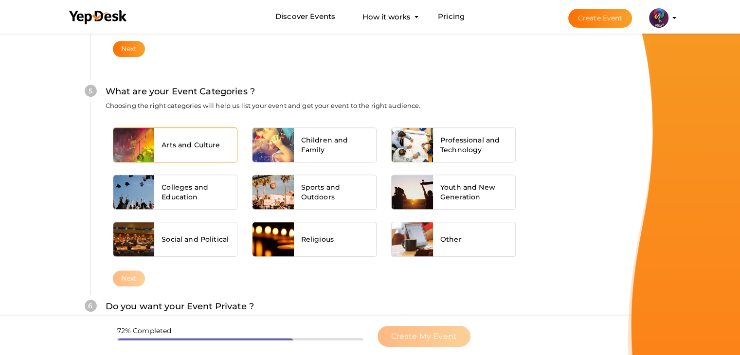
click at [188, 146] on span "Arts and Culture" at bounding box center [191, 145] width 58 height 10
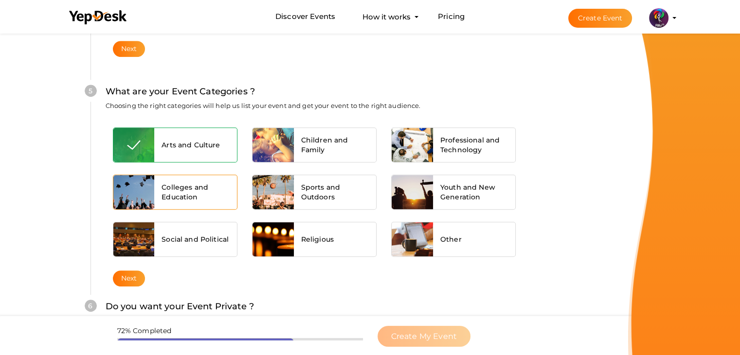
click at [191, 193] on span "Colleges and Education" at bounding box center [196, 192] width 68 height 19
click at [132, 267] on div "Arts and Culture Children and Family Professional and Technology Colleges and E…" at bounding box center [315, 195] width 418 height 150
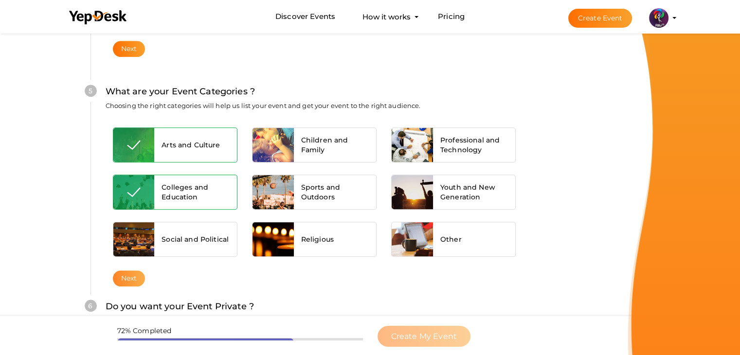
click at [132, 271] on button "Next" at bounding box center [129, 279] width 33 height 16
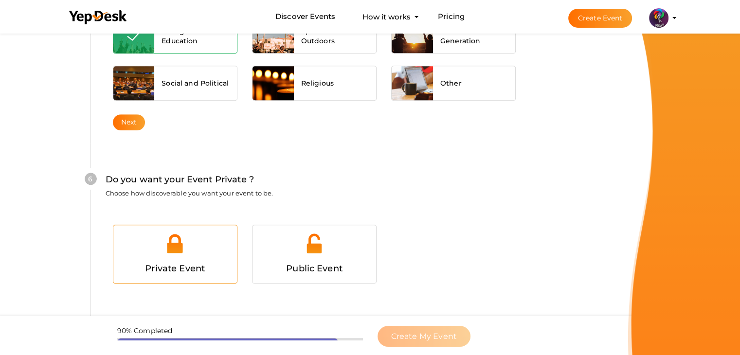
scroll to position [950, 0]
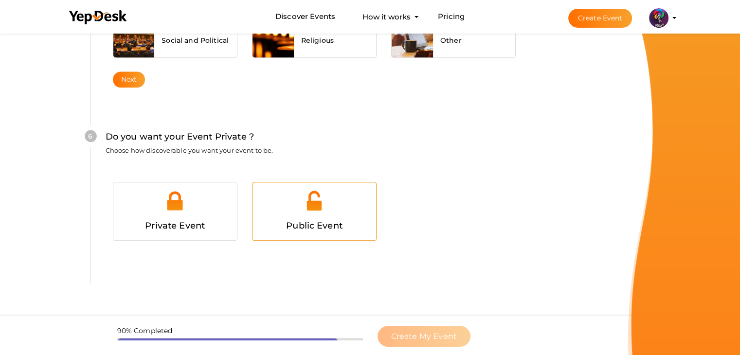
click at [282, 202] on div at bounding box center [314, 204] width 109 height 29
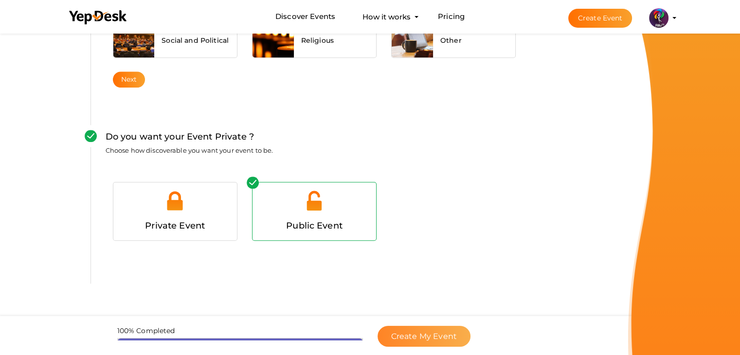
click at [456, 342] on button "Create My Event" at bounding box center [424, 336] width 93 height 21
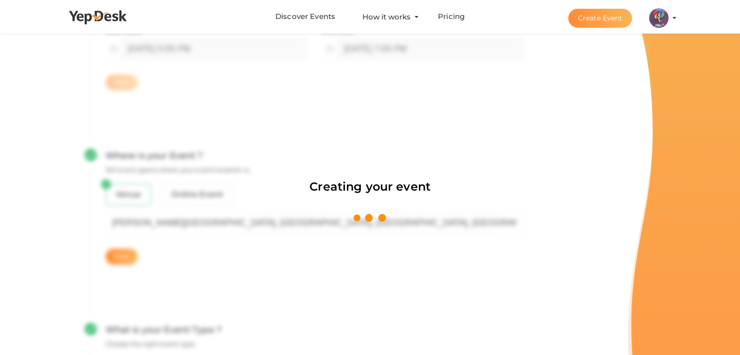
scroll to position [146, 0]
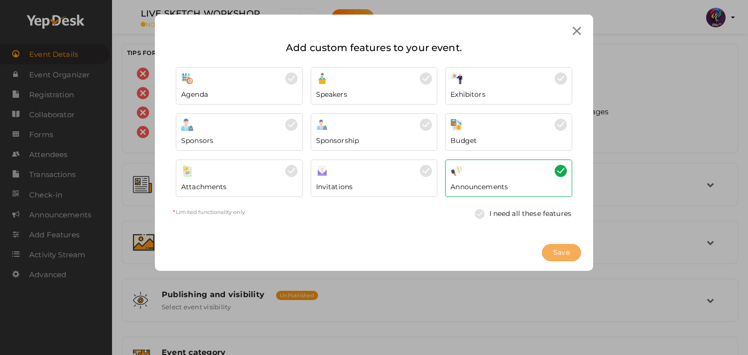
click at [559, 248] on span "Save" at bounding box center [561, 253] width 17 height 10
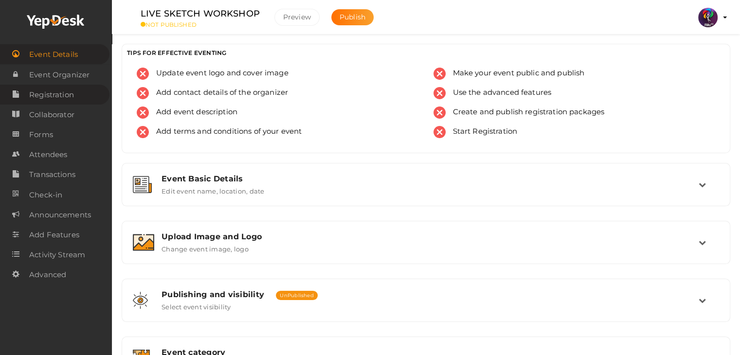
click at [68, 94] on span "Registration" at bounding box center [51, 94] width 45 height 19
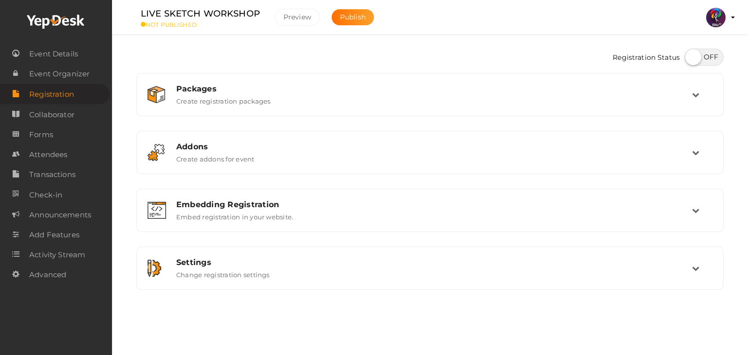
click at [703, 56] on label at bounding box center [703, 57] width 39 height 17
click at [691, 56] on input "checkbox" at bounding box center [687, 54] width 6 height 6
checkbox input "true"
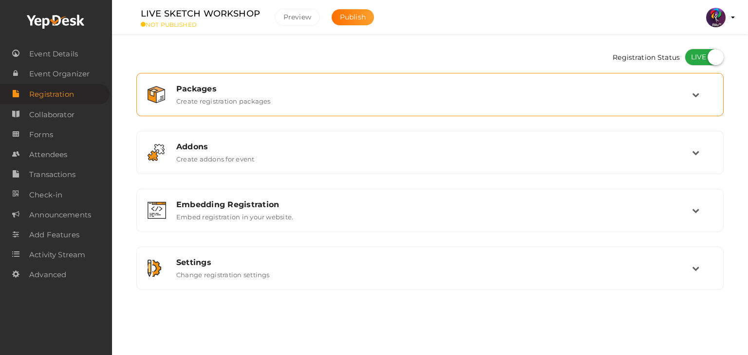
click at [695, 89] on td at bounding box center [702, 94] width 20 height 21
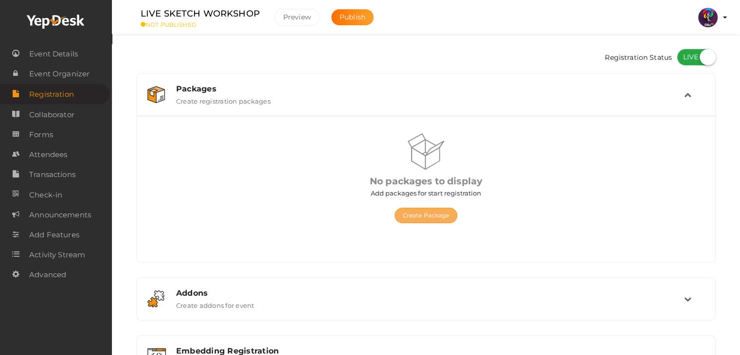
click at [440, 219] on button "Create Package" at bounding box center [426, 216] width 63 height 16
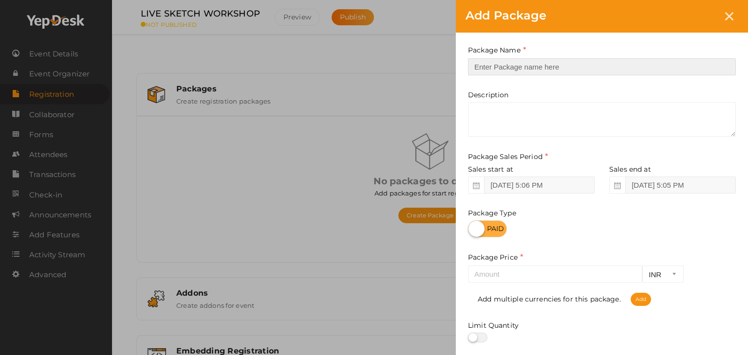
click at [521, 72] on input "text" at bounding box center [602, 66] width 268 height 17
type input "Live Sketch Workshop Registration"
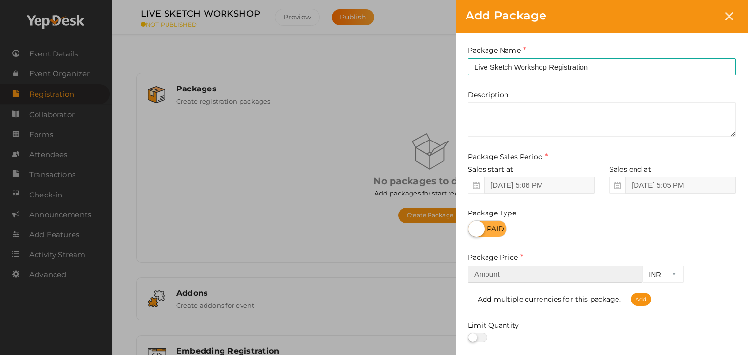
click at [545, 280] on input "number" at bounding box center [555, 274] width 174 height 17
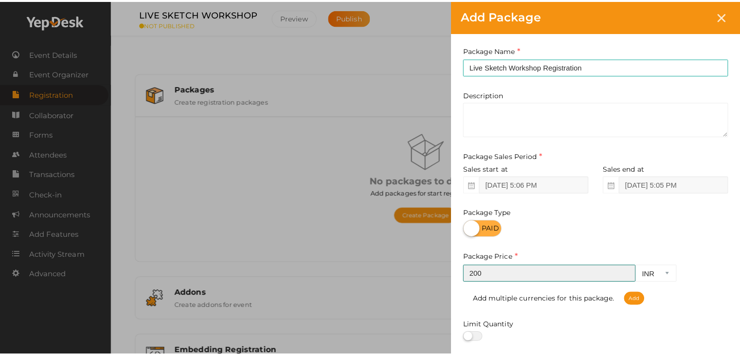
scroll to position [121, 0]
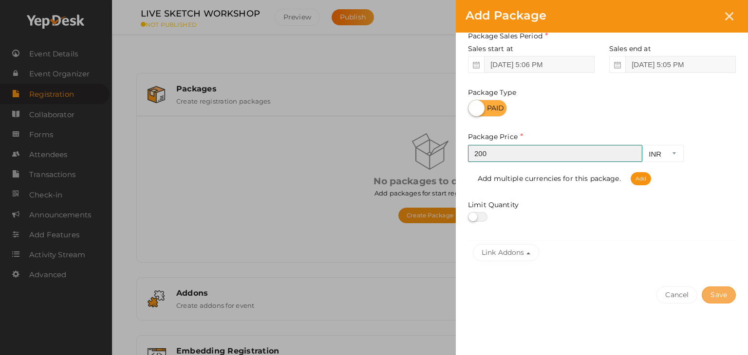
type input "200"
click at [717, 291] on button "Save" at bounding box center [718, 295] width 34 height 17
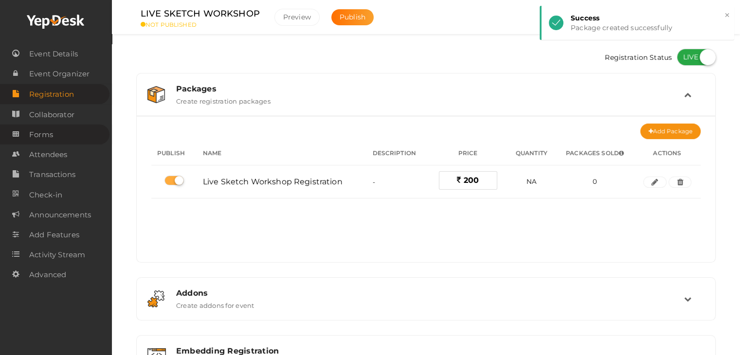
click at [63, 135] on link "Forms" at bounding box center [55, 135] width 110 height 20
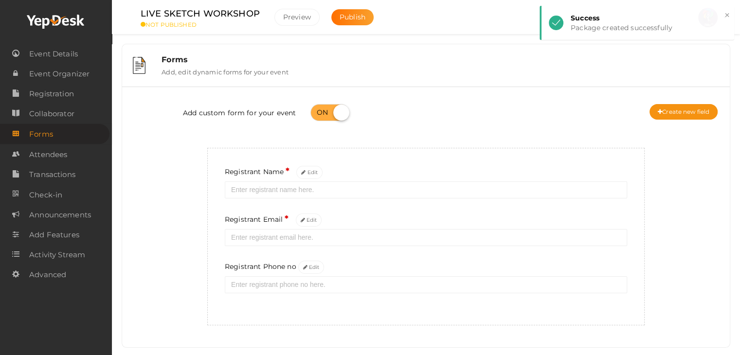
scroll to position [18, 0]
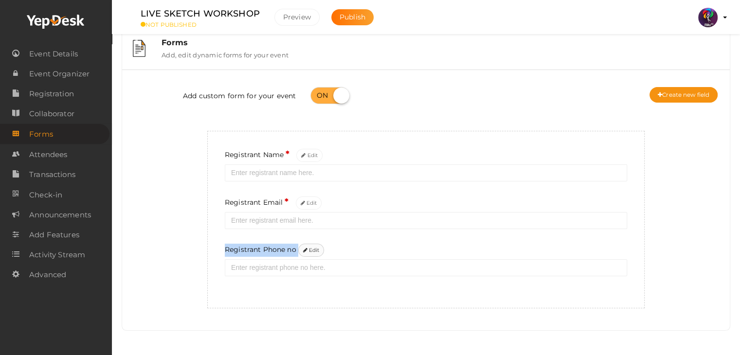
click at [312, 245] on div "Registrant Name * Edit Registrant Email * Edit Registrant Phone no Edit" at bounding box center [426, 220] width 438 height 178
click at [312, 245] on button "Edit" at bounding box center [311, 250] width 26 height 13
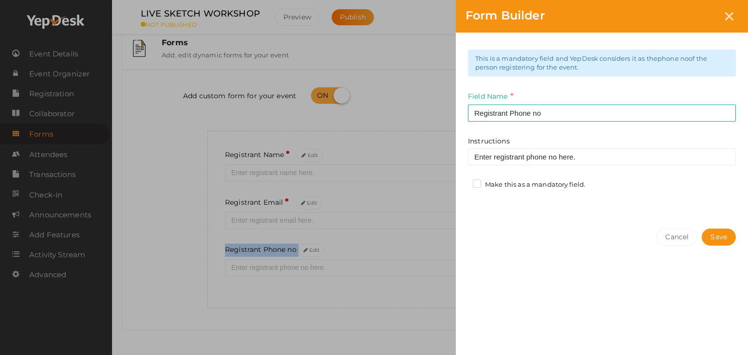
click at [546, 188] on div "Make this as a mandatory field." at bounding box center [533, 186] width 120 height 12
click at [546, 188] on label "Make this as a mandatory field." at bounding box center [529, 185] width 112 height 10
click at [463, 182] on input "Make this as a mandatory field." at bounding box center [463, 182] width 0 height 0
click at [713, 233] on button "Save" at bounding box center [718, 237] width 34 height 17
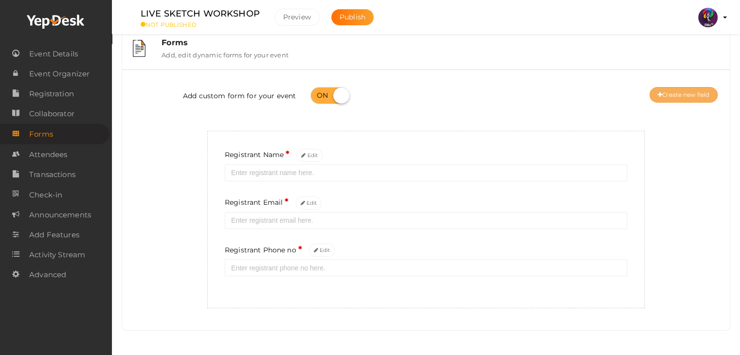
click at [712, 94] on button "Create new field" at bounding box center [684, 95] width 68 height 16
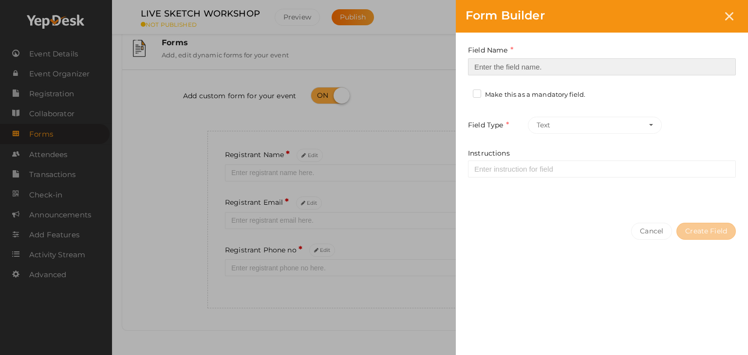
click at [571, 64] on input at bounding box center [602, 66] width 268 height 17
type input "Registrant College"
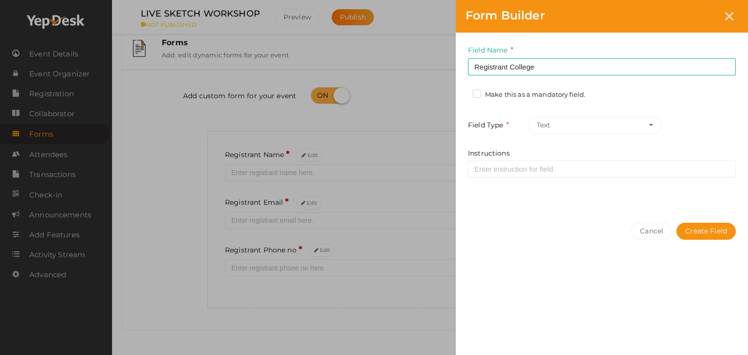
click at [549, 93] on label "Make this as a mandatory field." at bounding box center [529, 95] width 112 height 10
click at [463, 92] on input "Make this as a mandatory field." at bounding box center [463, 92] width 0 height 0
click at [715, 230] on button "Create Field" at bounding box center [705, 231] width 59 height 17
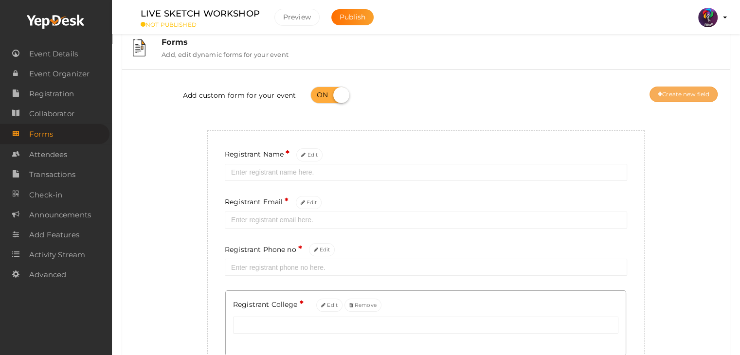
click at [687, 100] on div "Add custom form for your event Create new field" at bounding box center [425, 96] width 593 height 39
click at [687, 100] on button "Create new field" at bounding box center [684, 95] width 68 height 16
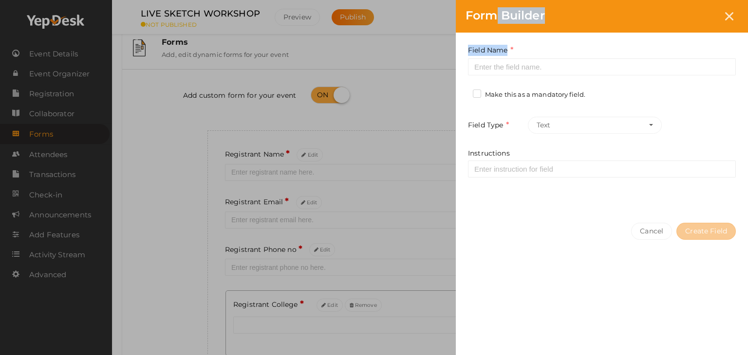
click at [585, 71] on div "Form Builder Field Name Required. Form field name already used. Make this as a …" at bounding box center [374, 177] width 748 height 355
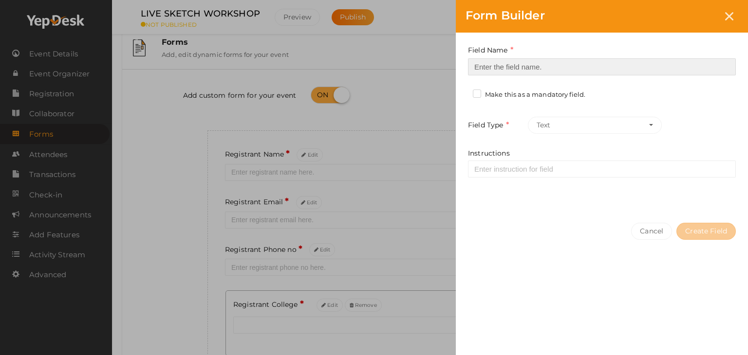
click at [585, 71] on input at bounding box center [602, 66] width 268 height 17
type input "Refferal ID"
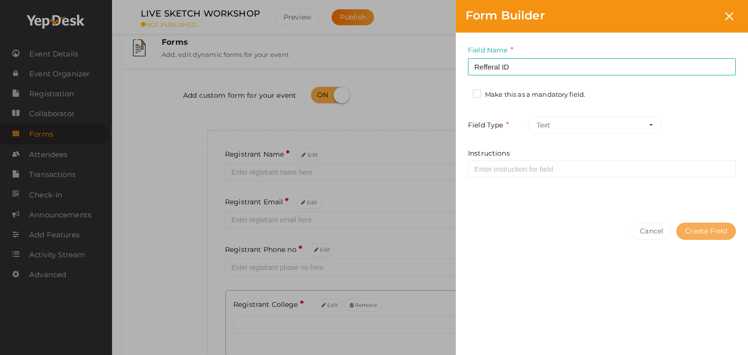
click at [706, 230] on button "Create Field" at bounding box center [705, 231] width 59 height 17
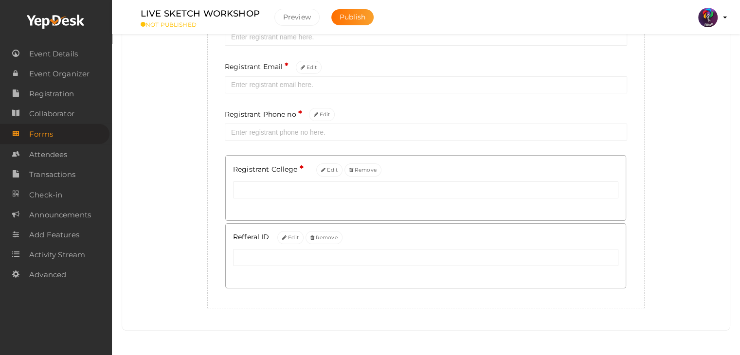
scroll to position [0, 0]
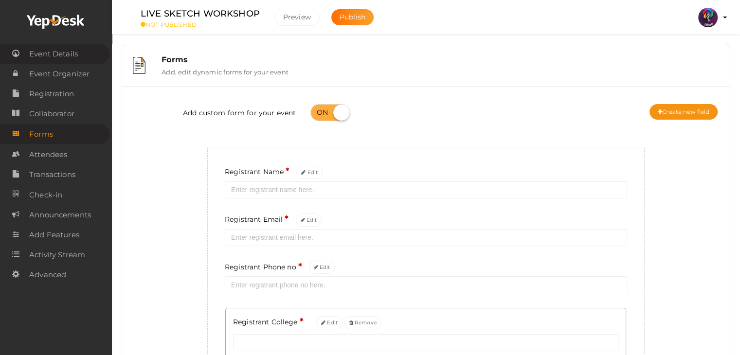
click at [68, 44] on link "Event Details" at bounding box center [55, 54] width 110 height 20
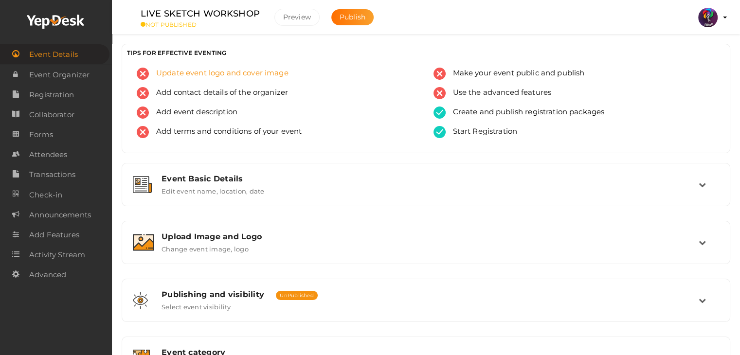
click at [264, 74] on span "Update event logo and cover image" at bounding box center [219, 74] width 140 height 12
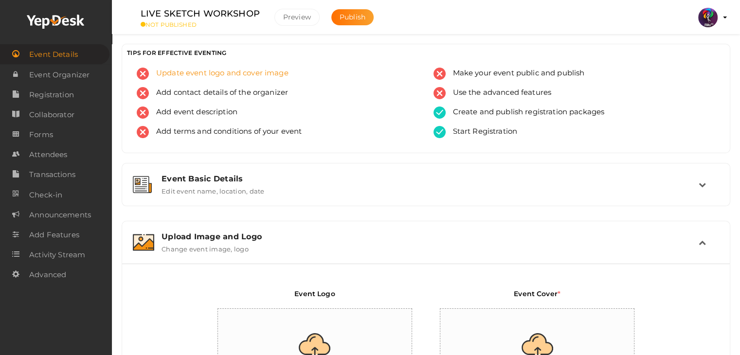
scroll to position [164, 0]
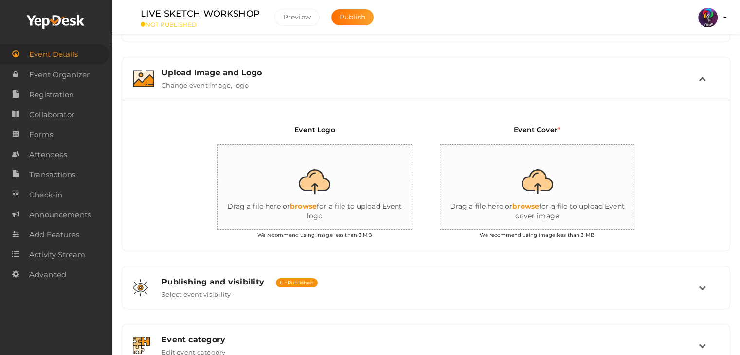
click at [320, 189] on input "file" at bounding box center [315, 187] width 195 height 85
type input "C:\fakepath\logo yepdesk.png"
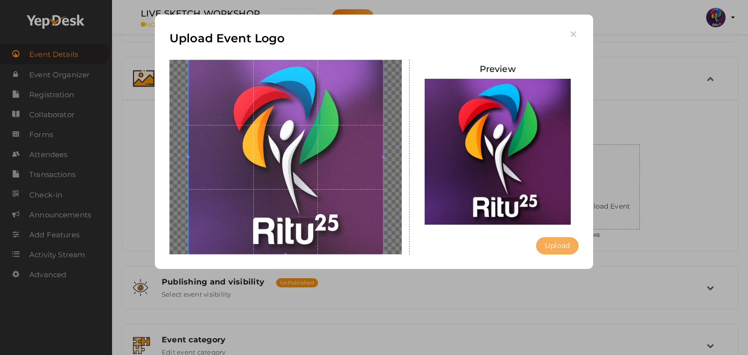
click at [553, 252] on button "Upload" at bounding box center [557, 246] width 42 height 17
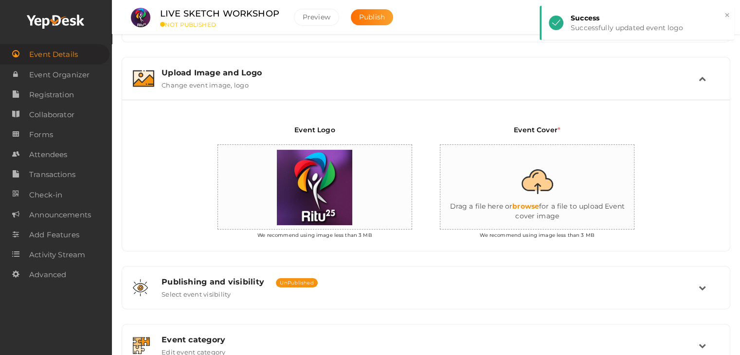
click at [603, 199] on input "file" at bounding box center [538, 187] width 195 height 85
type input "C:\fakepath\2_04.jpg"
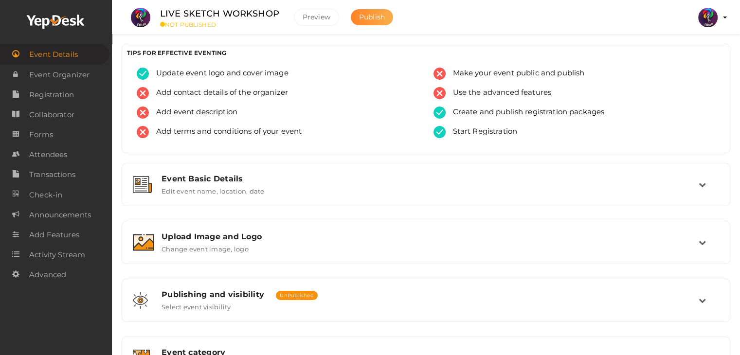
click at [369, 19] on span "Publish" at bounding box center [372, 17] width 26 height 9
click at [68, 71] on span "Event Organizer" at bounding box center [59, 74] width 60 height 19
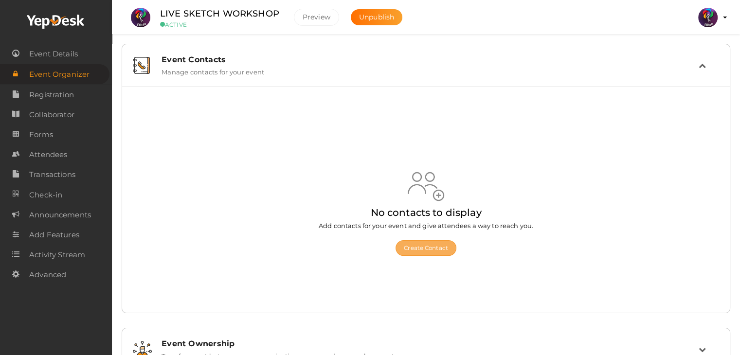
click at [413, 254] on button "Create Contact" at bounding box center [426, 248] width 61 height 16
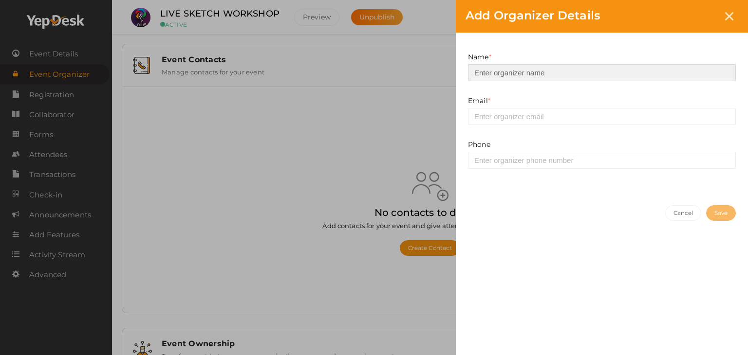
click at [487, 73] on input at bounding box center [602, 72] width 268 height 17
click at [499, 70] on input "Ad" at bounding box center [602, 72] width 268 height 17
type input "Adithyan"
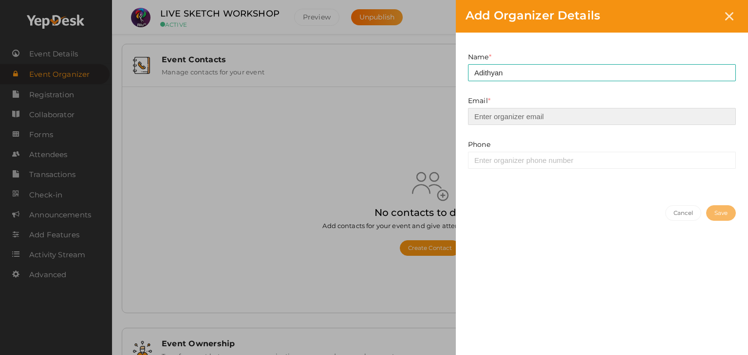
click at [493, 116] on input "email" at bounding box center [602, 116] width 268 height 17
type input "[EMAIL_ADDRESS][DOMAIN_NAME]"
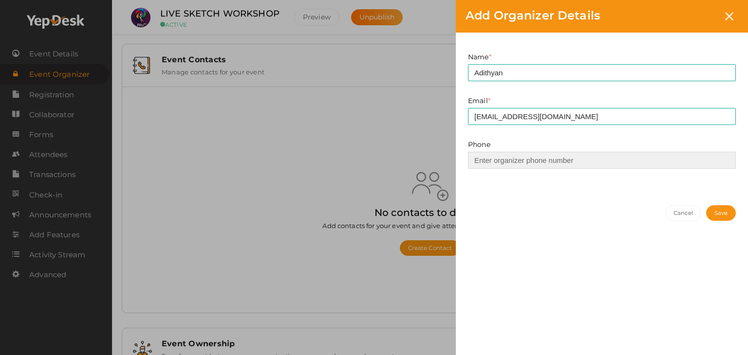
click at [510, 156] on input at bounding box center [602, 160] width 268 height 17
type input "9446707168"
click at [707, 205] on div "Cancel Save" at bounding box center [602, 236] width 292 height 81
click at [713, 209] on button "Save" at bounding box center [721, 213] width 30 height 16
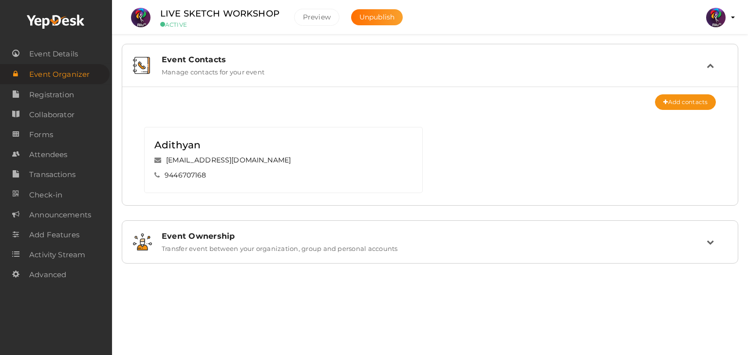
click at [725, 20] on button "RITUtsav 2025 [EMAIL_ADDRESS][DOMAIN_NAME] Personal Profile My Events Admin Swi…" at bounding box center [715, 17] width 25 height 20
click at [711, 19] on img at bounding box center [715, 17] width 19 height 19
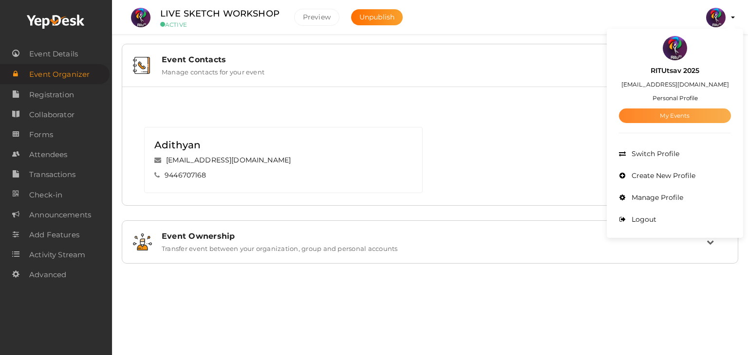
click at [687, 116] on link "My Events" at bounding box center [675, 116] width 112 height 15
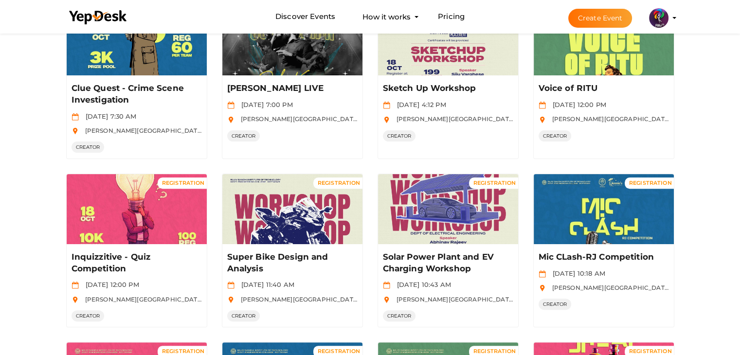
scroll to position [473, 0]
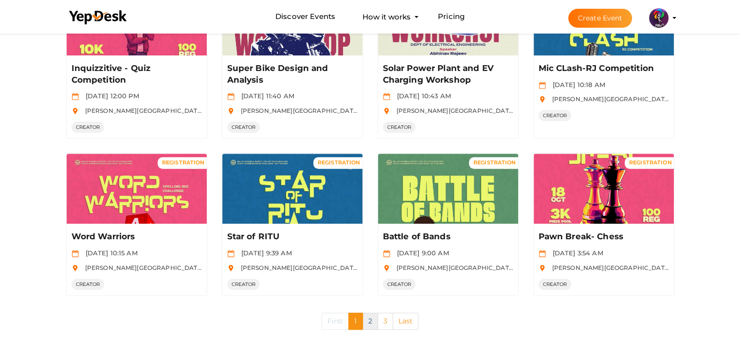
click at [368, 323] on link "2" at bounding box center [371, 321] width 16 height 17
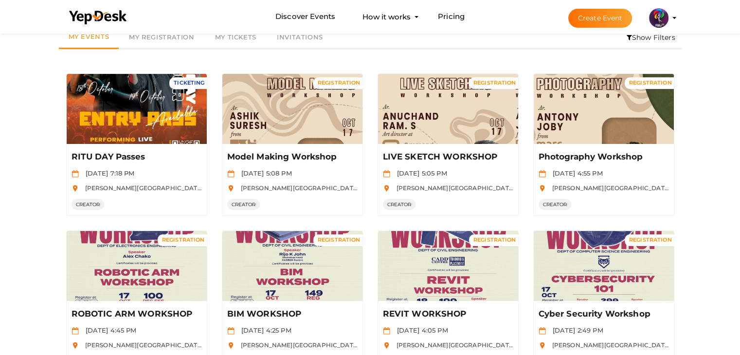
scroll to position [44, 0]
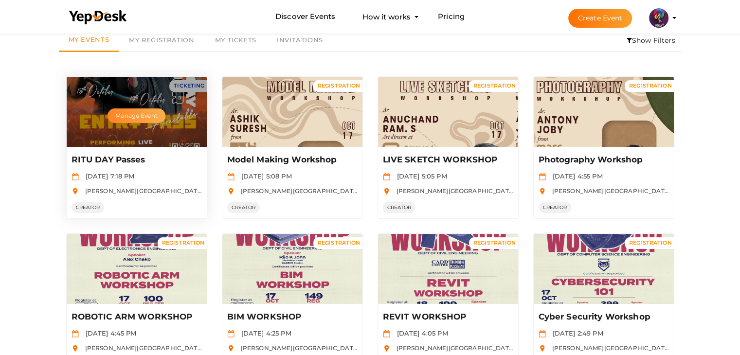
click at [153, 117] on button "Manage Event" at bounding box center [136, 116] width 57 height 15
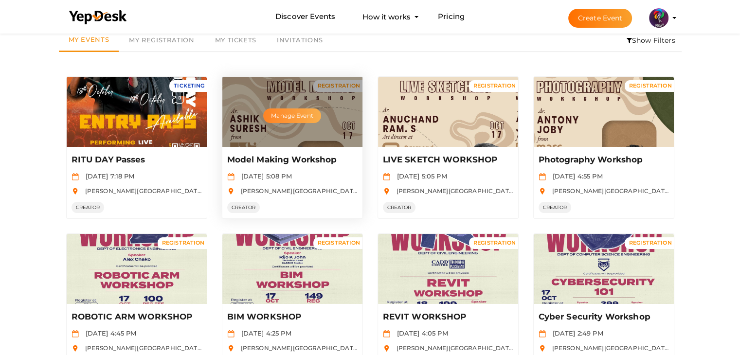
scroll to position [0, 0]
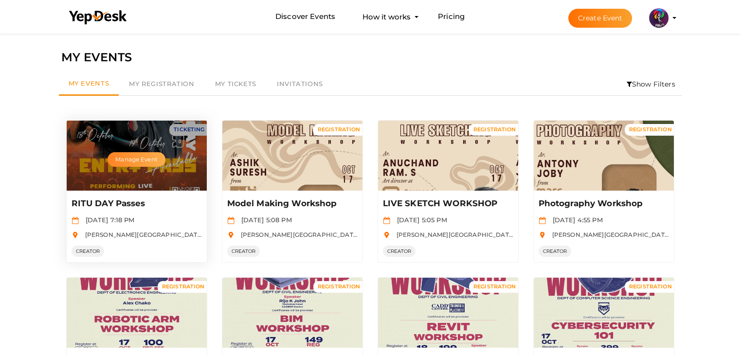
click at [146, 153] on button "Manage Event" at bounding box center [136, 159] width 57 height 15
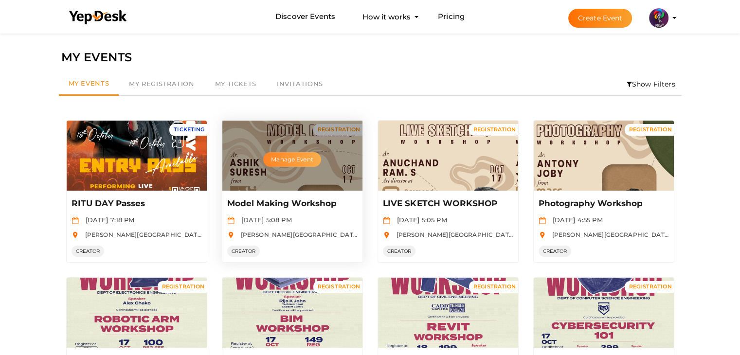
click at [282, 154] on button "Manage Event" at bounding box center [291, 159] width 57 height 15
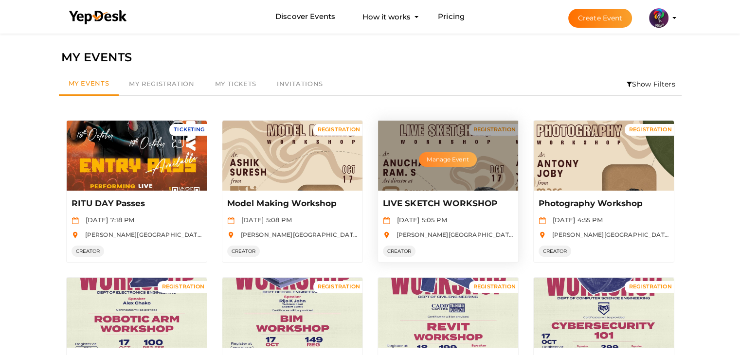
click at [443, 159] on button "Manage Event" at bounding box center [447, 159] width 57 height 15
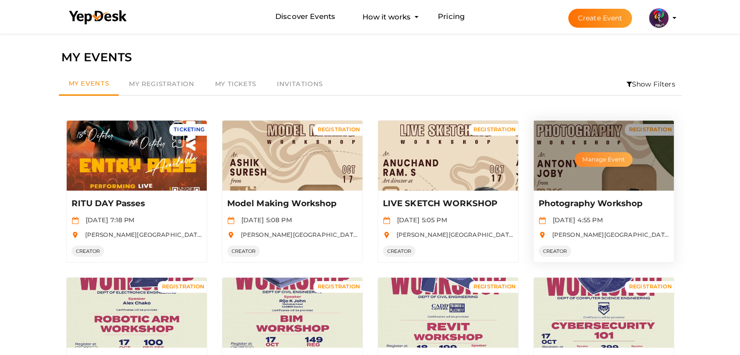
click at [590, 162] on button "Manage Event" at bounding box center [603, 159] width 57 height 15
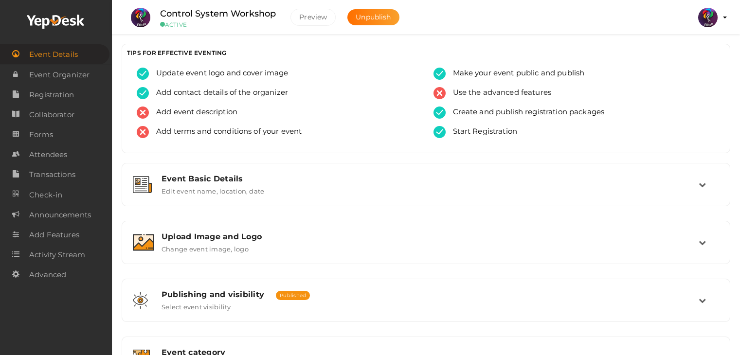
scroll to position [294, 0]
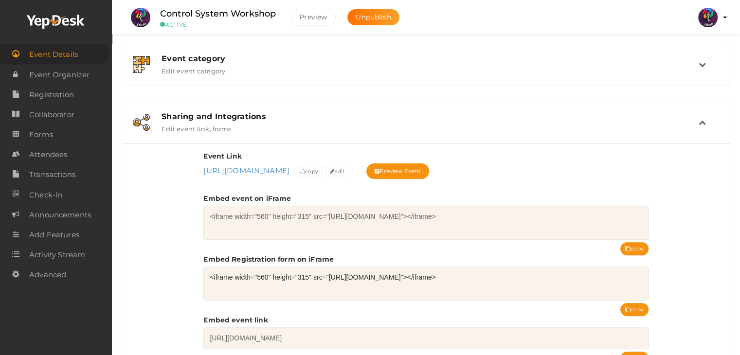
click at [716, 13] on img at bounding box center [708, 17] width 19 height 19
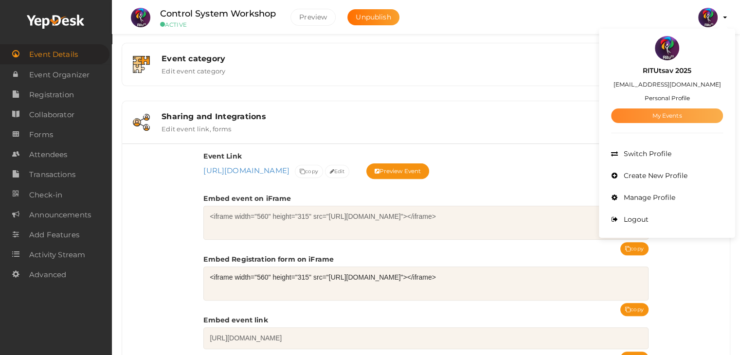
click at [678, 116] on link "My Events" at bounding box center [667, 116] width 112 height 15
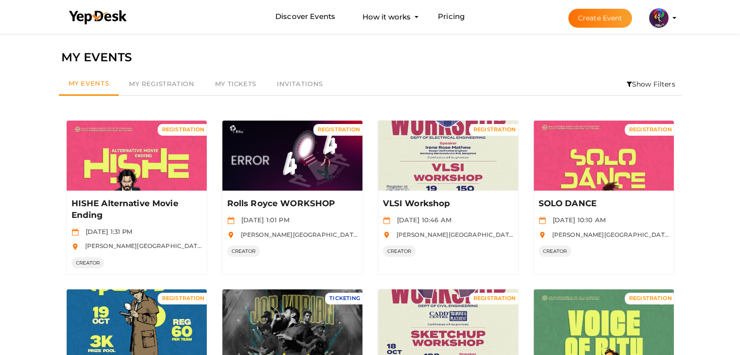
click at [615, 16] on button "Create Event" at bounding box center [601, 18] width 64 height 19
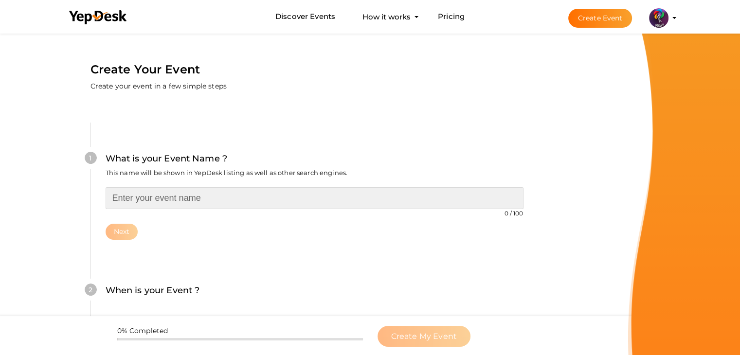
click at [280, 193] on input "text" at bounding box center [315, 198] width 418 height 22
type input "Model Making Workshop"
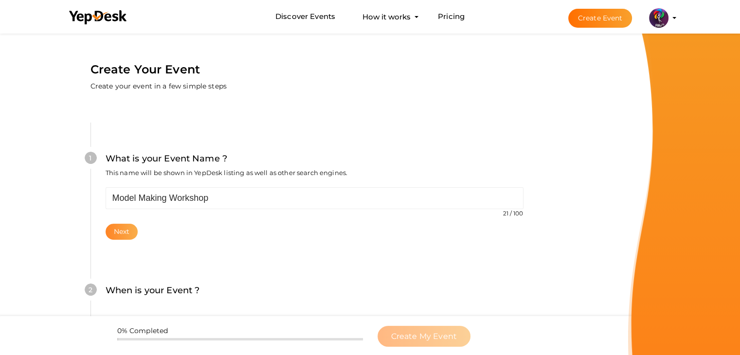
click at [111, 236] on button "Next" at bounding box center [122, 232] width 33 height 16
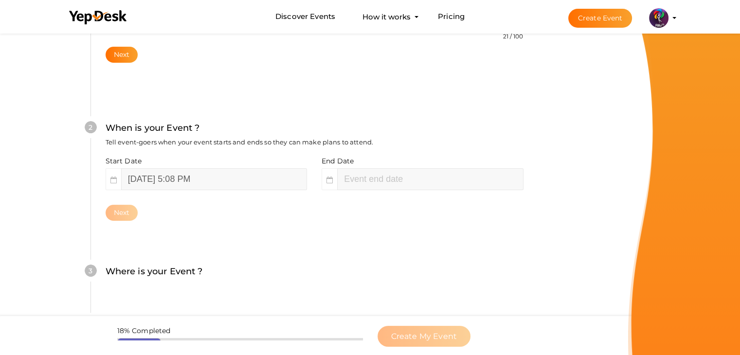
scroll to position [200, 0]
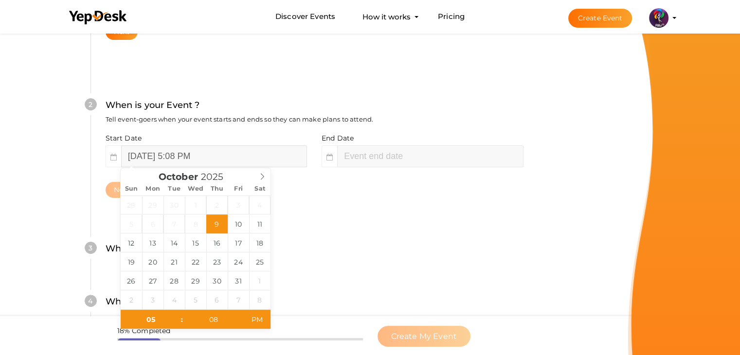
click at [228, 165] on input "[DATE] 5:08 PM" at bounding box center [214, 157] width 186 height 22
type input "[DATE] 5:08 PM"
type input "07"
type input "08"
type input "[DATE] 7:08 PM"
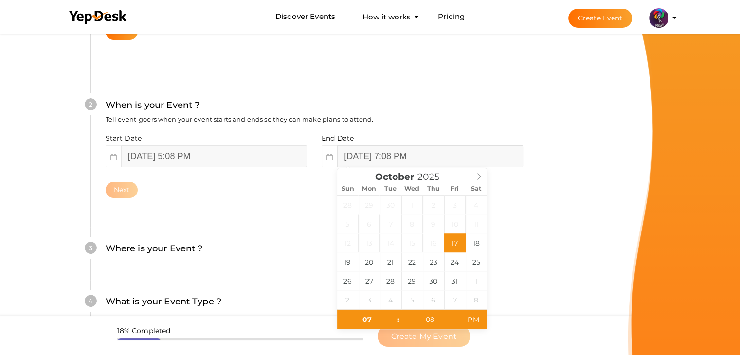
click at [361, 150] on input "[DATE] 7:08 PM" at bounding box center [430, 157] width 186 height 22
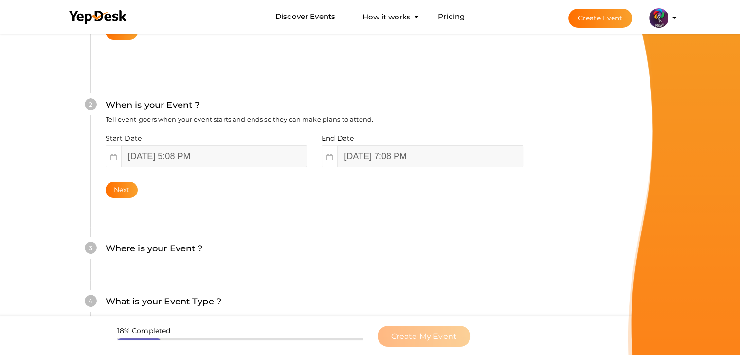
click at [212, 213] on div "2 When is your Event ? Tell event-goers when your event starts and ends so they…" at bounding box center [315, 148] width 448 height 158
drag, startPoint x: 139, startPoint y: 191, endPoint x: 132, endPoint y: 190, distance: 6.8
click at [132, 190] on div "Next" at bounding box center [315, 190] width 418 height 16
click at [132, 190] on button "Next" at bounding box center [122, 190] width 33 height 16
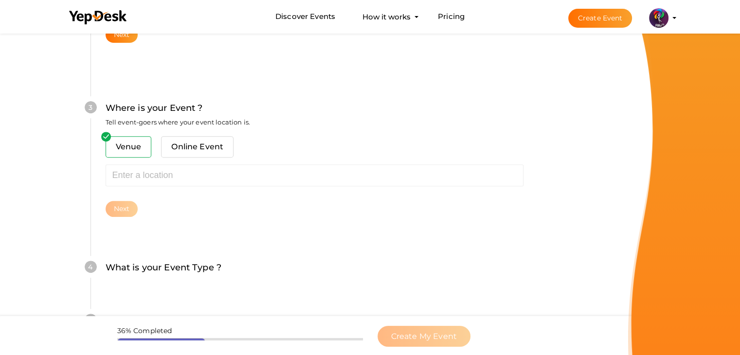
scroll to position [358, 0]
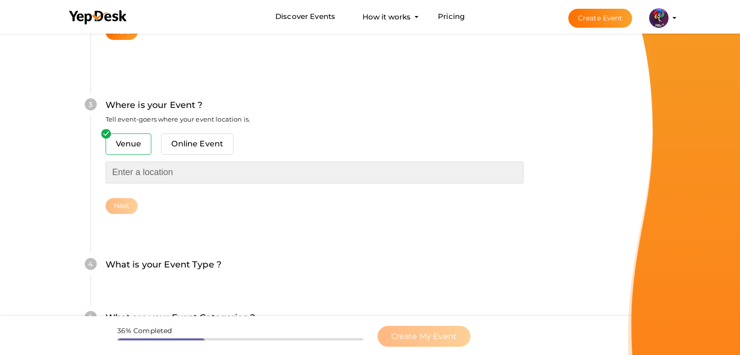
click at [144, 174] on input "text" at bounding box center [315, 173] width 418 height 22
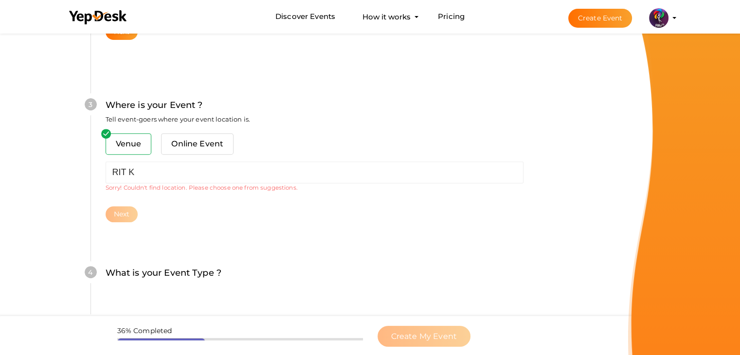
type input "[PERSON_NAME][GEOGRAPHIC_DATA], [GEOGRAPHIC_DATA], [GEOGRAPHIC_DATA], [GEOGRAPH…"
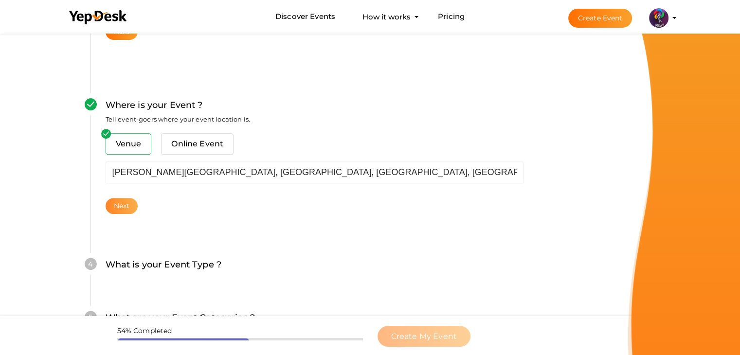
click at [125, 203] on button "Next" at bounding box center [122, 206] width 33 height 16
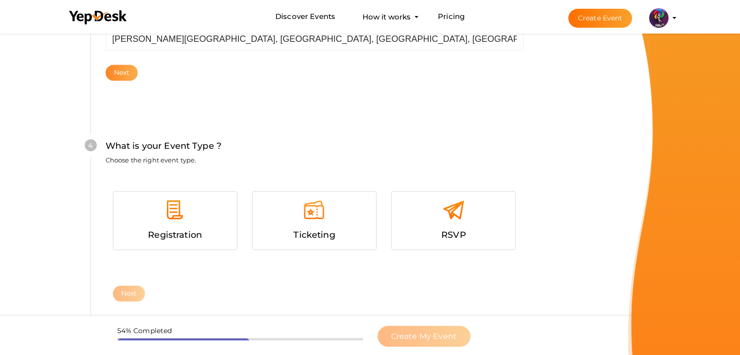
scroll to position [533, 0]
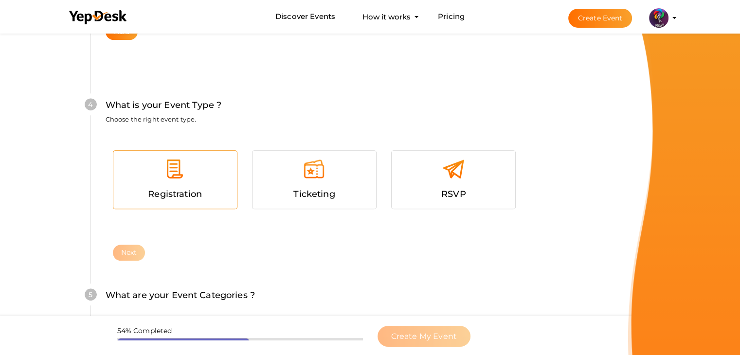
click at [179, 175] on img at bounding box center [175, 169] width 22 height 22
click at [124, 251] on button "Next" at bounding box center [129, 253] width 33 height 16
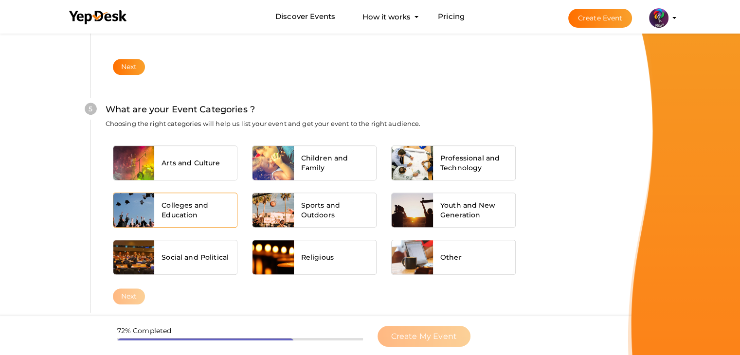
scroll to position [737, 0]
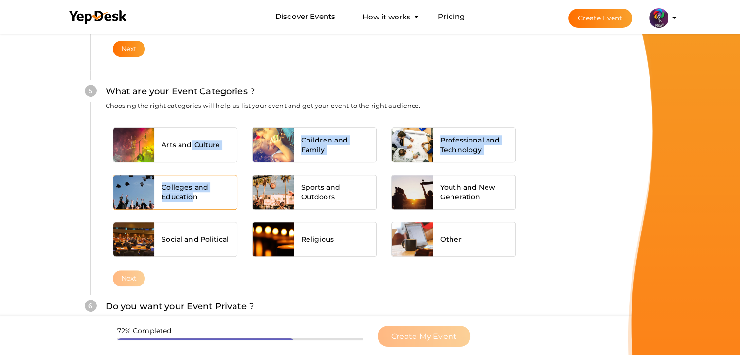
drag, startPoint x: 190, startPoint y: 156, endPoint x: 195, endPoint y: 195, distance: 38.7
click at [195, 120] on div "Arts and Culture Children and Family Professional and Technology Colleges and E…" at bounding box center [315, 120] width 418 height 0
click at [195, 195] on span "Colleges and Education" at bounding box center [196, 192] width 68 height 19
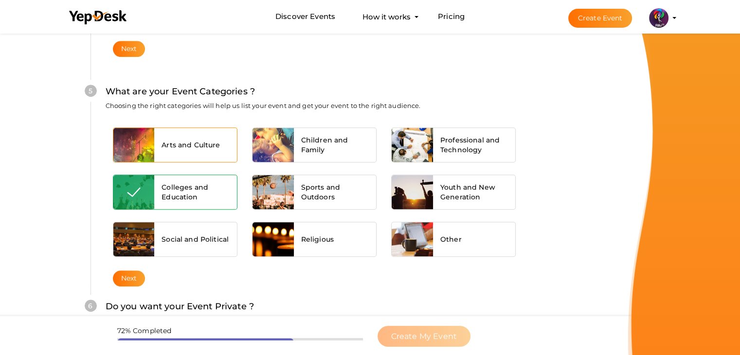
click at [183, 145] on span "Arts and Culture" at bounding box center [191, 145] width 58 height 10
click at [132, 277] on button "Next" at bounding box center [129, 279] width 33 height 16
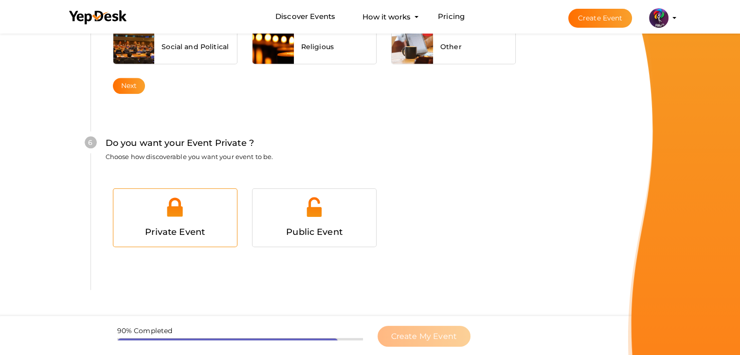
scroll to position [950, 0]
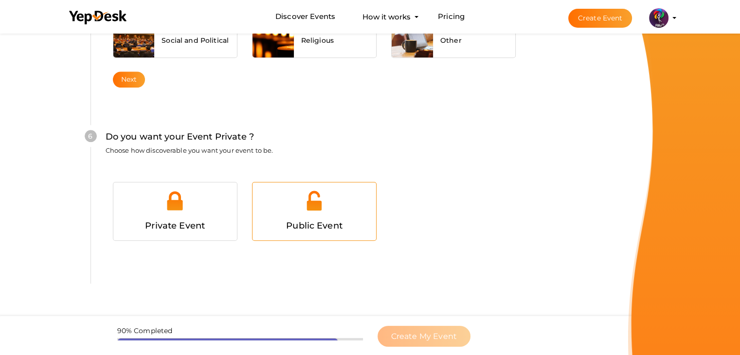
click at [276, 219] on div "Public Event" at bounding box center [314, 226] width 109 height 14
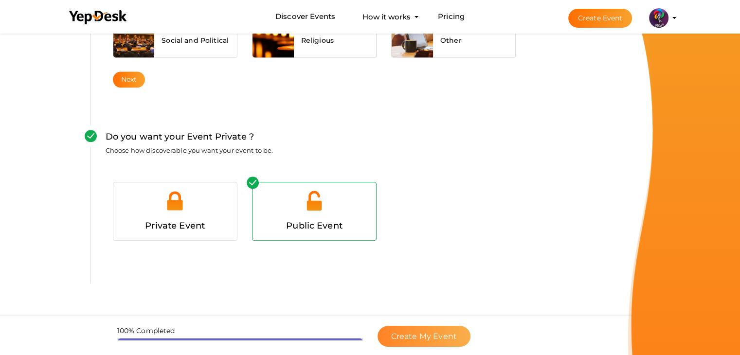
click at [443, 332] on span "Create My Event" at bounding box center [424, 336] width 66 height 9
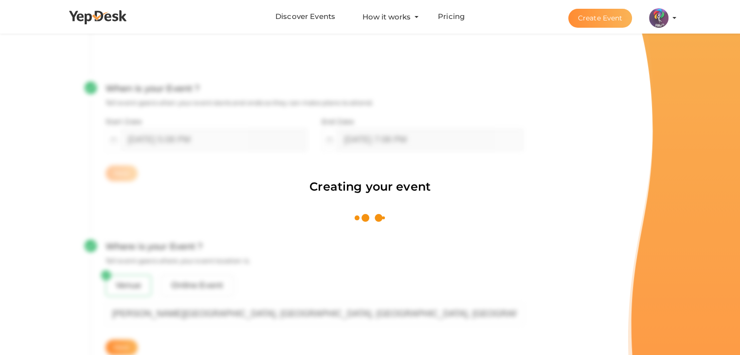
scroll to position [146, 0]
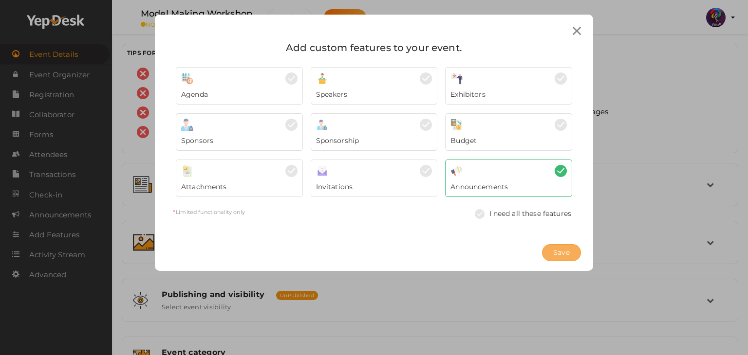
click at [574, 249] on button "Save" at bounding box center [561, 252] width 39 height 17
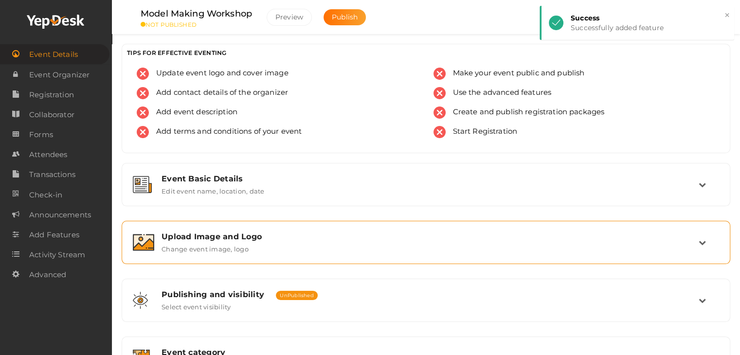
click at [334, 237] on div "Upload Image and Logo" at bounding box center [430, 236] width 537 height 9
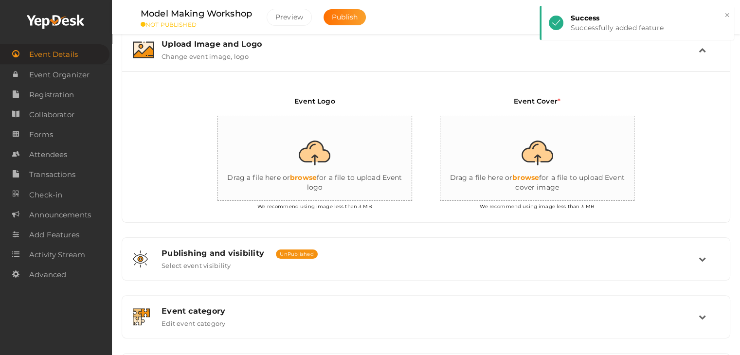
scroll to position [194, 0]
click at [325, 196] on input "file" at bounding box center [315, 157] width 195 height 85
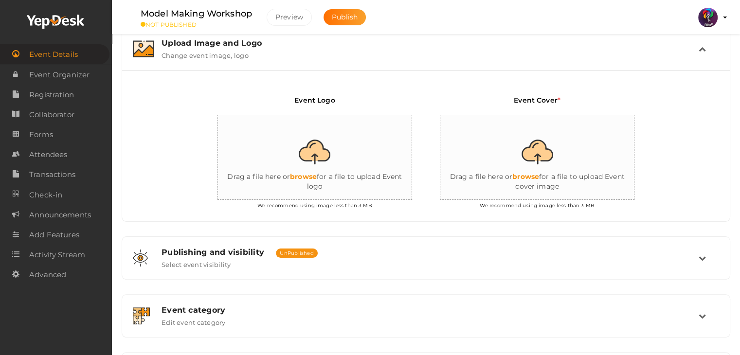
type input "C:\fakepath\logo yepdesk.png"
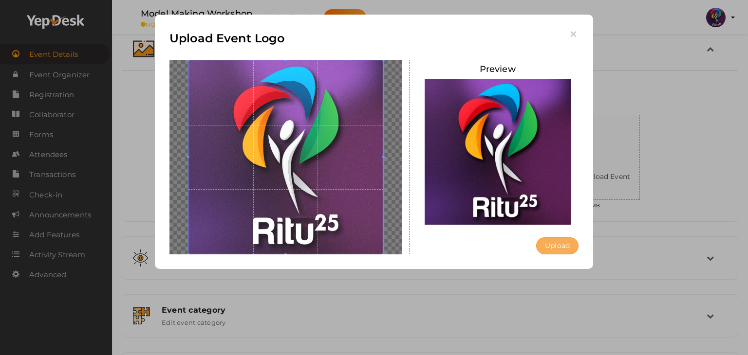
click at [561, 241] on button "Upload" at bounding box center [557, 246] width 42 height 17
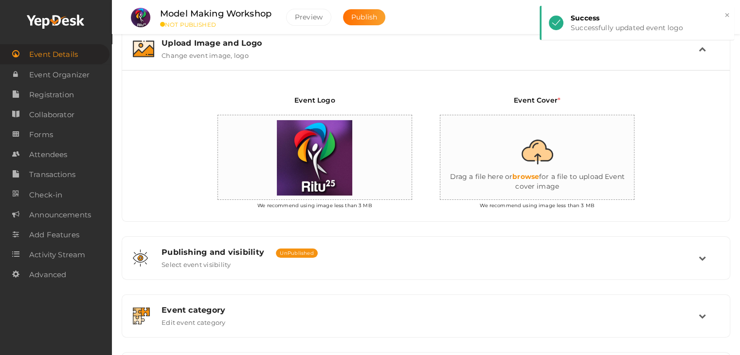
click at [537, 170] on input "file" at bounding box center [538, 157] width 195 height 85
type input "C:\fakepath\2_04.jpg"
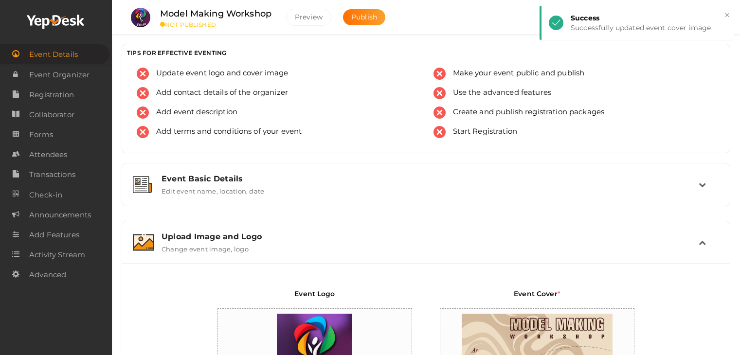
scroll to position [314, 0]
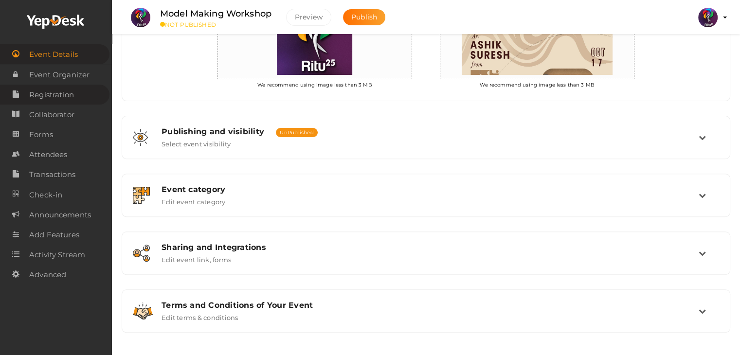
click at [73, 97] on span "Registration" at bounding box center [51, 94] width 45 height 19
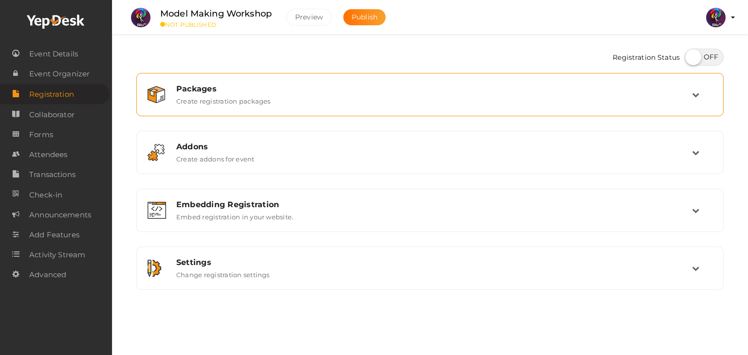
click at [311, 110] on div "Packages Create registration packages" at bounding box center [430, 94] width 576 height 33
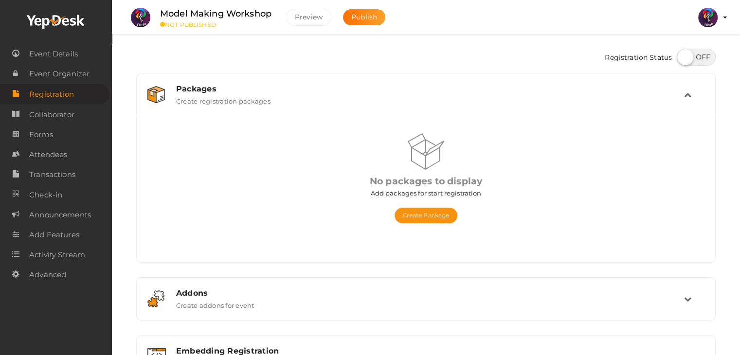
click at [697, 57] on label at bounding box center [696, 57] width 39 height 17
click at [683, 57] on input "checkbox" at bounding box center [680, 54] width 6 height 6
checkbox input "true"
click at [443, 219] on button "Create Package" at bounding box center [426, 216] width 63 height 16
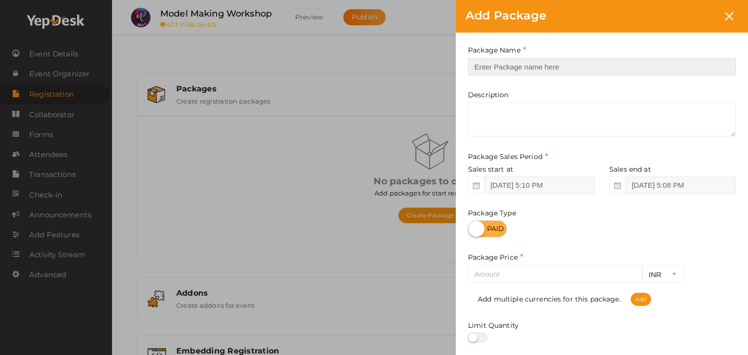
click at [528, 63] on input "text" at bounding box center [602, 66] width 268 height 17
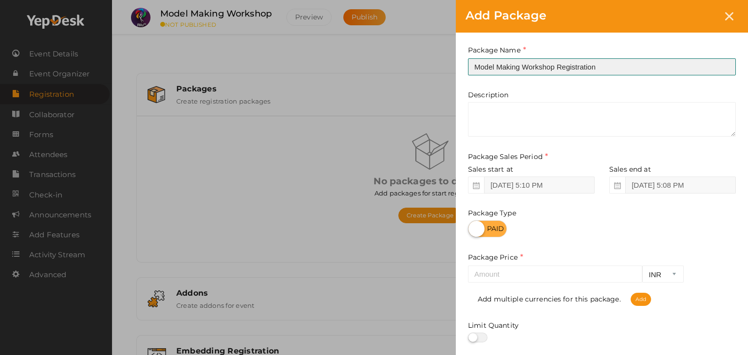
type input "Model Making Workshop Registration"
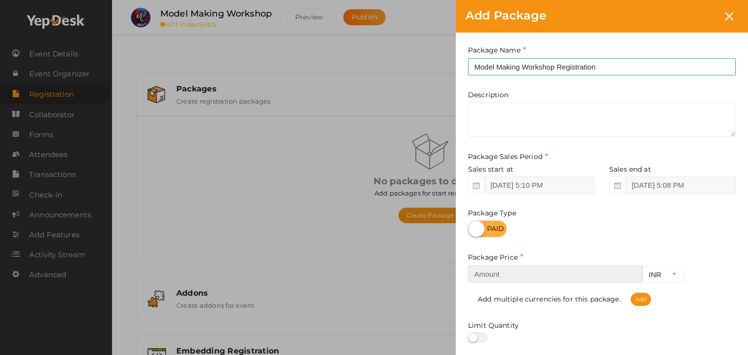
click at [522, 275] on input "number" at bounding box center [555, 274] width 174 height 17
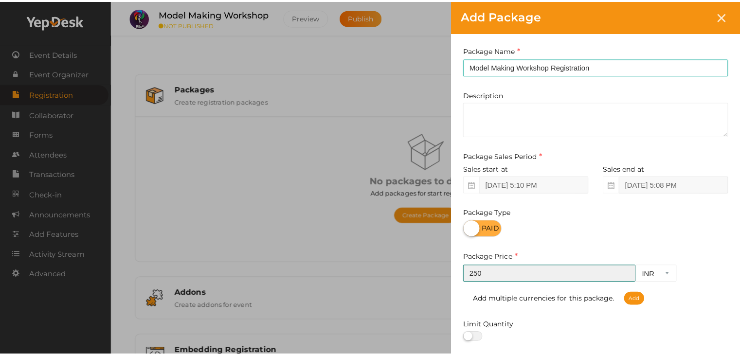
scroll to position [121, 0]
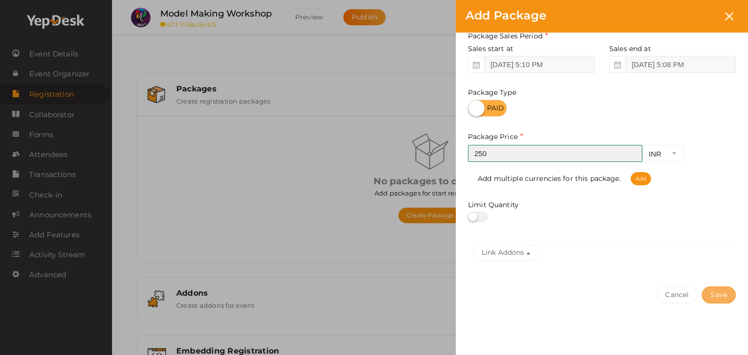
type input "250"
click at [728, 300] on button "Save" at bounding box center [718, 295] width 34 height 17
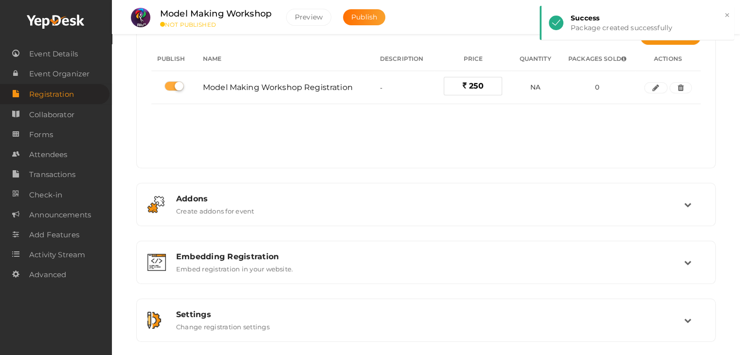
scroll to position [97, 0]
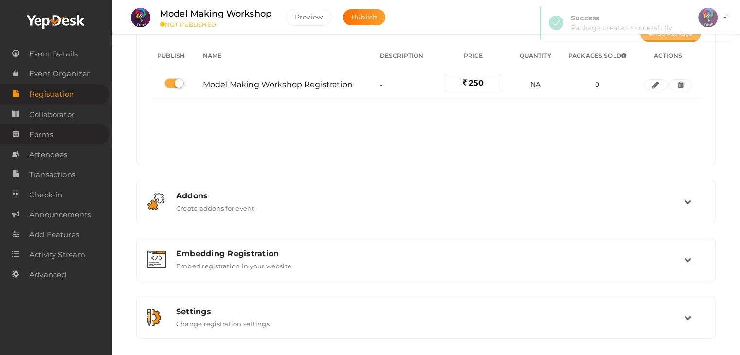
click at [50, 139] on span "Forms" at bounding box center [41, 134] width 24 height 19
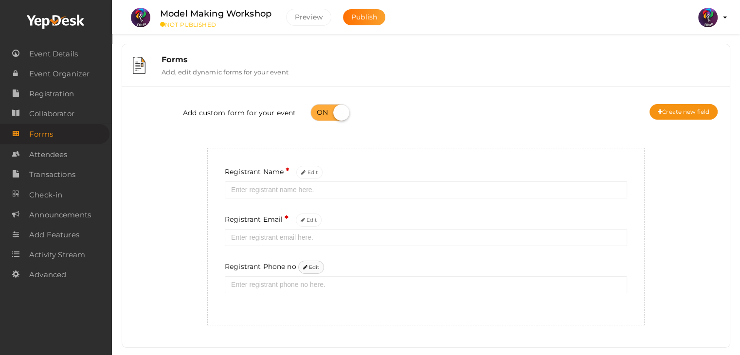
click at [309, 266] on button "Edit" at bounding box center [311, 267] width 26 height 13
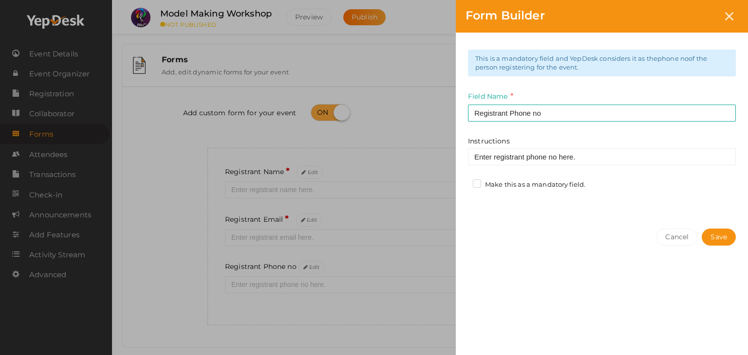
click at [483, 188] on label "Make this as a mandatory field." at bounding box center [529, 185] width 112 height 10
click at [463, 182] on input "Make this as a mandatory field." at bounding box center [463, 182] width 0 height 0
click at [723, 240] on button "Save" at bounding box center [718, 237] width 34 height 17
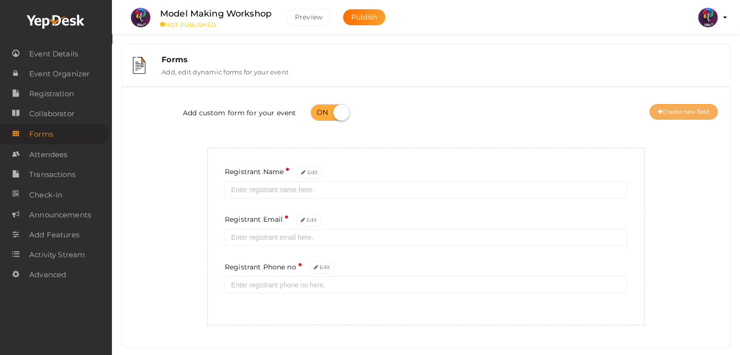
click at [692, 106] on button "Create new field" at bounding box center [684, 112] width 68 height 16
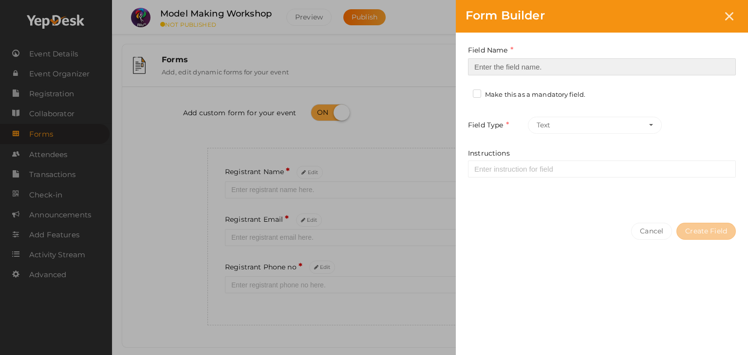
click at [572, 68] on input at bounding box center [602, 66] width 268 height 17
type input "Registrant College"
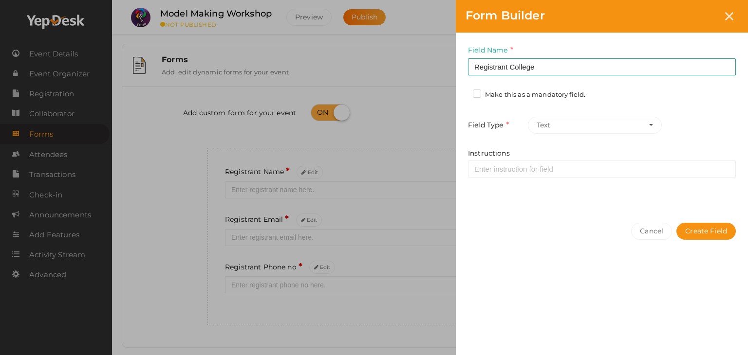
click at [523, 94] on label "Make this as a mandatory field." at bounding box center [529, 95] width 112 height 10
click at [463, 92] on input "Make this as a mandatory field." at bounding box center [463, 92] width 0 height 0
click at [717, 231] on button "Create Field" at bounding box center [705, 231] width 59 height 17
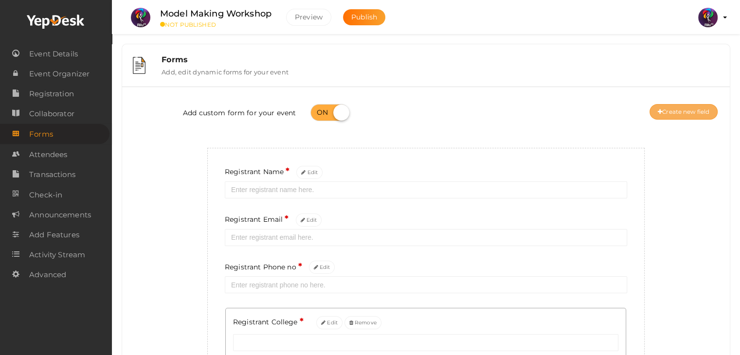
click at [686, 108] on button "Create new field" at bounding box center [684, 112] width 68 height 16
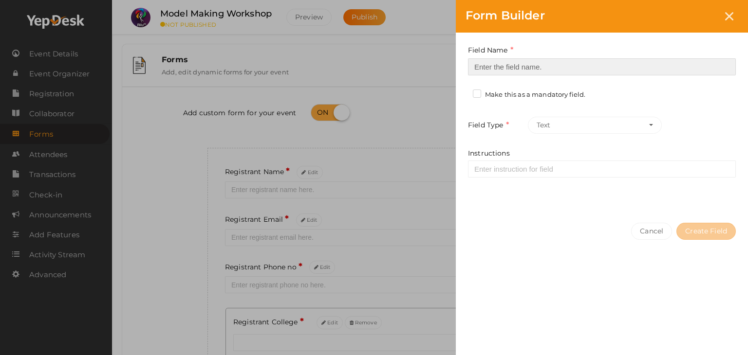
click at [557, 66] on input at bounding box center [602, 66] width 268 height 17
type input "Refferal ID"
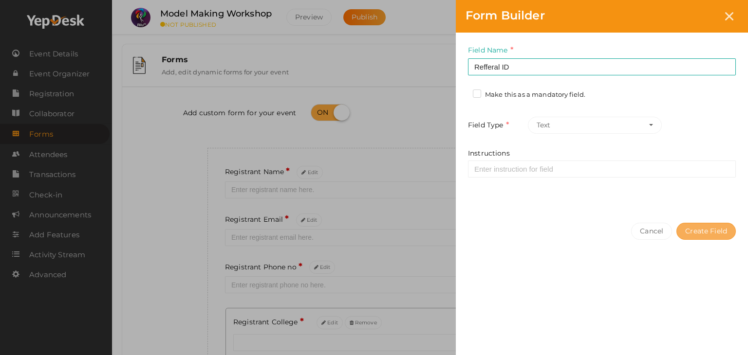
click at [706, 227] on button "Create Field" at bounding box center [705, 231] width 59 height 17
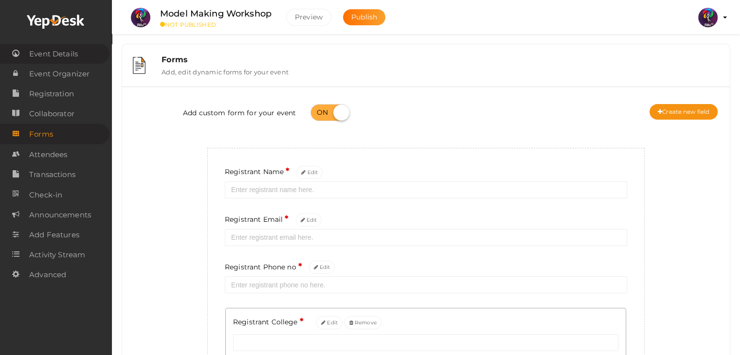
click at [64, 53] on span "Event Details" at bounding box center [53, 53] width 49 height 19
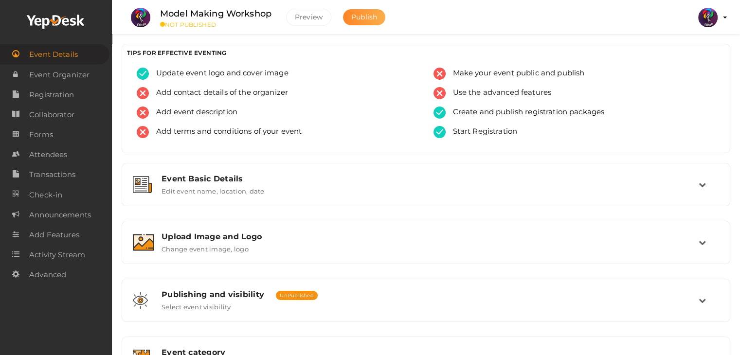
click at [360, 11] on button "Publish" at bounding box center [364, 17] width 42 height 16
click at [92, 71] on link "Event Organizer" at bounding box center [55, 75] width 110 height 20
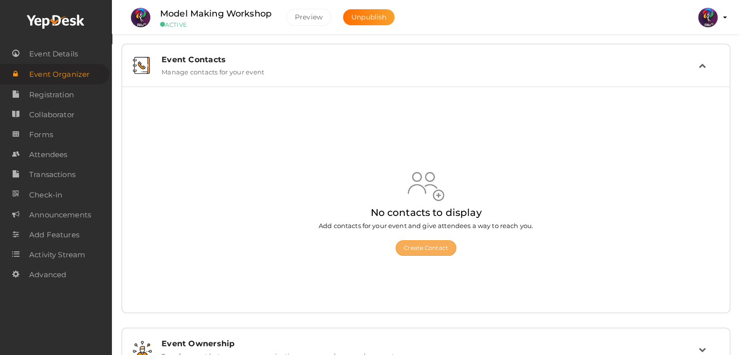
click at [426, 246] on button "Create Contact" at bounding box center [426, 248] width 61 height 16
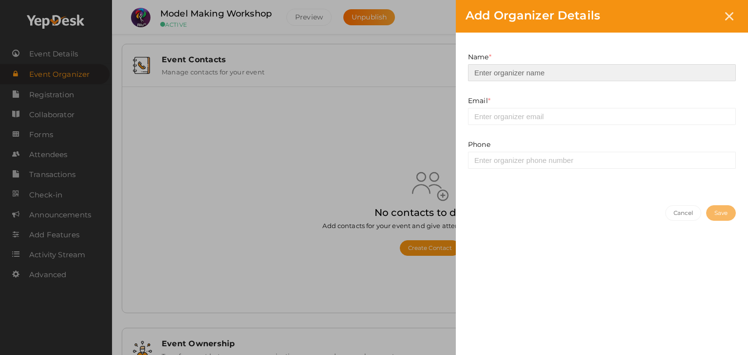
click at [615, 77] on input at bounding box center [602, 72] width 268 height 17
type input "Adithyan"
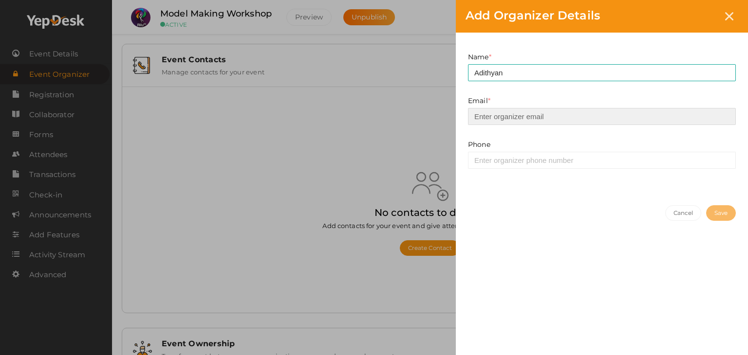
click at [625, 112] on input "email" at bounding box center [602, 116] width 268 height 17
type input "[EMAIL_ADDRESS][DOMAIN_NAME]"
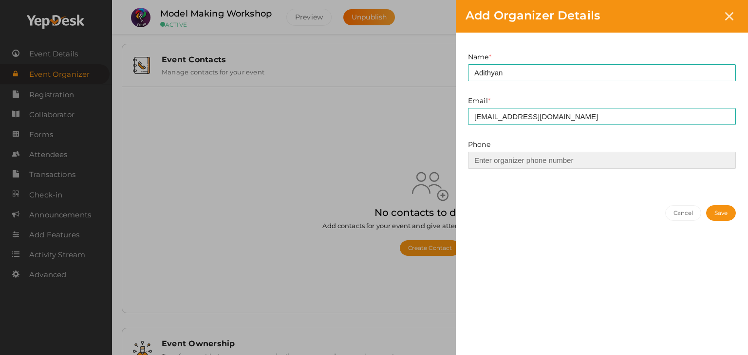
click at [636, 161] on input at bounding box center [602, 160] width 268 height 17
type input "9446707168"
click at [713, 210] on button "Save" at bounding box center [721, 213] width 30 height 16
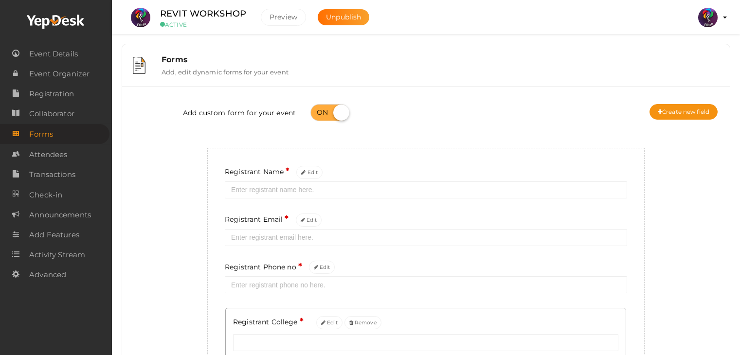
scroll to position [82, 0]
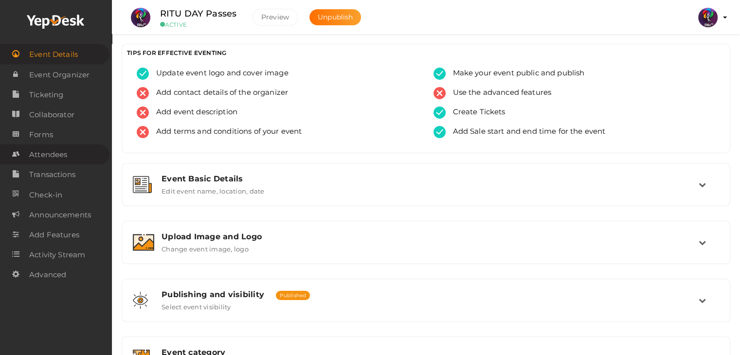
click at [67, 149] on span "Attendees" at bounding box center [48, 154] width 38 height 19
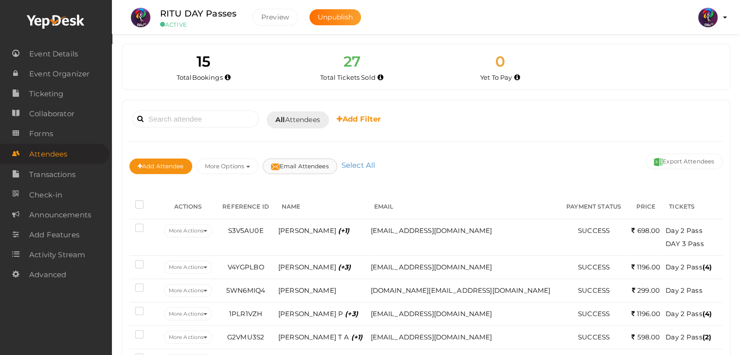
click at [313, 165] on button "Email Attendees" at bounding box center [300, 167] width 74 height 16
click at [724, 14] on button "×" at bounding box center [727, 15] width 6 height 11
click at [141, 202] on label at bounding box center [141, 206] width 12 height 10
click at [126, 203] on input "checkbox" at bounding box center [126, 203] width 0 height 0
click at [319, 162] on button "Email Attendees" at bounding box center [300, 167] width 74 height 16
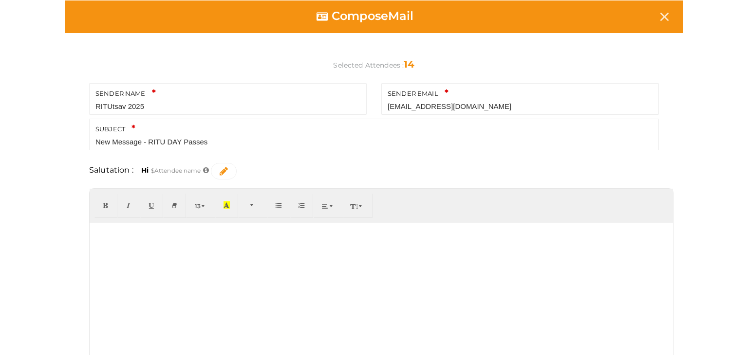
scroll to position [100, 0]
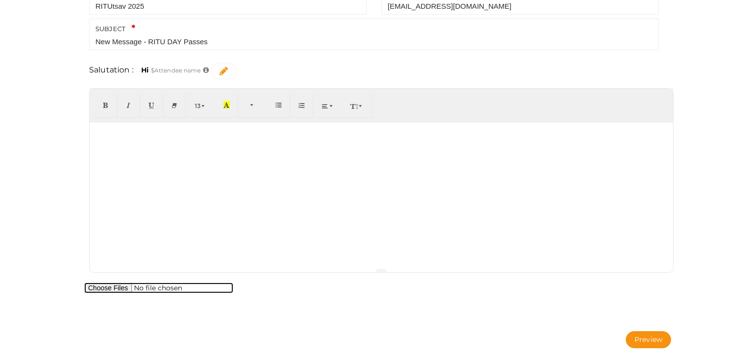
click at [121, 289] on input "file" at bounding box center [158, 288] width 149 height 11
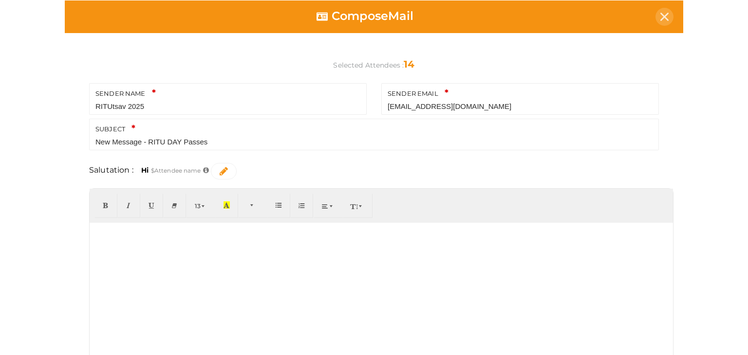
click at [660, 18] on icon at bounding box center [664, 17] width 8 height 8
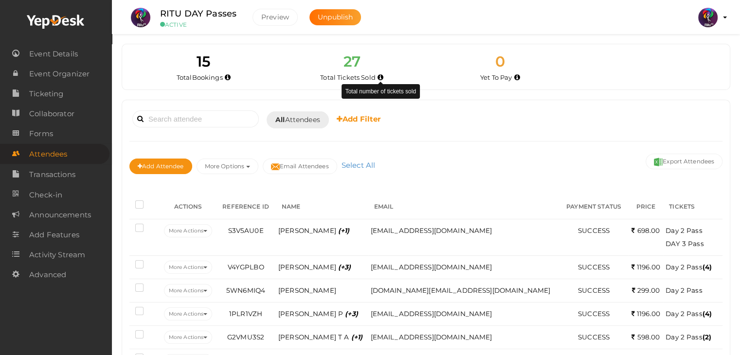
click at [383, 79] on icon at bounding box center [381, 77] width 6 height 5
click at [381, 78] on icon at bounding box center [381, 77] width 6 height 5
click at [514, 74] on div "Yet To Pay" at bounding box center [501, 78] width 134 height 10
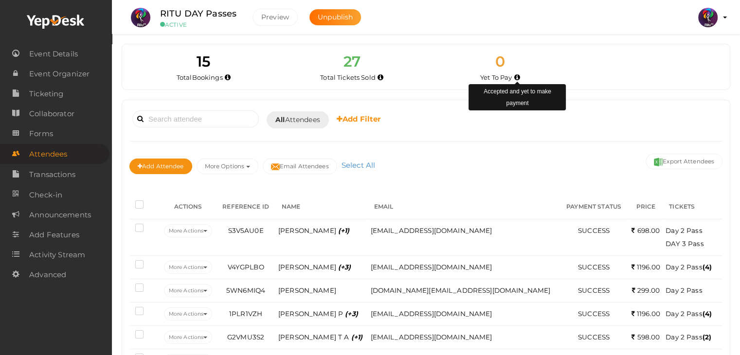
click at [517, 77] on icon at bounding box center [518, 77] width 6 height 5
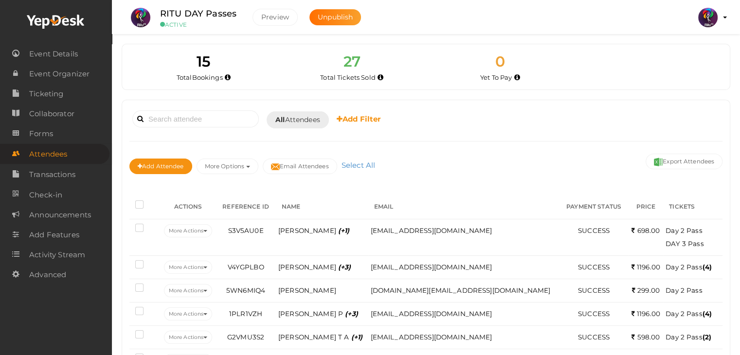
drag, startPoint x: 725, startPoint y: 24, endPoint x: 717, endPoint y: 20, distance: 8.7
click at [717, 20] on li "Preview RITUtsav 2025 ritticket@gmail.com Personal Profile My Events Admin Swit…" at bounding box center [708, 17] width 39 height 34
click at [717, 20] on img at bounding box center [708, 17] width 19 height 19
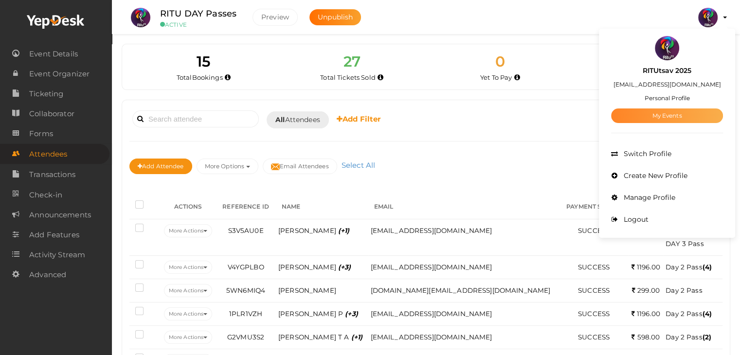
click at [677, 113] on link "My Events" at bounding box center [667, 116] width 112 height 15
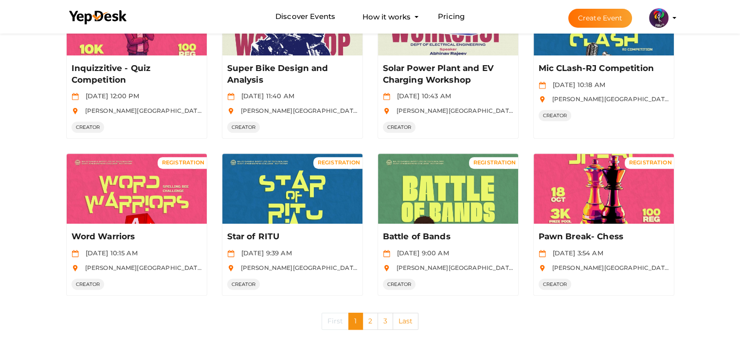
scroll to position [467, 0]
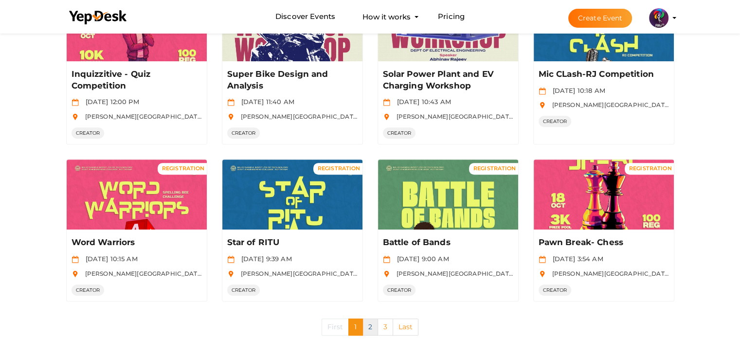
click at [373, 320] on link "2" at bounding box center [371, 327] width 16 height 17
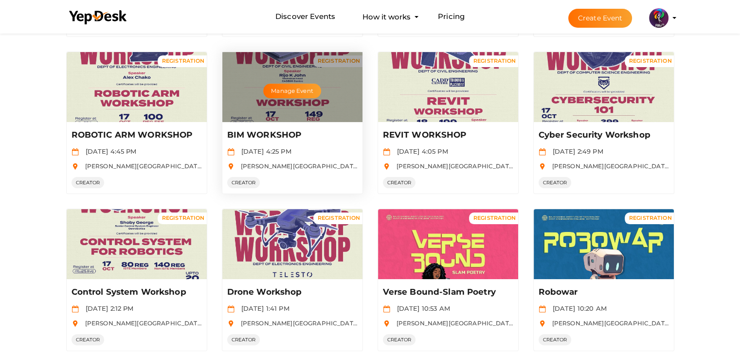
scroll to position [151, 0]
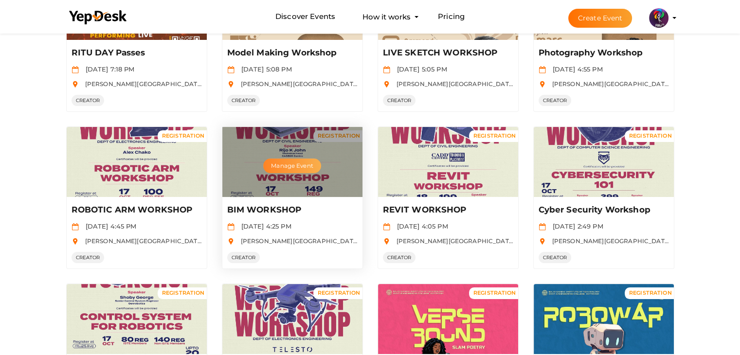
click at [291, 163] on button "Manage Event" at bounding box center [291, 166] width 57 height 15
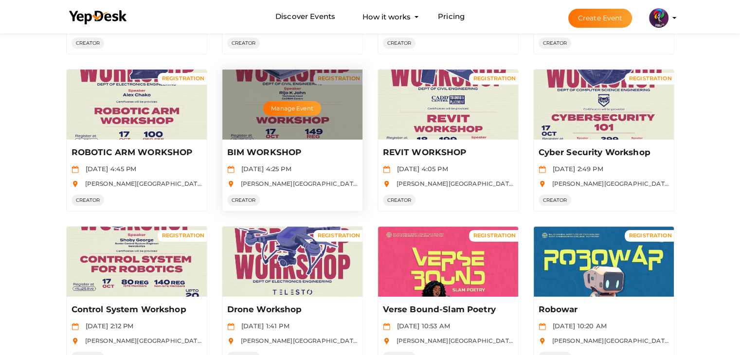
scroll to position [203, 0]
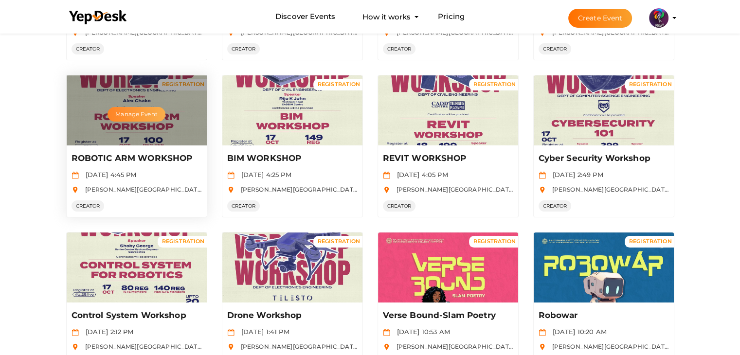
click at [148, 110] on button "Manage Event" at bounding box center [136, 114] width 57 height 15
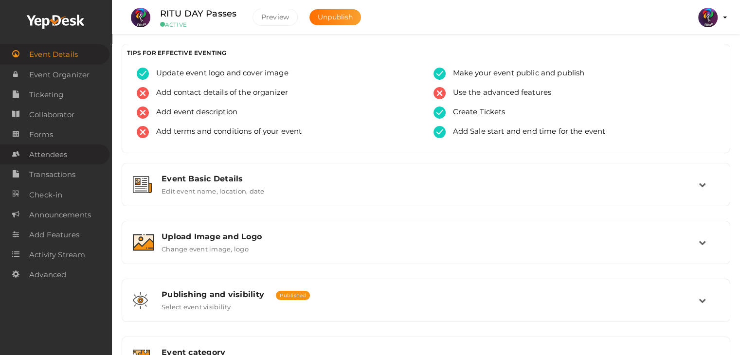
click at [67, 151] on span "Attendees" at bounding box center [48, 154] width 38 height 19
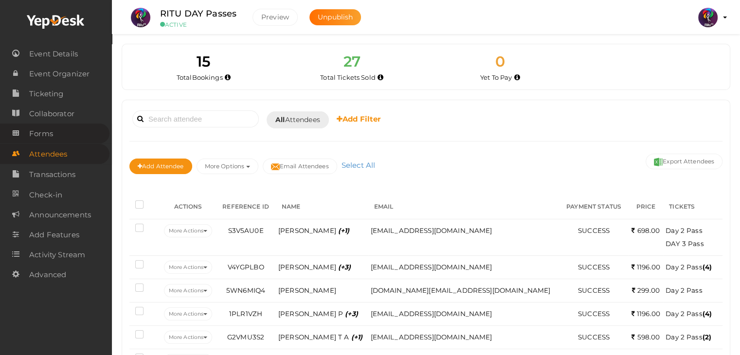
click at [67, 125] on link "Forms" at bounding box center [55, 134] width 110 height 20
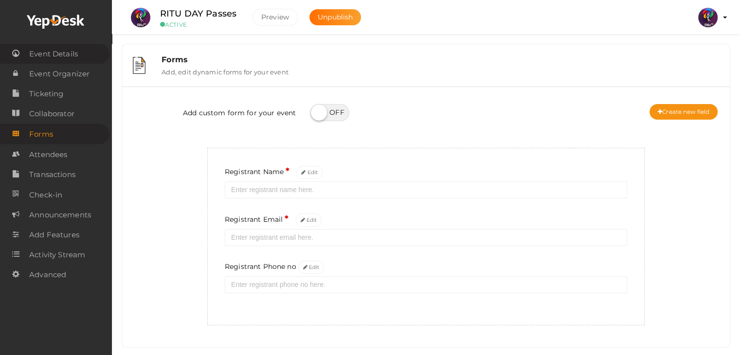
click at [56, 51] on span "Event Details" at bounding box center [53, 53] width 49 height 19
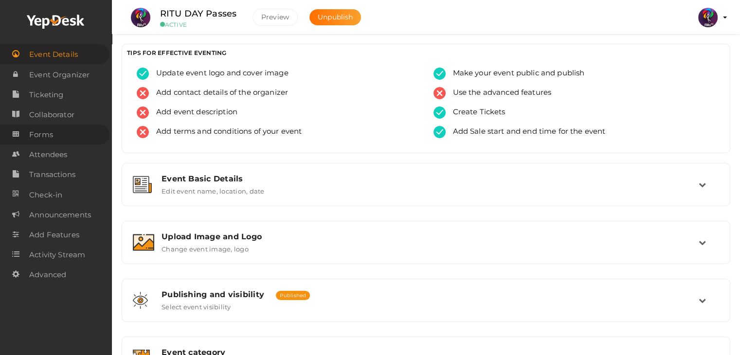
click at [62, 132] on link "Forms" at bounding box center [55, 135] width 110 height 20
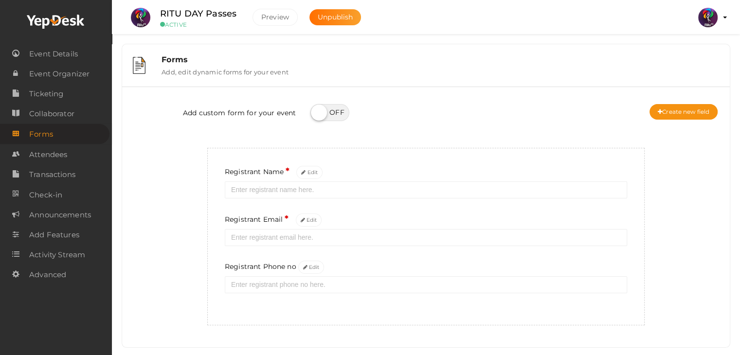
click at [326, 118] on label at bounding box center [330, 112] width 39 height 17
click at [317, 112] on input "checkbox" at bounding box center [314, 109] width 6 height 6
click at [326, 118] on label at bounding box center [330, 112] width 39 height 17
click at [317, 112] on input "checkbox" at bounding box center [314, 109] width 6 height 6
checkbox input "false"
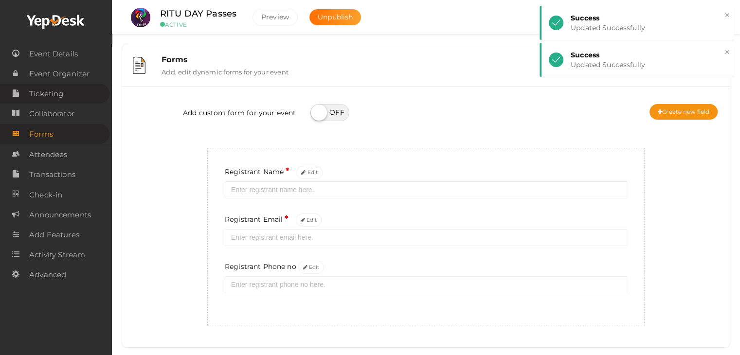
click at [74, 85] on link "Ticketing" at bounding box center [55, 94] width 110 height 20
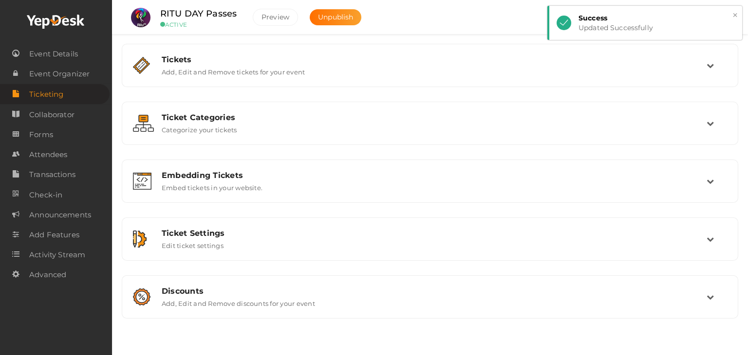
click at [735, 12] on button "×" at bounding box center [735, 15] width 6 height 11
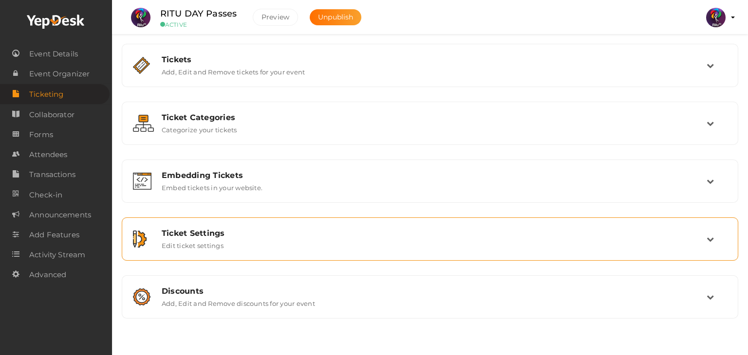
click at [502, 230] on div "Ticket Settings" at bounding box center [434, 233] width 545 height 9
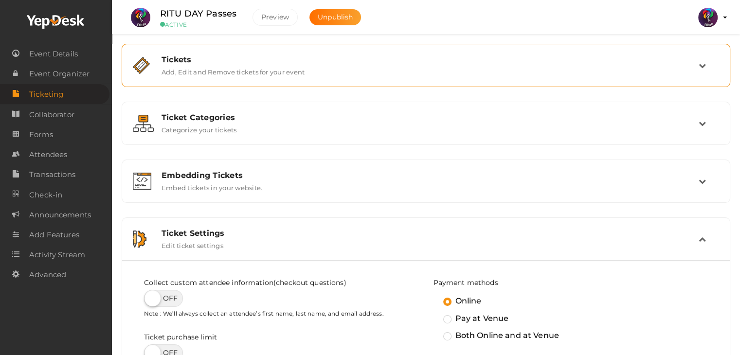
click at [310, 67] on div "Tickets Add, Edit and Remove tickets for your event" at bounding box center [426, 65] width 545 height 21
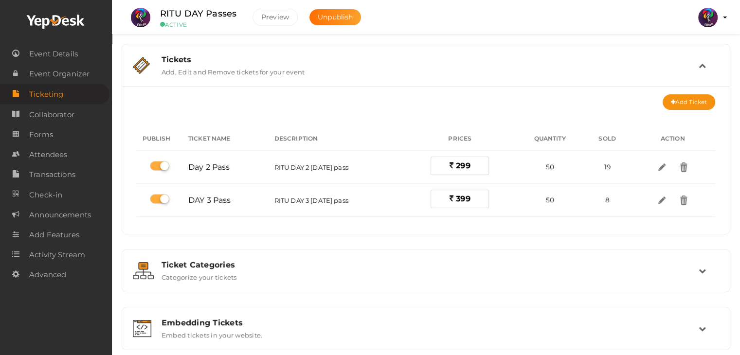
click at [310, 67] on div "Tickets Add, Edit and Remove tickets for your event" at bounding box center [426, 65] width 545 height 21
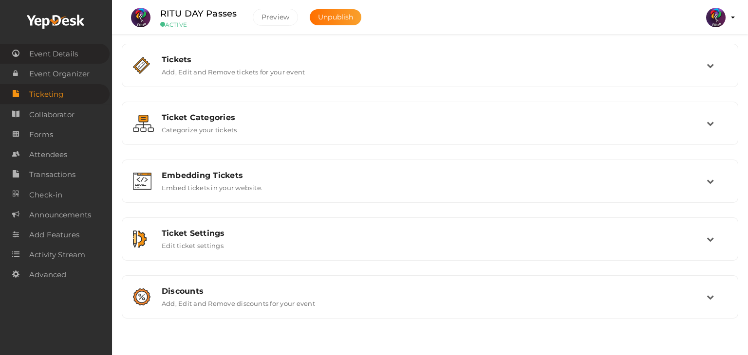
click at [39, 55] on span "Event Details" at bounding box center [53, 53] width 49 height 19
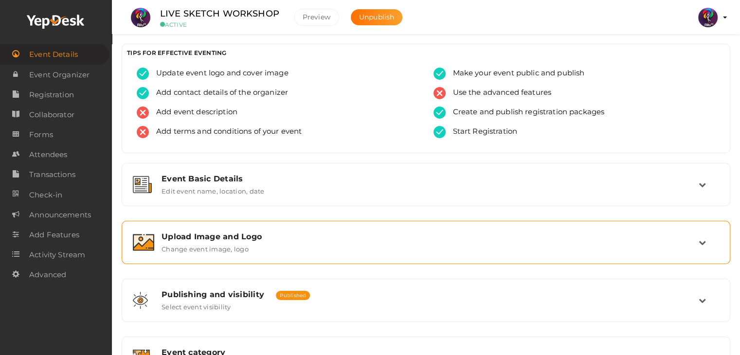
scroll to position [164, 0]
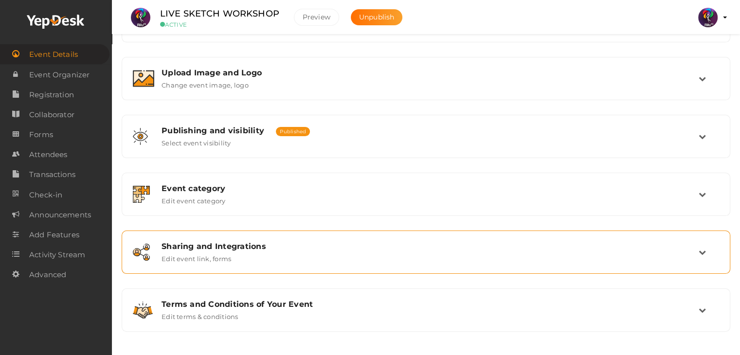
click at [449, 245] on div "Sharing and Integrations" at bounding box center [430, 246] width 537 height 9
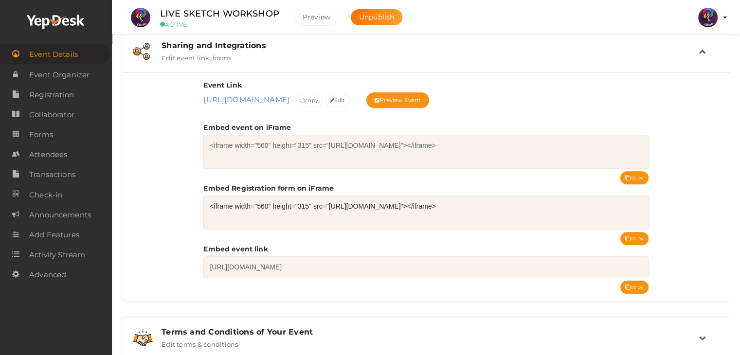
scroll to position [392, 0]
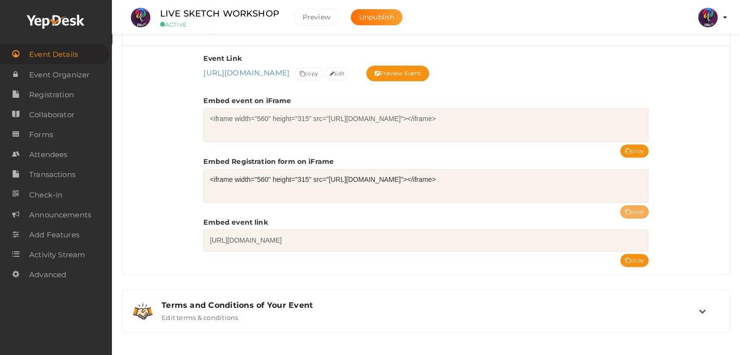
click at [644, 211] on button "copy" at bounding box center [635, 211] width 28 height 13
drag, startPoint x: 594, startPoint y: 178, endPoint x: 330, endPoint y: 185, distance: 264.4
click at [330, 185] on textarea "<iframe width="560" height="315" src="https://www.yepdesk.com/embed/open-regist…" at bounding box center [425, 186] width 445 height 34
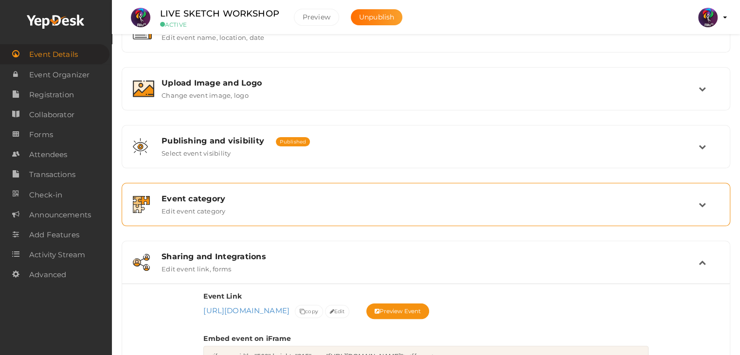
scroll to position [152, 0]
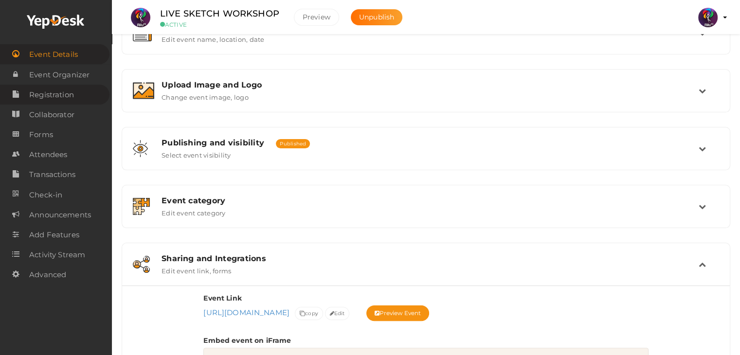
click at [66, 88] on span "Registration" at bounding box center [51, 94] width 45 height 19
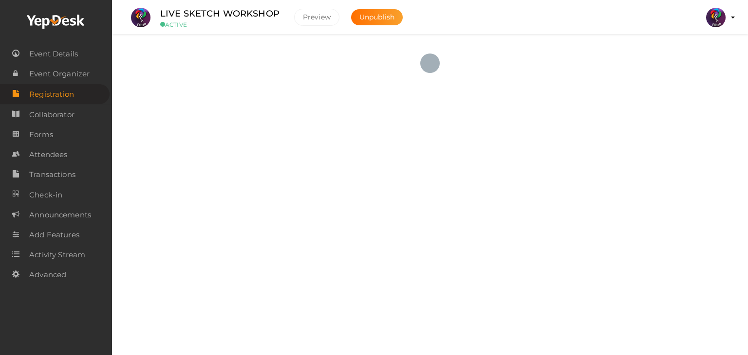
checkbox input "true"
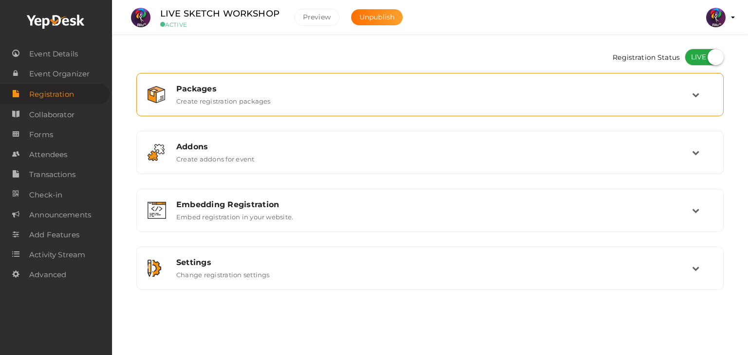
click at [698, 96] on icon at bounding box center [695, 94] width 7 height 7
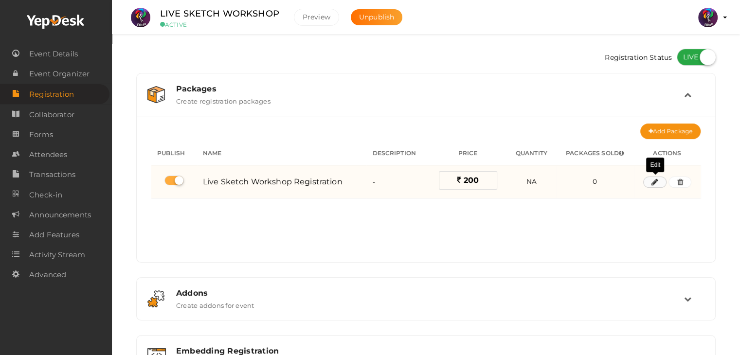
click at [655, 183] on icon "button" at bounding box center [655, 183] width 7 height 6
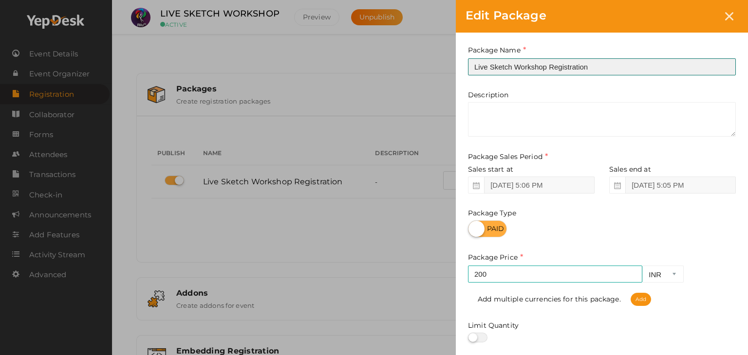
click at [511, 69] on input "Live Sketch Workshop Registration" at bounding box center [602, 66] width 268 height 17
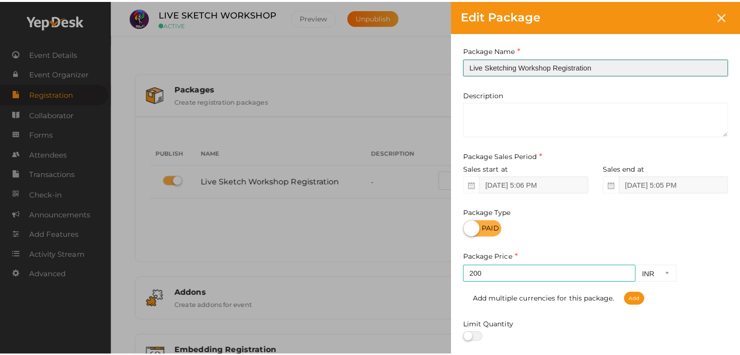
scroll to position [121, 0]
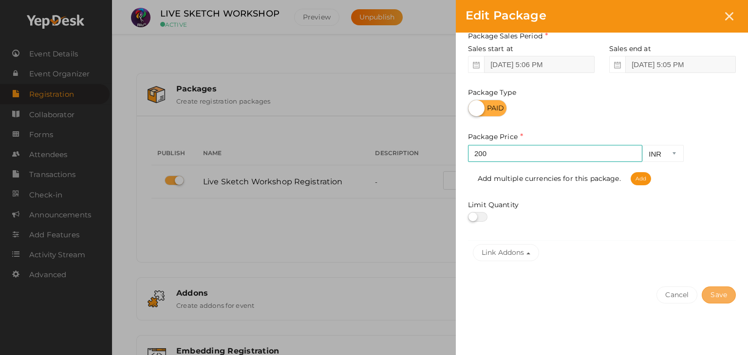
type input "Live Sketching Workshop Registration"
click at [725, 293] on button "Save" at bounding box center [718, 295] width 34 height 17
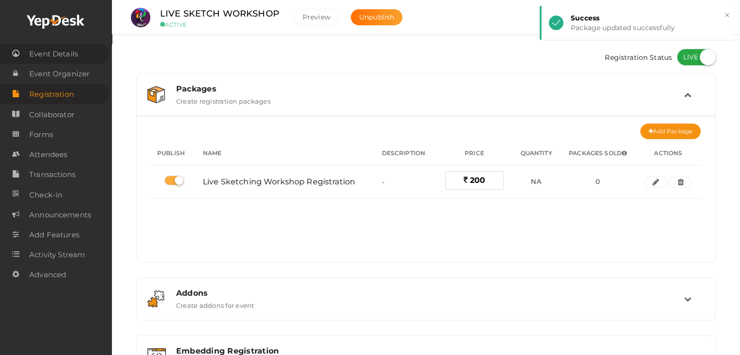
click at [72, 60] on span "Event Details" at bounding box center [53, 53] width 49 height 19
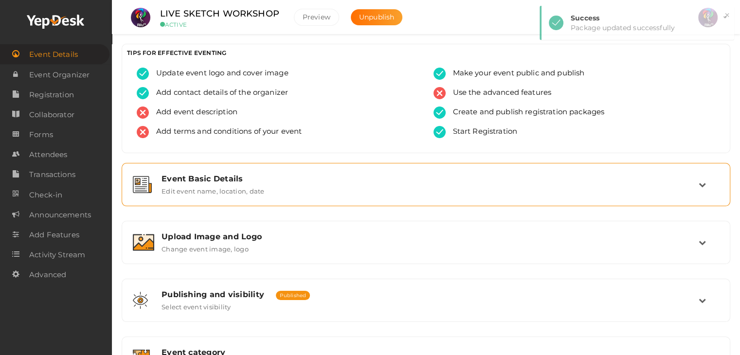
click at [237, 176] on div "Event Basic Details" at bounding box center [430, 178] width 537 height 9
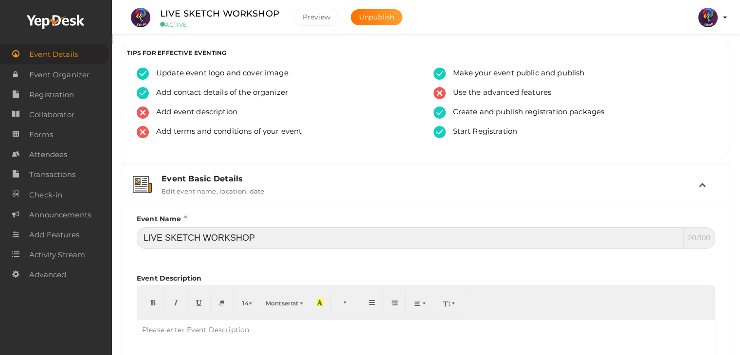
click at [201, 235] on input "LIVE SKETCH WORKSHOP" at bounding box center [410, 238] width 547 height 22
type input "LIVE SKETCHING WORKSHOP"
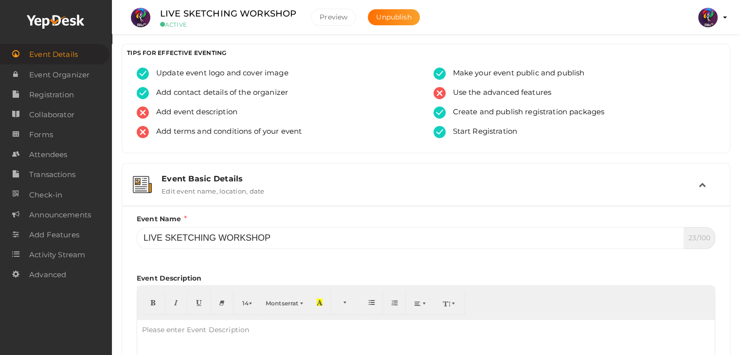
click at [707, 185] on td at bounding box center [709, 184] width 20 height 21
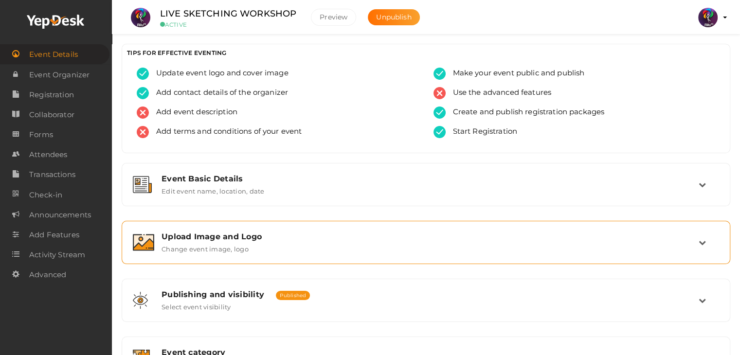
click at [214, 234] on div "Upload Image and Logo" at bounding box center [430, 236] width 537 height 9
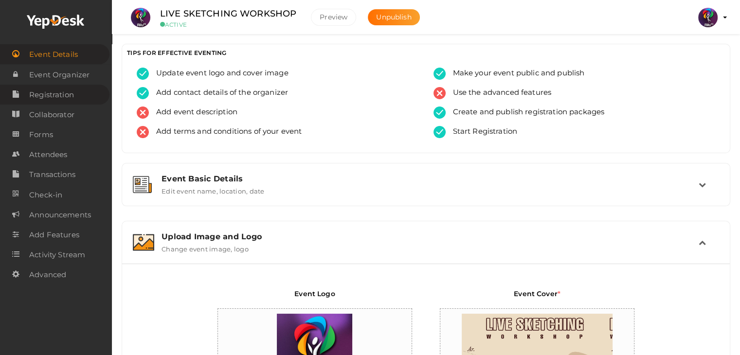
click at [73, 97] on span "Registration" at bounding box center [51, 94] width 45 height 19
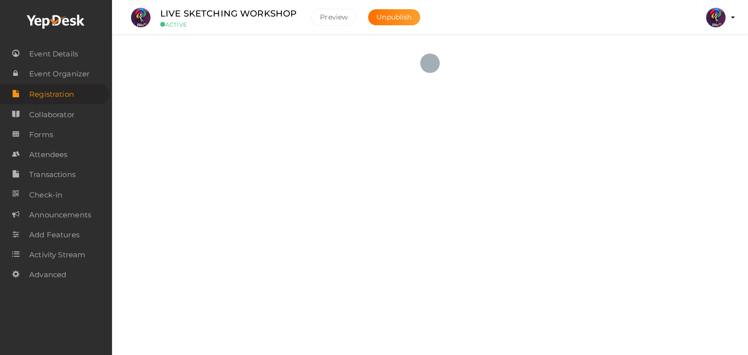
checkbox input "true"
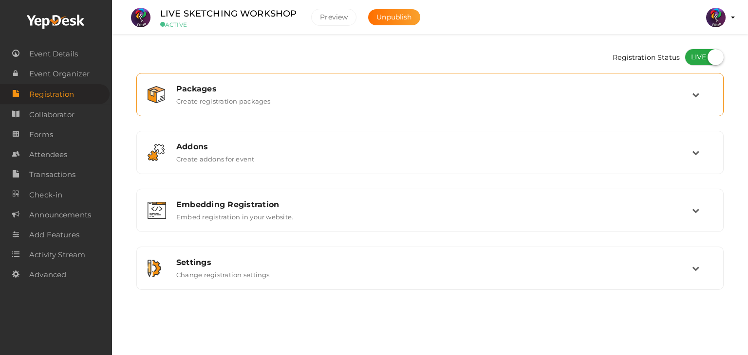
click at [276, 105] on div "Packages Create registration packages" at bounding box center [430, 94] width 576 height 33
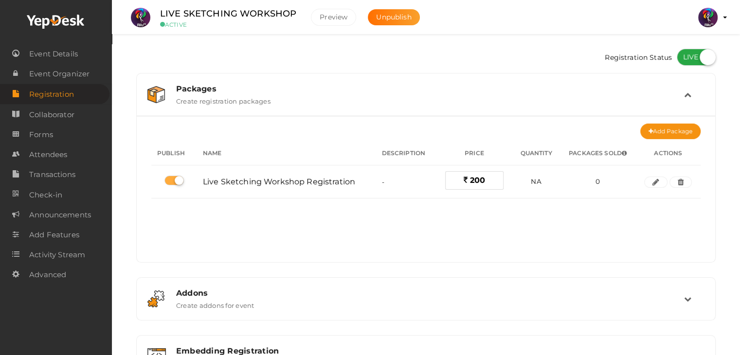
click at [276, 105] on div "Packages Create registration packages" at bounding box center [426, 94] width 569 height 33
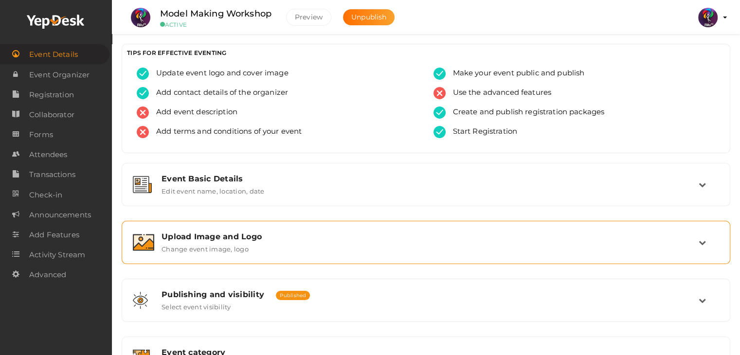
scroll to position [164, 0]
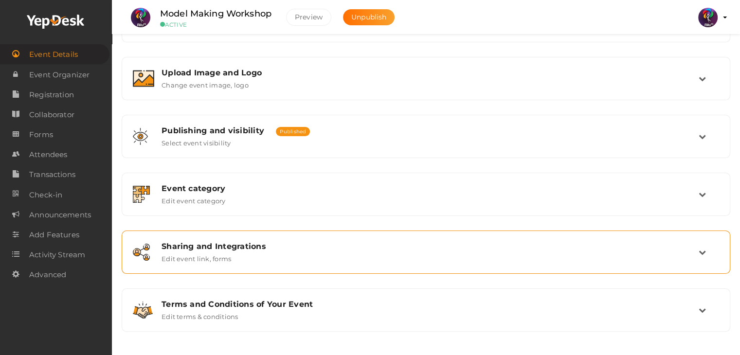
click at [366, 242] on div "Sharing and Integrations" at bounding box center [430, 246] width 537 height 9
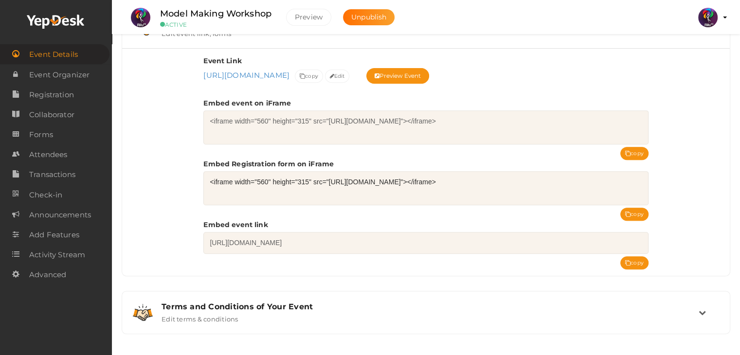
scroll to position [392, 0]
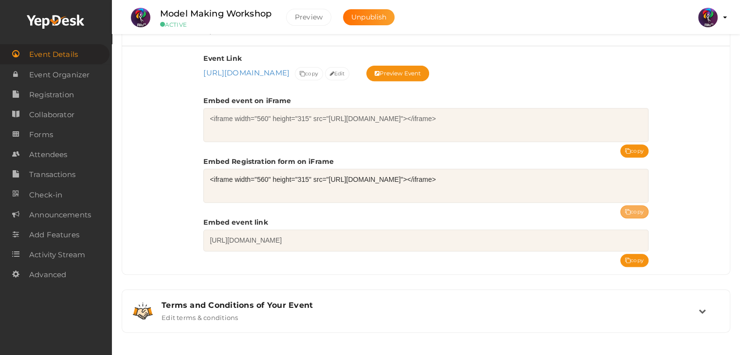
click at [642, 207] on button "copy" at bounding box center [635, 211] width 28 height 13
drag, startPoint x: 592, startPoint y: 177, endPoint x: 330, endPoint y: 185, distance: 262.0
click at [330, 185] on textarea "<iframe width="560" height="315" src="[URL][DOMAIN_NAME]"></iframe>" at bounding box center [425, 186] width 445 height 34
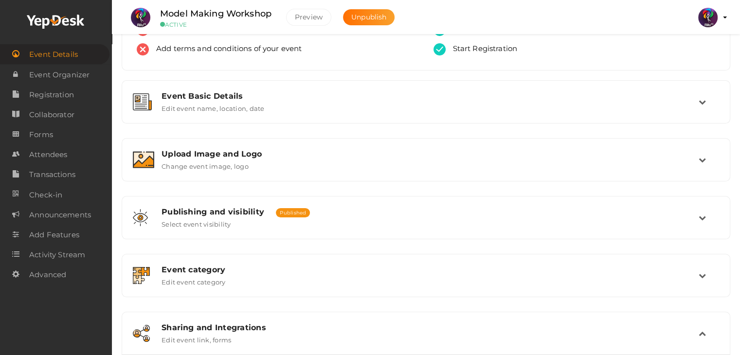
scroll to position [0, 0]
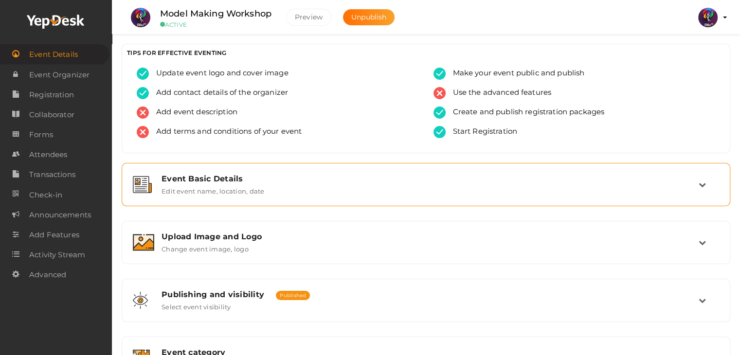
click at [396, 174] on div "Event Basic Details" at bounding box center [430, 178] width 537 height 9
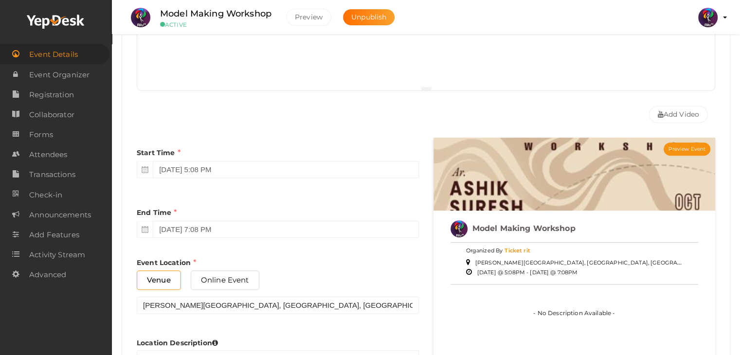
scroll to position [321, 0]
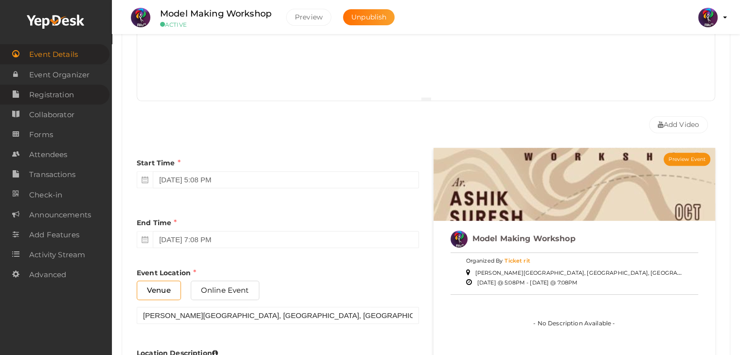
click at [58, 97] on span "Registration" at bounding box center [51, 94] width 45 height 19
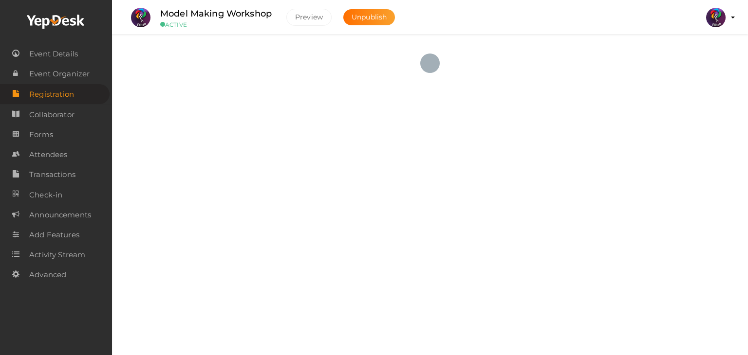
checkbox input "true"
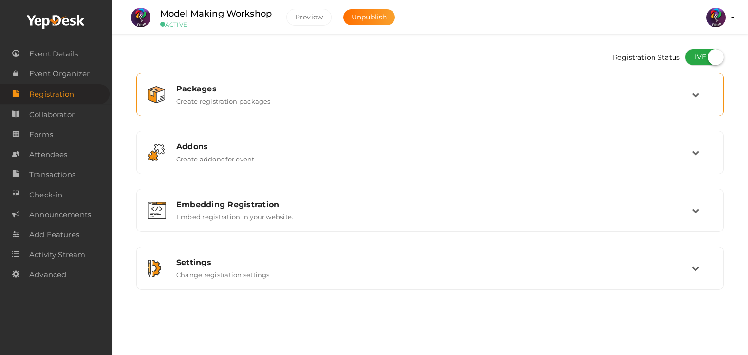
click at [358, 95] on div "Packages Create registration packages" at bounding box center [430, 94] width 523 height 21
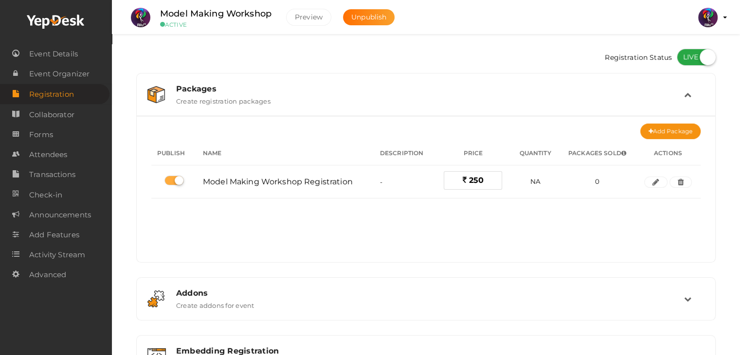
click at [358, 95] on div "Packages Create registration packages" at bounding box center [427, 94] width 516 height 21
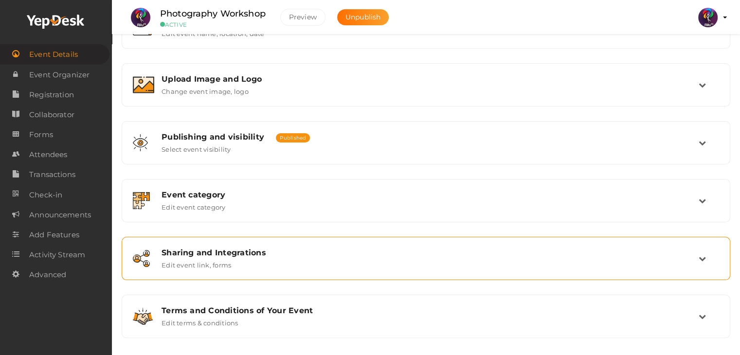
click at [304, 262] on div "Sharing and Integrations Edit event link, forms" at bounding box center [426, 258] width 545 height 21
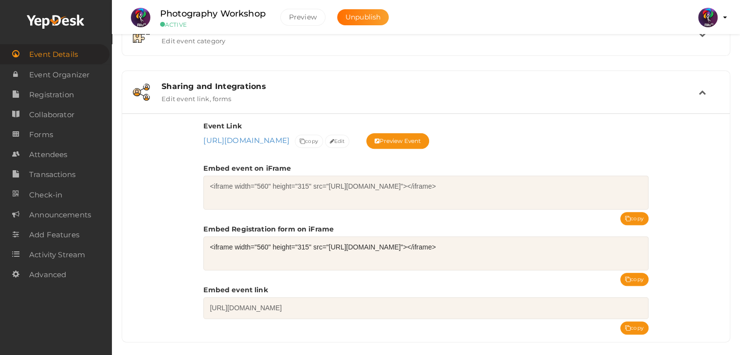
scroll to position [327, 0]
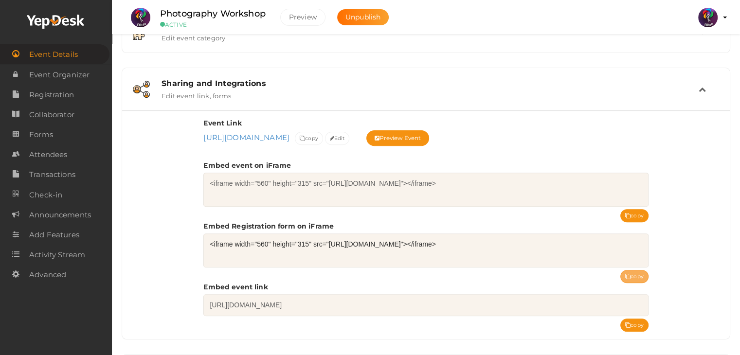
click at [626, 272] on button "copy" at bounding box center [635, 276] width 28 height 13
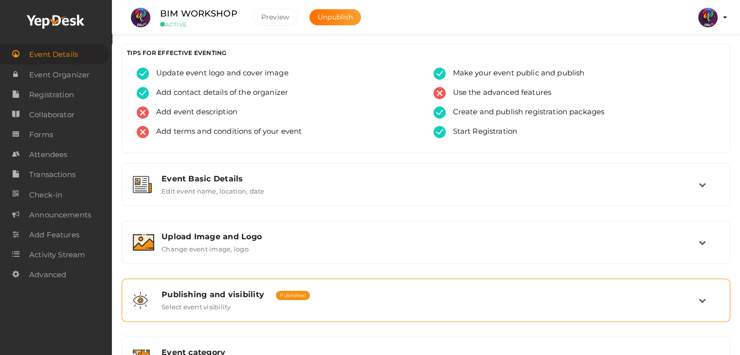
scroll to position [164, 0]
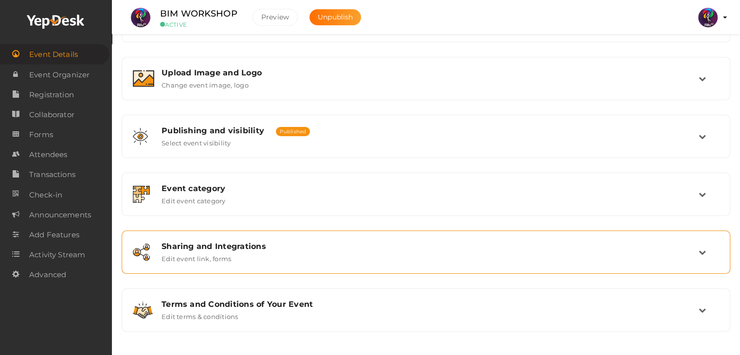
click at [360, 240] on div "Sharing and Integrations Edit event link, forms" at bounding box center [426, 252] width 598 height 33
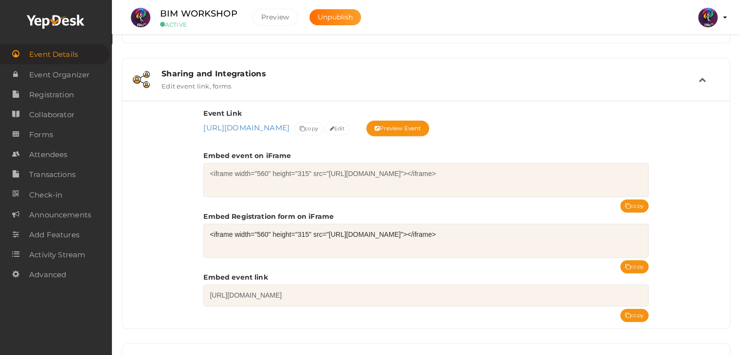
scroll to position [392, 0]
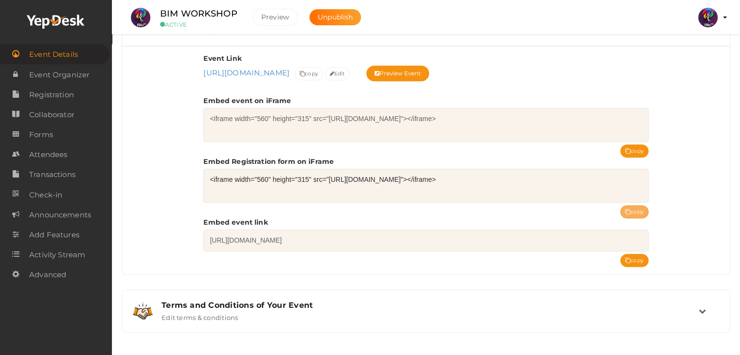
click at [629, 210] on icon at bounding box center [628, 212] width 5 height 5
drag, startPoint x: 329, startPoint y: 179, endPoint x: 574, endPoint y: 149, distance: 247.6
click at [574, 149] on div "Event Link [URL][DOMAIN_NAME] [URL][DOMAIN_NAME] Event uri is mandatory. Event …" at bounding box center [425, 153] width 445 height 198
click at [543, 85] on div "Event Link [URL][DOMAIN_NAME] [URL][DOMAIN_NAME] Event uri is mandatory. Event …" at bounding box center [425, 153] width 445 height 198
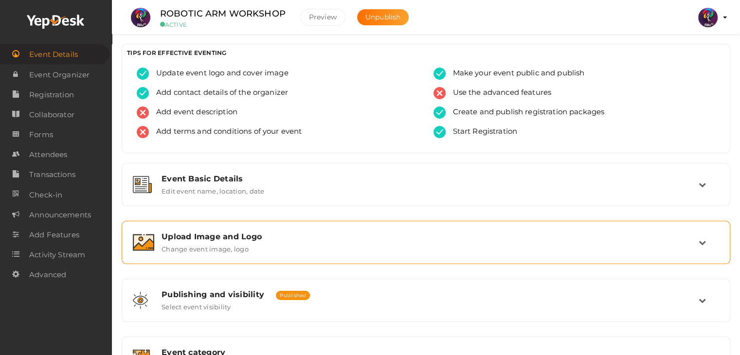
scroll to position [164, 0]
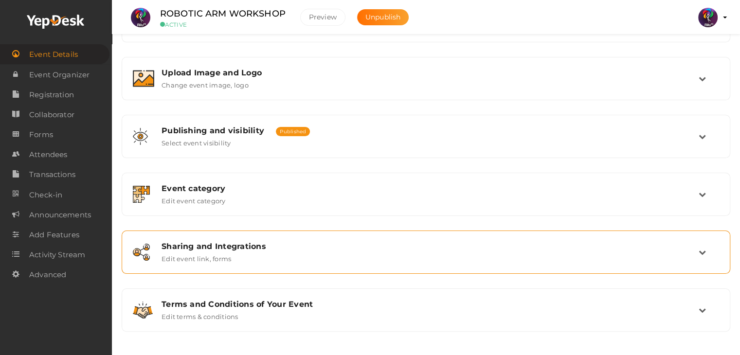
click at [419, 248] on div "Sharing and Integrations" at bounding box center [430, 246] width 537 height 9
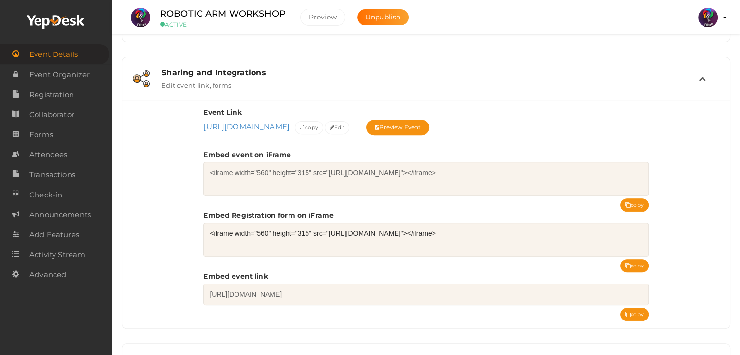
scroll to position [340, 0]
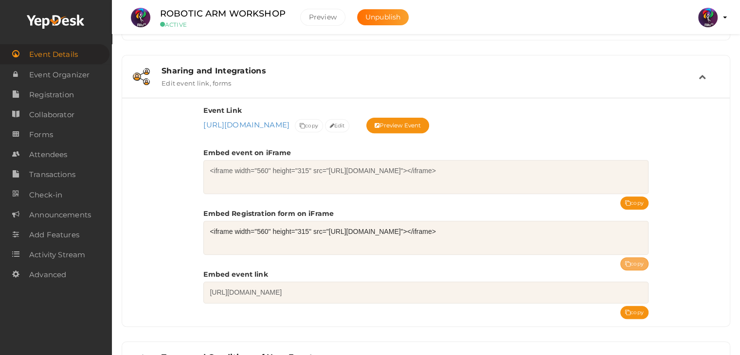
click at [635, 264] on button "copy" at bounding box center [635, 264] width 28 height 13
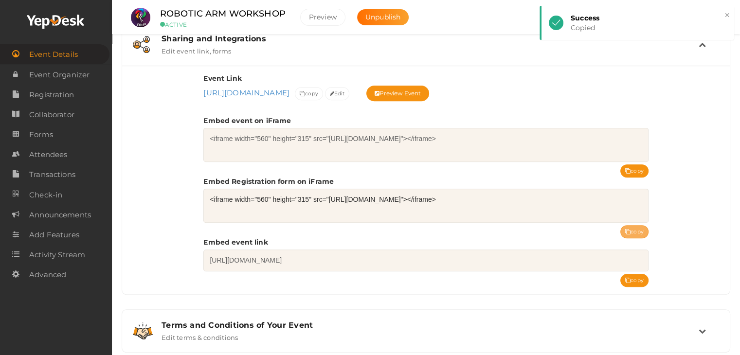
scroll to position [392, 0]
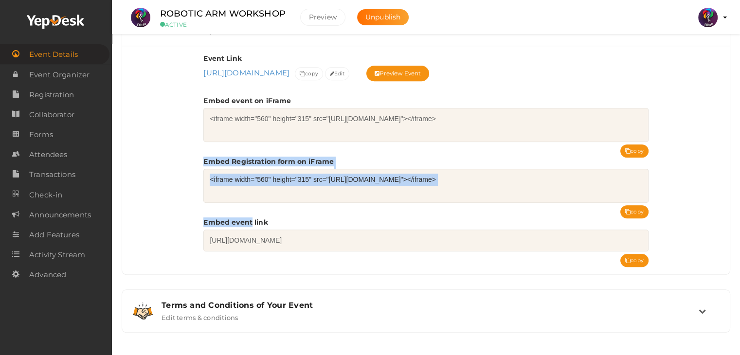
drag, startPoint x: 250, startPoint y: 224, endPoint x: 302, endPoint y: 151, distance: 89.7
click at [302, 151] on div "Event Link https://www.yepdesk.com/robotic-arm-workshop1 https://www.yepdesk.co…" at bounding box center [425, 153] width 445 height 198
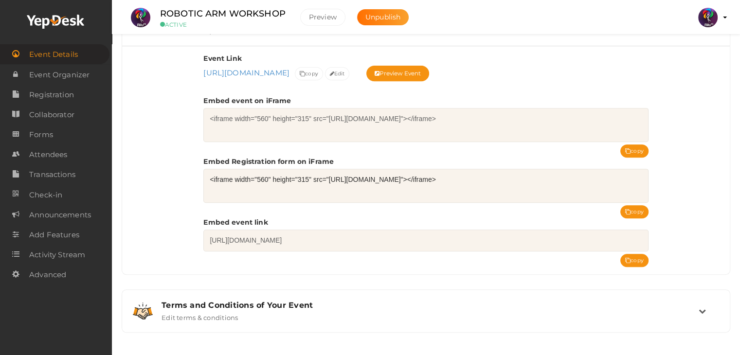
click at [302, 151] on div "Event Link https://www.yepdesk.com/robotic-arm-workshop1 https://www.yepdesk.co…" at bounding box center [425, 153] width 445 height 198
click at [636, 257] on button "copy" at bounding box center [635, 260] width 28 height 13
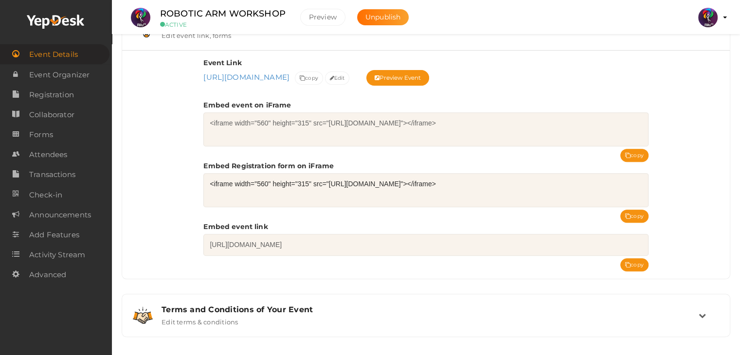
scroll to position [388, 0]
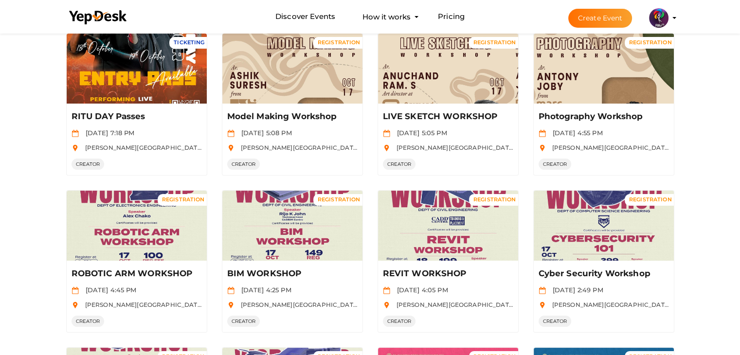
scroll to position [87, 0]
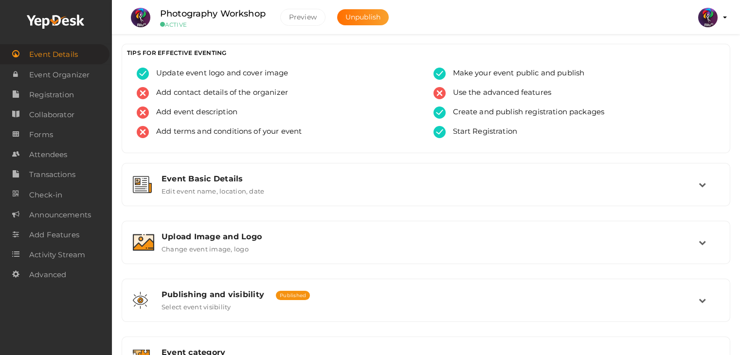
scroll to position [60, 0]
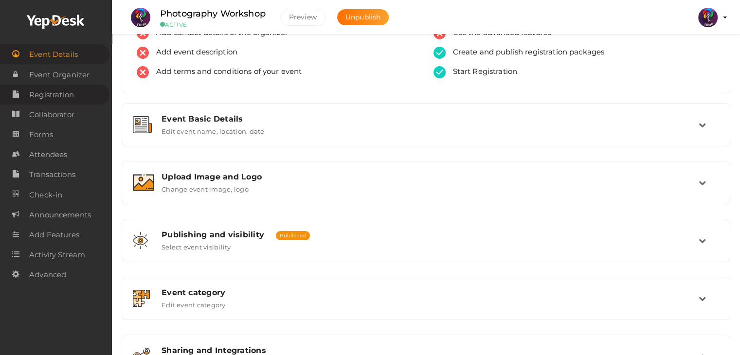
click at [72, 100] on span "Registration" at bounding box center [51, 94] width 45 height 19
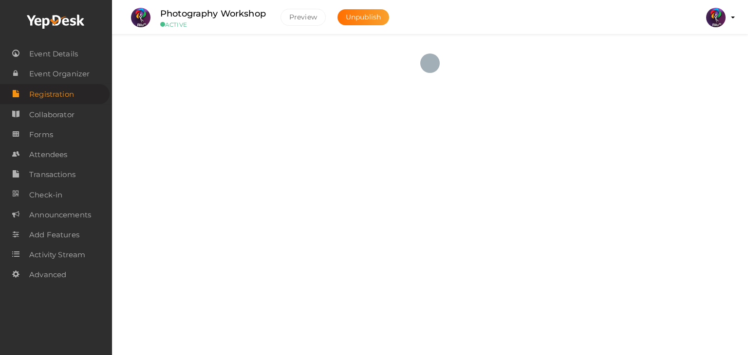
checkbox input "true"
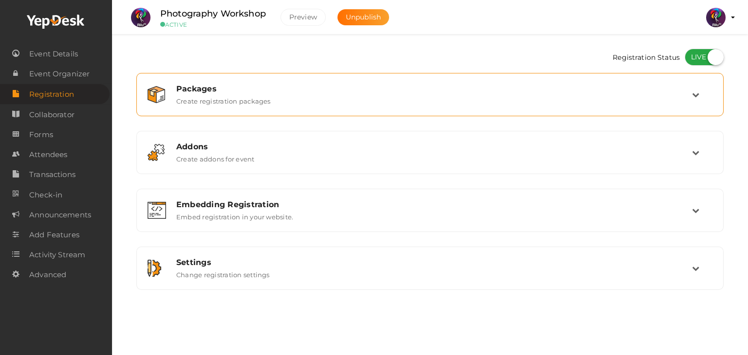
click at [474, 87] on div "Packages" at bounding box center [434, 88] width 516 height 9
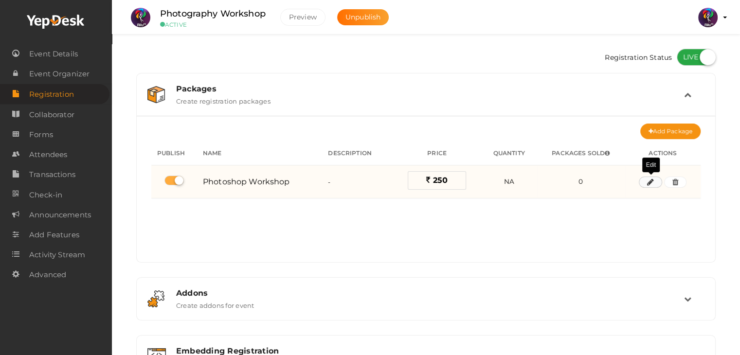
drag, startPoint x: 646, startPoint y: 182, endPoint x: 657, endPoint y: 176, distance: 12.6
click at [657, 176] on td "Edit Edit" at bounding box center [663, 182] width 76 height 33
click at [657, 178] on button "button" at bounding box center [650, 183] width 23 height 12
click at [657, 178] on body "Discover Events How it works Powerful Registration / Ticketing Start selling yo…" at bounding box center [370, 177] width 740 height 355
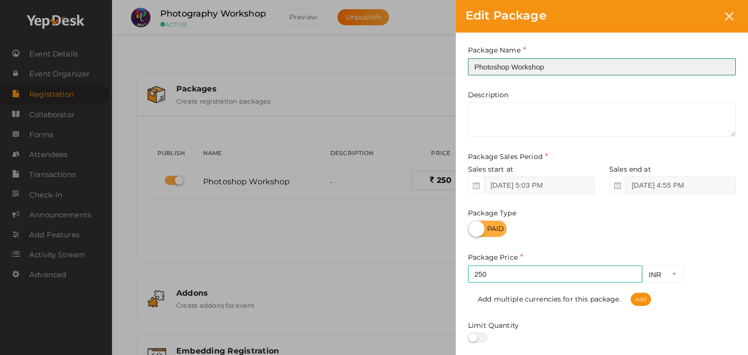
click at [506, 63] on input "Photoshop Workshop" at bounding box center [602, 66] width 268 height 17
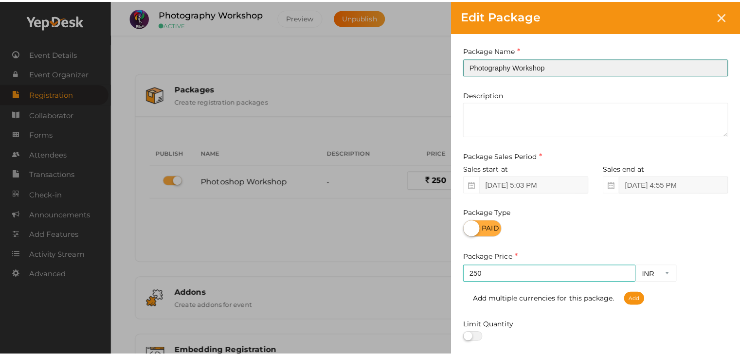
scroll to position [121, 0]
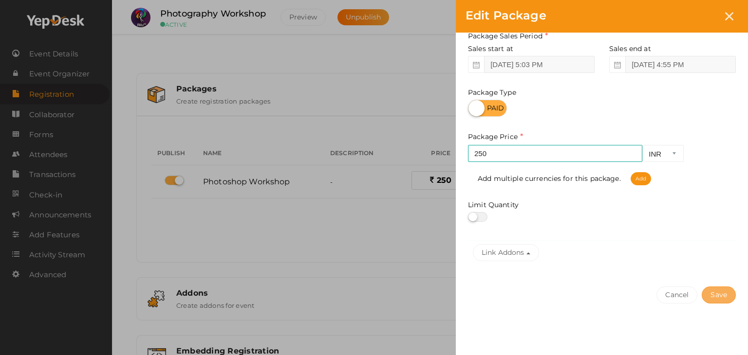
type input "Photography Workshop"
click at [720, 296] on button "Save" at bounding box center [718, 295] width 34 height 17
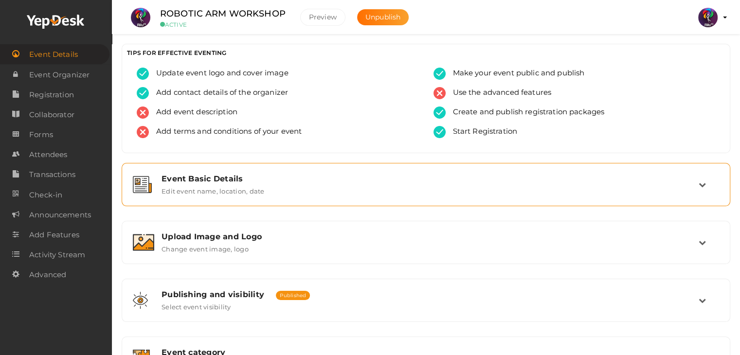
click at [299, 178] on div "Event Basic Details" at bounding box center [430, 178] width 537 height 9
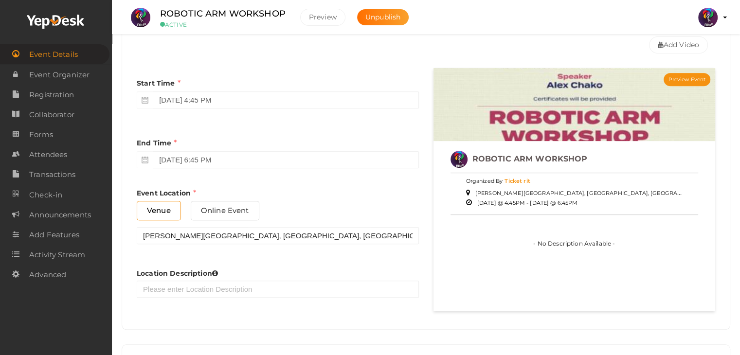
scroll to position [401, 0]
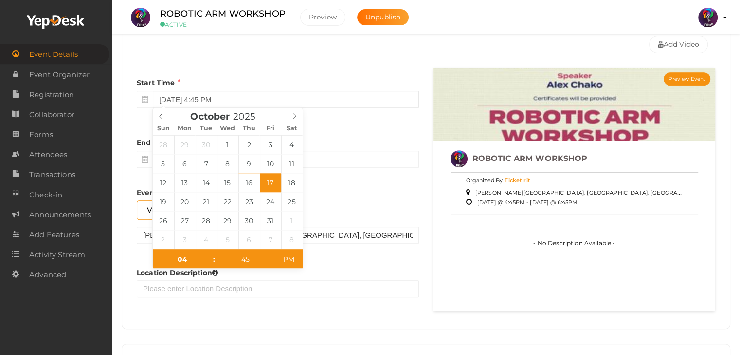
click at [192, 98] on input "[DATE] 4:45 PM" at bounding box center [286, 99] width 266 height 17
type input "[DATE] 4:45 PM"
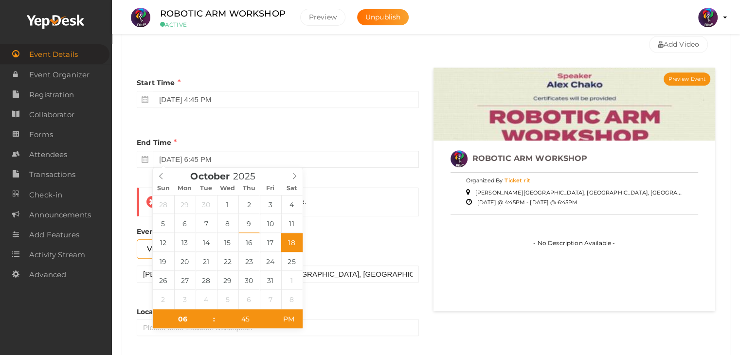
click at [358, 152] on input "[DATE] 6:45 PM" at bounding box center [286, 159] width 266 height 17
type input "[DATE] 6:45 PM"
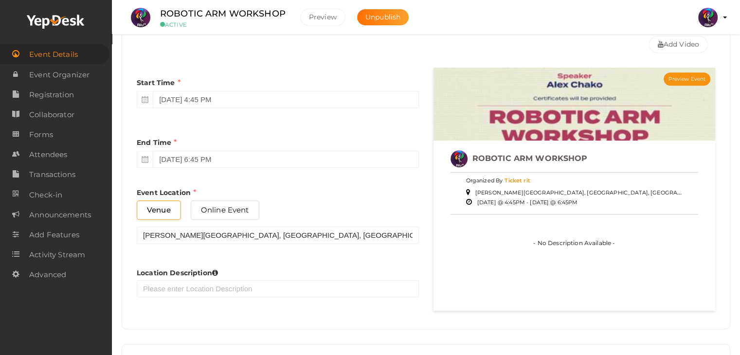
click at [310, 125] on div "Start Time [DATE] 4:45 PM End Time [DATE] 6:45 PM End Time must be greater than…" at bounding box center [277, 192] width 297 height 249
click at [19, 78] on link "Event Organizer" at bounding box center [55, 75] width 110 height 20
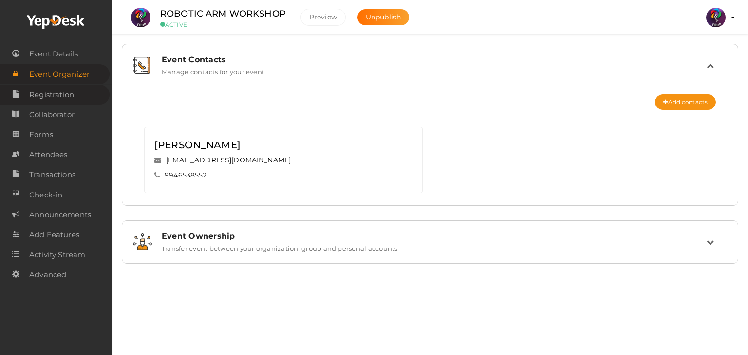
click at [33, 92] on span "Registration" at bounding box center [51, 94] width 45 height 19
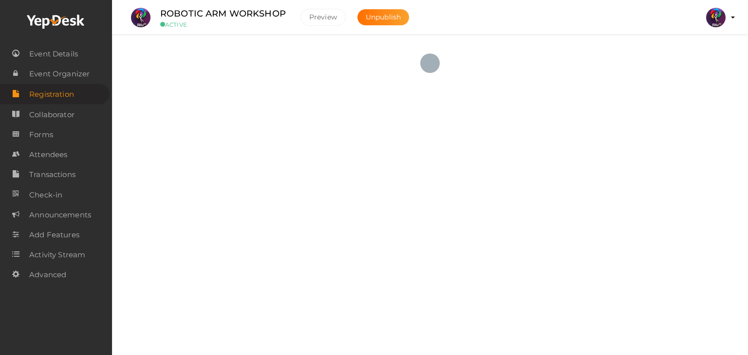
checkbox input "true"
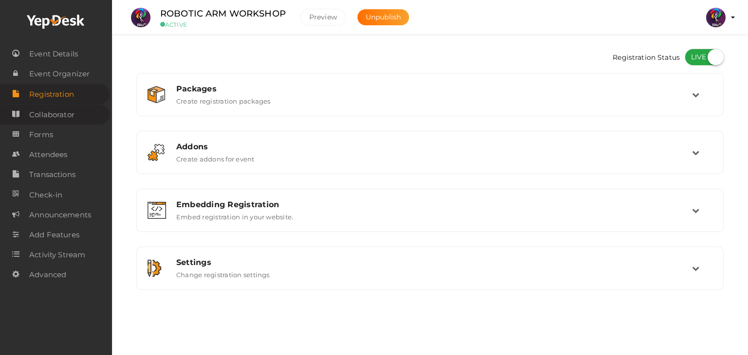
click at [37, 113] on span "Collaborator" at bounding box center [51, 114] width 45 height 19
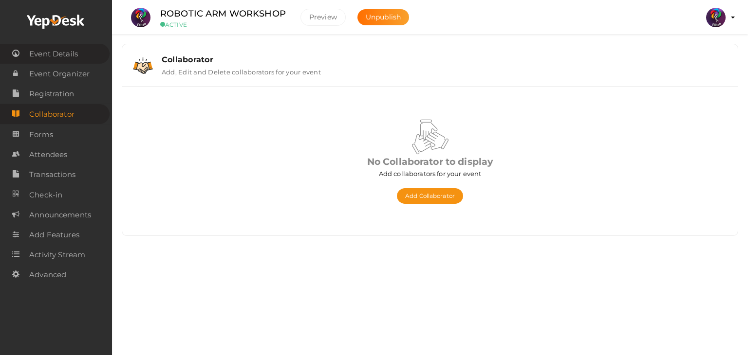
click at [48, 51] on span "Event Details" at bounding box center [53, 53] width 49 height 19
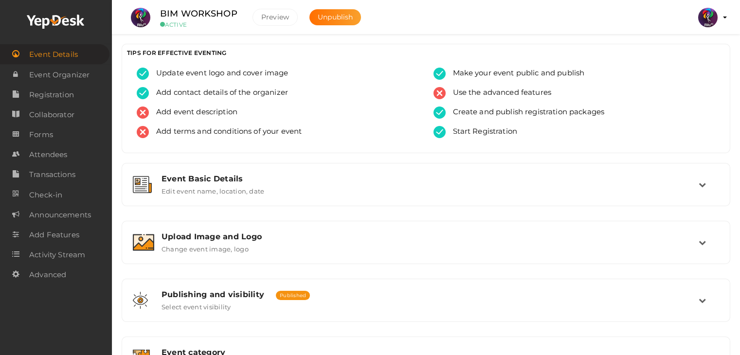
scroll to position [392, 0]
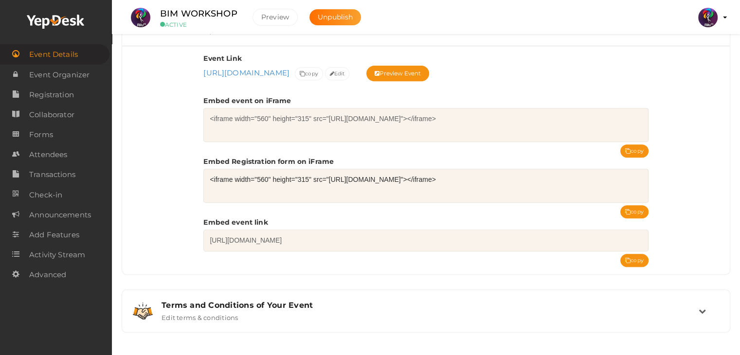
click at [718, 20] on button "RITUtsav 2025 [EMAIL_ADDRESS][DOMAIN_NAME] Personal Profile My Events Admin Swi…" at bounding box center [708, 17] width 25 height 20
click at [709, 20] on img at bounding box center [708, 17] width 19 height 19
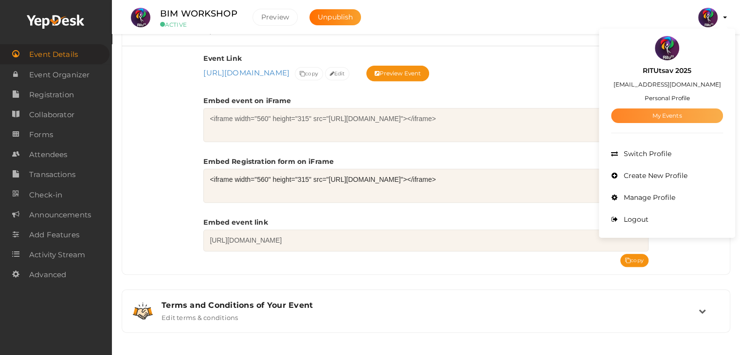
click at [691, 112] on link "My Events" at bounding box center [667, 116] width 112 height 15
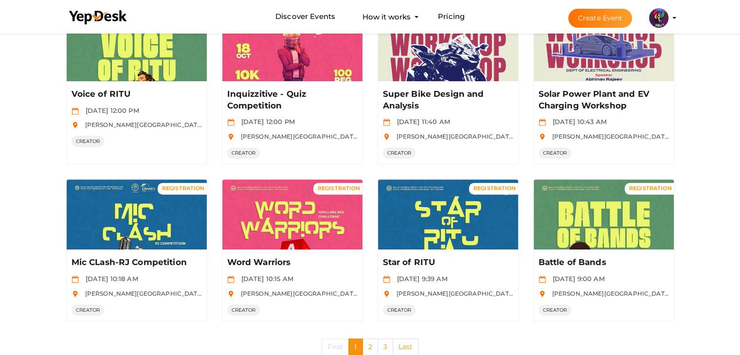
scroll to position [473, 0]
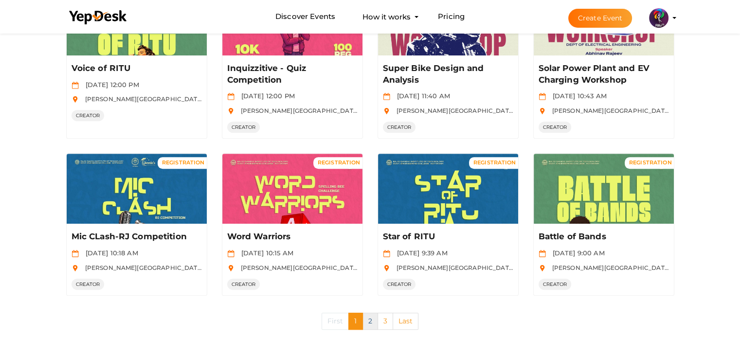
click at [368, 315] on link "2" at bounding box center [371, 321] width 16 height 17
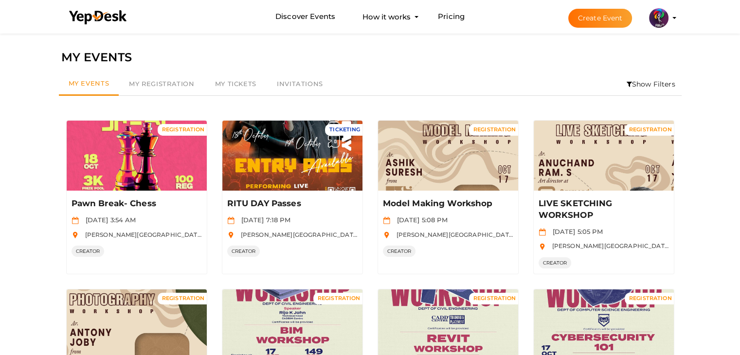
scroll to position [14, 0]
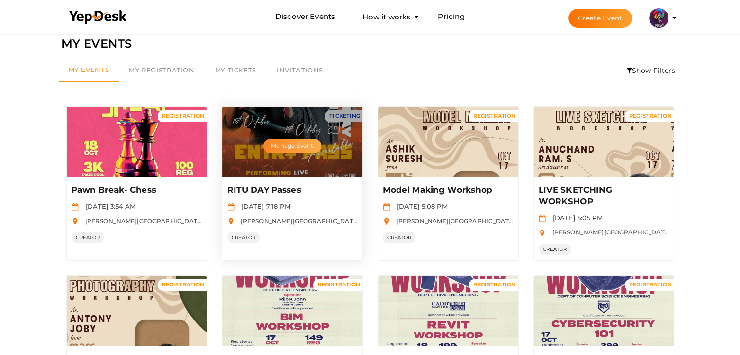
click at [297, 143] on button "Manage Event" at bounding box center [291, 146] width 57 height 15
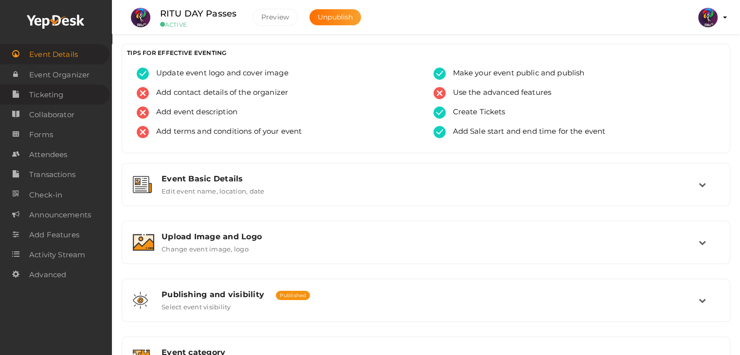
click at [64, 100] on link "Ticketing" at bounding box center [55, 95] width 110 height 20
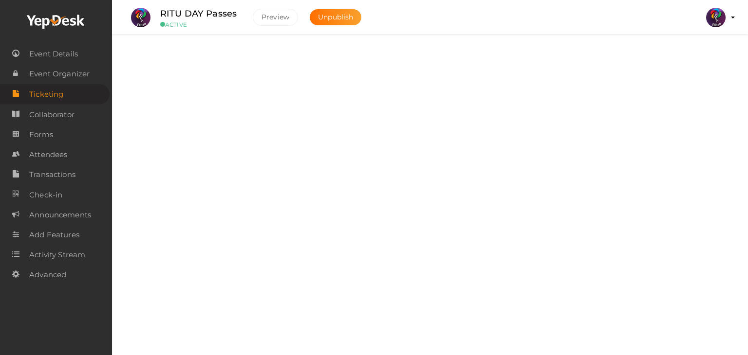
click at [279, 74] on label "Add, Edit and Remove tickets for your event" at bounding box center [233, 70] width 143 height 12
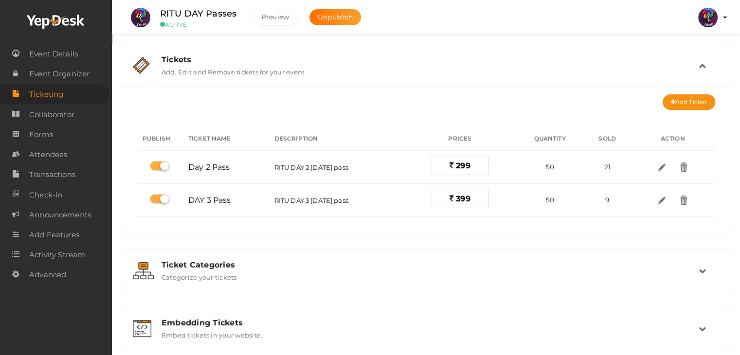
click at [127, 69] on link "Tickets Add, Edit and Remove tickets for your event" at bounding box center [426, 73] width 598 height 9
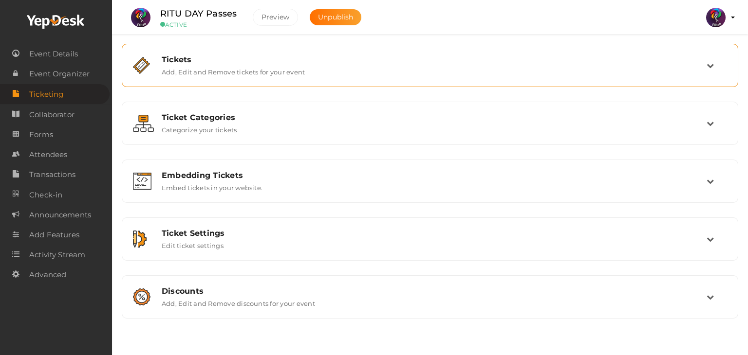
drag, startPoint x: 440, startPoint y: 82, endPoint x: 526, endPoint y: 77, distance: 85.8
click at [526, 77] on div "Tickets Add, Edit and Remove tickets for your event" at bounding box center [430, 65] width 606 height 33
